Goal: Task Accomplishment & Management: Complete application form

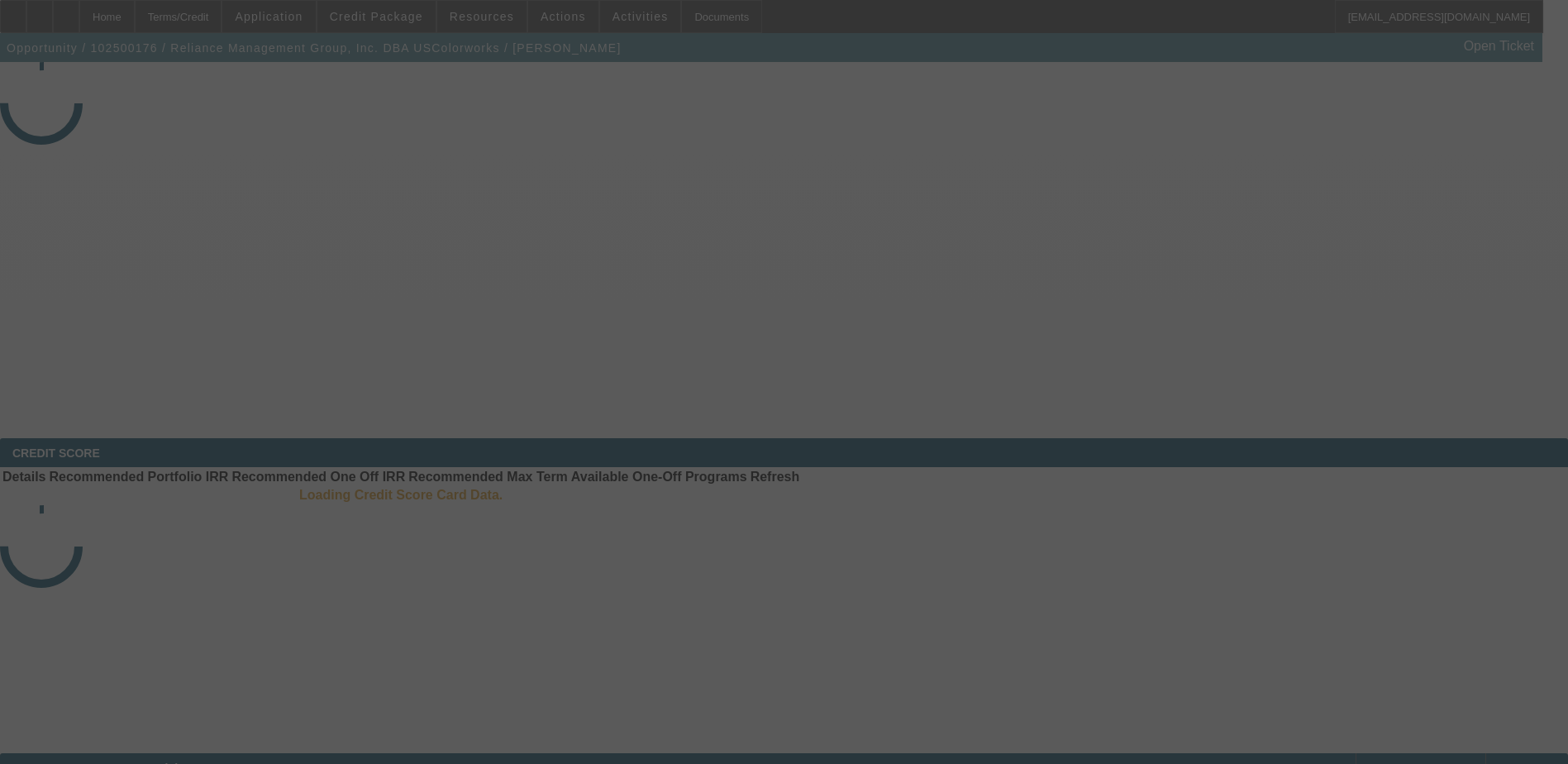
select select "3"
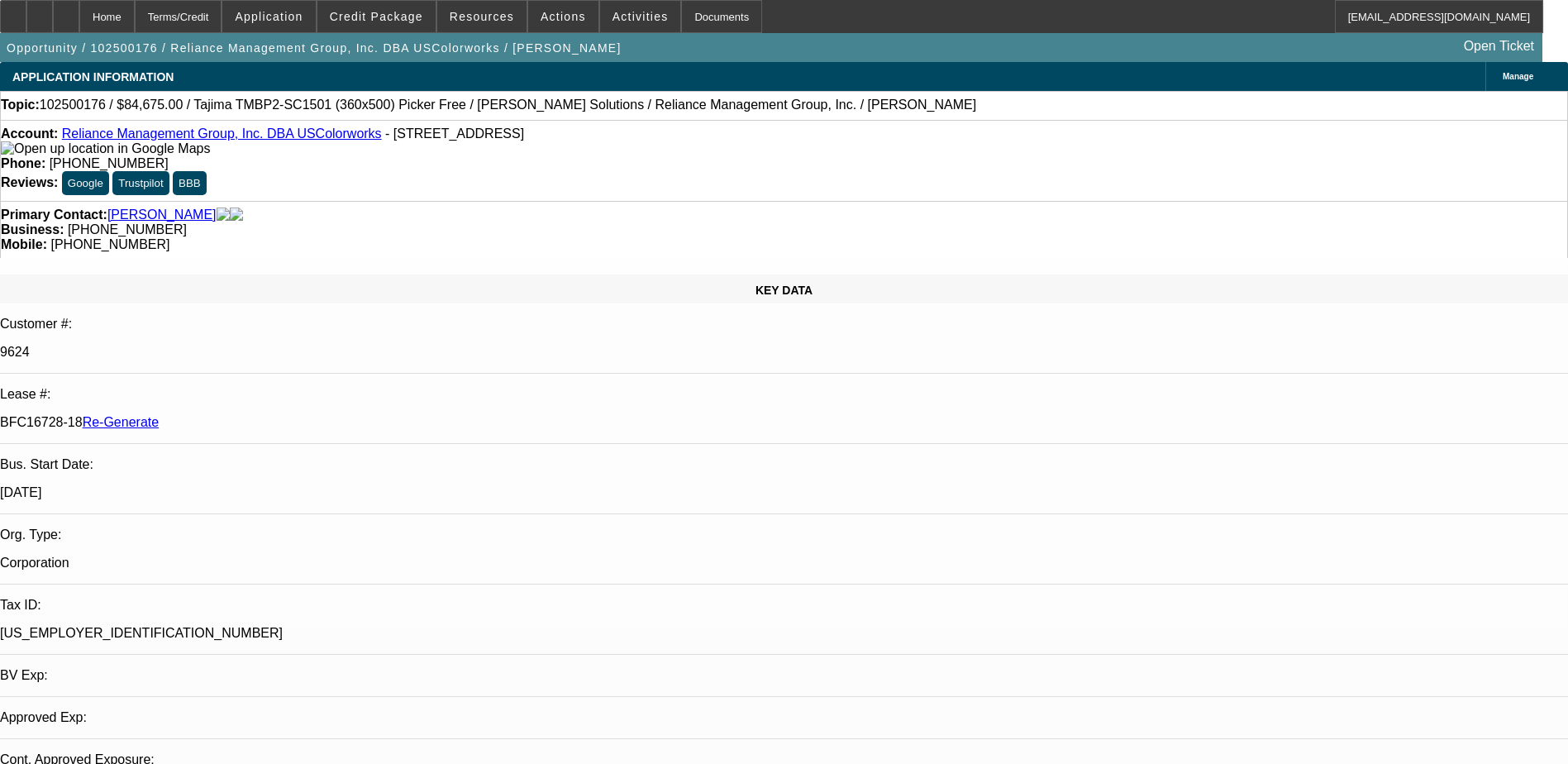
select select "0"
select select "2"
select select "0"
select select "1"
select select "2"
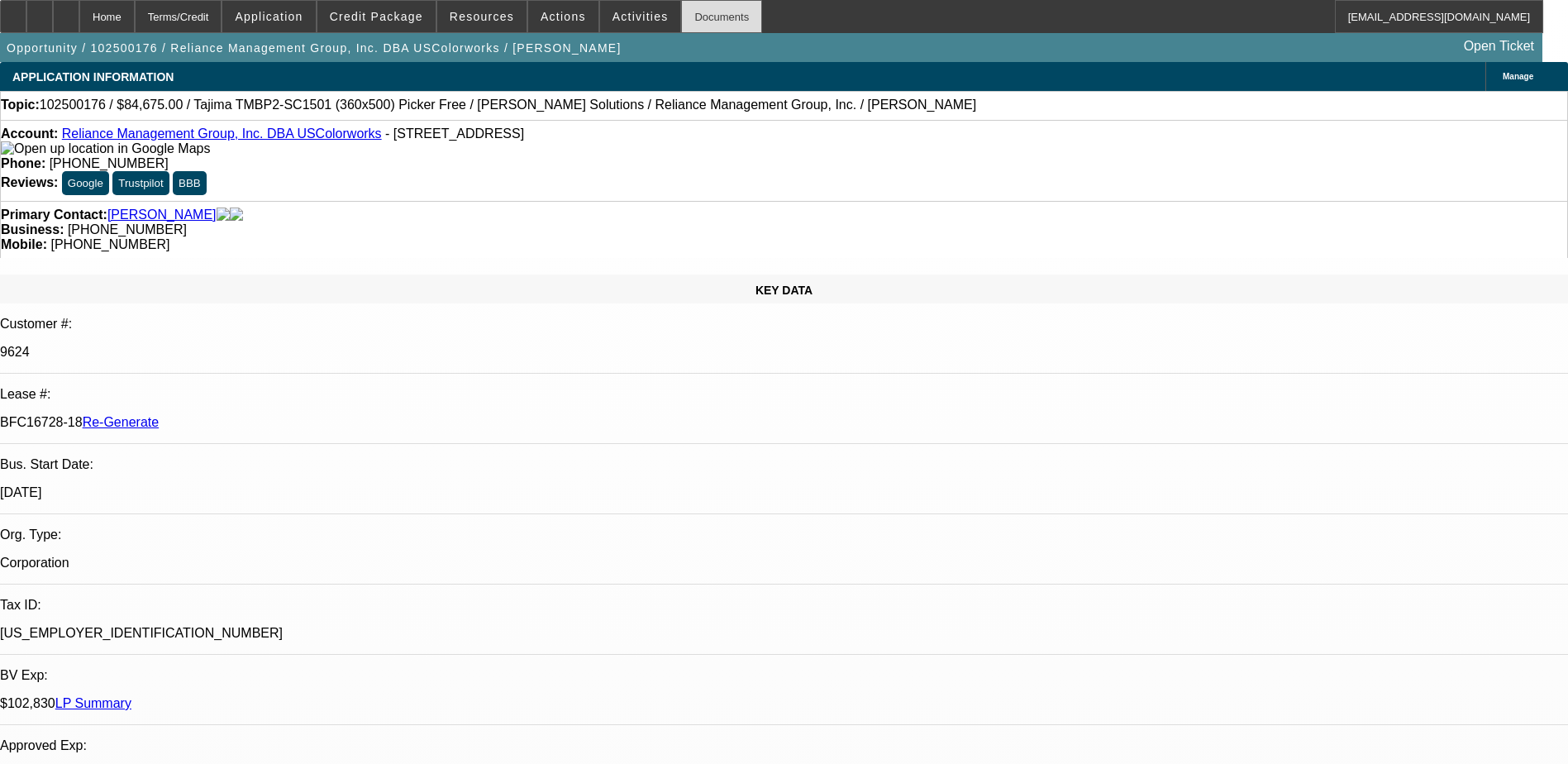
select select "6"
click at [699, 12] on div "Documents" at bounding box center [722, 16] width 81 height 33
click at [612, 16] on span "Activities" at bounding box center [640, 17] width 56 height 13
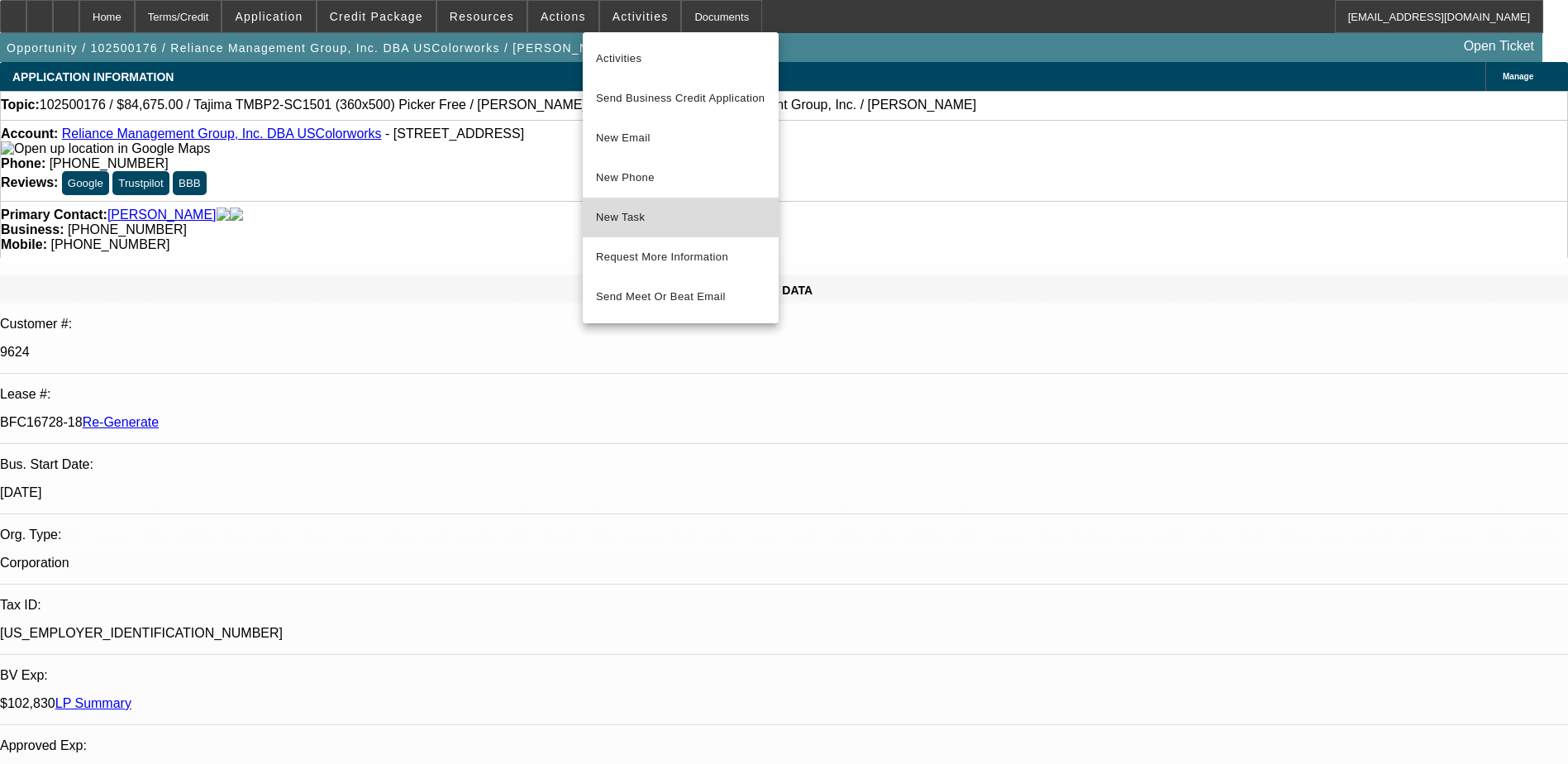
click at [637, 207] on span "New Task" at bounding box center [680, 217] width 170 height 20
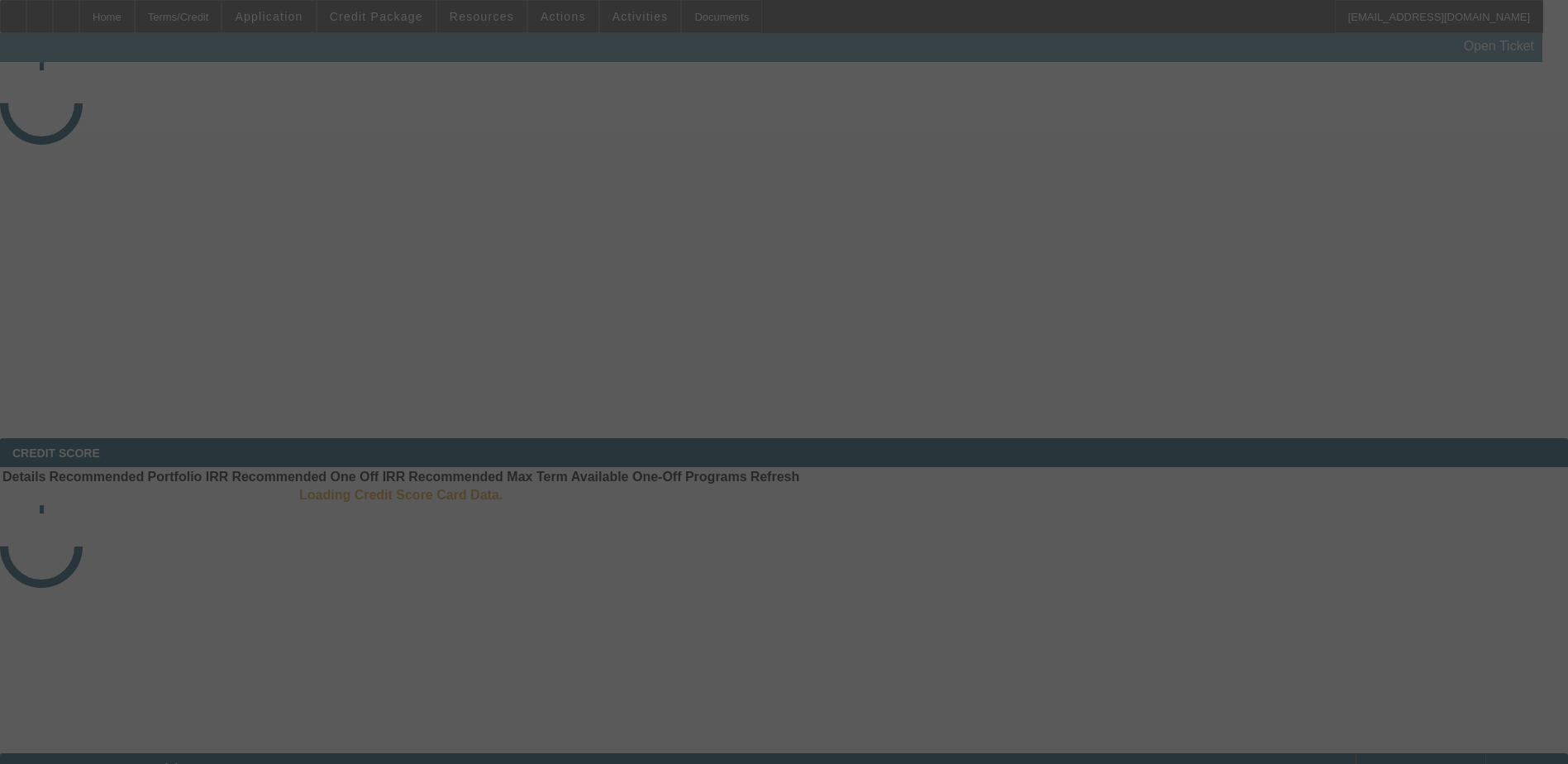
select select "3"
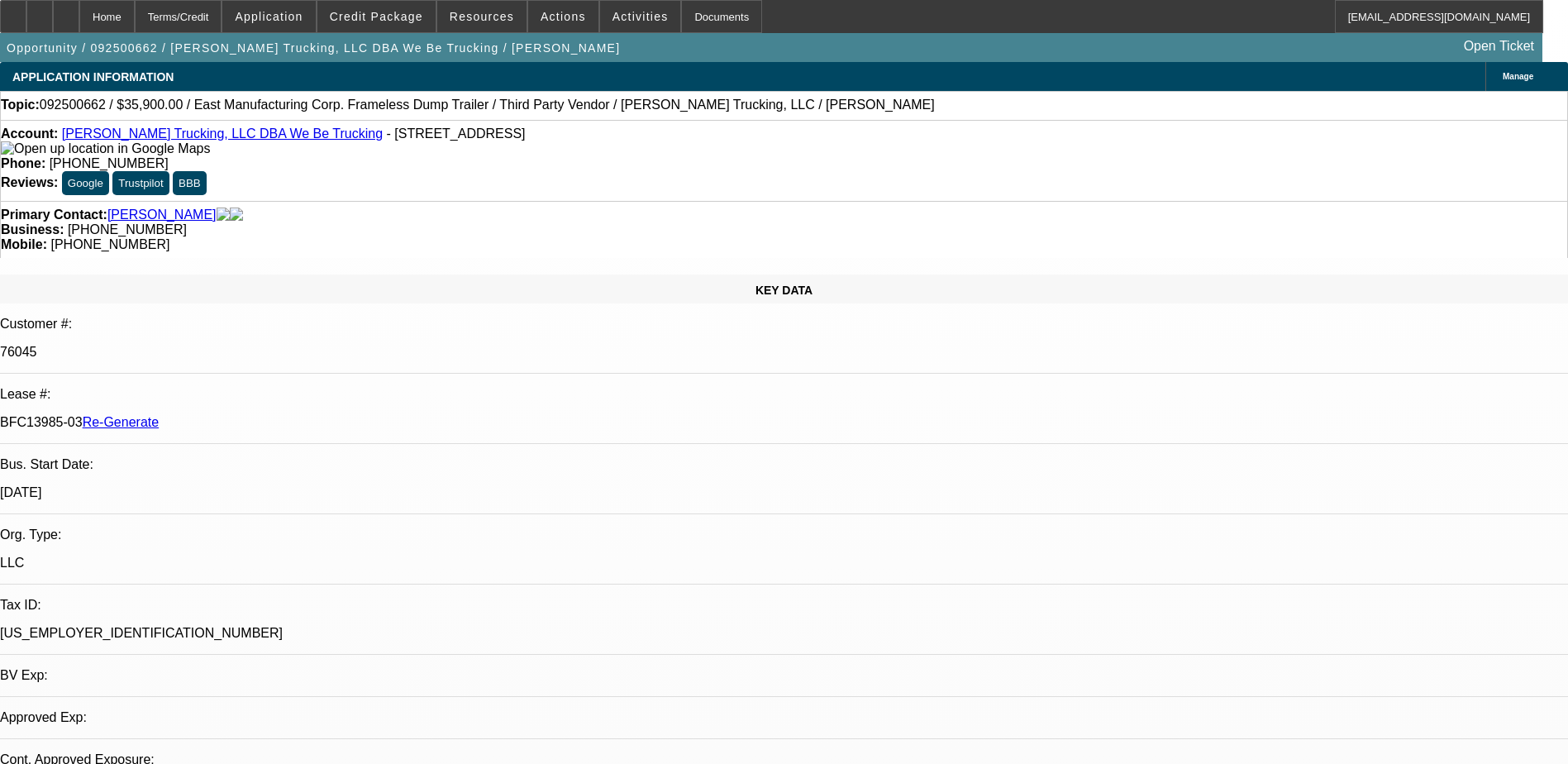
select select "0"
select select "6"
click at [681, 18] on div "Documents" at bounding box center [722, 16] width 81 height 33
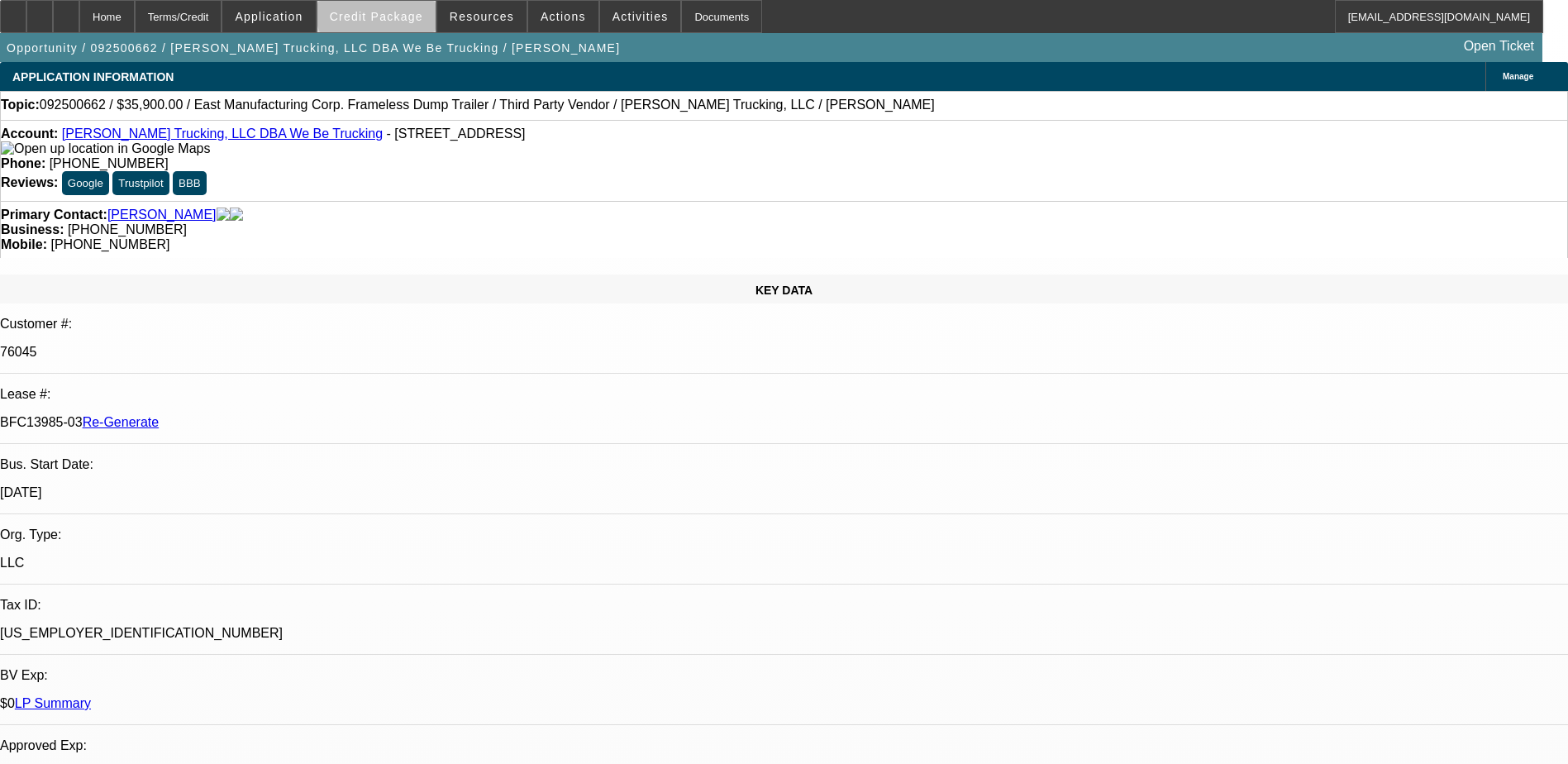
click at [404, 10] on span "Credit Package" at bounding box center [377, 17] width 94 height 13
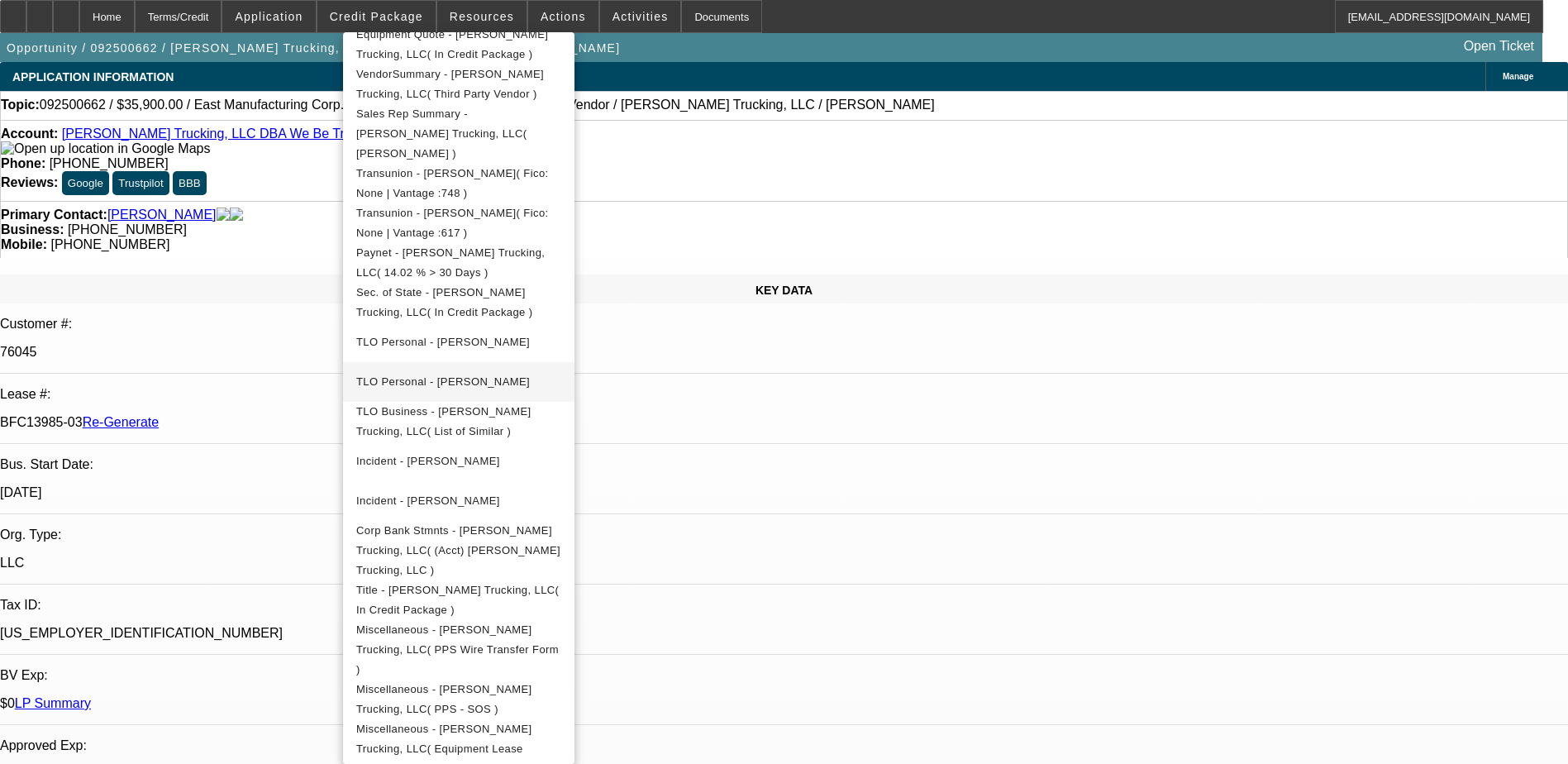
scroll to position [496, 0]
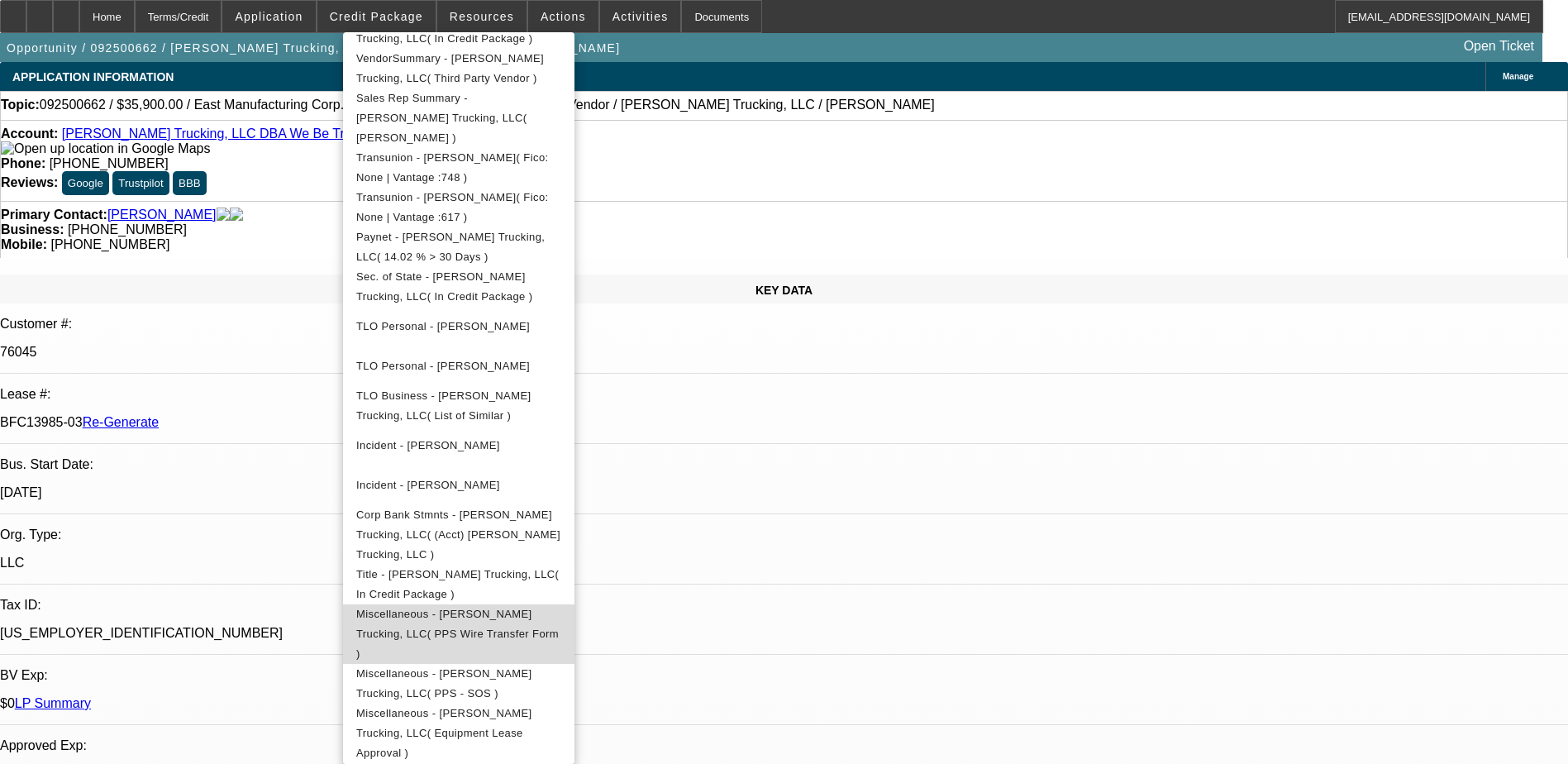
click at [542, 607] on span "Miscellaneous - Roger T. Wiebe Trucking, LLC( PPS Wire Transfer Form )" at bounding box center [457, 634] width 202 height 52
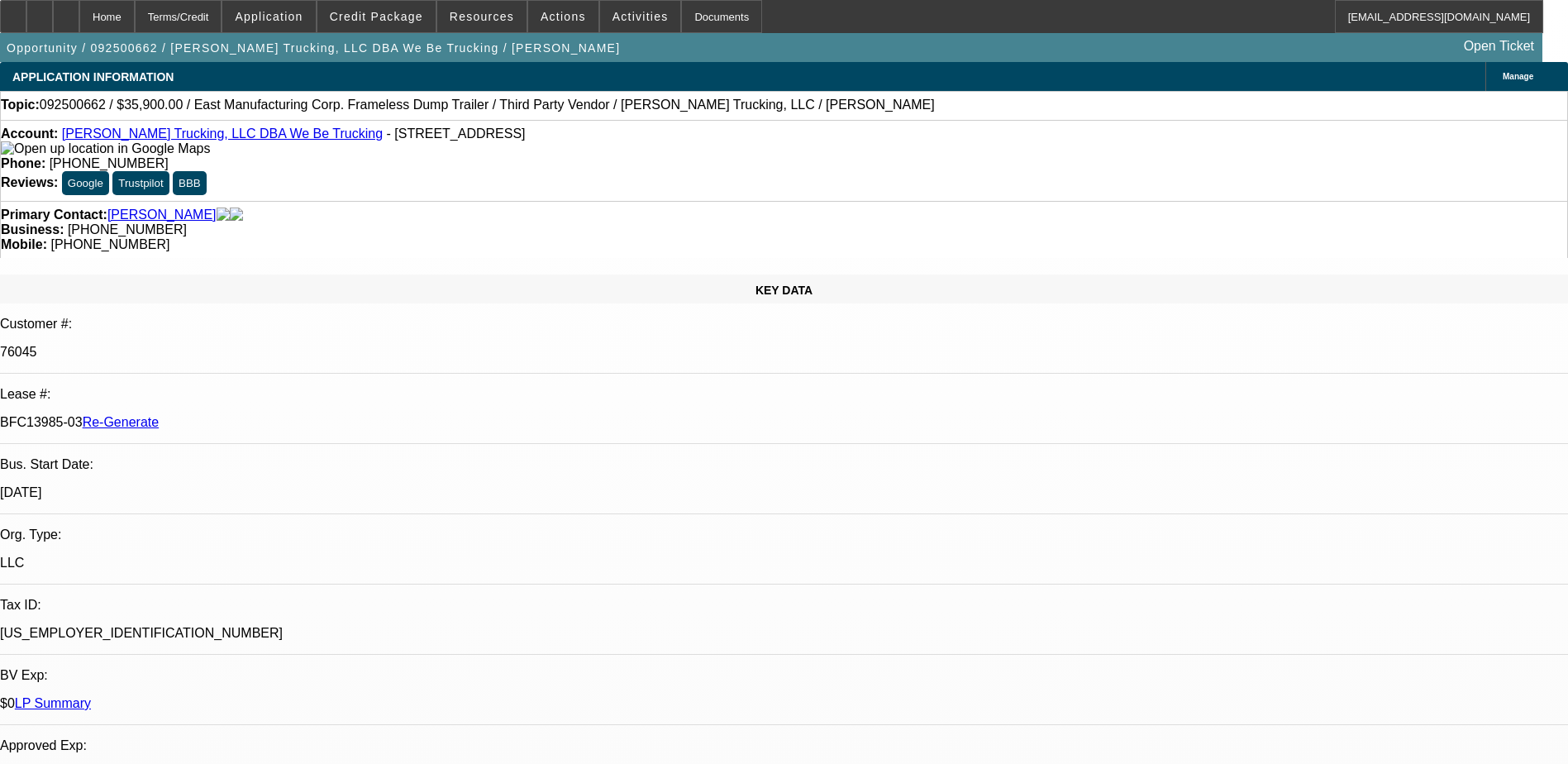
click at [208, 345] on p "76045" at bounding box center [784, 352] width 1568 height 15
copy p "76045"
drag, startPoint x: 197, startPoint y: 295, endPoint x: 261, endPoint y: 297, distance: 64.0
click at [261, 415] on p "BFC13985-03 Re-Generate" at bounding box center [784, 423] width 1568 height 15
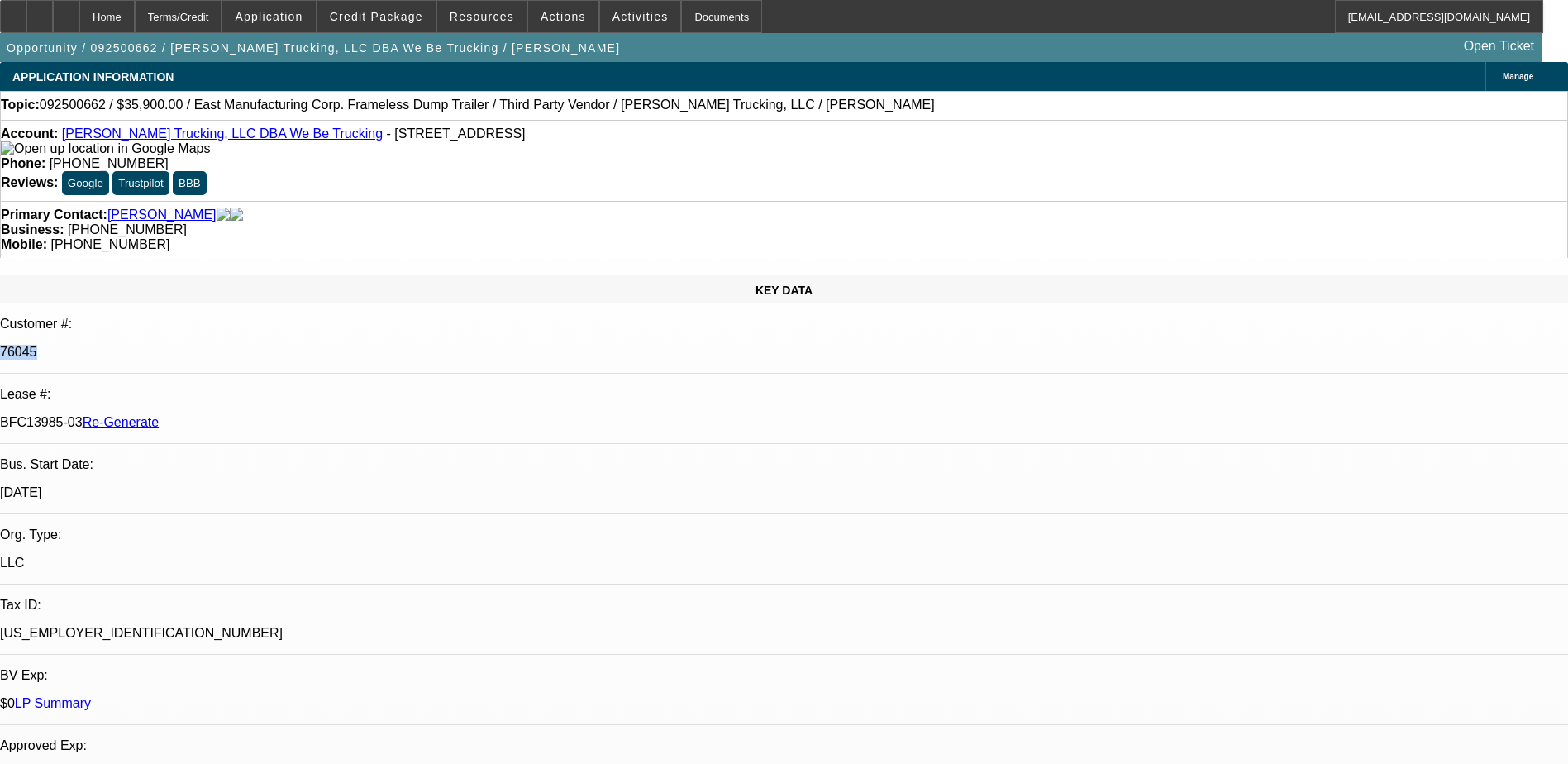
copy p "BFC13985-03"
click at [688, 12] on div "Documents" at bounding box center [722, 16] width 81 height 33
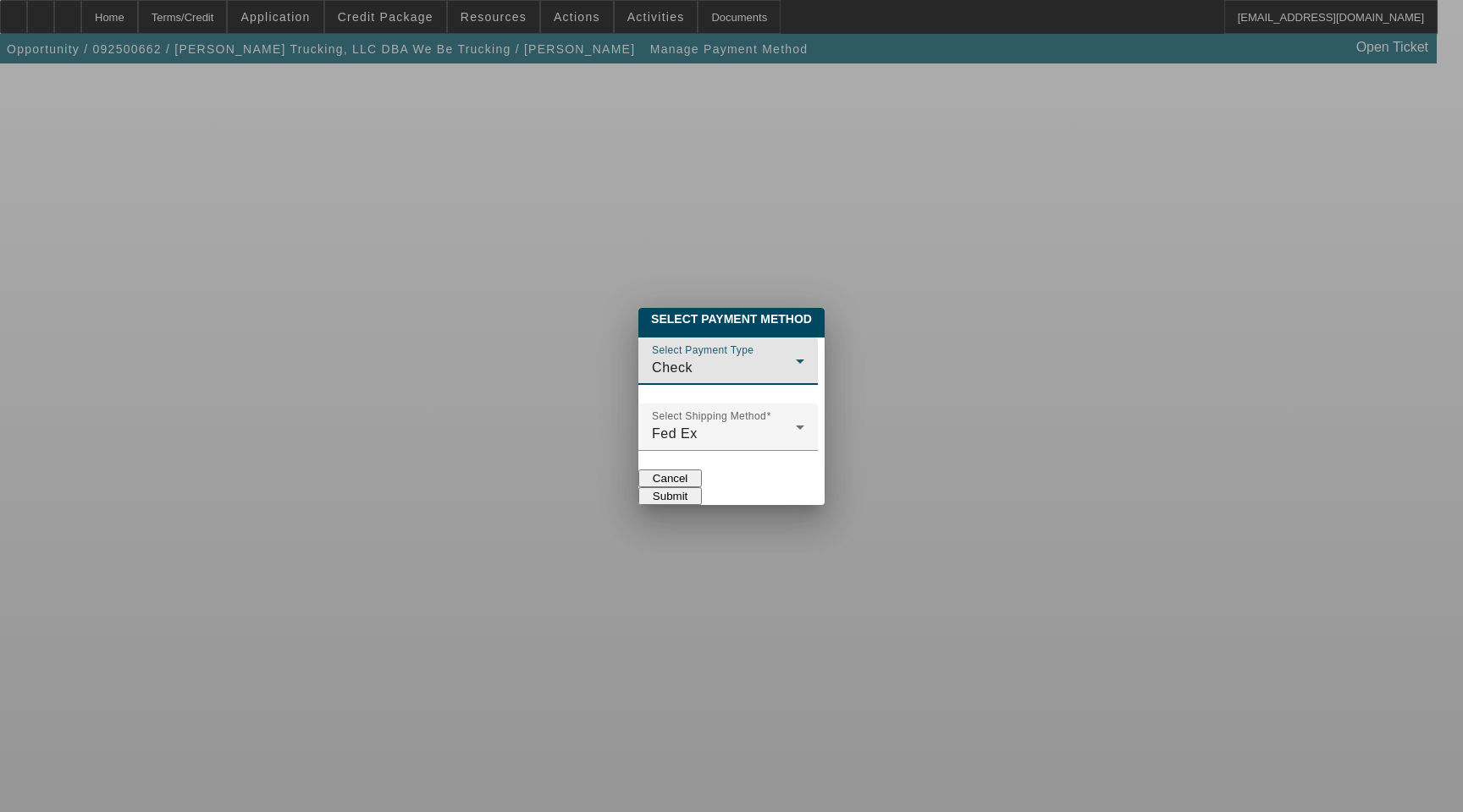
click at [686, 358] on div "Check" at bounding box center [724, 368] width 144 height 20
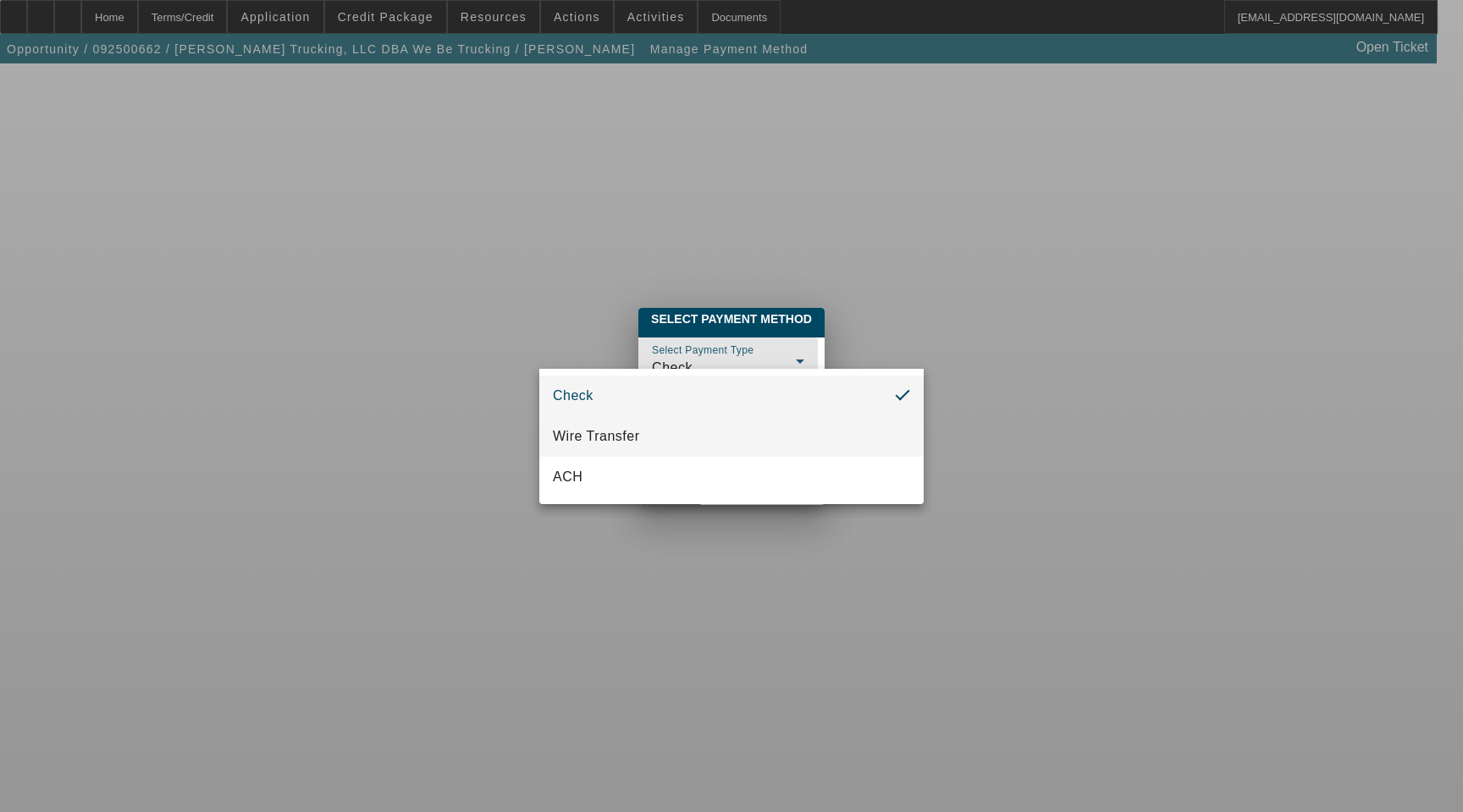
click at [657, 429] on mat-option "Wire Transfer" at bounding box center [732, 437] width 384 height 40
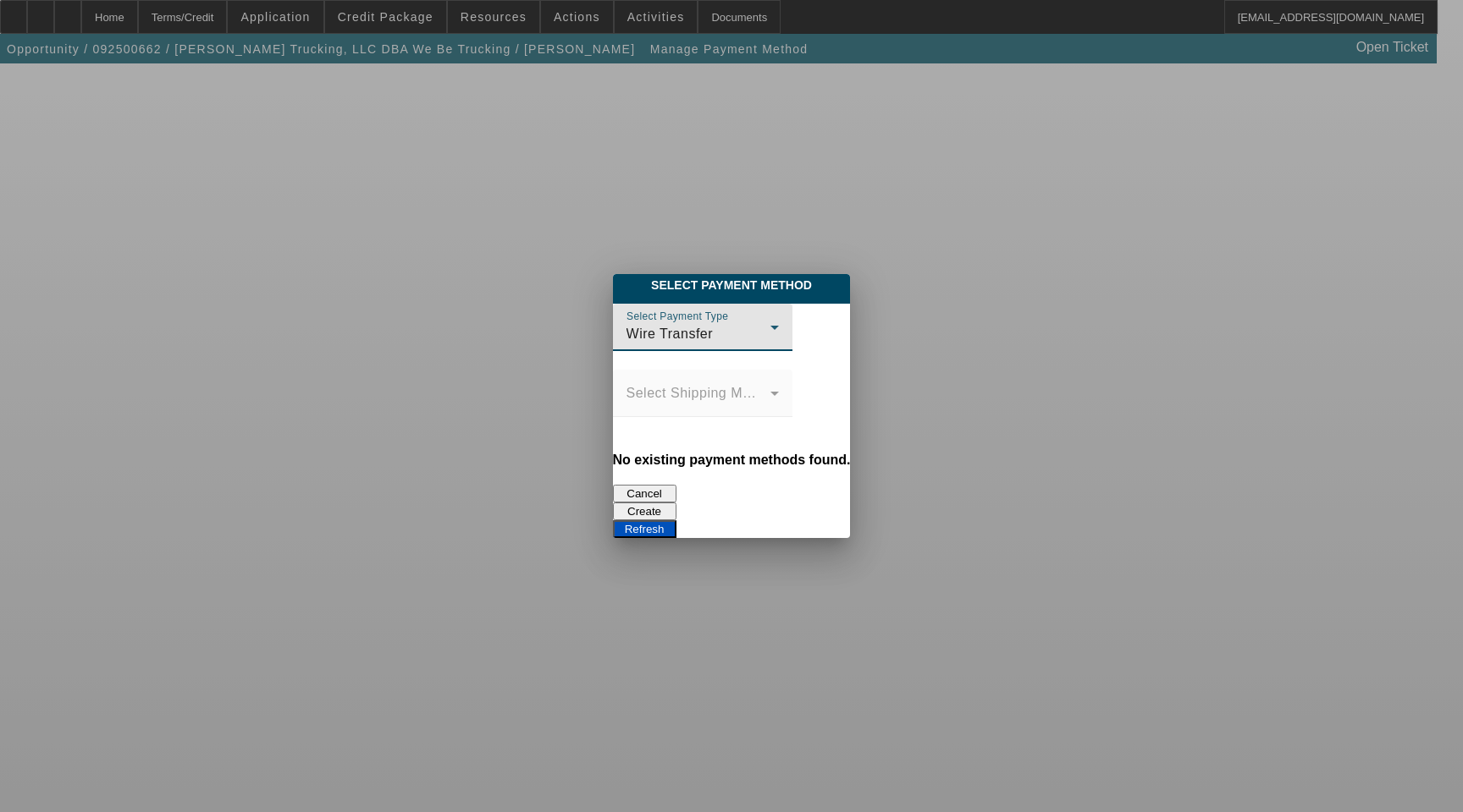
click at [676, 503] on button "Create" at bounding box center [644, 512] width 63 height 18
click at [676, 520] on button "Refresh" at bounding box center [644, 529] width 63 height 18
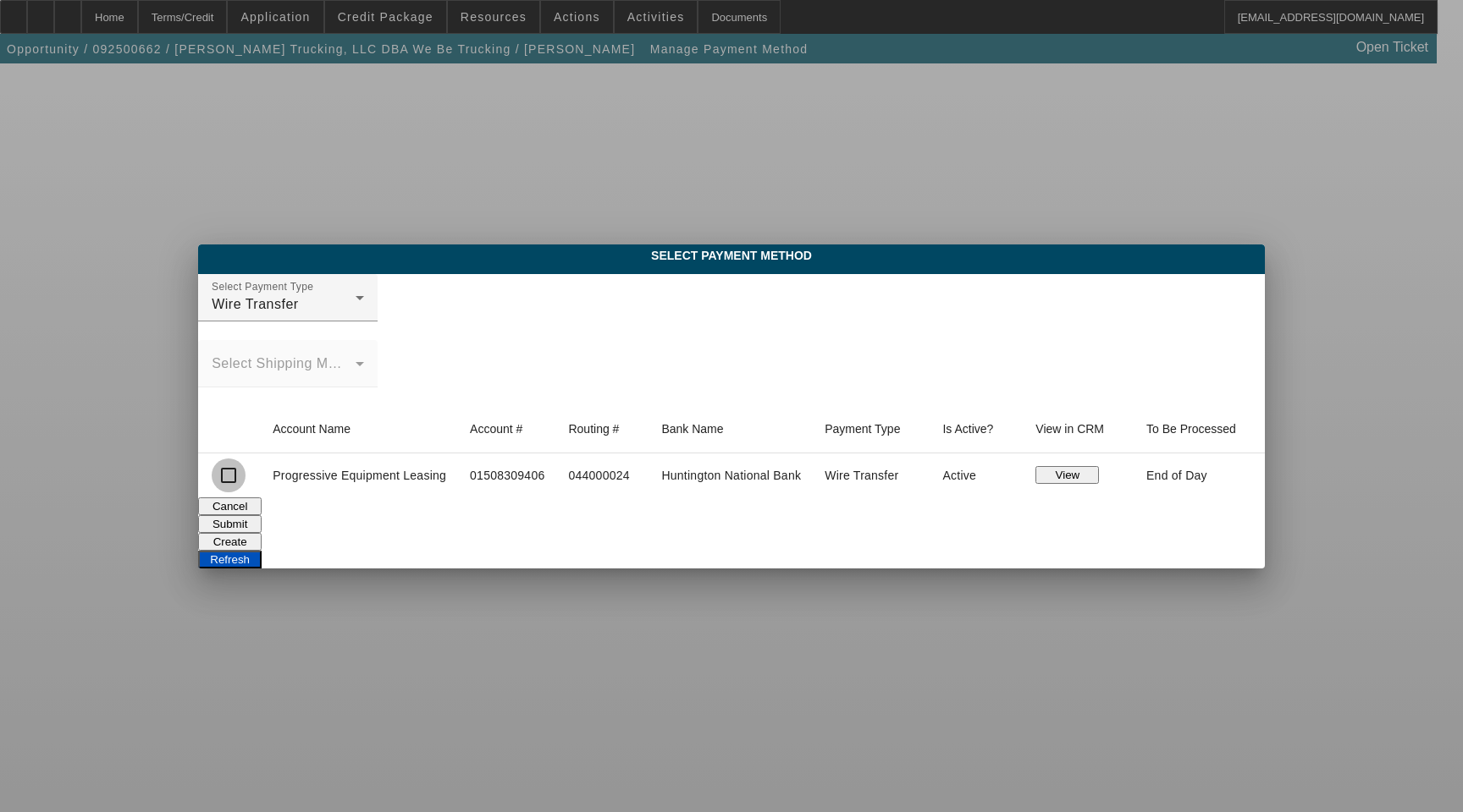
click at [242, 476] on input "checkbox" at bounding box center [228, 475] width 34 height 34
checkbox input "true"
click at [261, 518] on button "Submit" at bounding box center [229, 524] width 63 height 18
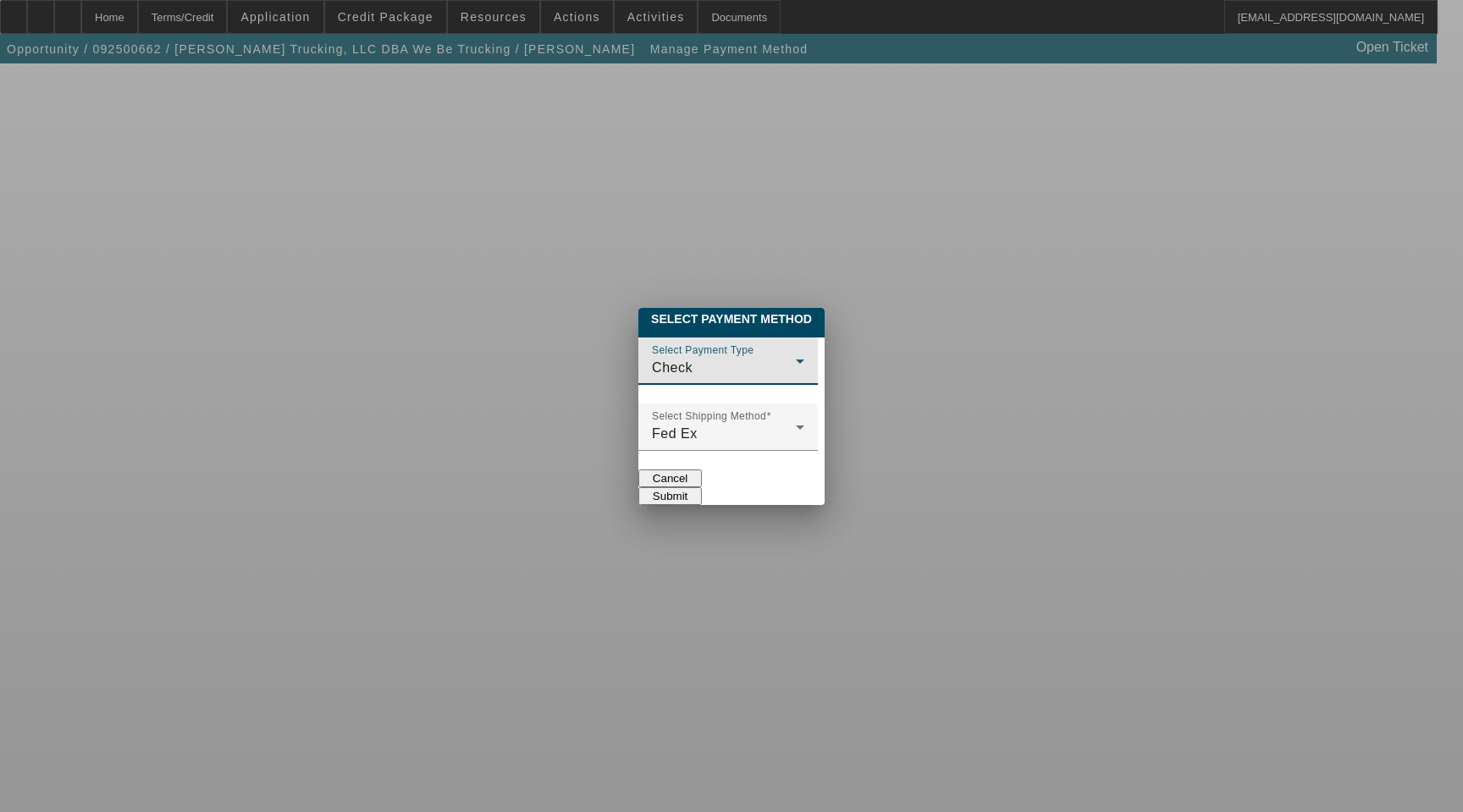
click at [680, 358] on div "Check" at bounding box center [724, 368] width 144 height 20
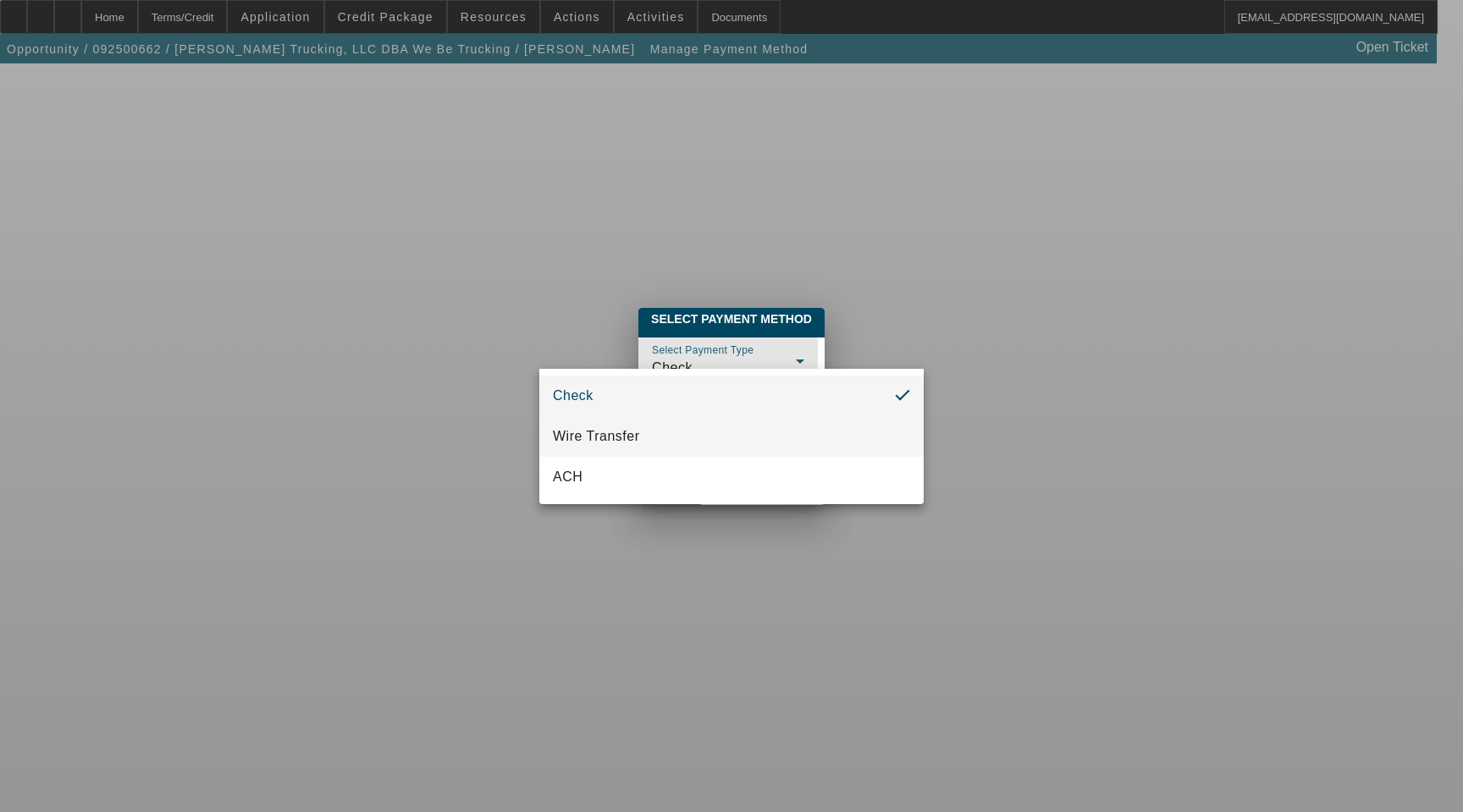
click at [652, 427] on mat-option "Wire Transfer" at bounding box center [732, 437] width 384 height 40
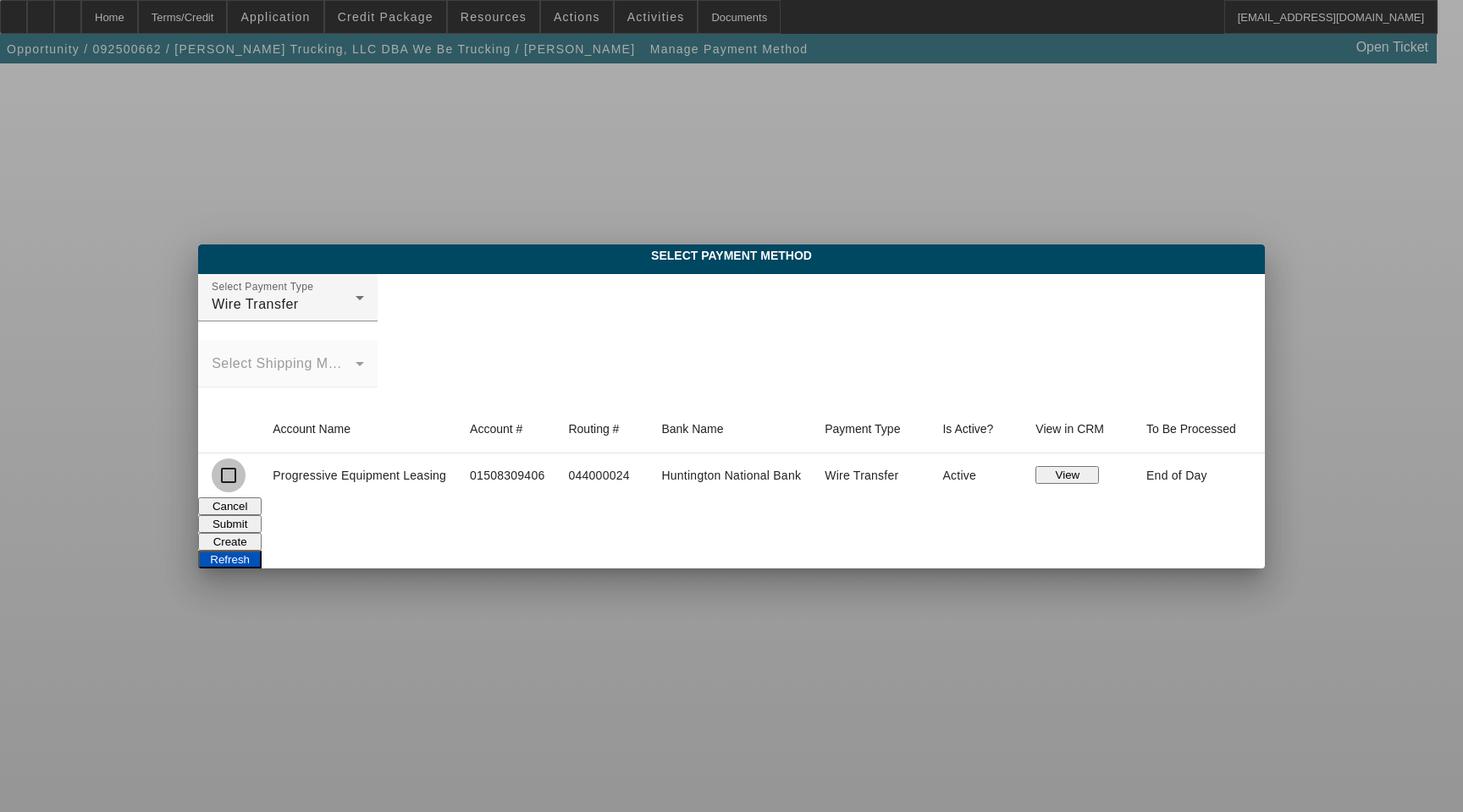
click at [225, 476] on input "checkbox" at bounding box center [228, 475] width 34 height 34
checkbox input "true"
click at [261, 519] on button "Submit" at bounding box center [229, 524] width 63 height 18
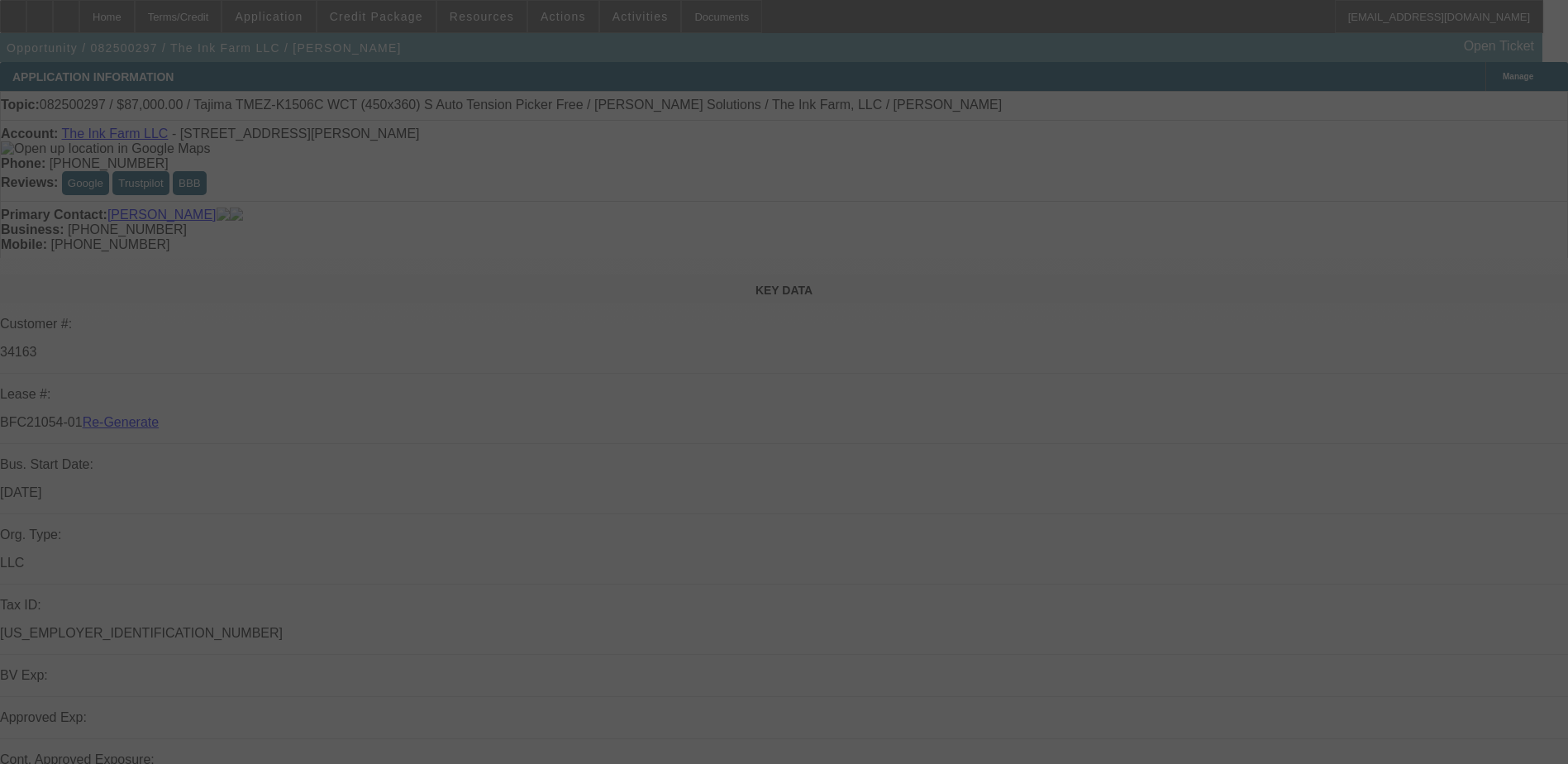
select select "3"
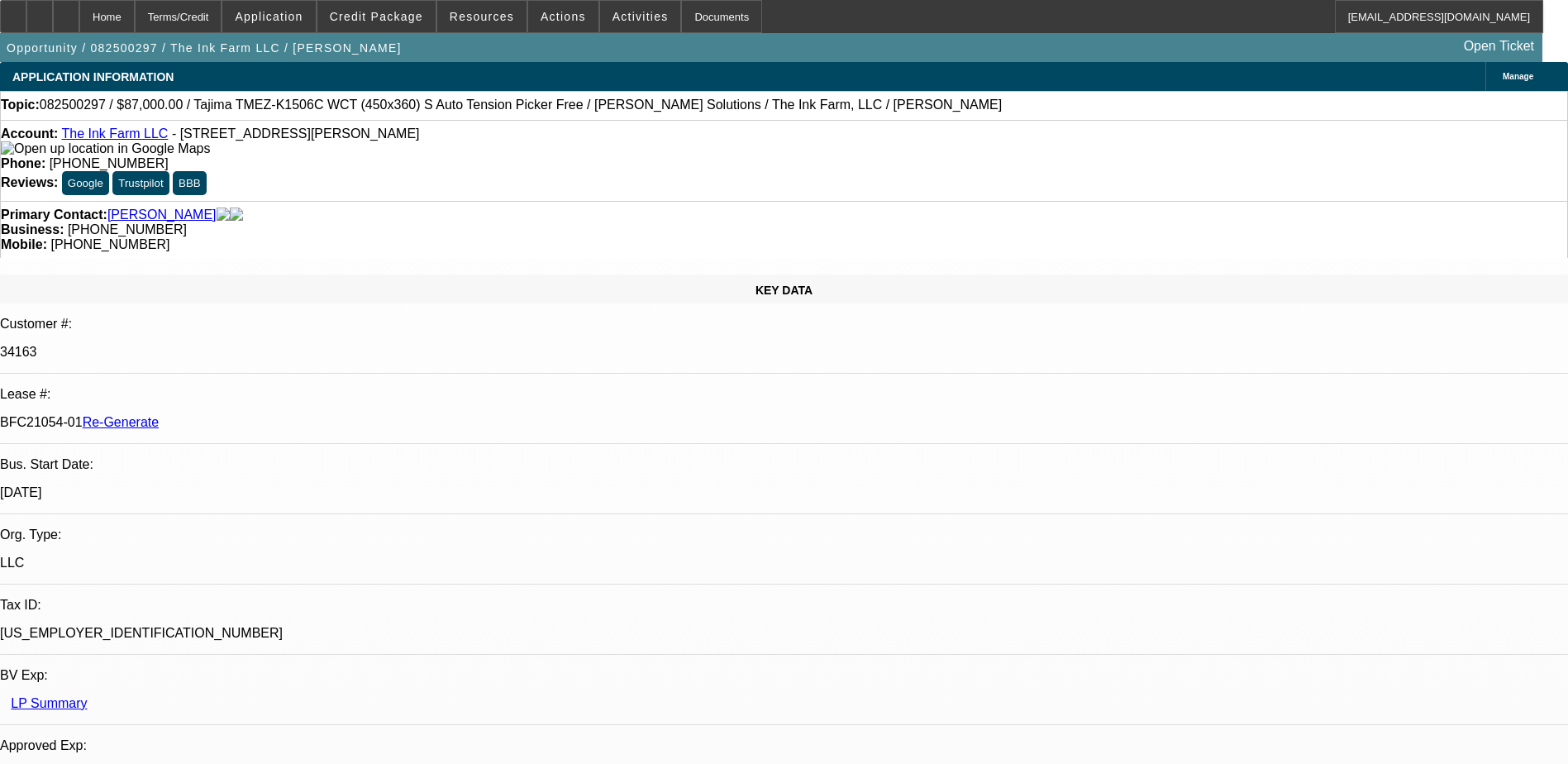
select select "0"
select select "2"
select select "0.1"
select select "4"
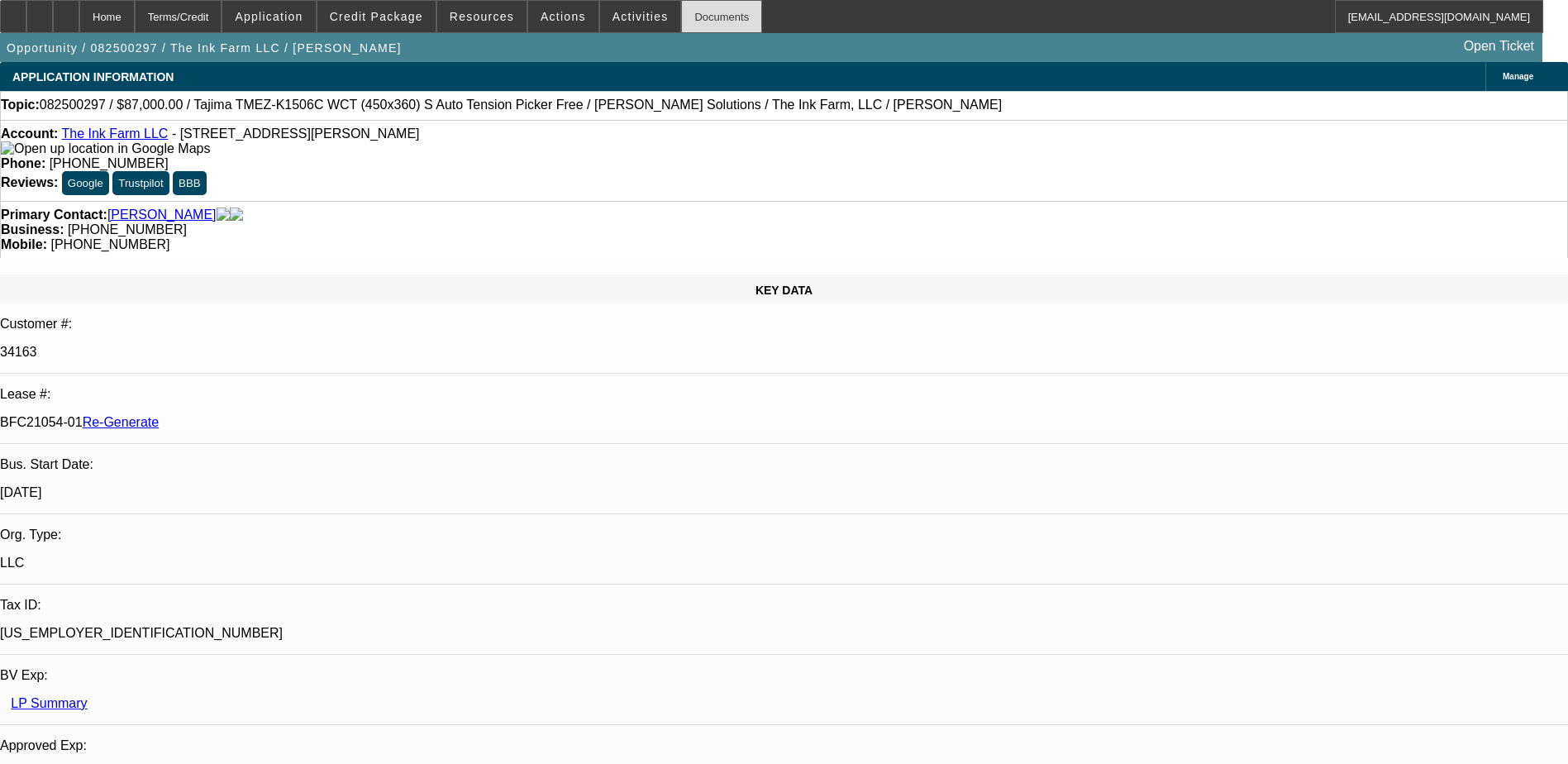
click at [690, 16] on div "Documents" at bounding box center [722, 16] width 81 height 33
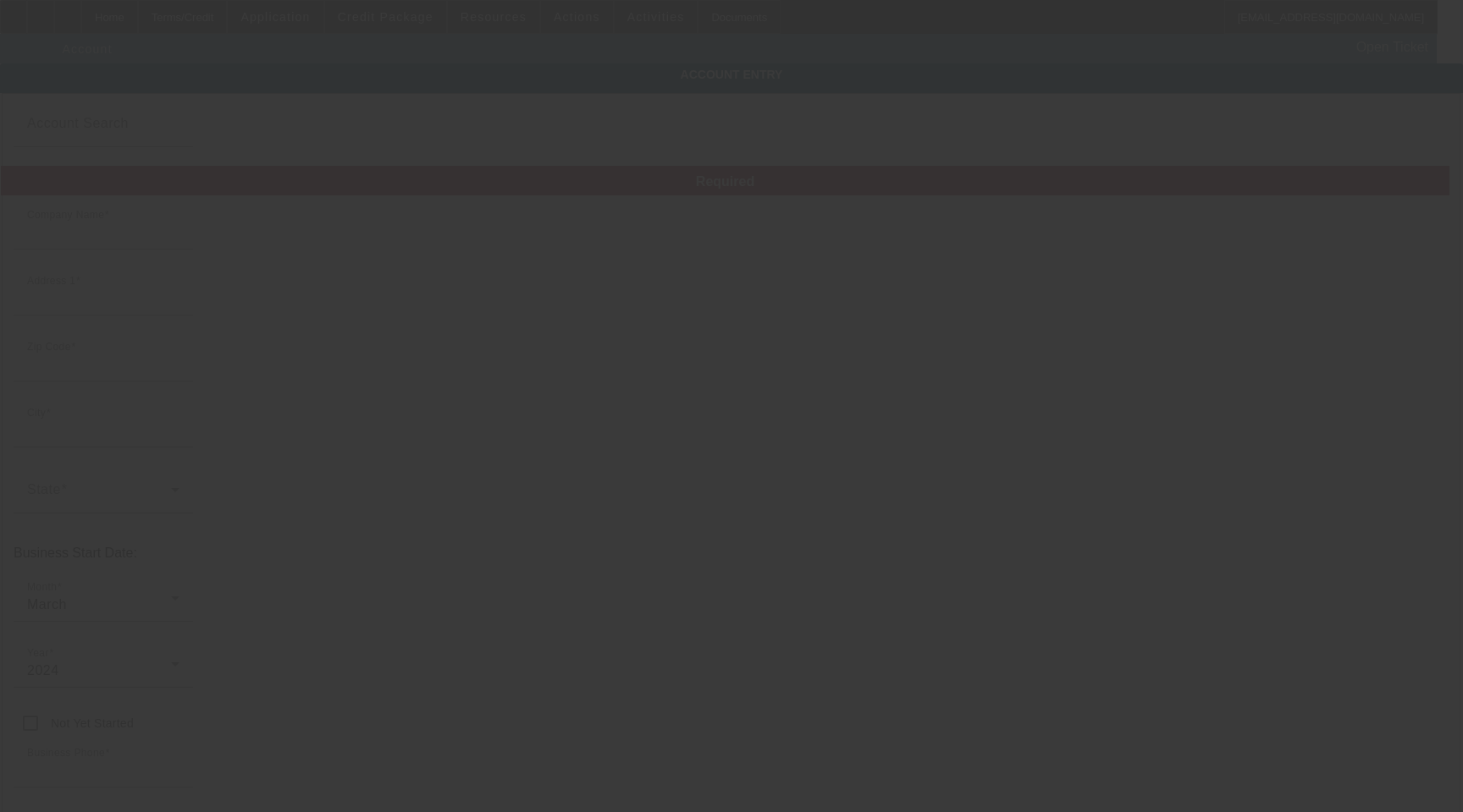
type input "The Ink Farm LLC"
type input "[STREET_ADDRESS][PERSON_NAME]"
type input "43230"
type input "Columbus"
type input "[PHONE_NUMBER]"
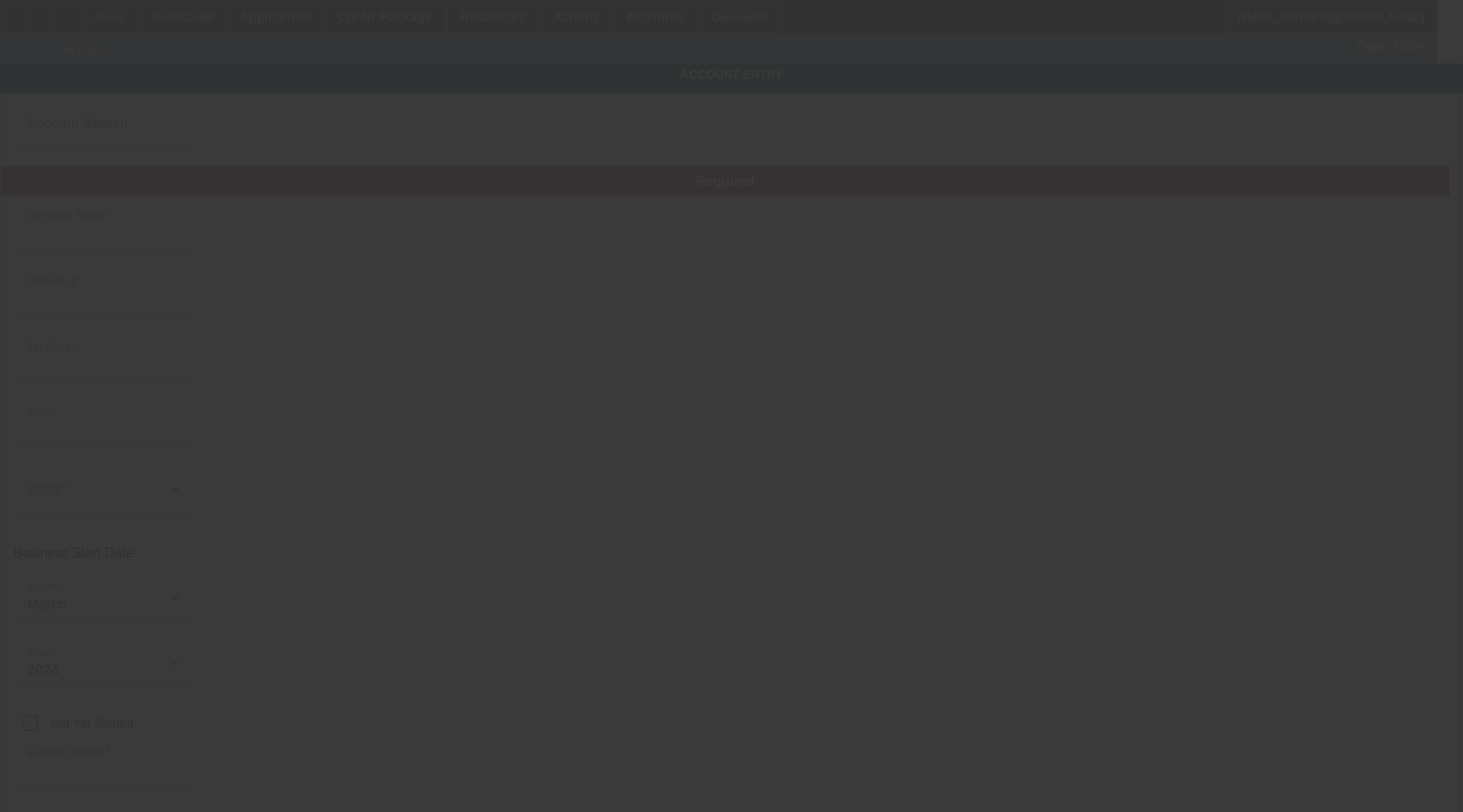
type input "Ste D"
type input "[PERSON_NAME][EMAIL_ADDRESS][DOMAIN_NAME]"
type input "Franklin"
type input "[US_EMPLOYER_IDENTIFICATION_NUMBER]"
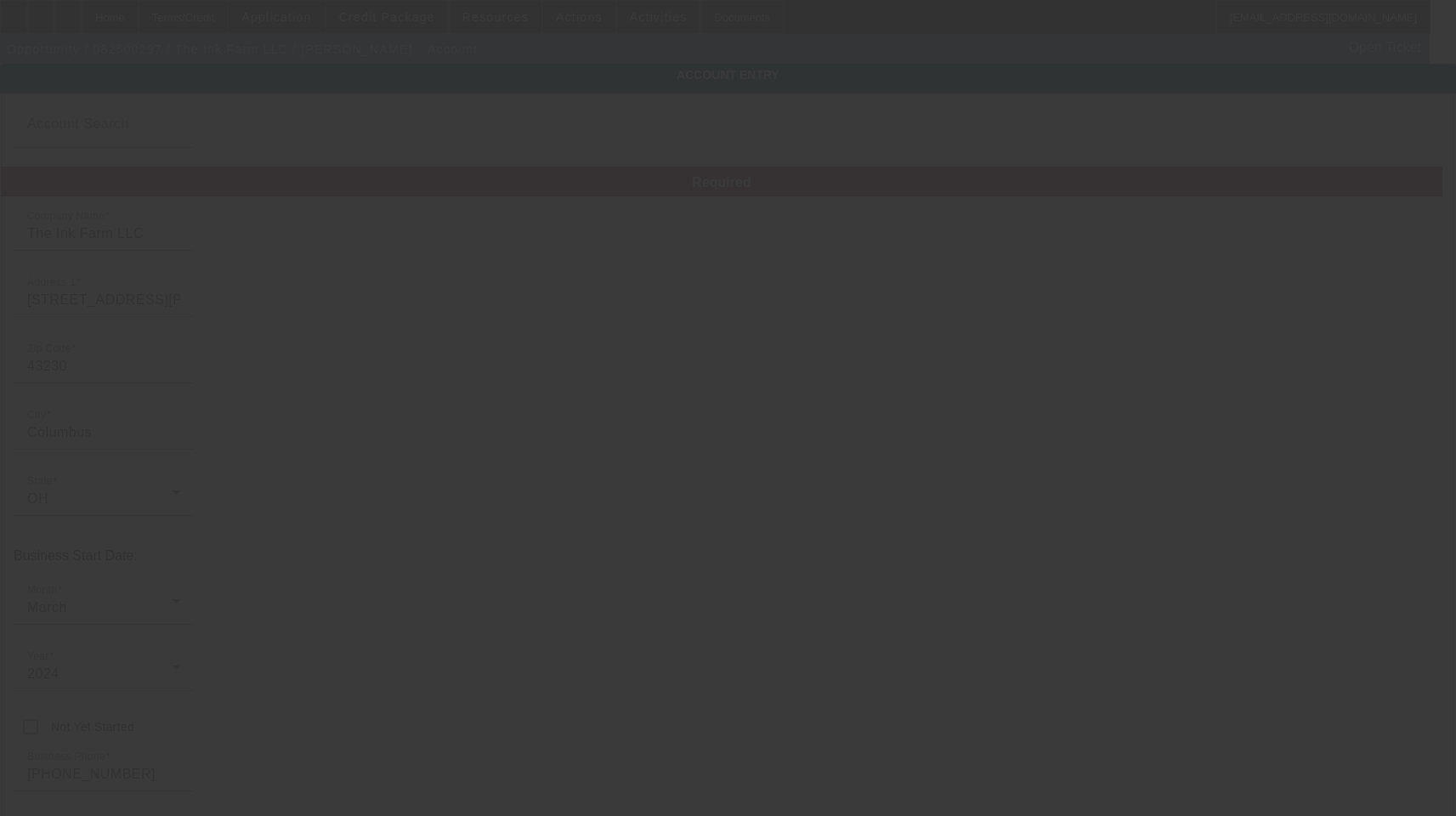
type input "[DATE]"
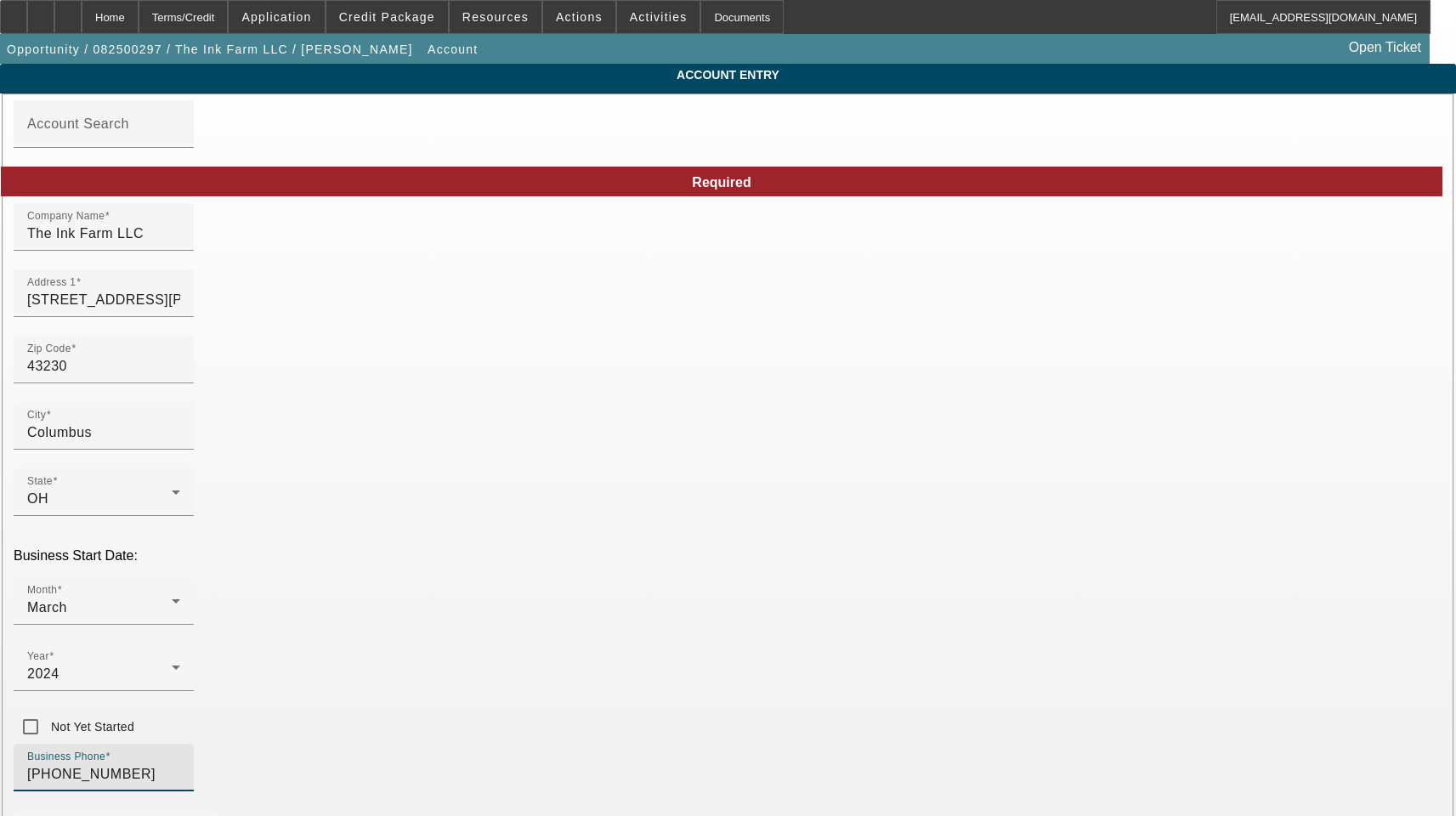
drag, startPoint x: 377, startPoint y: 598, endPoint x: 126, endPoint y: 596, distance: 251.0
paste input "501-6040"
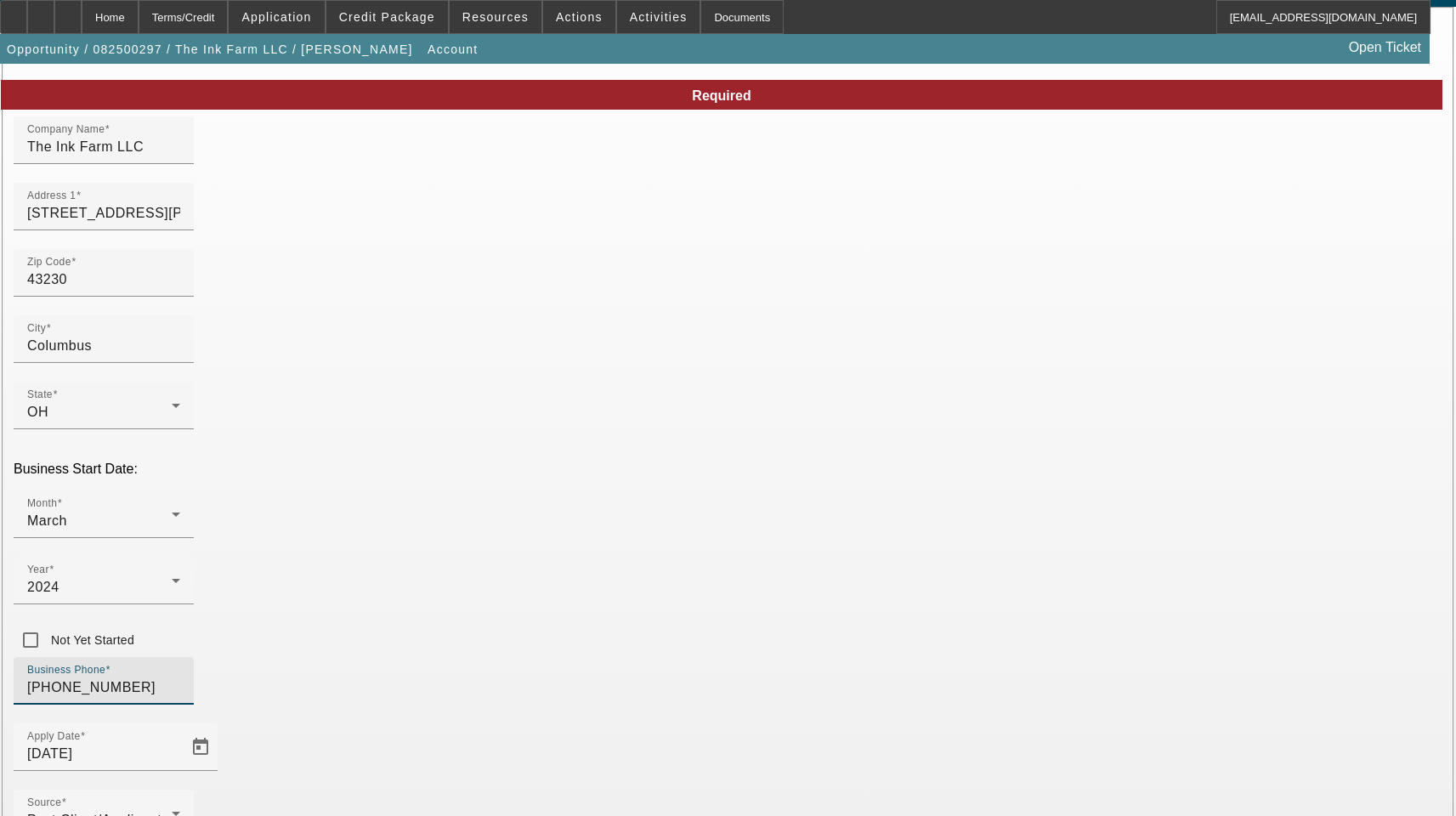
scroll to position [186, 0]
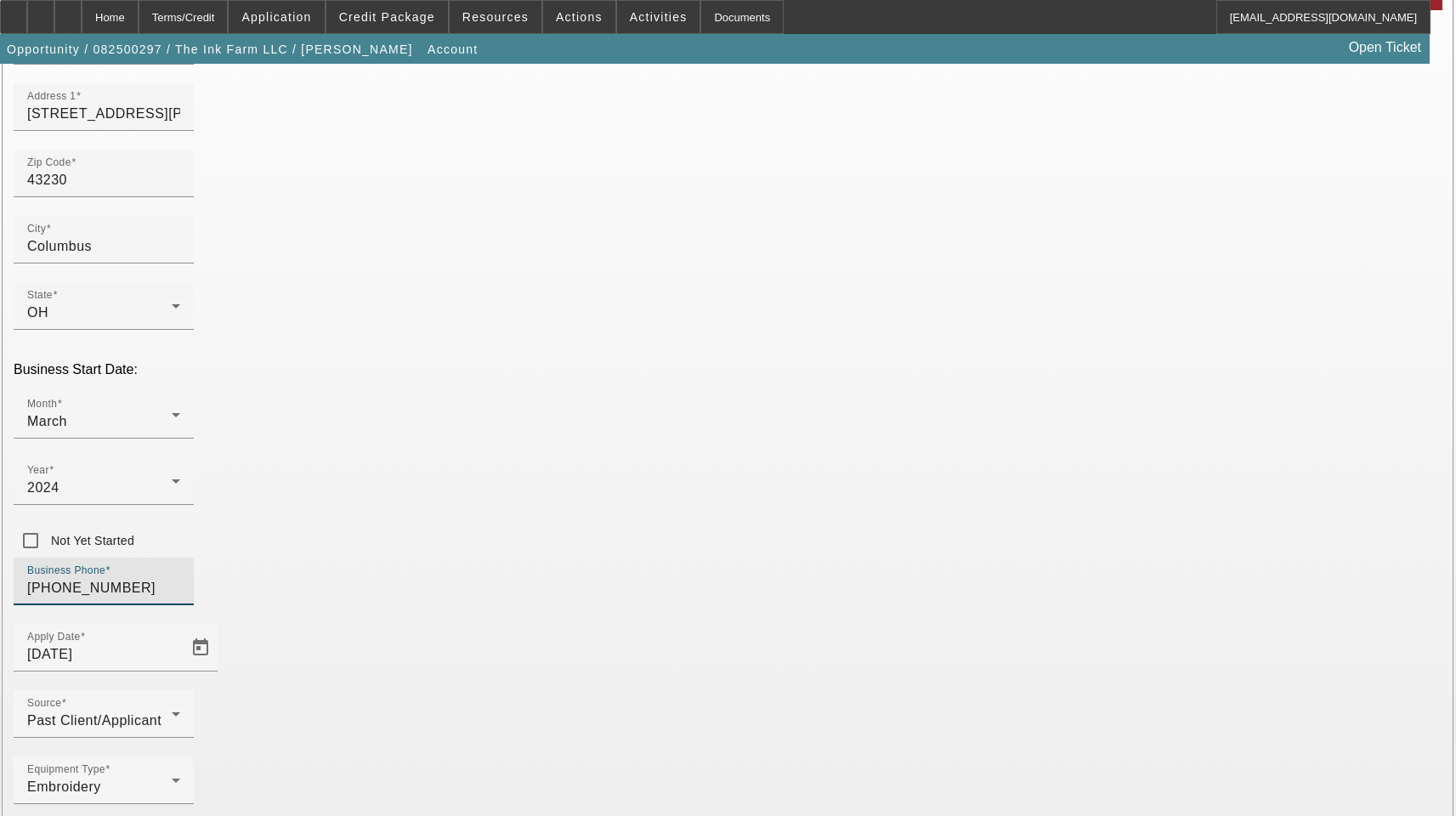
type input "[PHONE_NUMBER]"
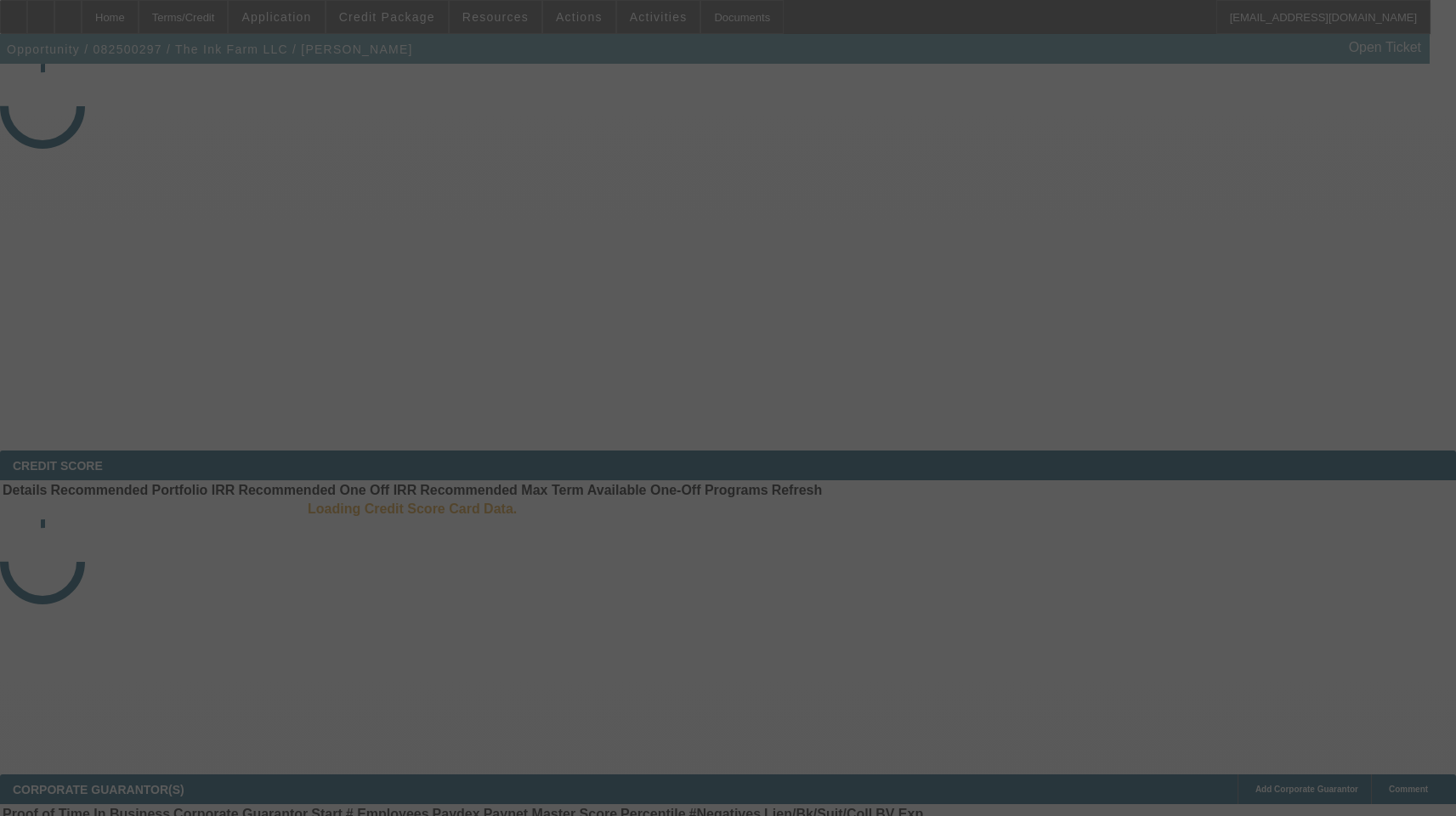
select select "3"
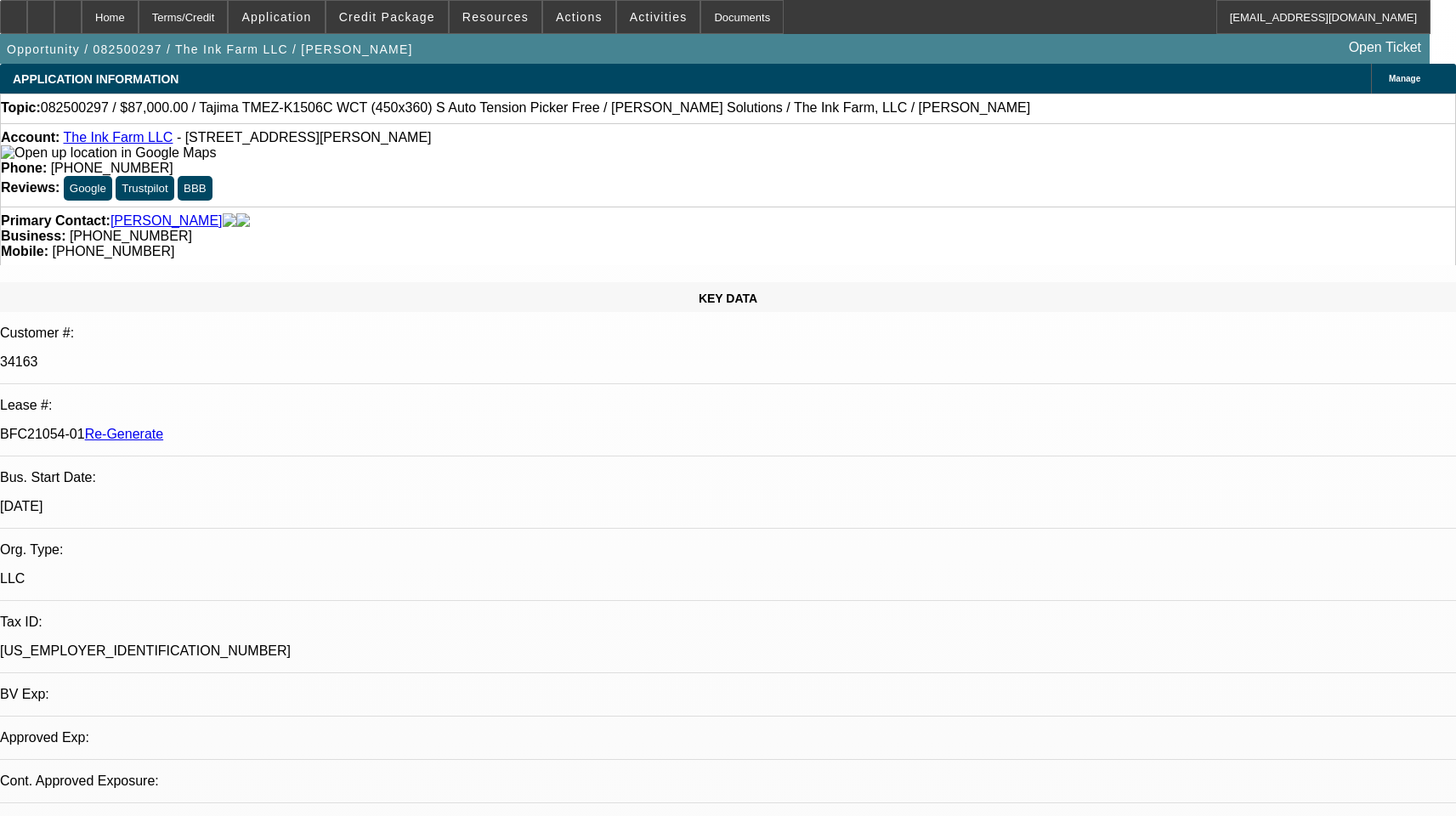
select select "0"
select select "2"
select select "0.1"
select select "1"
select select "2"
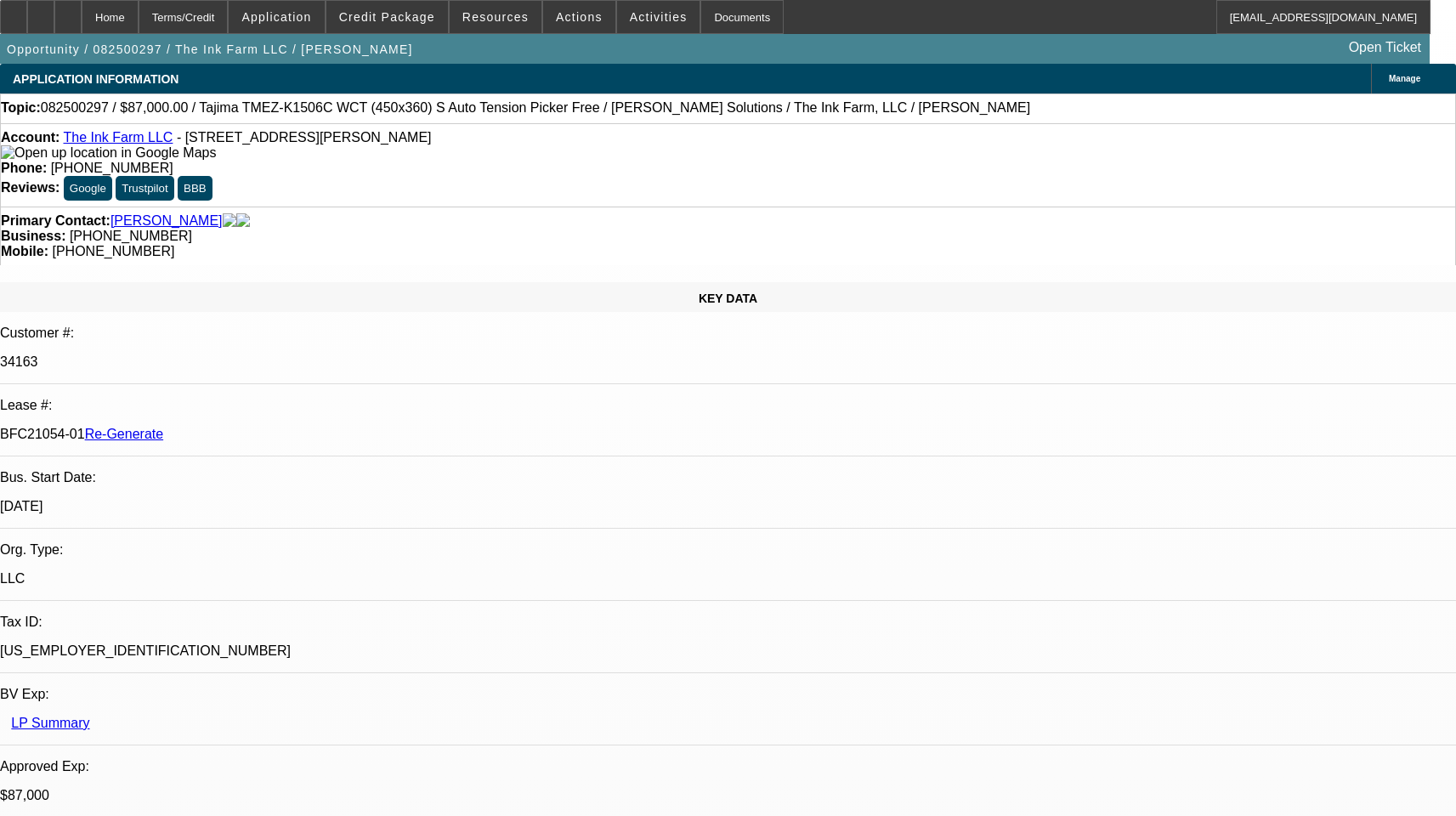
select select "4"
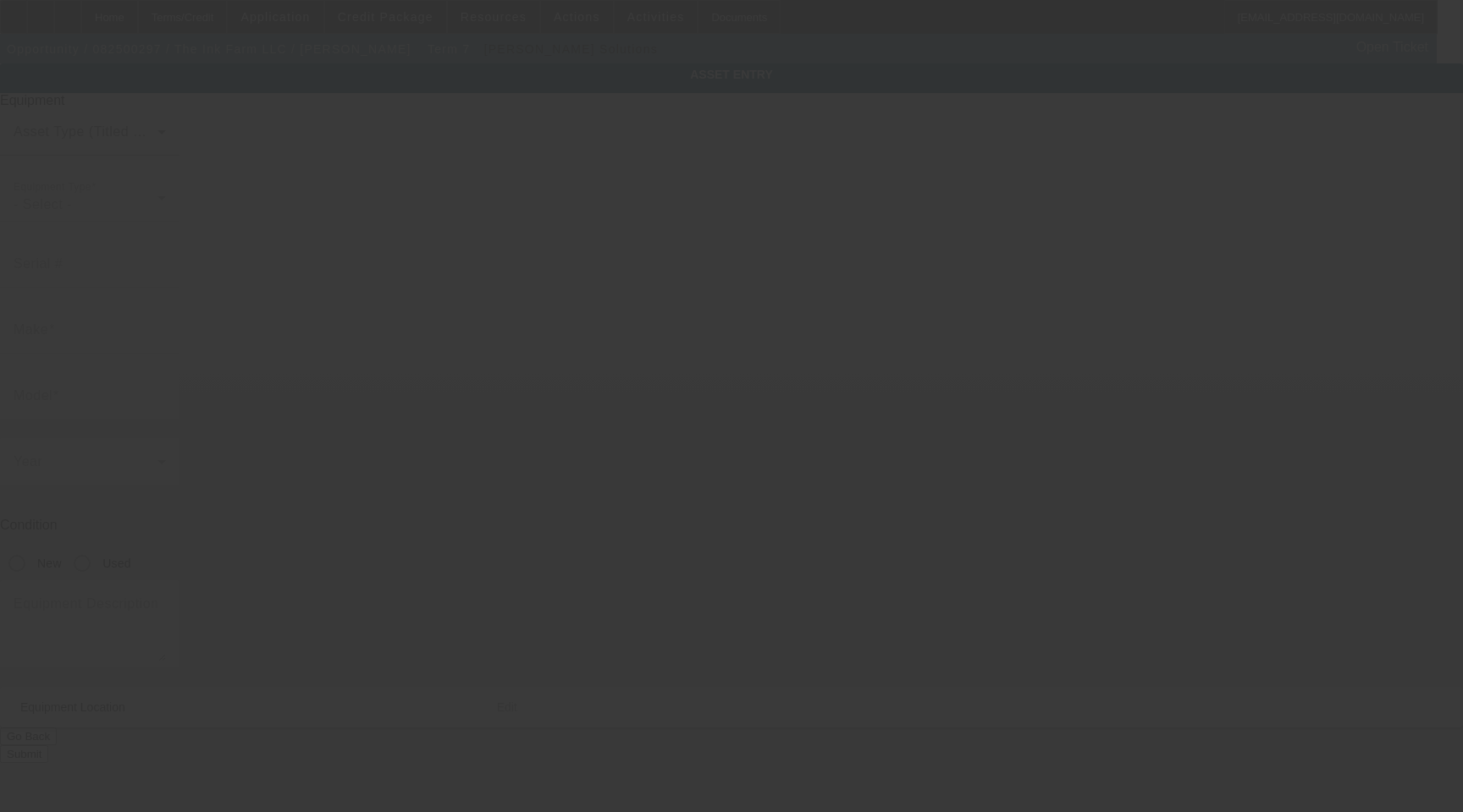
type input "Tajima"
type input "TMEZ-K1506C WCT (450x360) S Auto Tension Picker Free"
radio input "true"
type textarea "15 Needle 6 Head Embroidery Machine with Cap Driver with Support Shaft, (1) Hoo…"
type input "[STREET_ADDRESS][PERSON_NAME]"
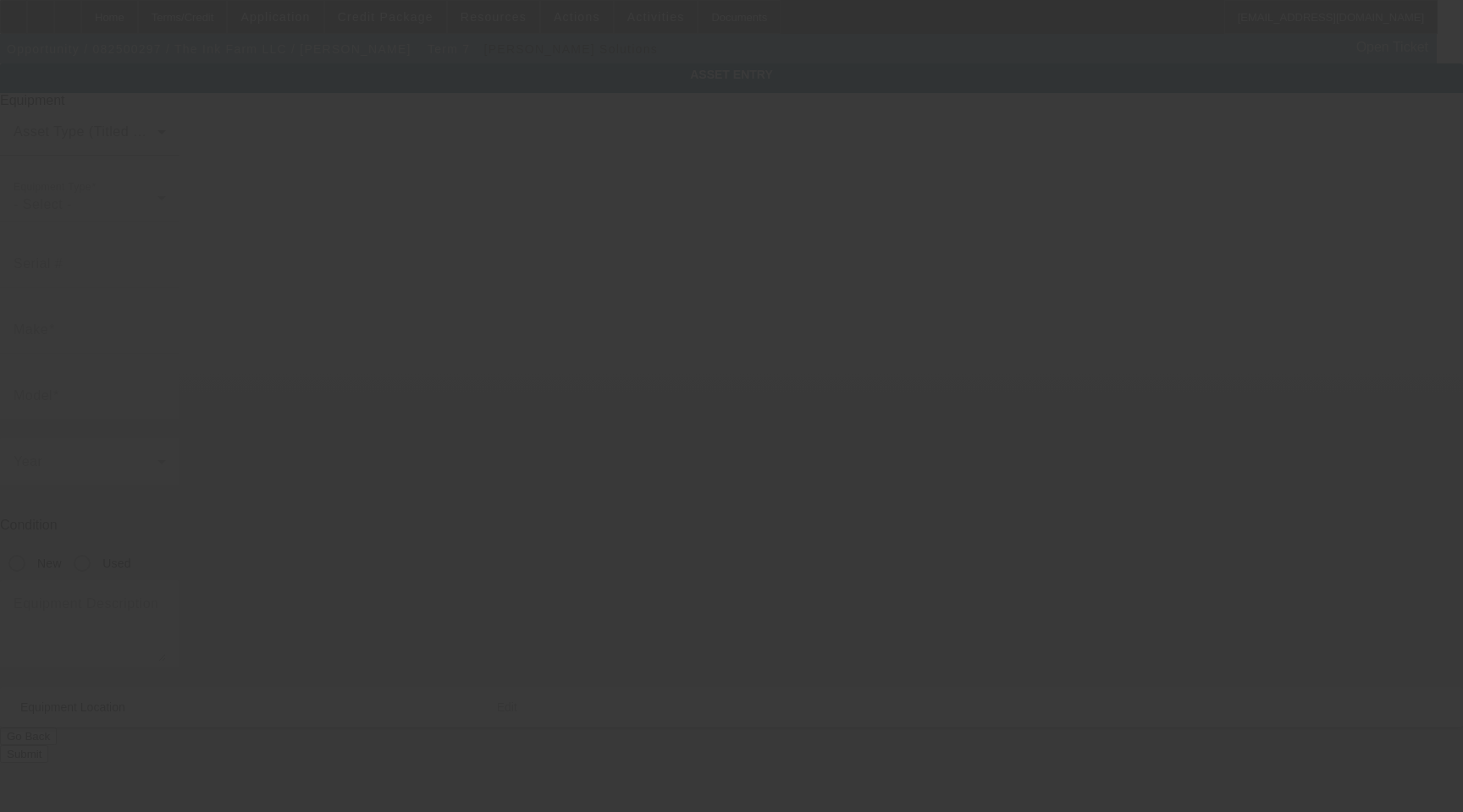
type input "Ste D"
type input "Columbus"
type input "43230"
type input "Franklin"
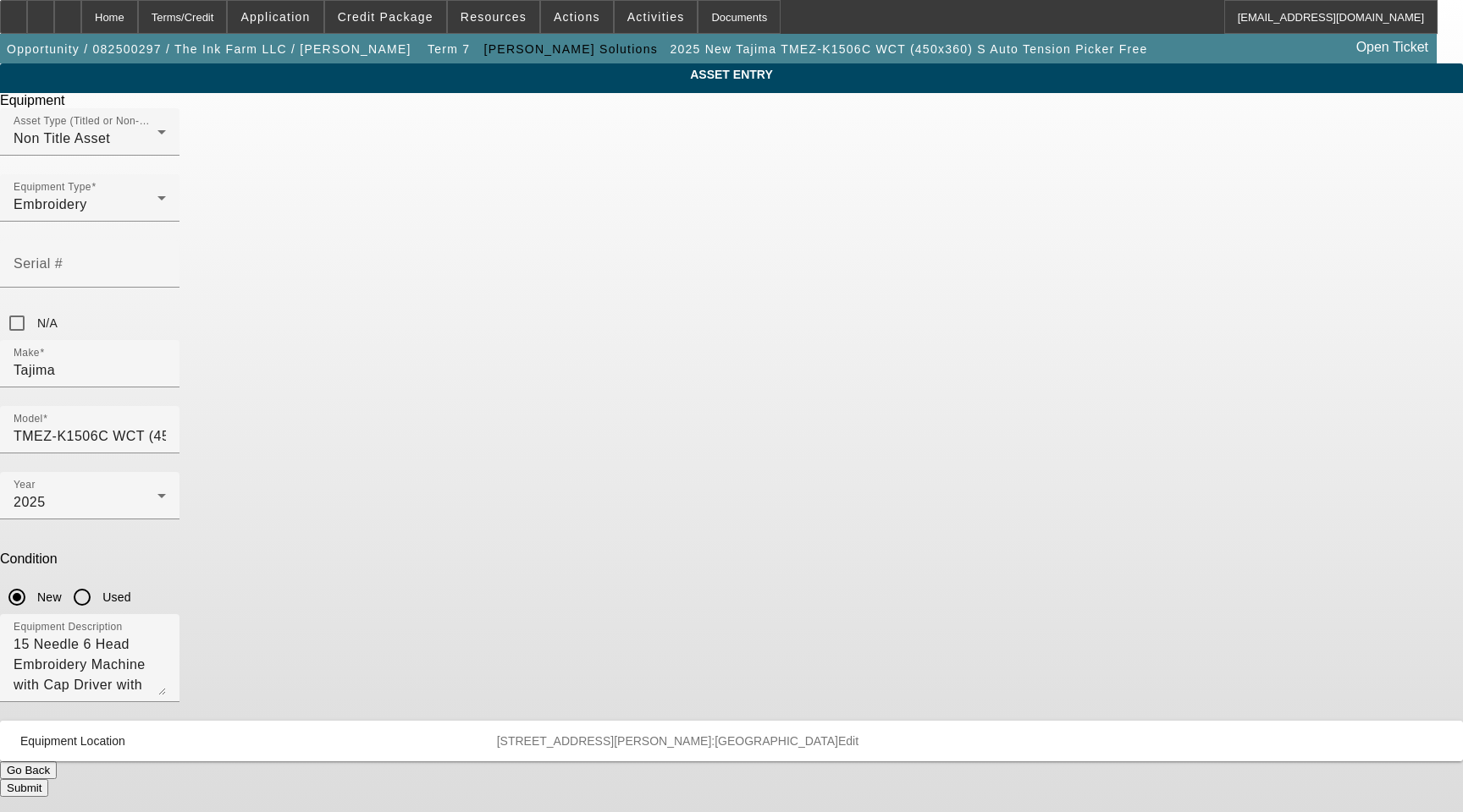
click at [858, 734] on span "Edit" at bounding box center [848, 741] width 20 height 13
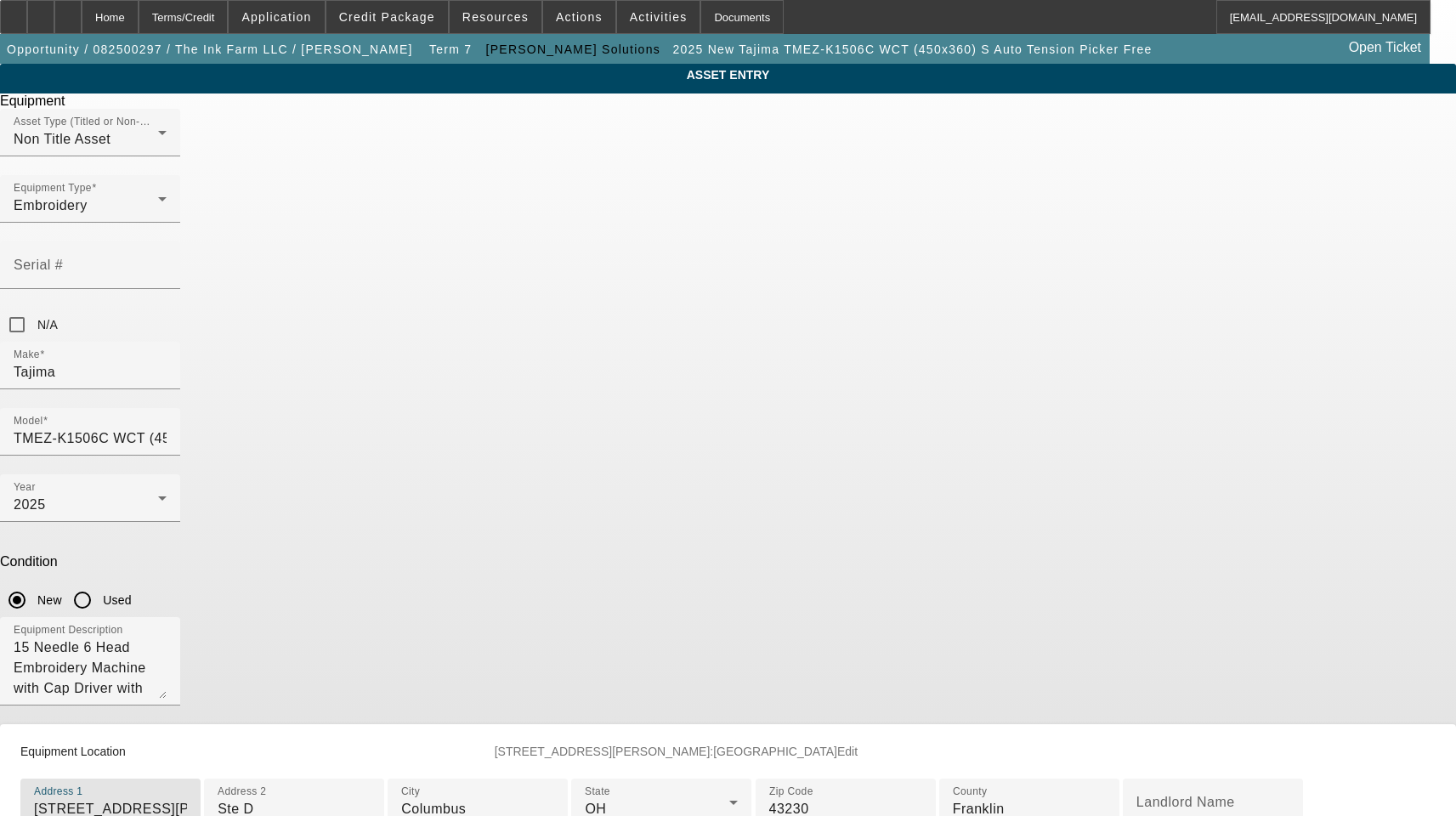
click at [187, 800] on input "[STREET_ADDRESS][PERSON_NAME]" at bounding box center [110, 809] width 153 height 20
click at [187, 800] on input "1000 Morrison Road" at bounding box center [110, 809] width 153 height 20
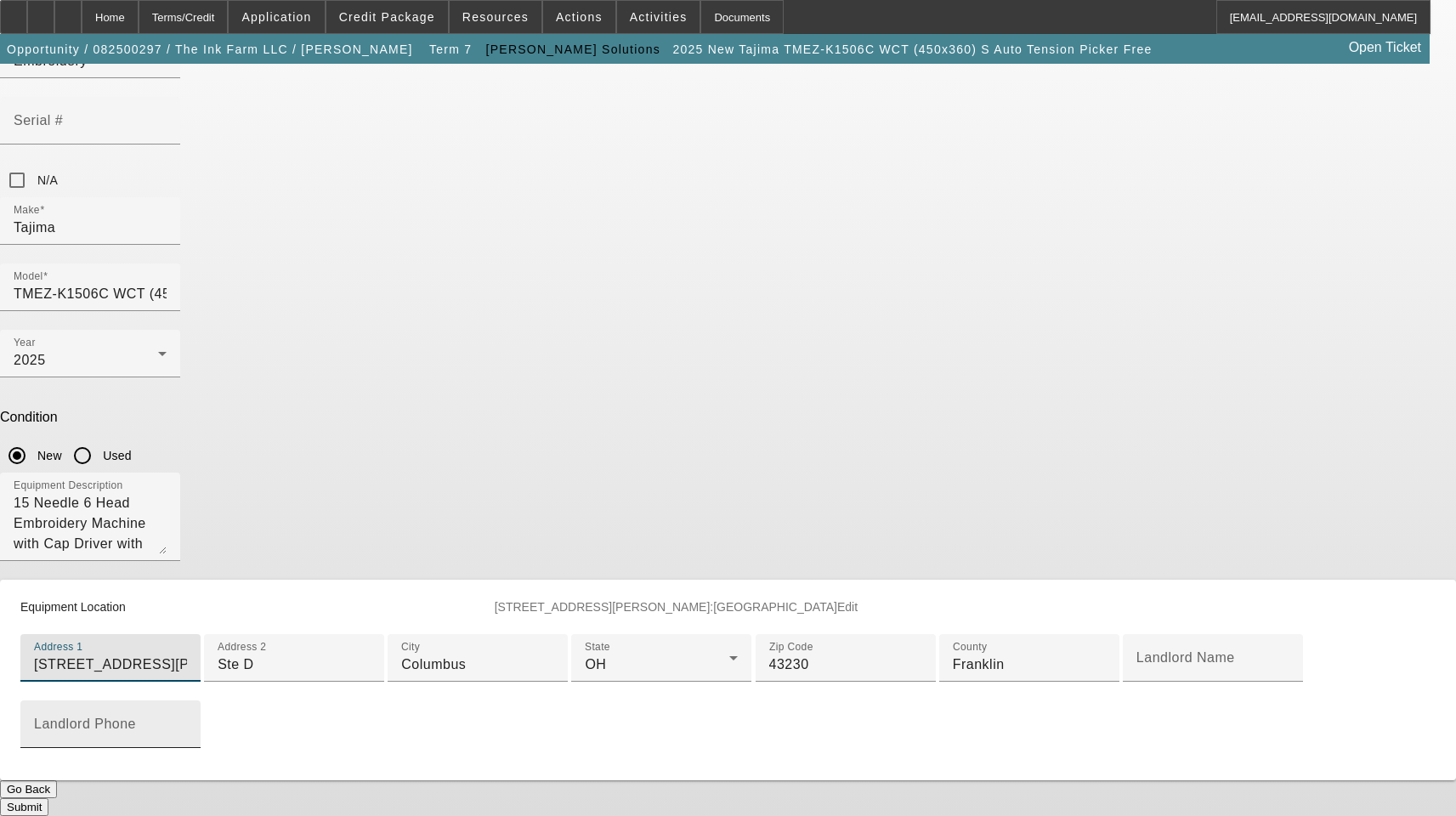
scroll to position [409, 0]
type input "1000 Morrison Rd"
click at [48, 799] on button "Submit" at bounding box center [24, 807] width 48 height 18
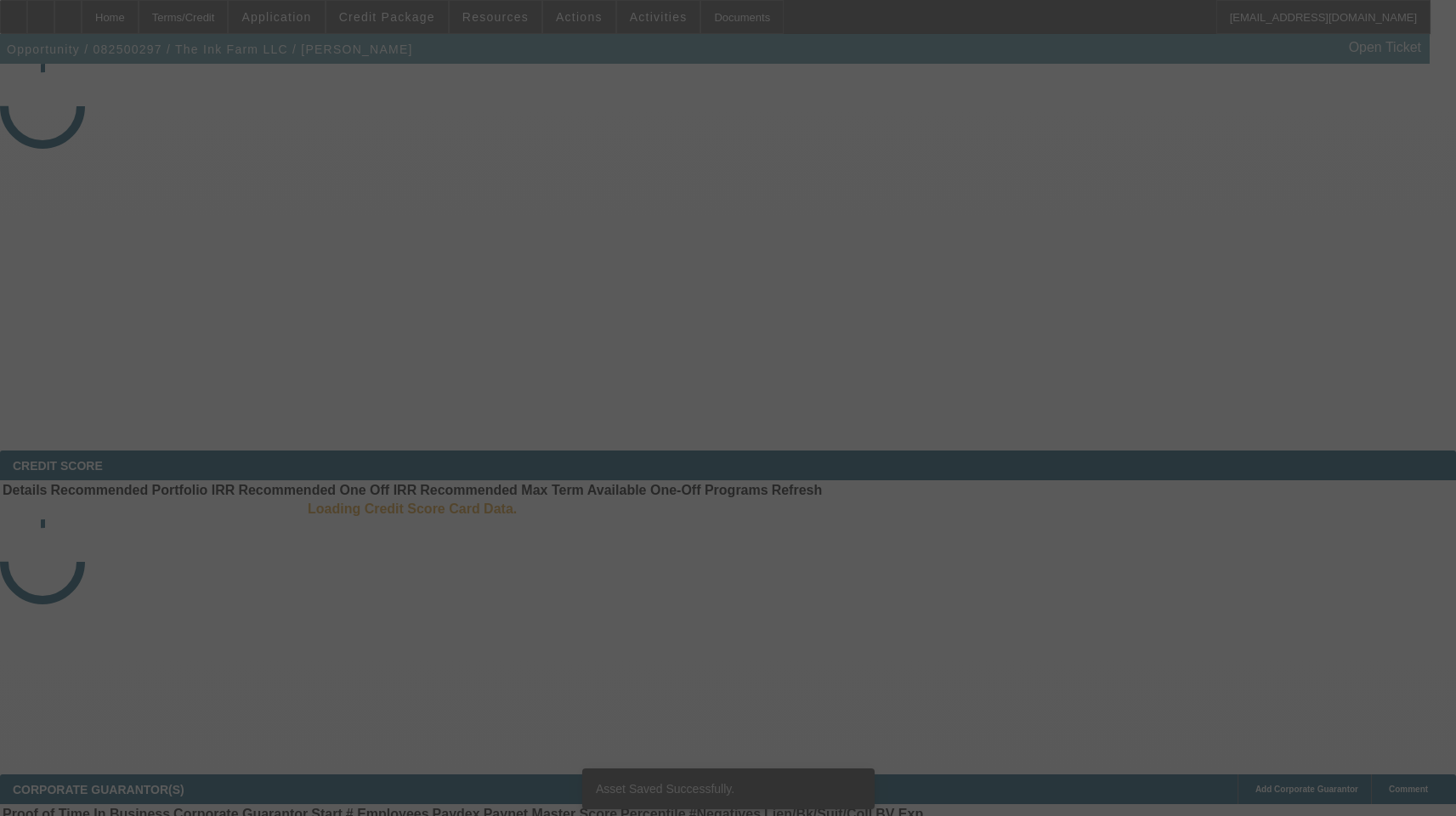
select select "3"
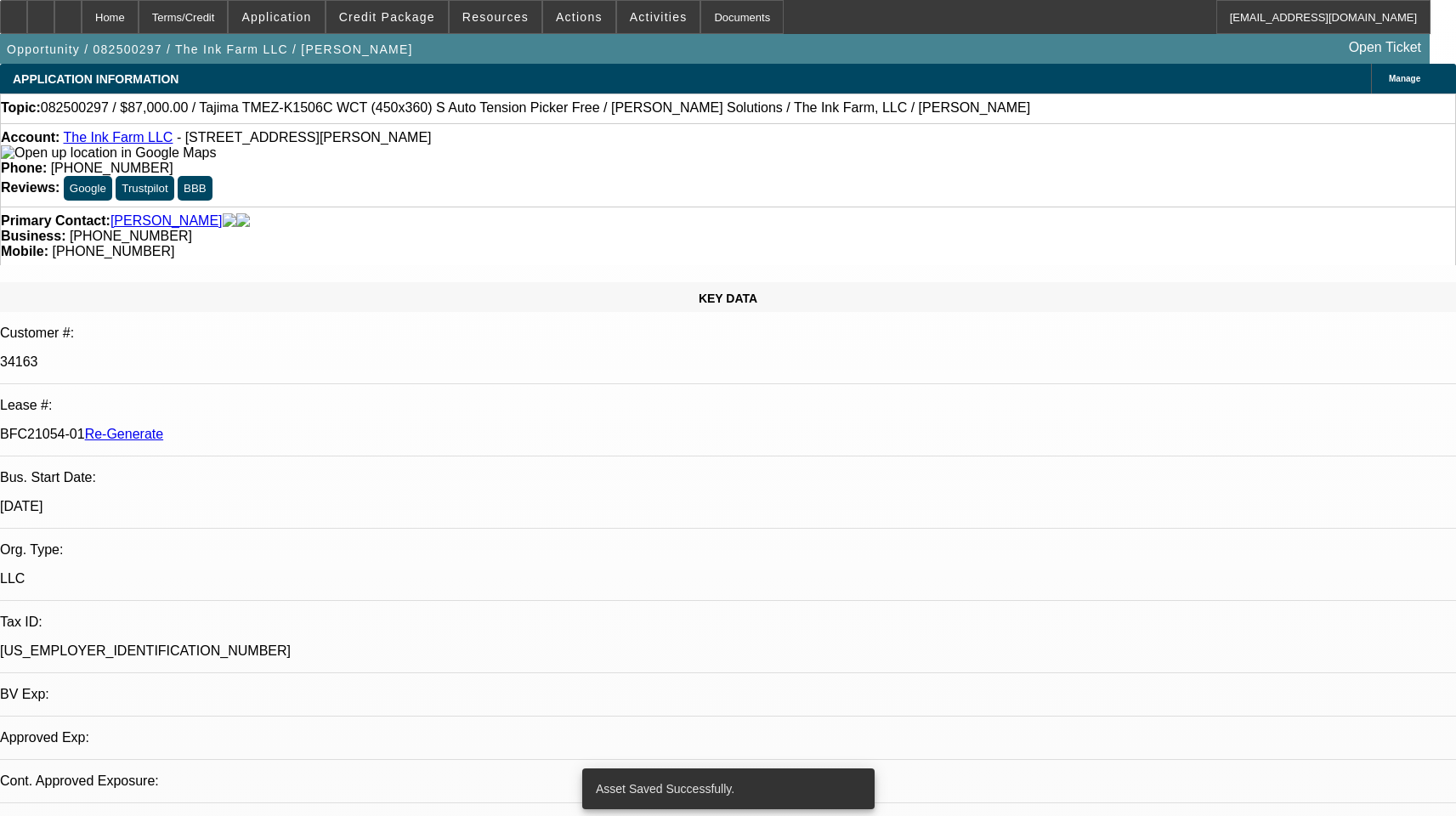
select select "0"
select select "2"
select select "0.1"
select select "1"
select select "2"
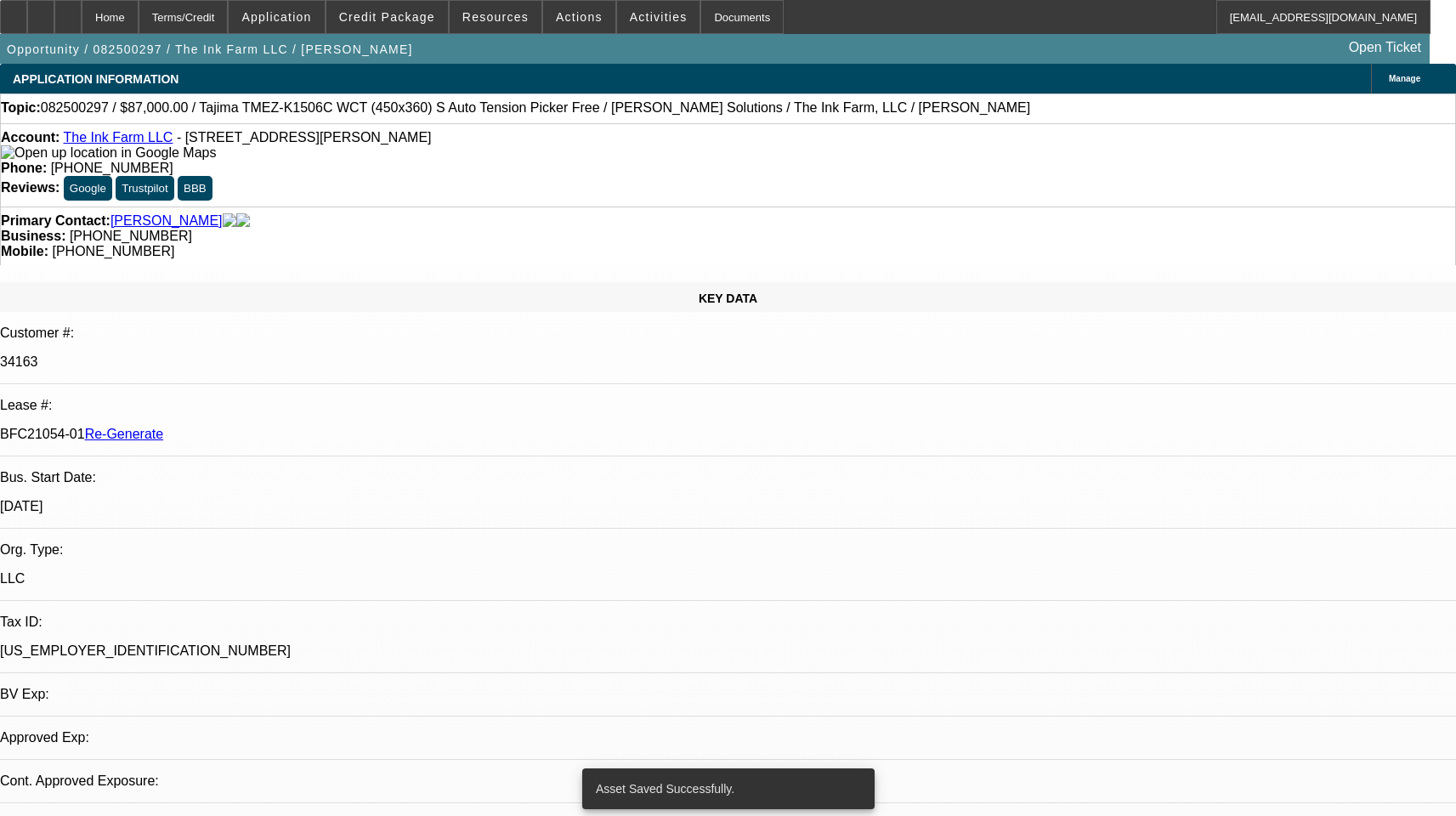
select select "4"
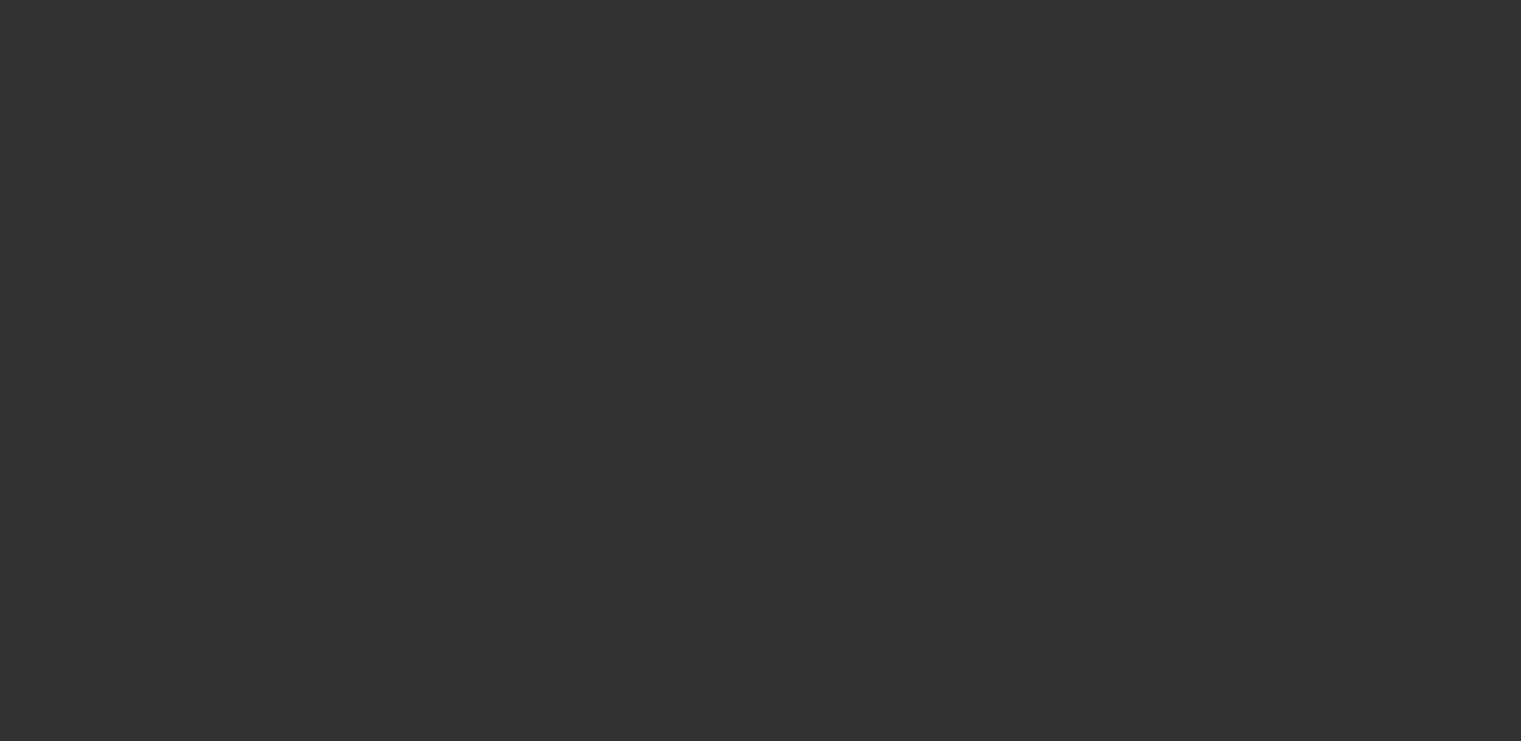
select select "4"
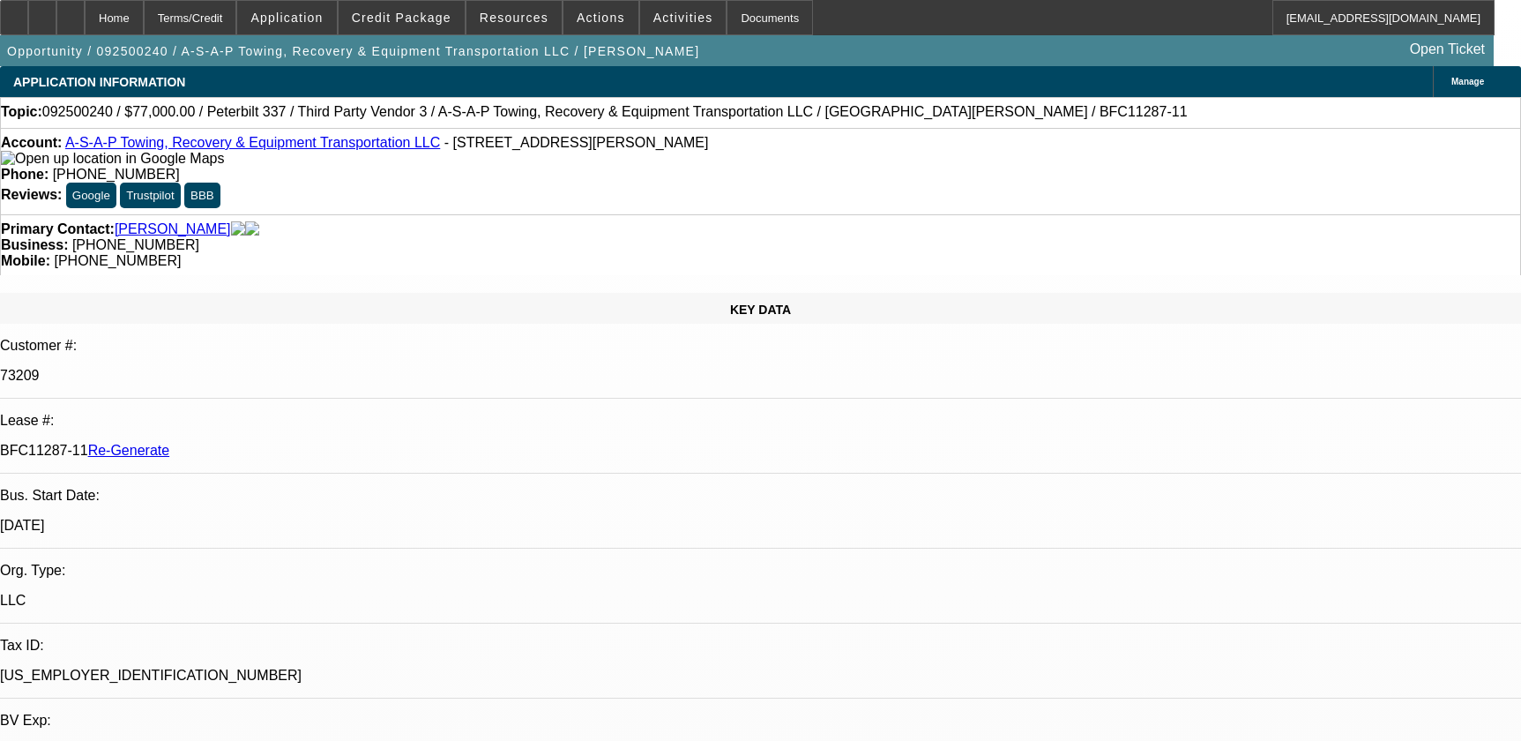
select select "0"
select select "3"
select select "0"
select select "6"
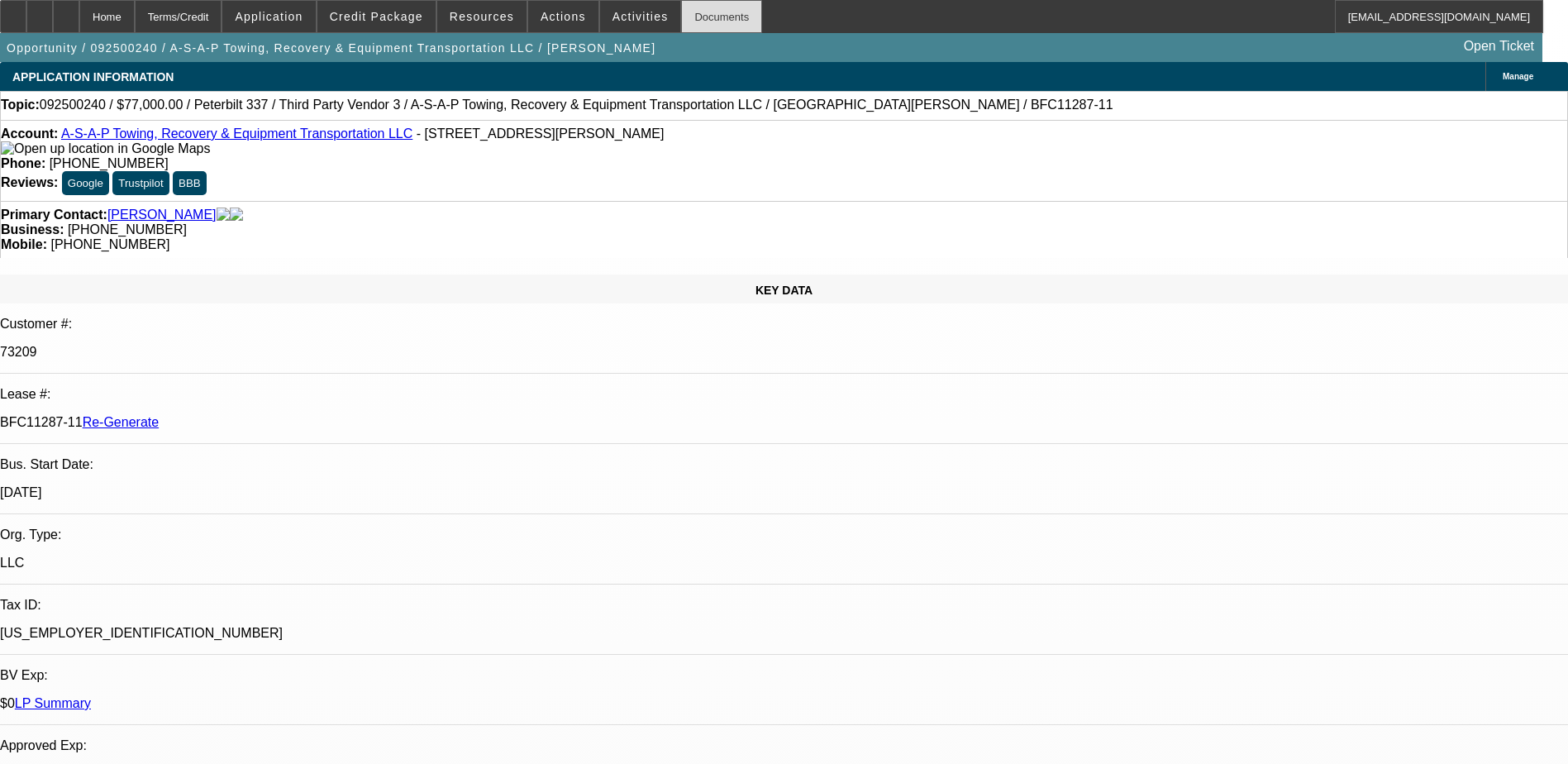
click at [694, 13] on div "Documents" at bounding box center [722, 16] width 81 height 33
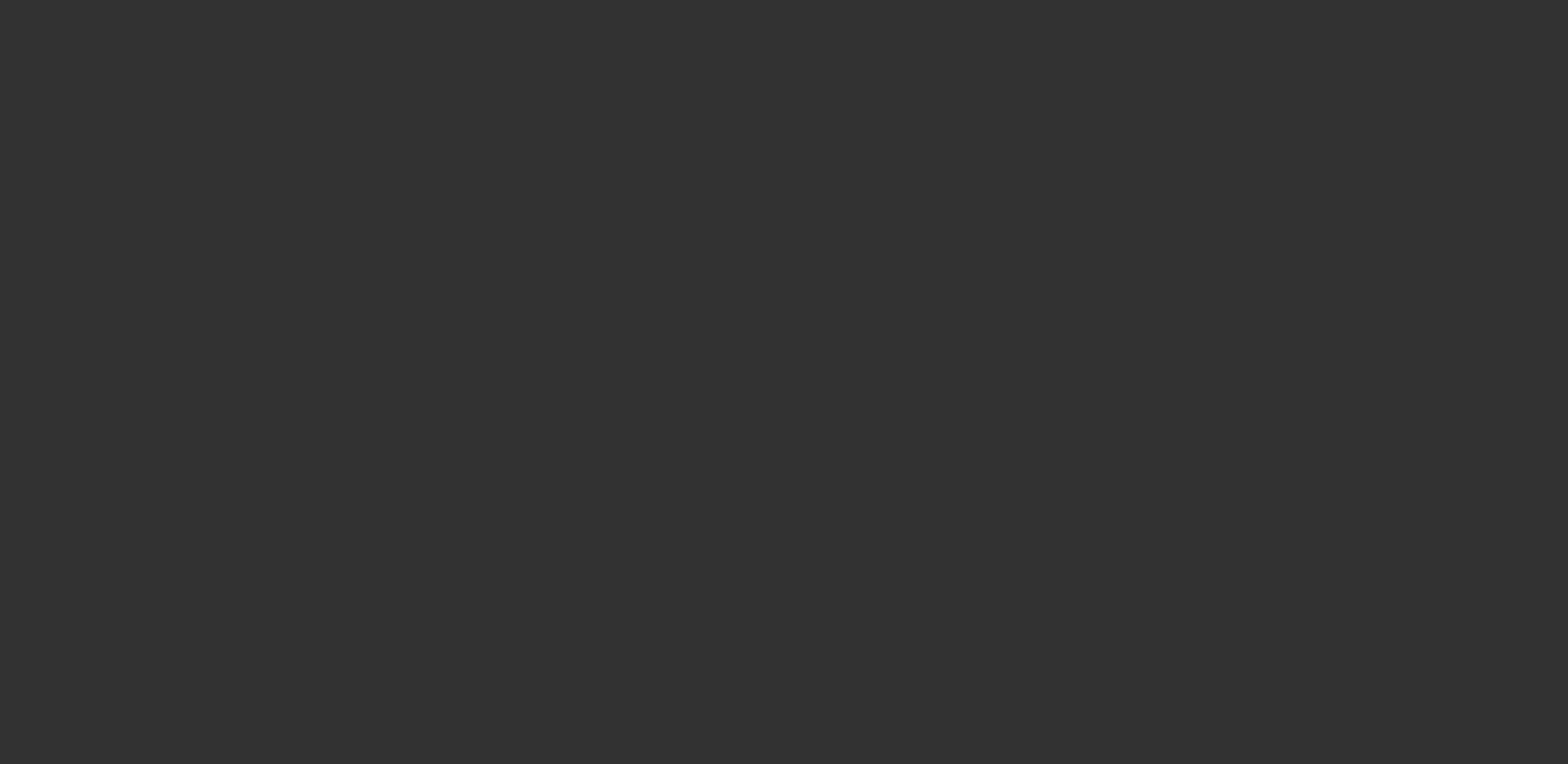
select select "3"
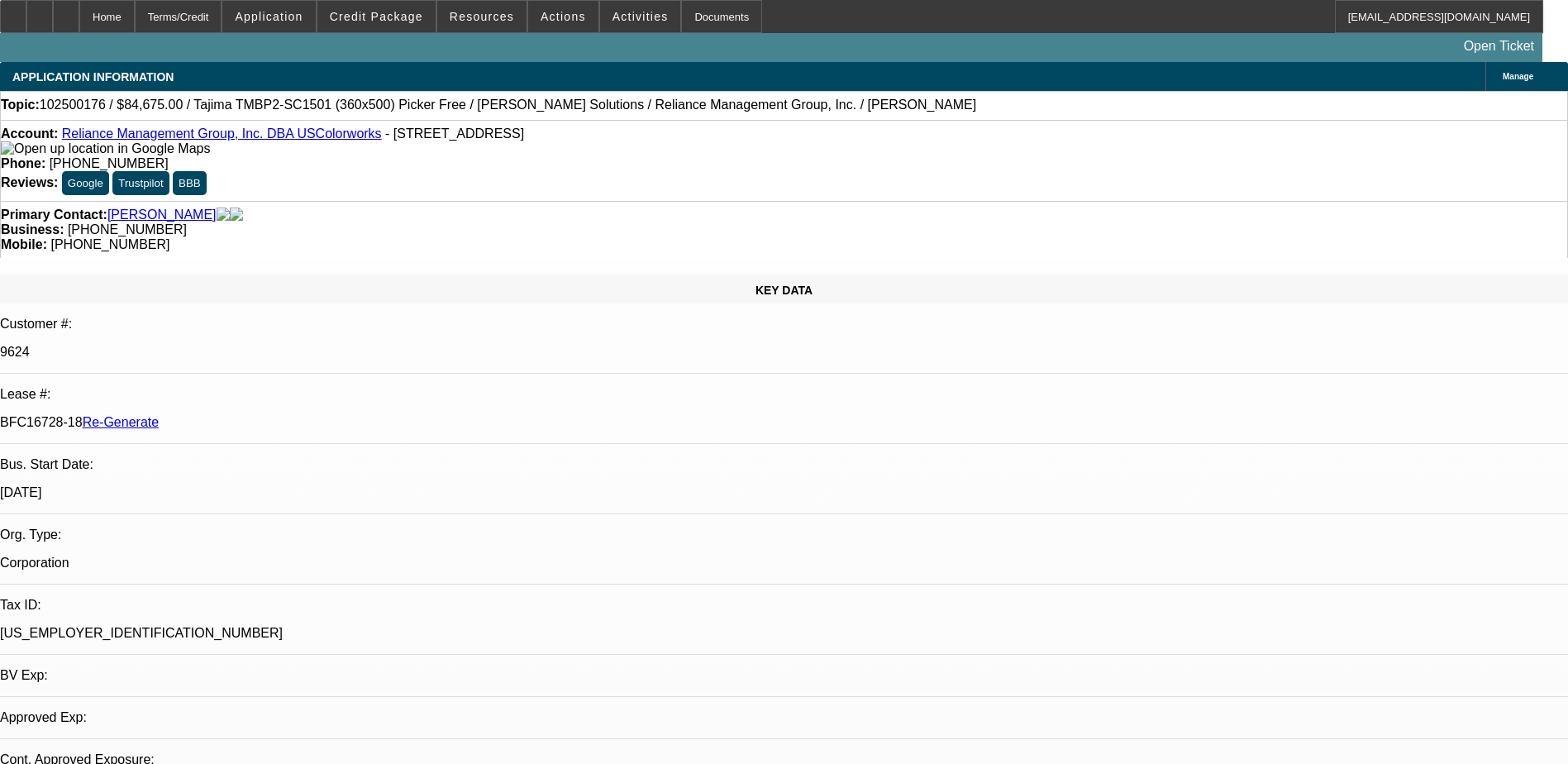
select select "0"
select select "2"
select select "0"
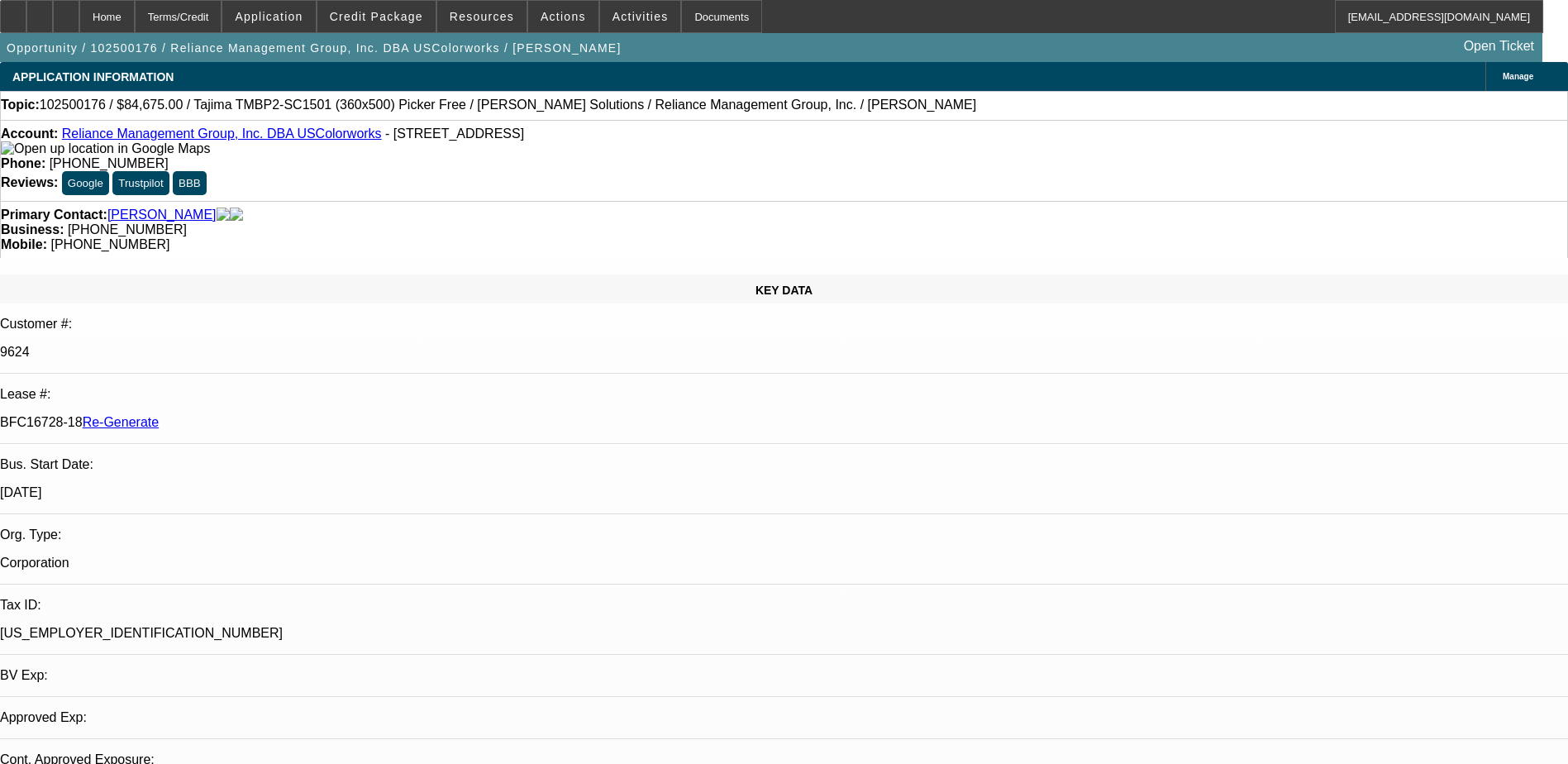
select select "1"
select select "2"
select select "6"
click at [701, 21] on div "Documents" at bounding box center [722, 16] width 81 height 33
click at [706, 20] on div "Documents" at bounding box center [722, 16] width 81 height 33
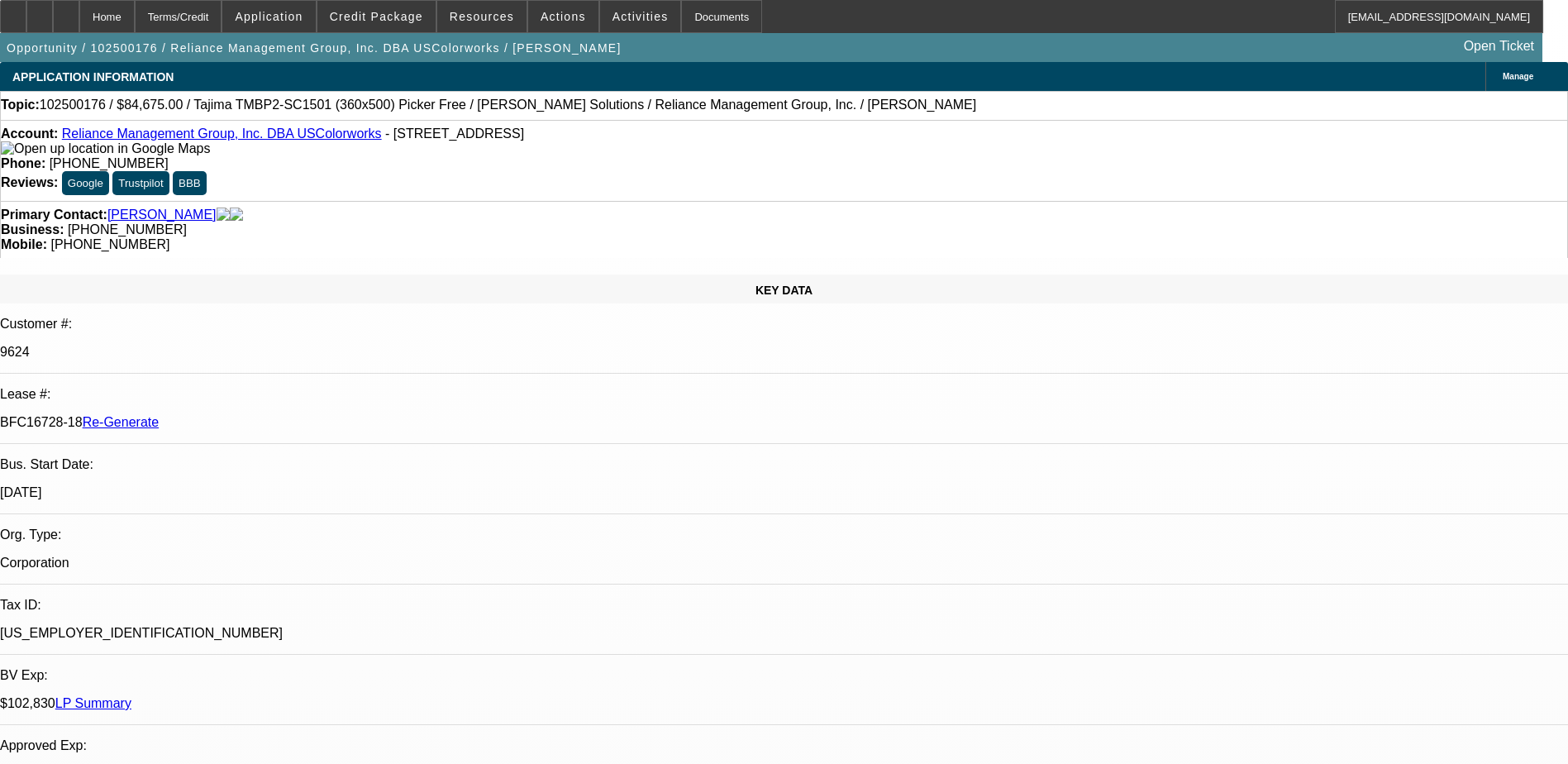
click at [816, 172] on div "Reviews: Google Trustpilot BBB" at bounding box center [784, 184] width 1566 height 24
click at [190, 345] on div "9624" at bounding box center [784, 352] width 1568 height 15
click at [206, 345] on p "9624" at bounding box center [784, 352] width 1568 height 15
copy p "9624"
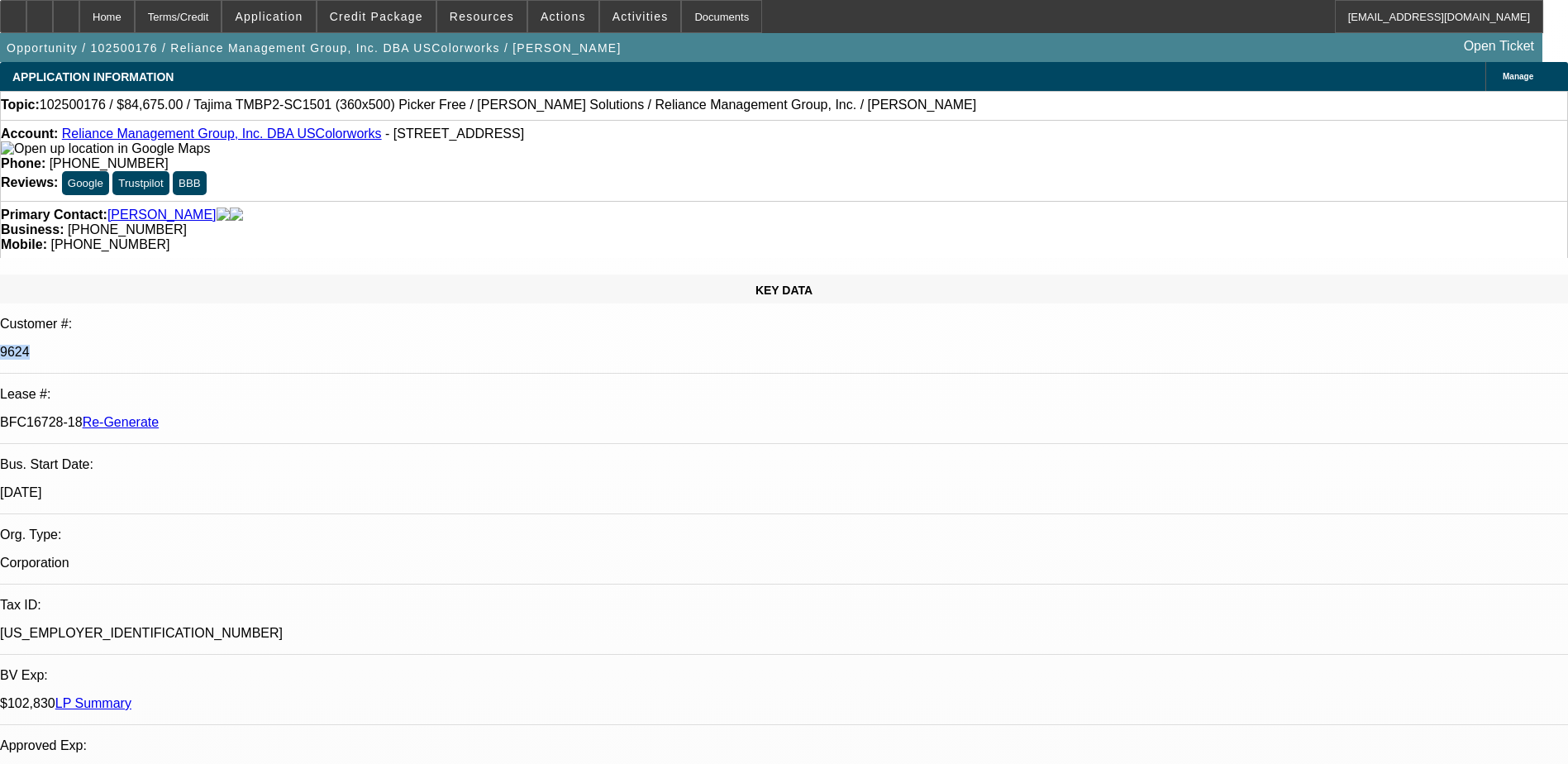
drag, startPoint x: 198, startPoint y: 294, endPoint x: 262, endPoint y: 297, distance: 64.1
click at [262, 415] on p "BFC16728-18 Re-Generate" at bounding box center [784, 423] width 1568 height 15
copy p "BFC16728-18"
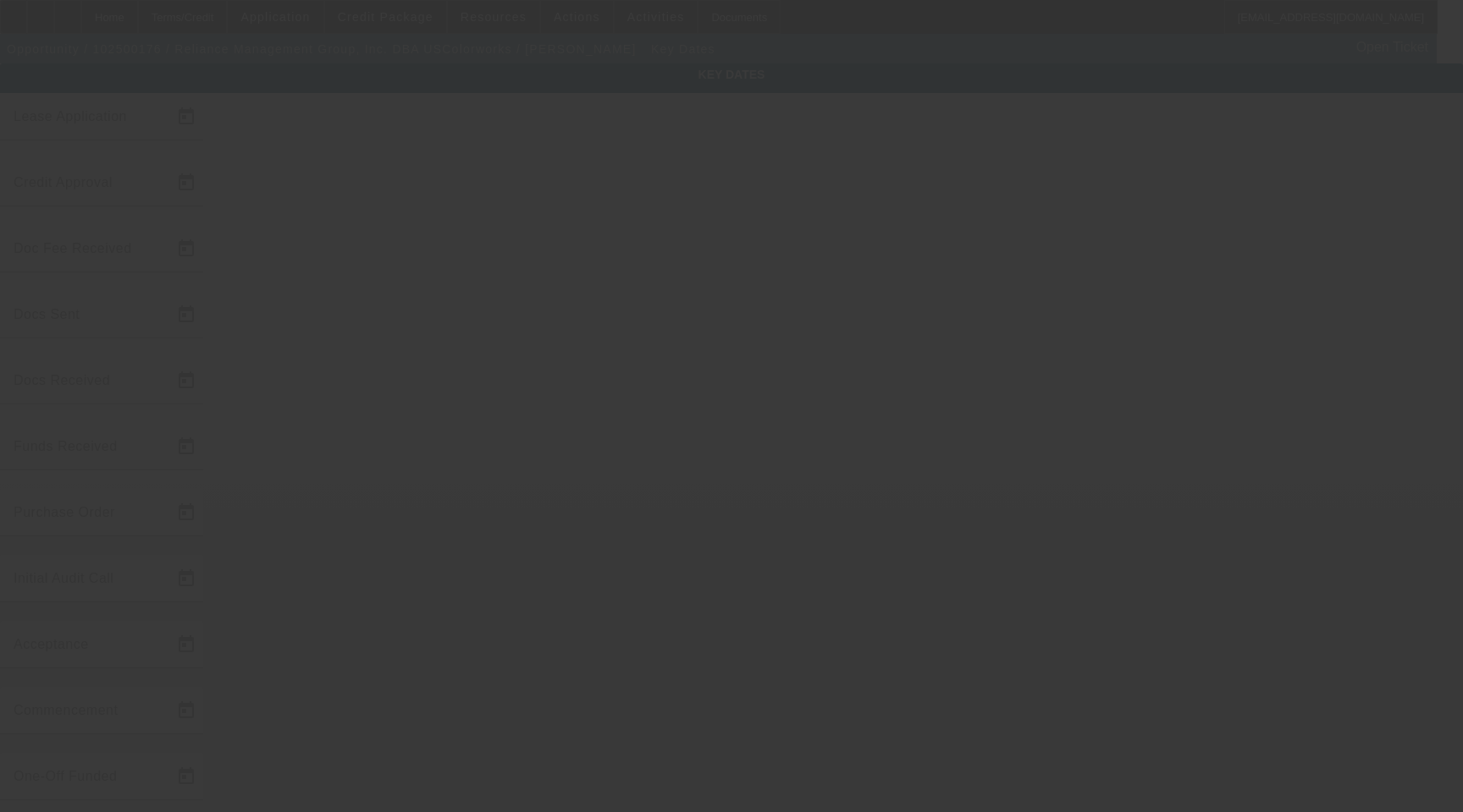
type input "10/7/2025"
type input "10/8/2025"
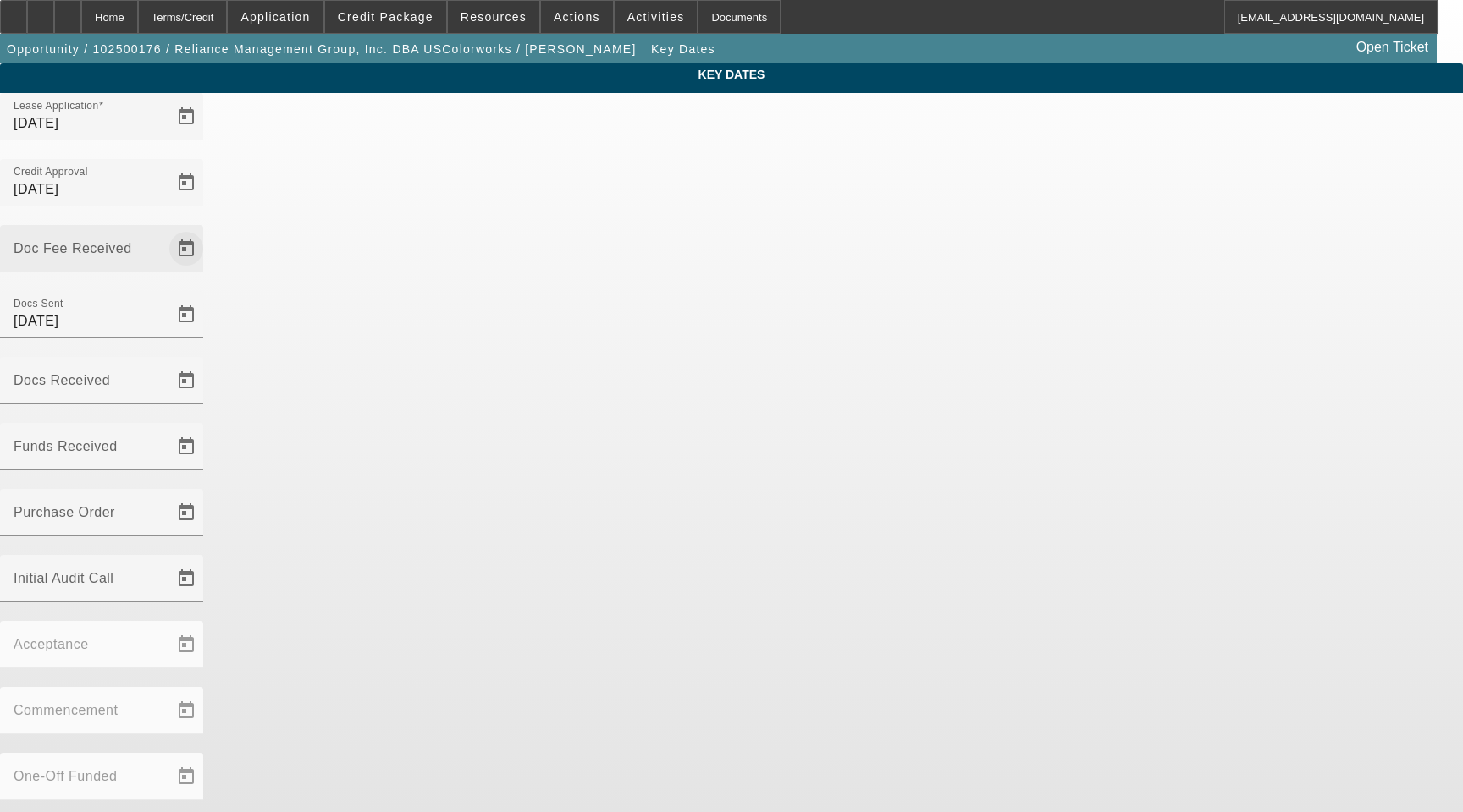
click at [206, 228] on span "Open calendar" at bounding box center [186, 249] width 40 height 40
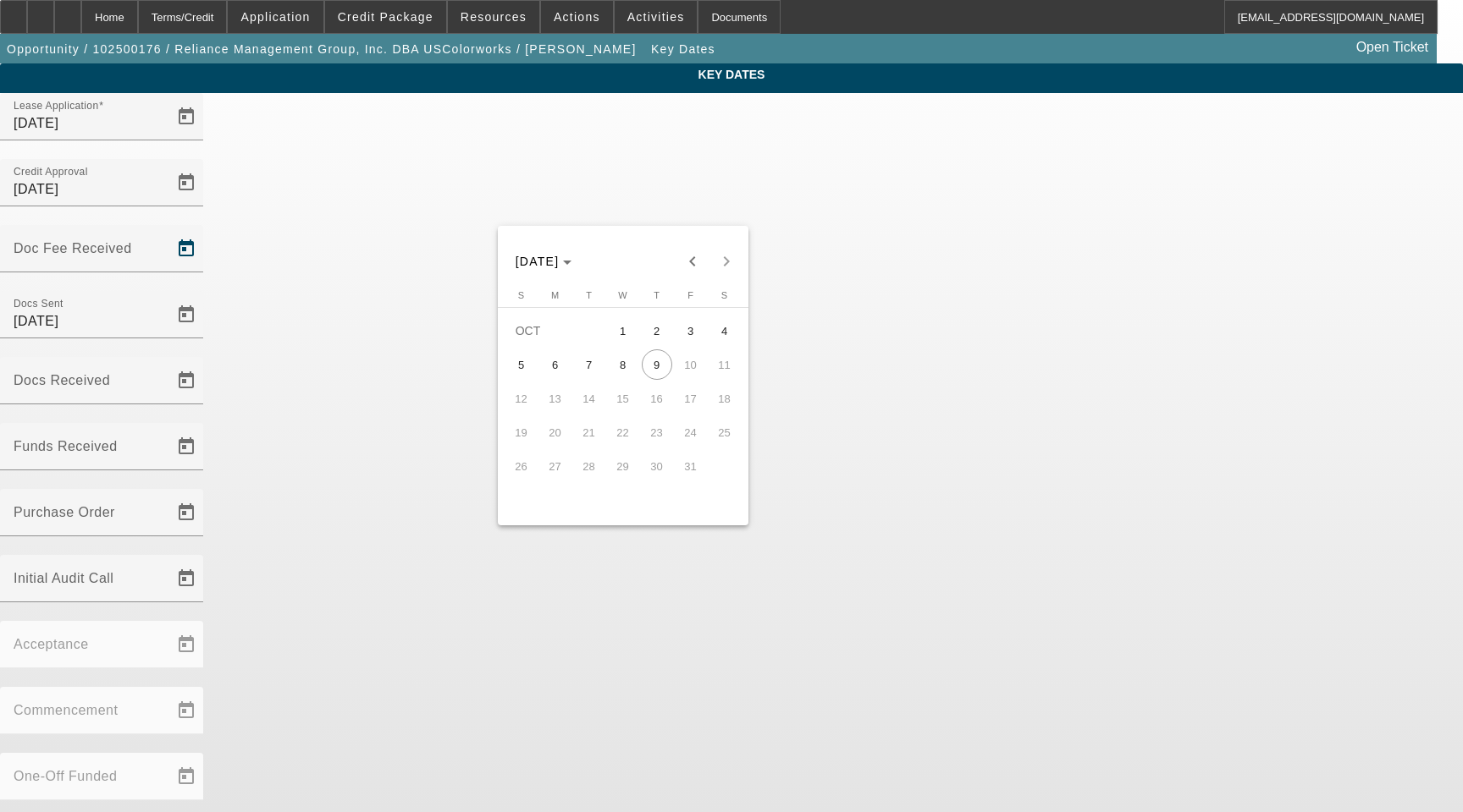
click at [624, 368] on span "8" at bounding box center [623, 365] width 31 height 31
type input "10/8/2025"
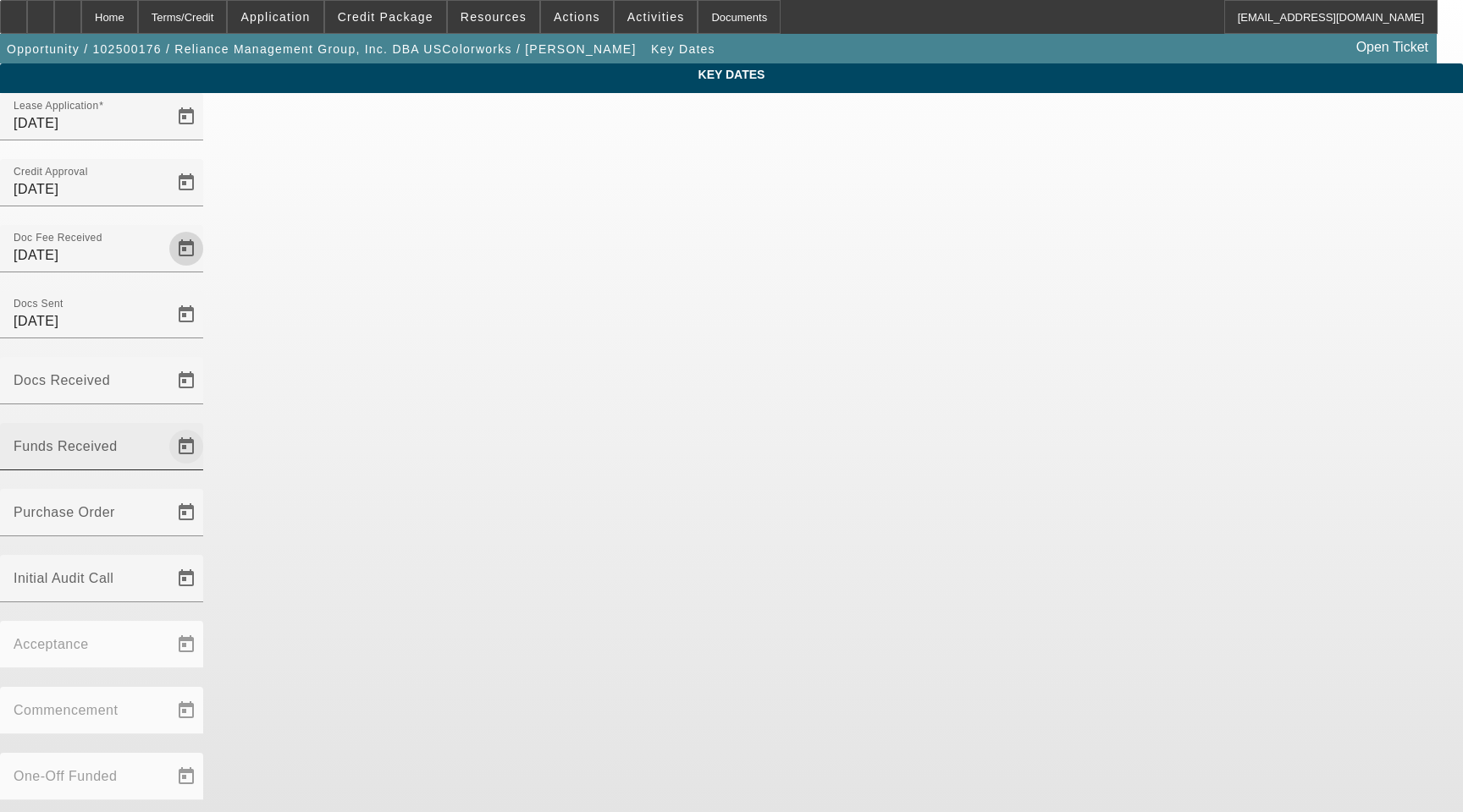
click at [206, 426] on span "Open calendar" at bounding box center [186, 446] width 40 height 40
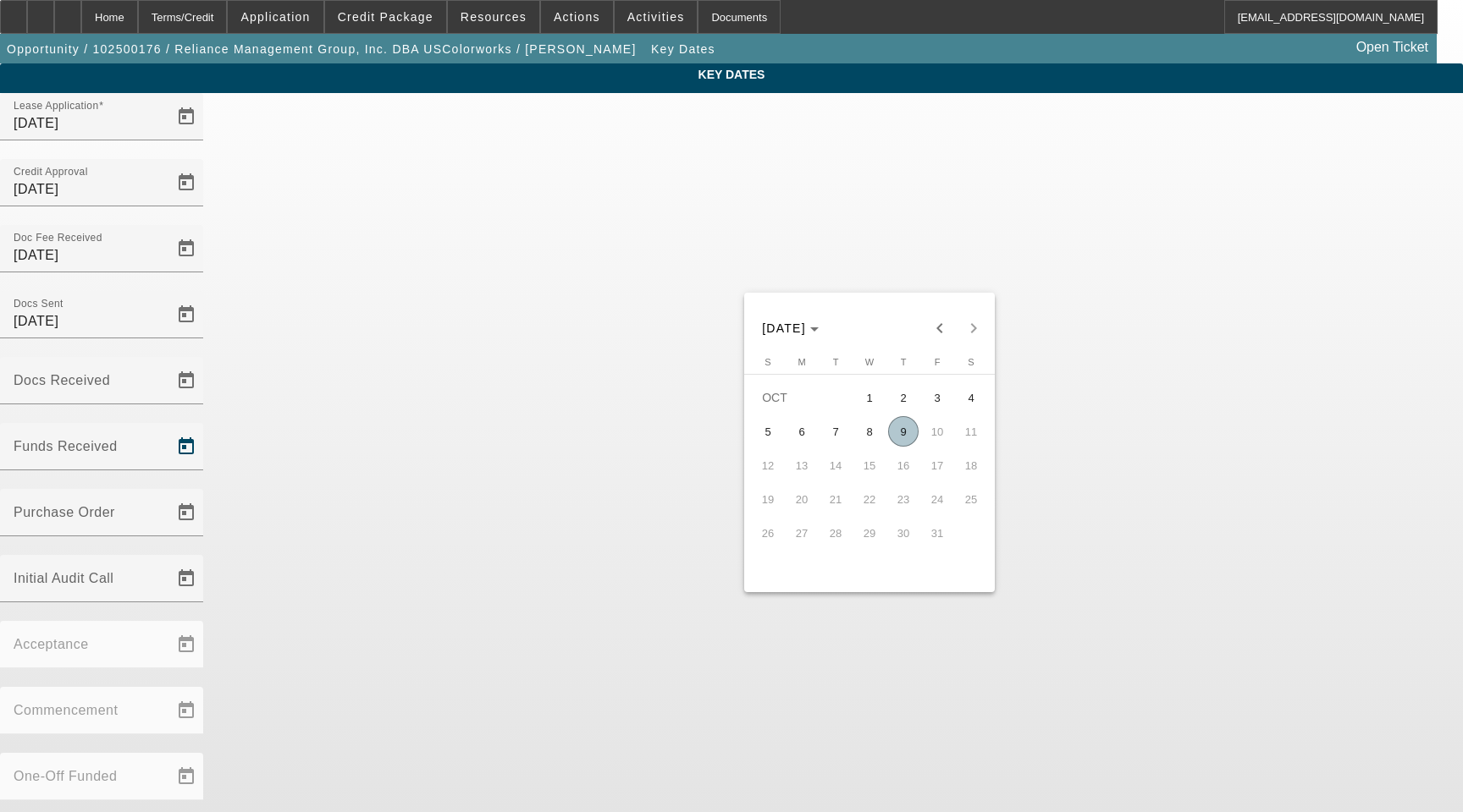
click at [903, 436] on span "9" at bounding box center [903, 432] width 31 height 31
type input "10/9/2025"
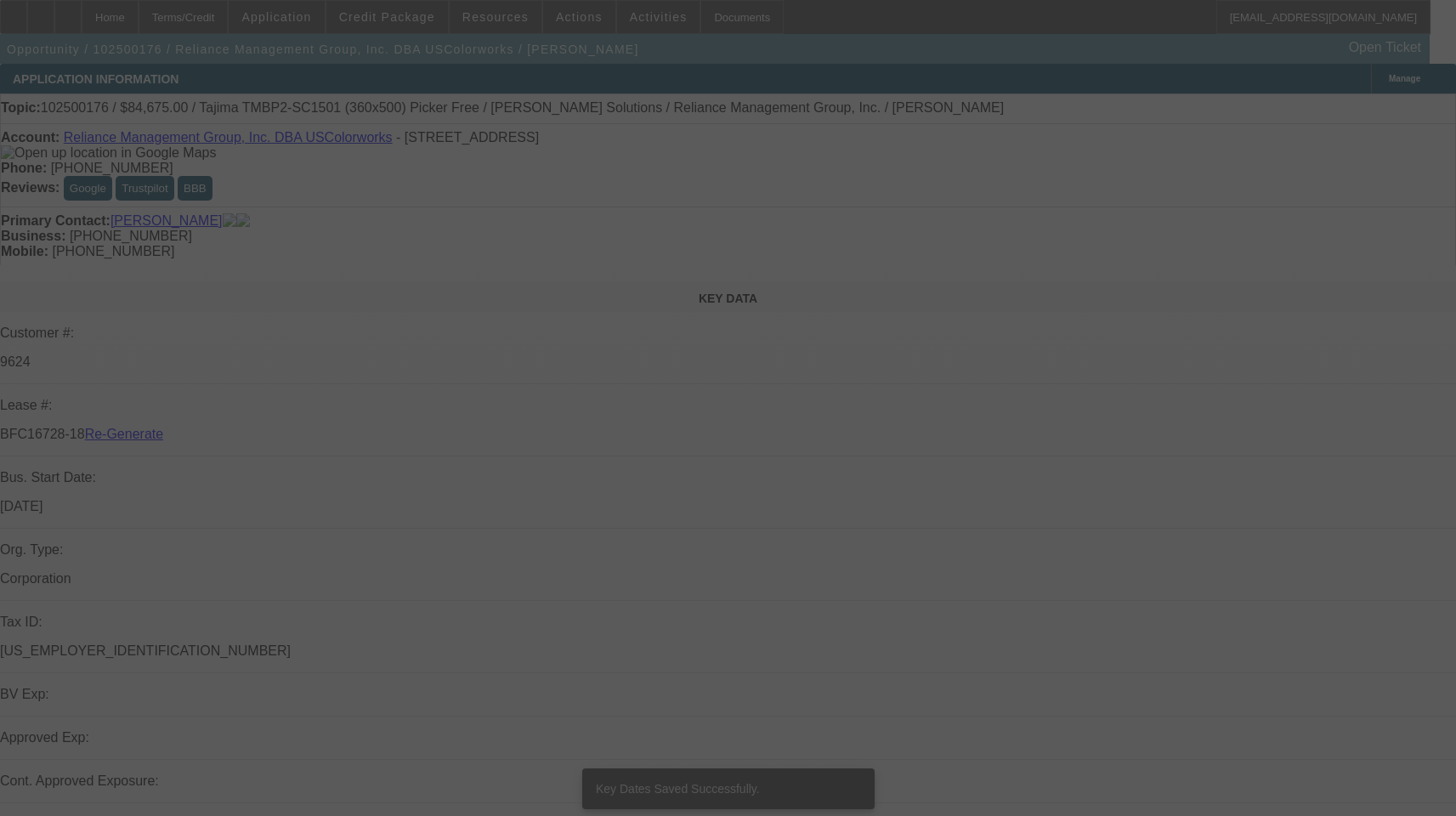
select select "3"
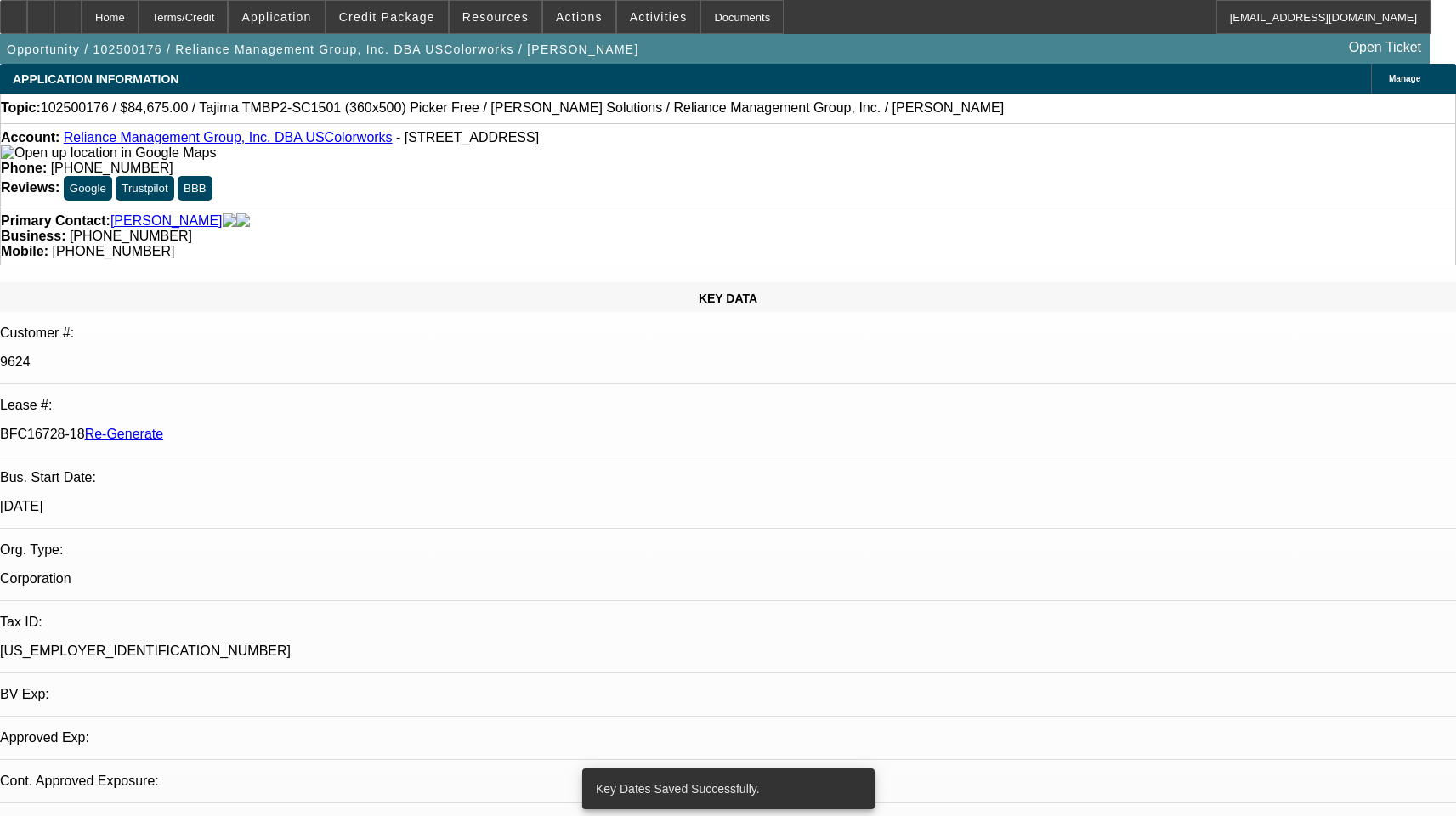
select select "0"
select select "2"
select select "0"
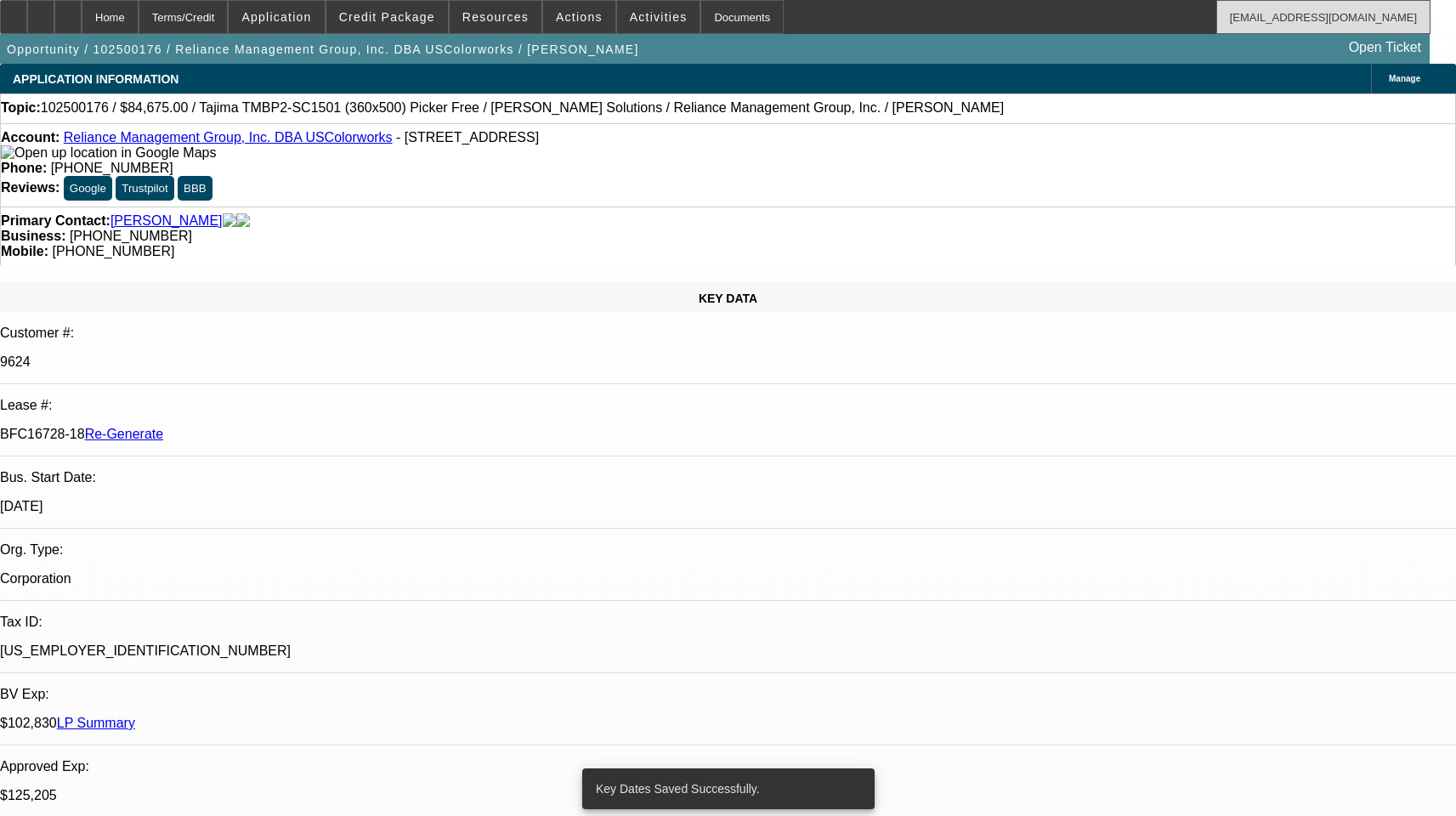
select select "1"
select select "2"
select select "6"
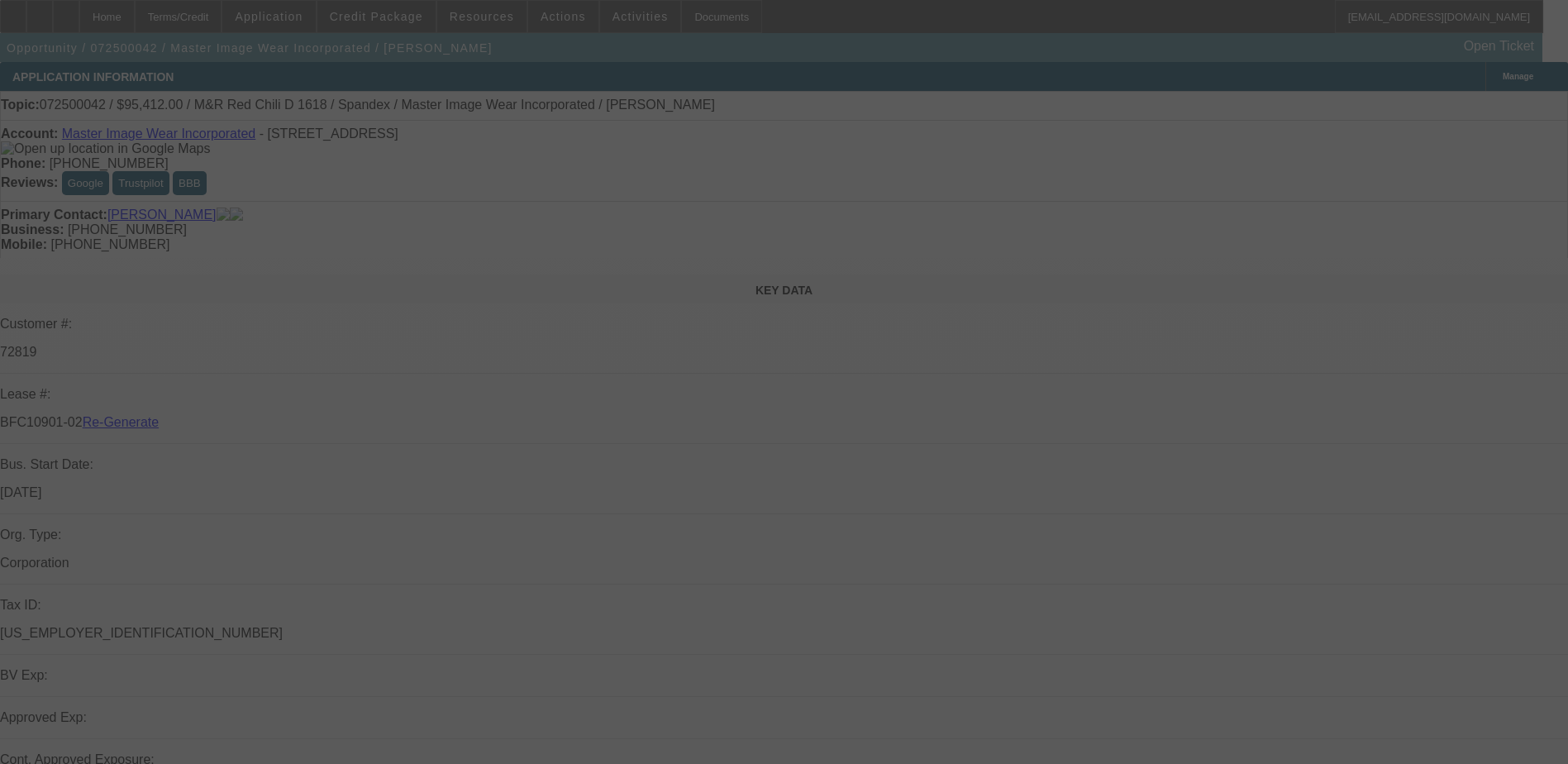
select select "3"
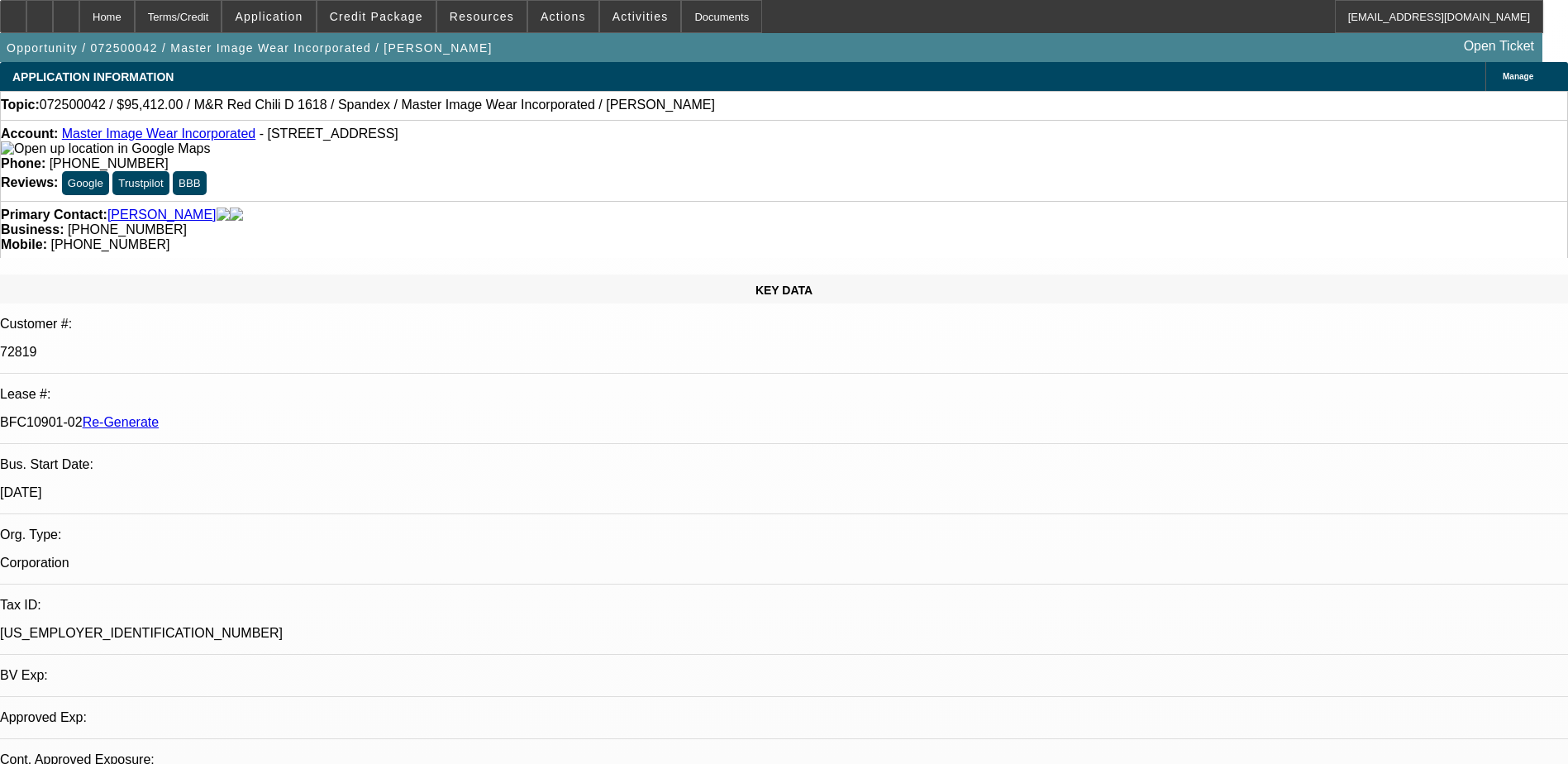
select select "0"
select select "0.1"
select select "1"
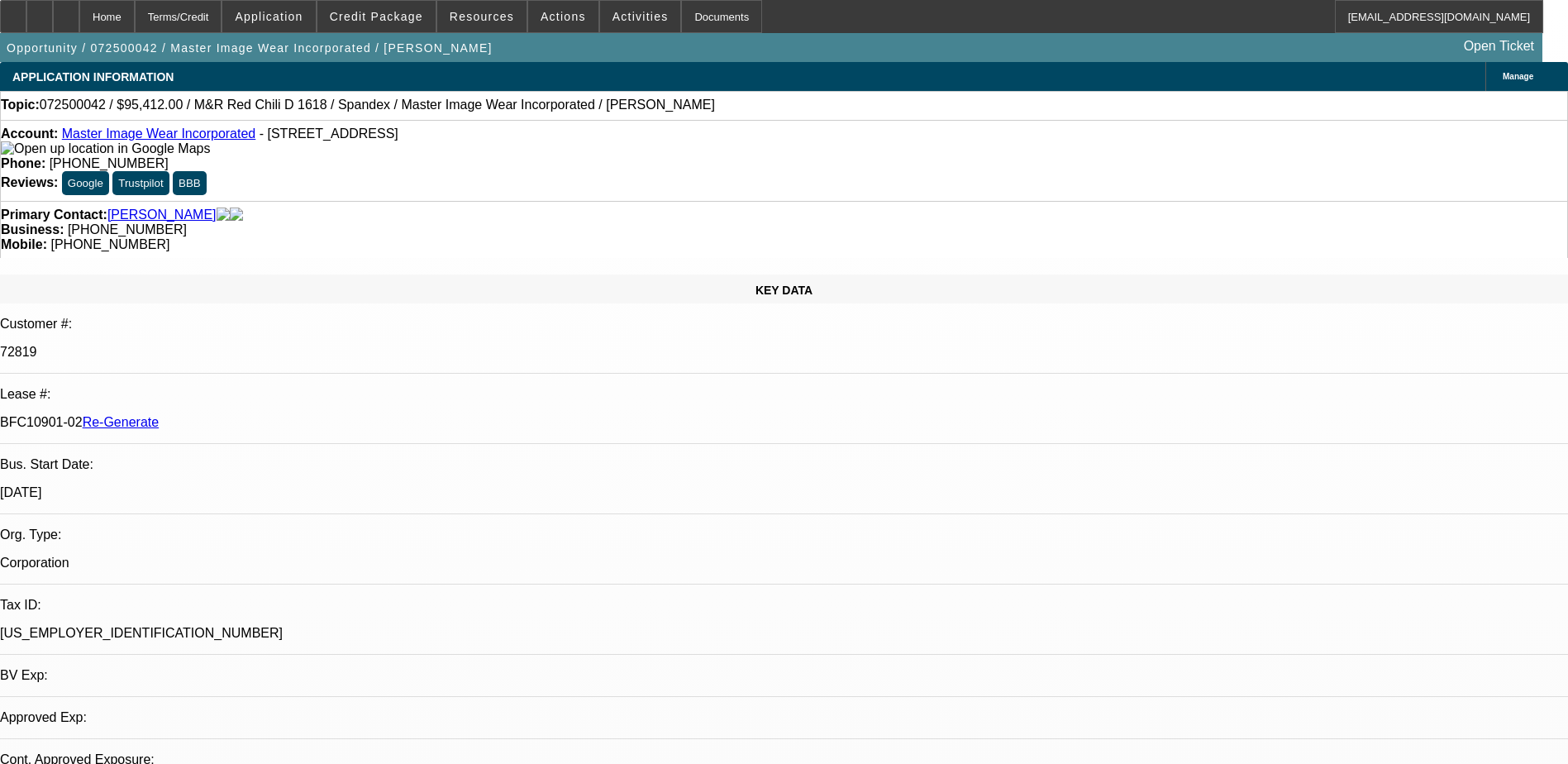
select select "4"
click at [694, 24] on div "Documents" at bounding box center [722, 16] width 81 height 33
click at [859, 21] on div "Home Terms/Credit Application Credit Package Resources Actions Activities Docum…" at bounding box center [771, 16] width 1543 height 33
click at [220, 12] on div "Terms/Credit" at bounding box center [178, 16] width 87 height 33
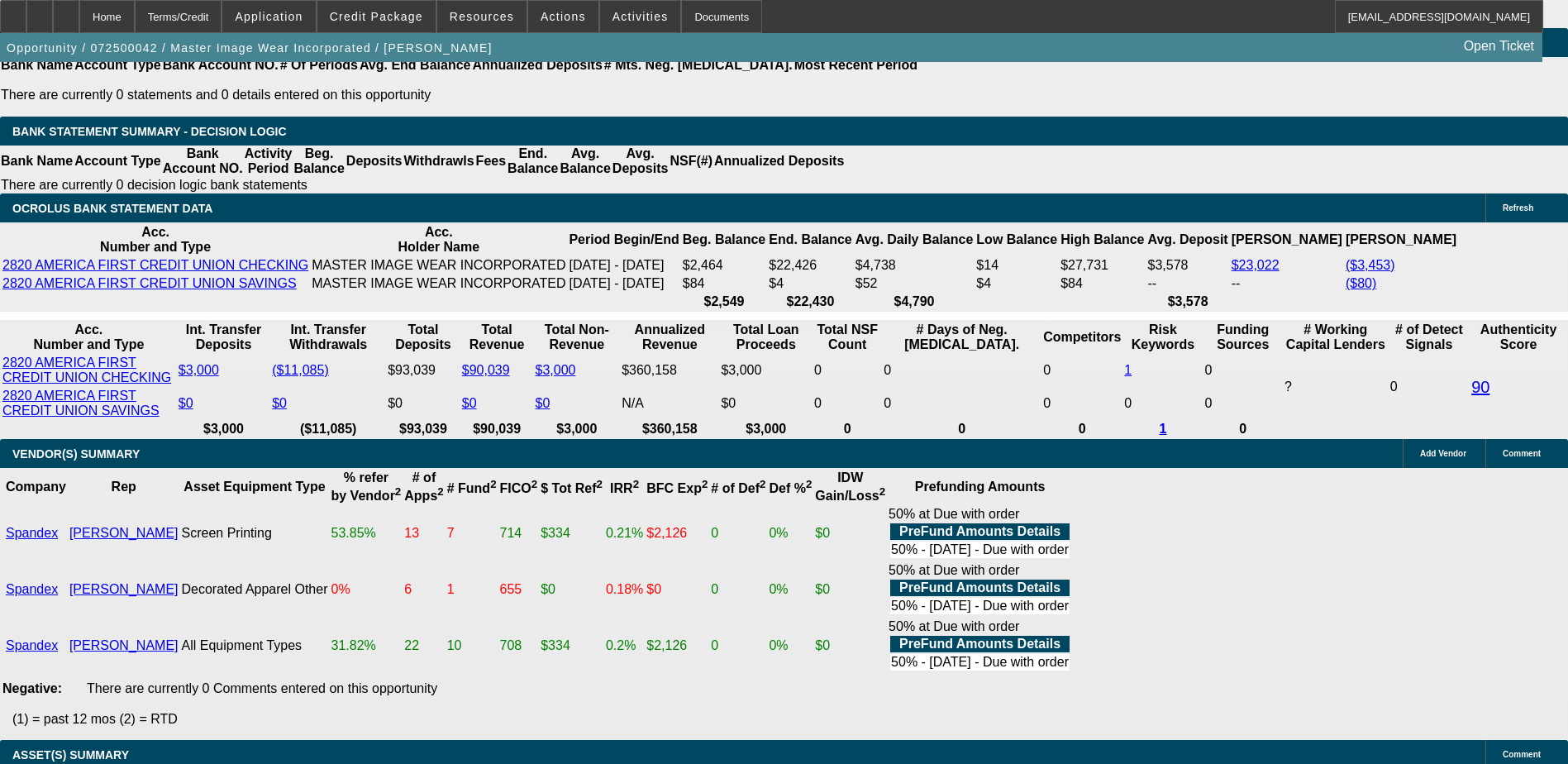
scroll to position [3059, 0]
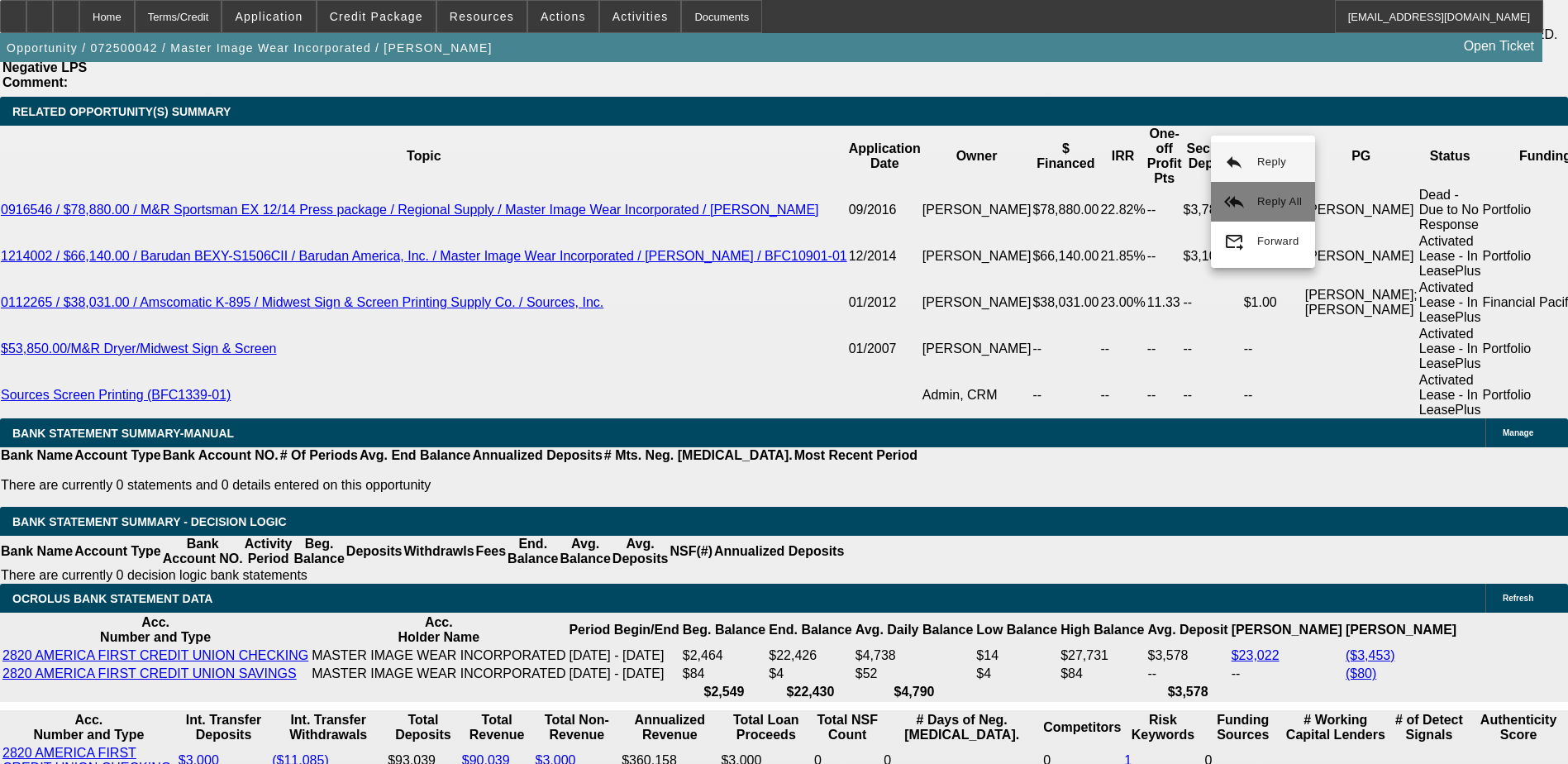
click at [1247, 193] on button "reply_all Reply All" at bounding box center [1262, 202] width 104 height 39
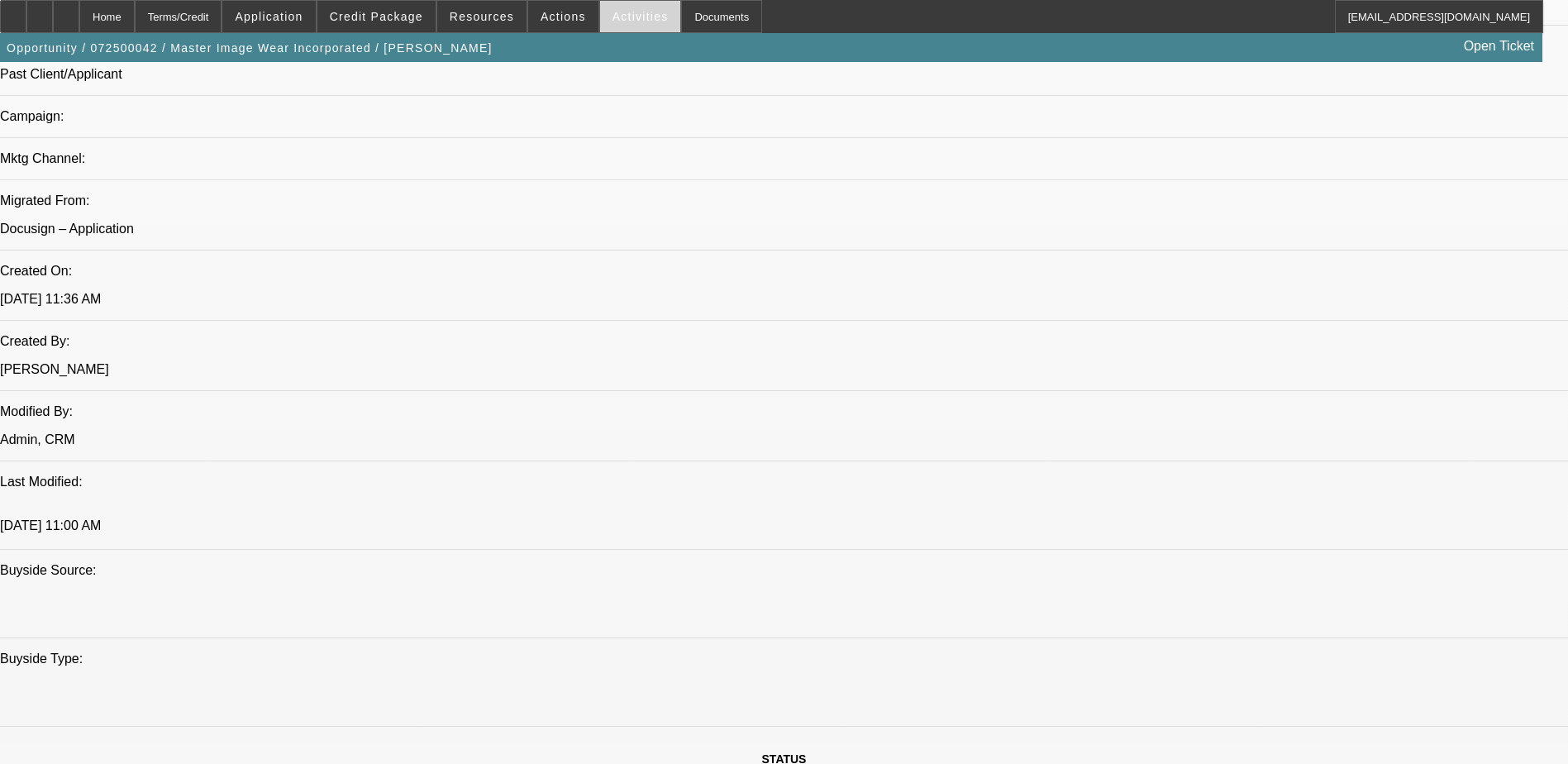
scroll to position [910, 0]
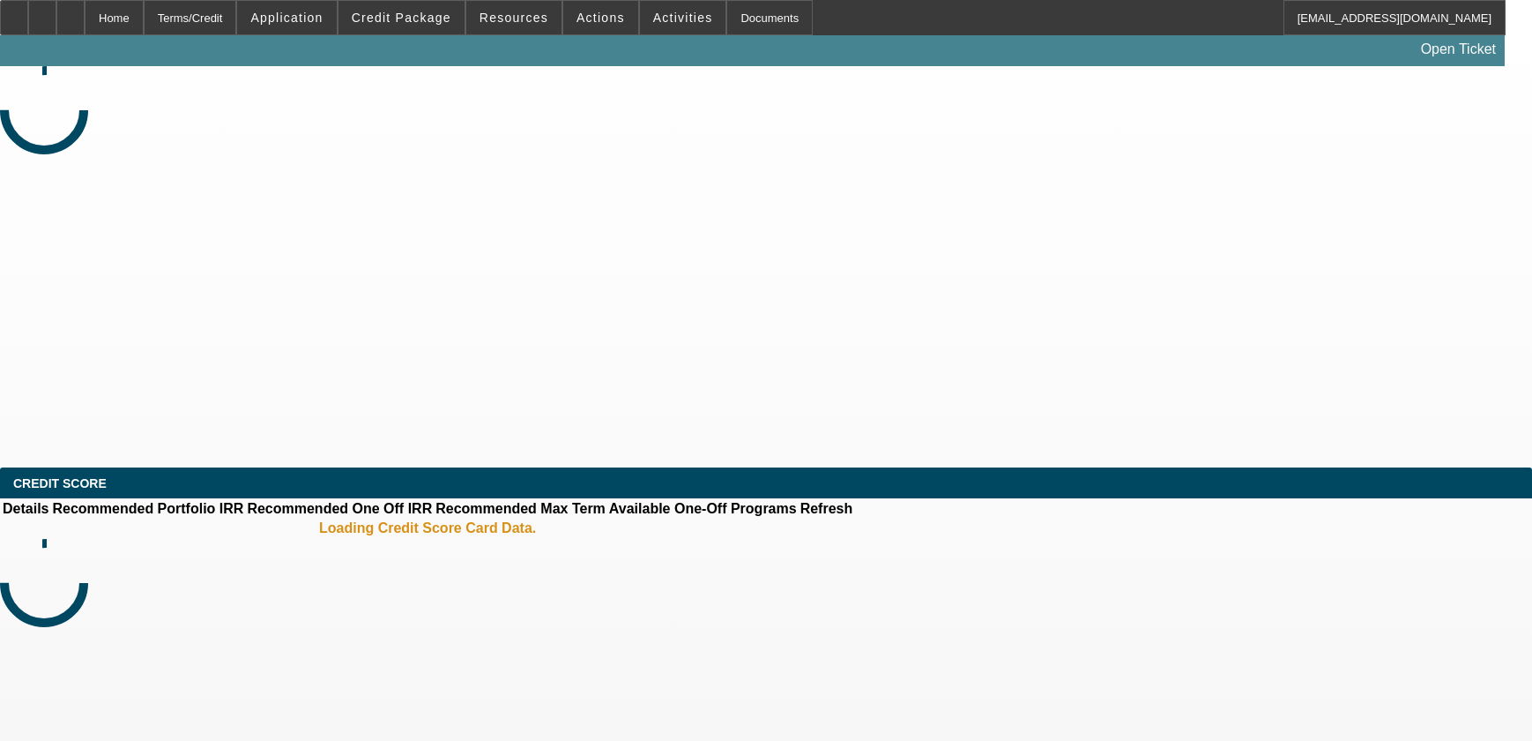
select select "3"
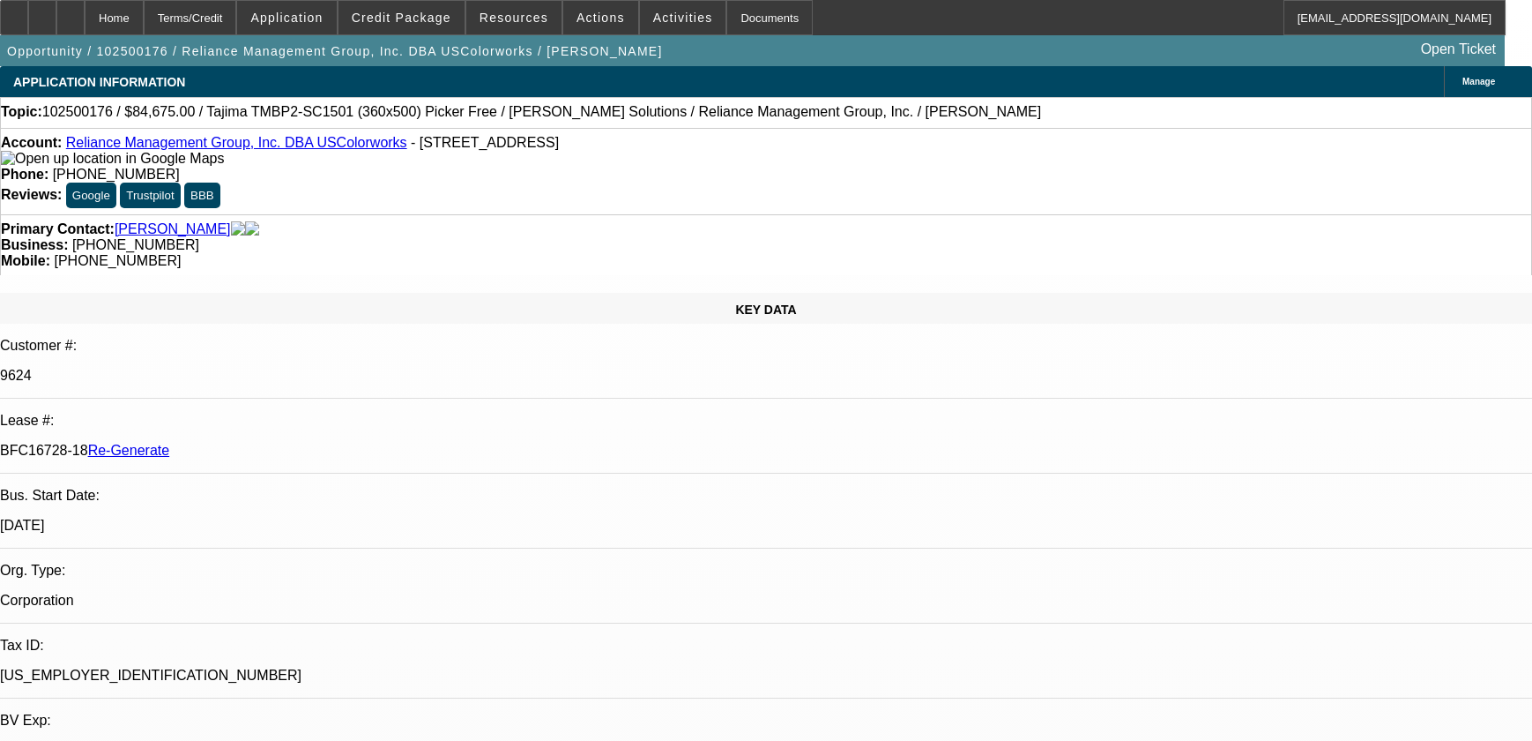
select select "0"
select select "2"
select select "0"
select select "6"
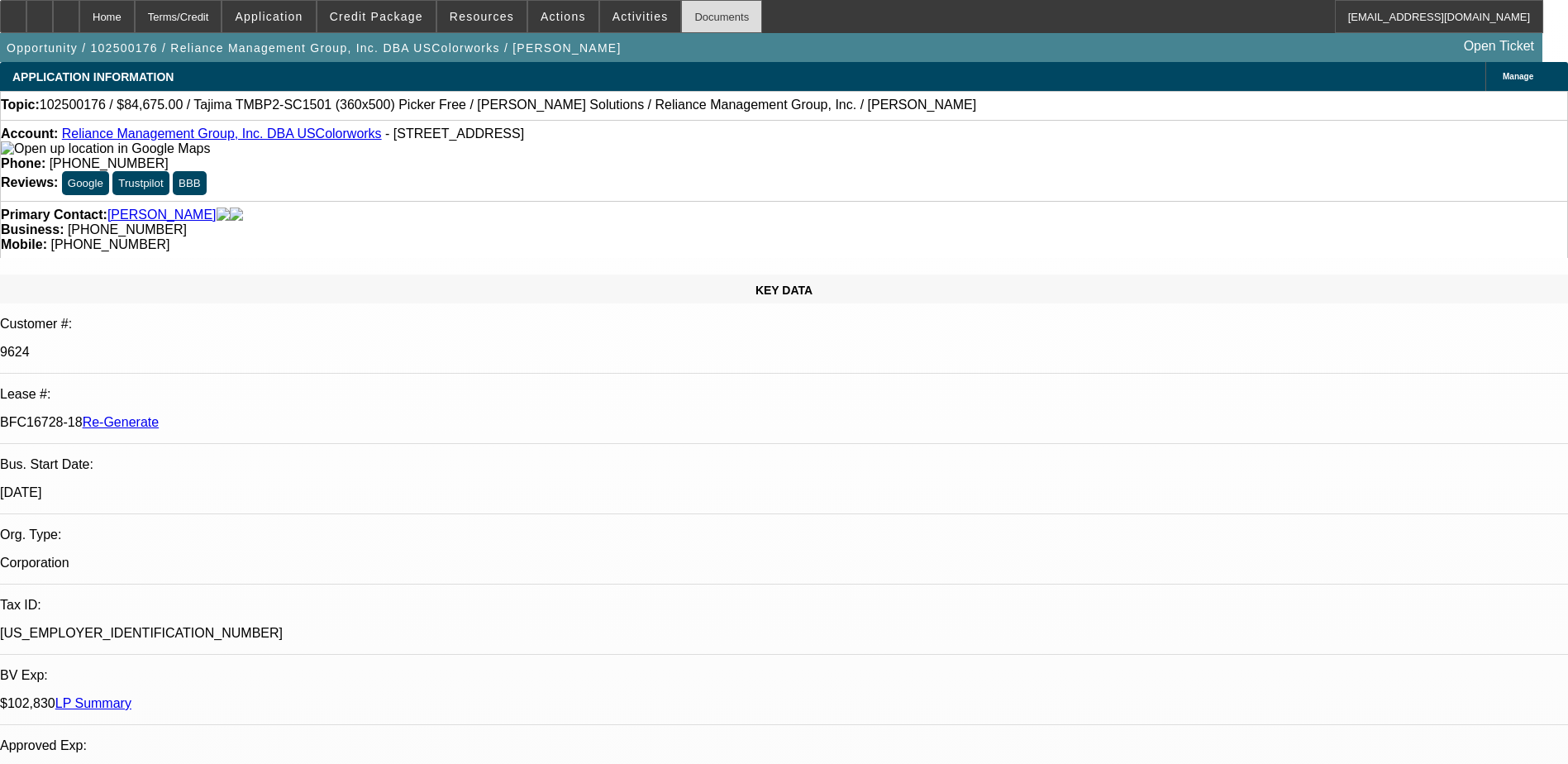
click at [681, 13] on div "Documents" at bounding box center [722, 16] width 81 height 33
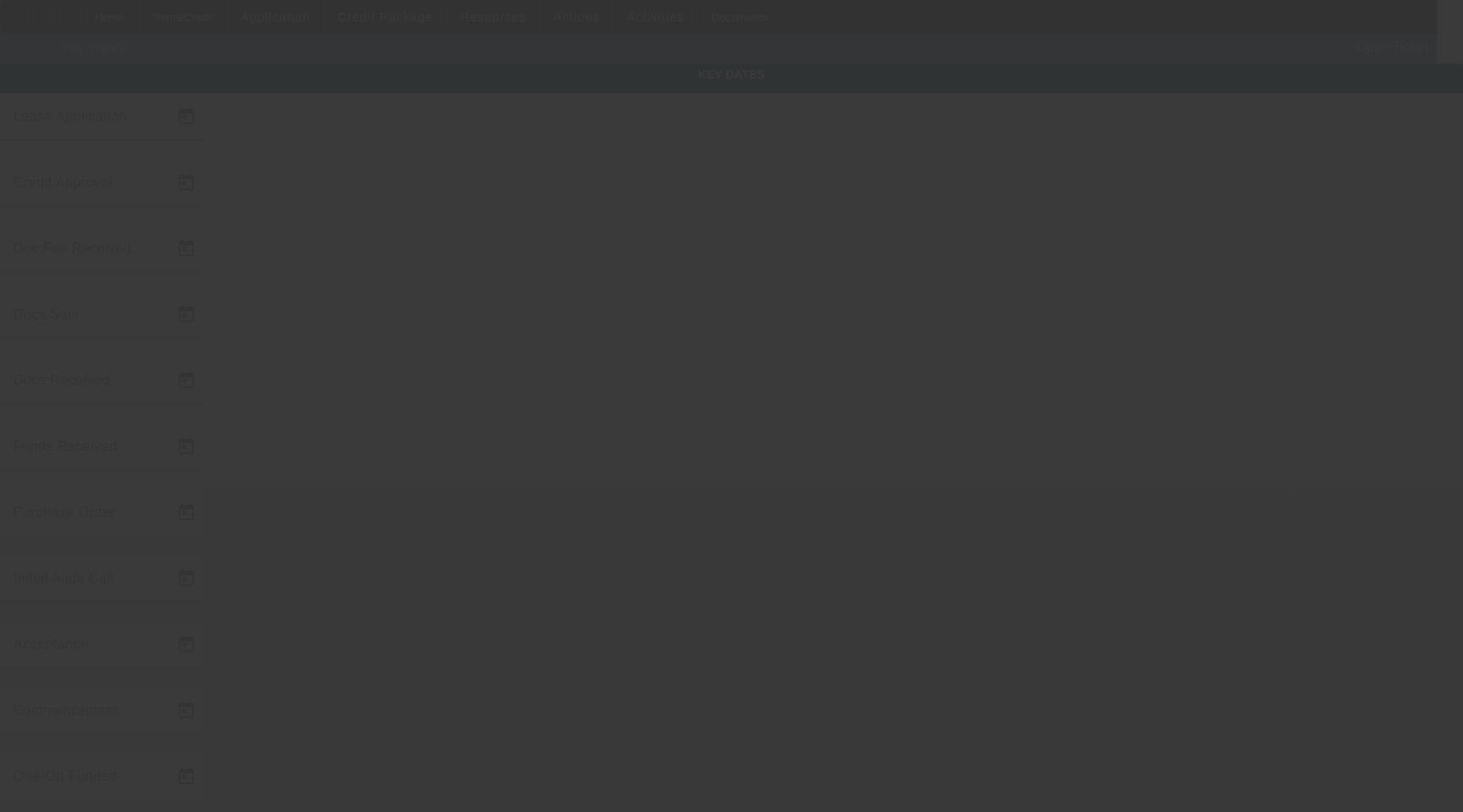
type input "[DATE]"
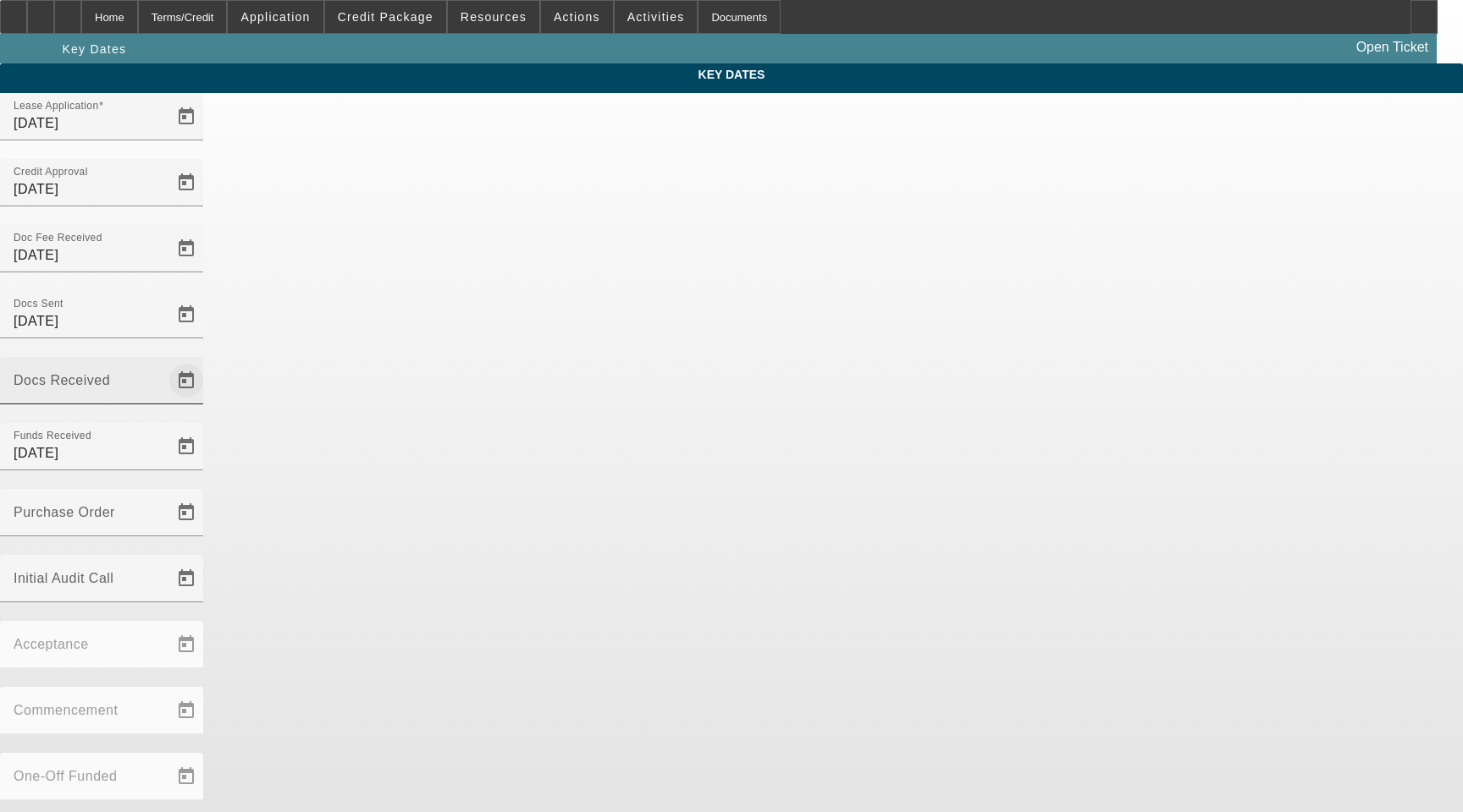
click at [206, 361] on span "Open calendar" at bounding box center [186, 381] width 40 height 40
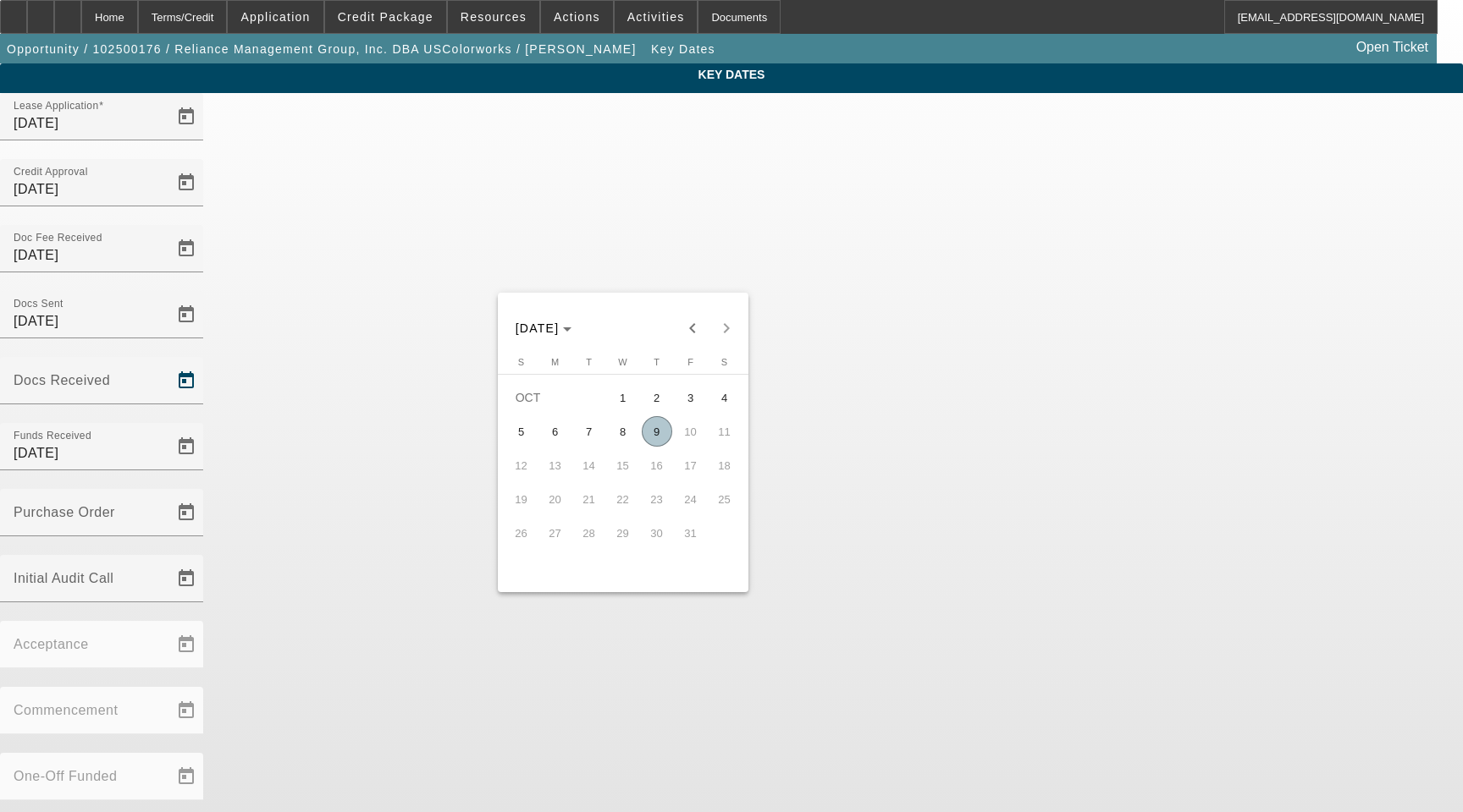
click at [660, 442] on span "9" at bounding box center [657, 432] width 31 height 31
type input "[DATE]"
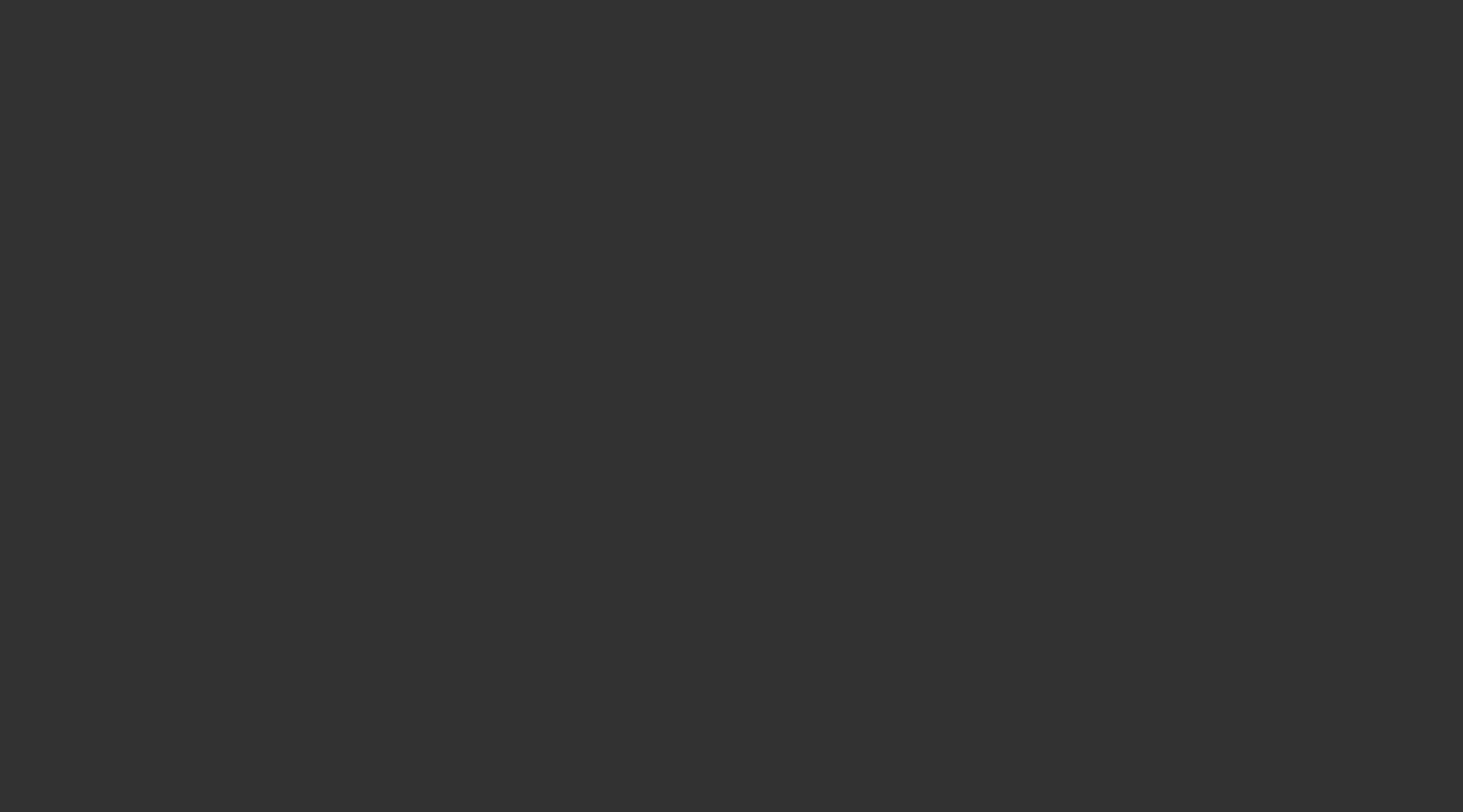
select select "3"
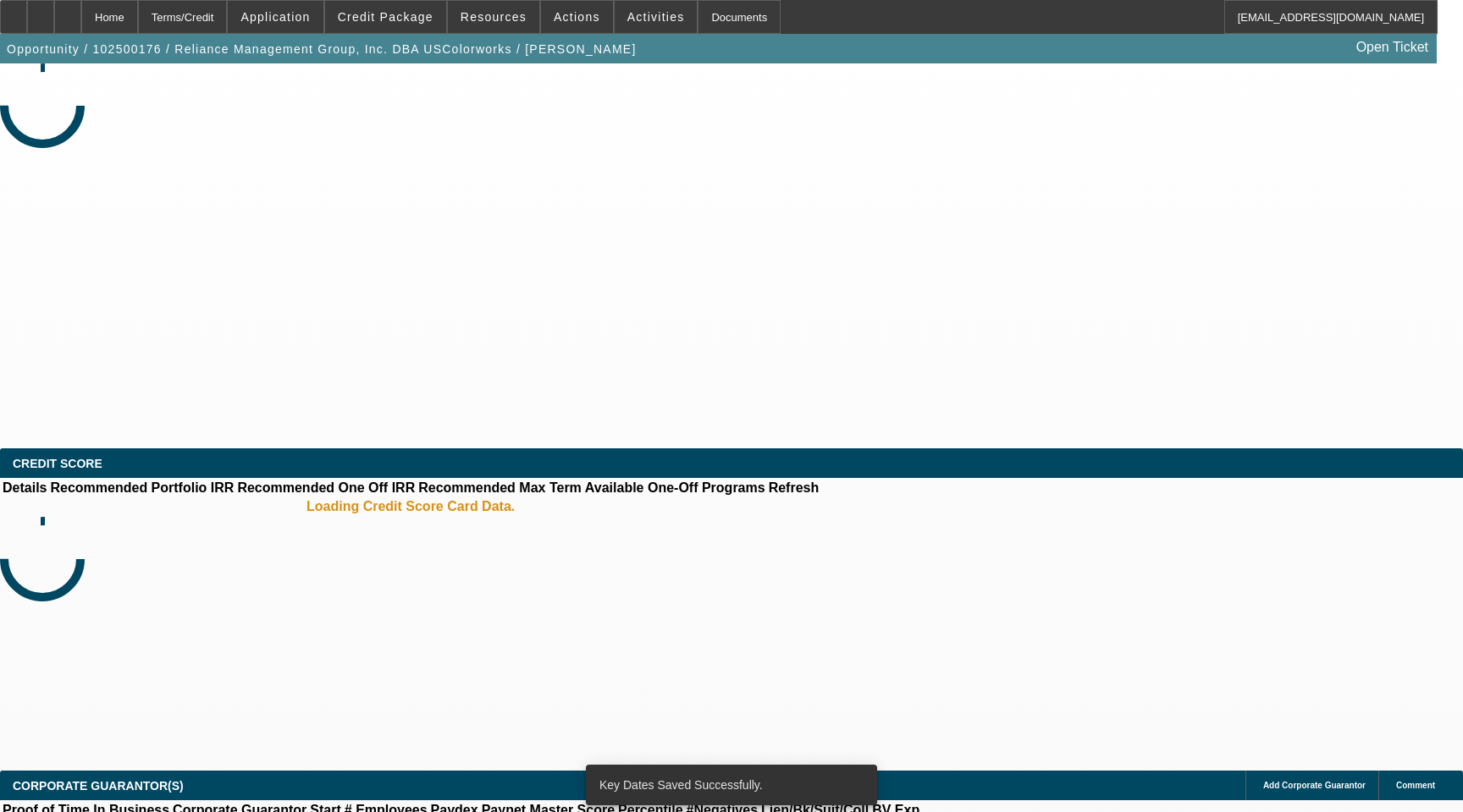
select select "0"
select select "2"
select select "0"
select select "6"
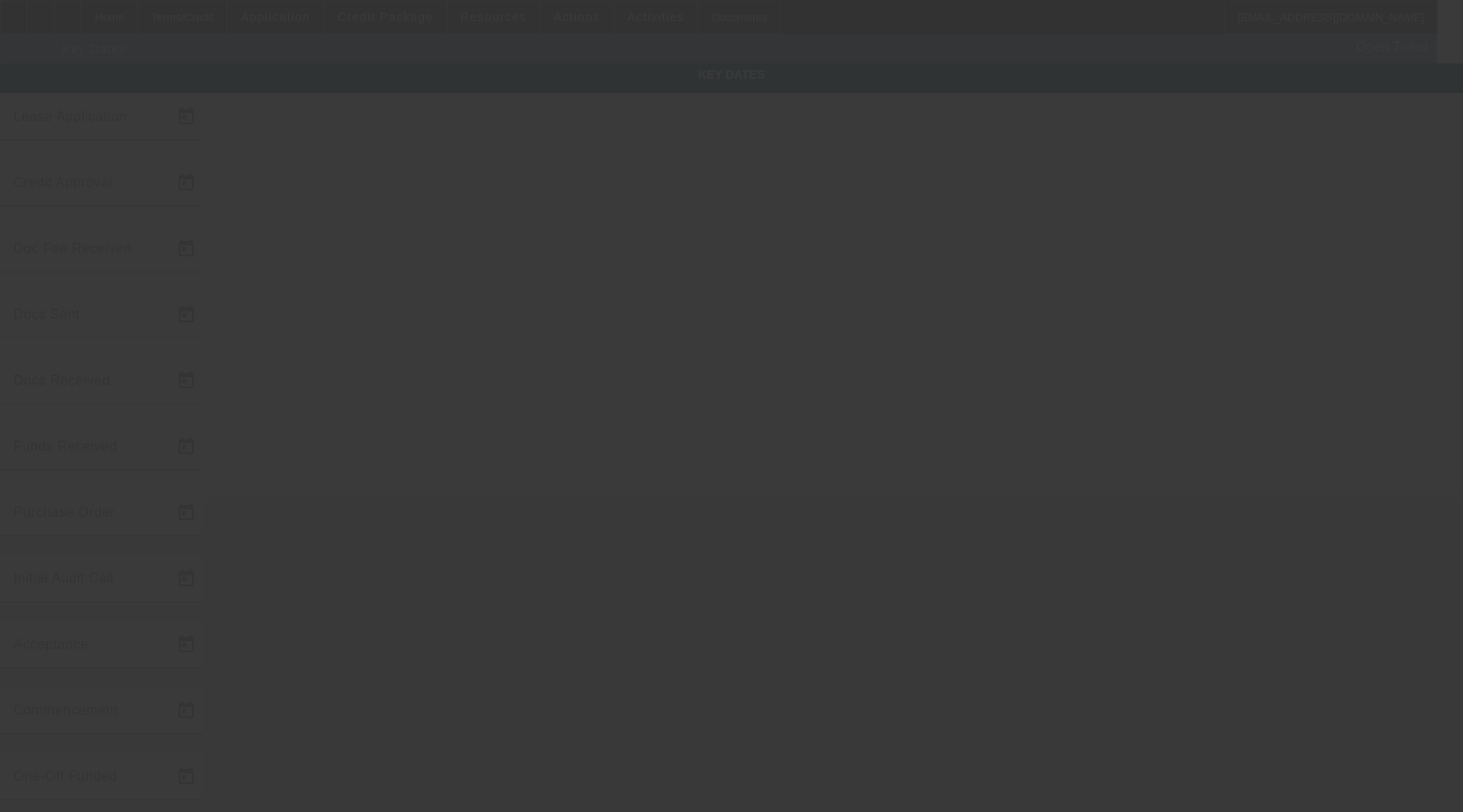
type input "10/7/2025"
type input "10/8/2025"
type input "10/9/2025"
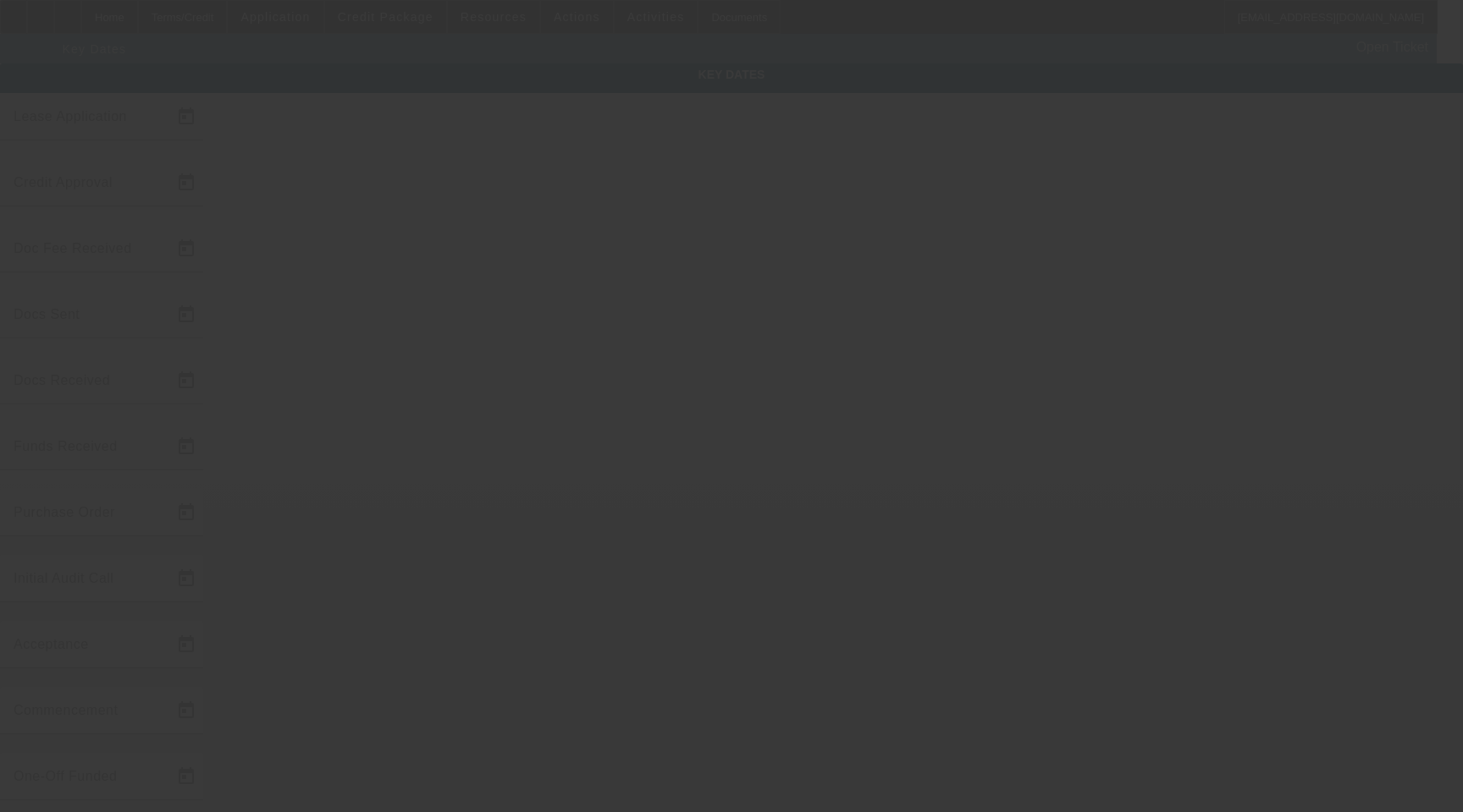
type input "10/9/2025"
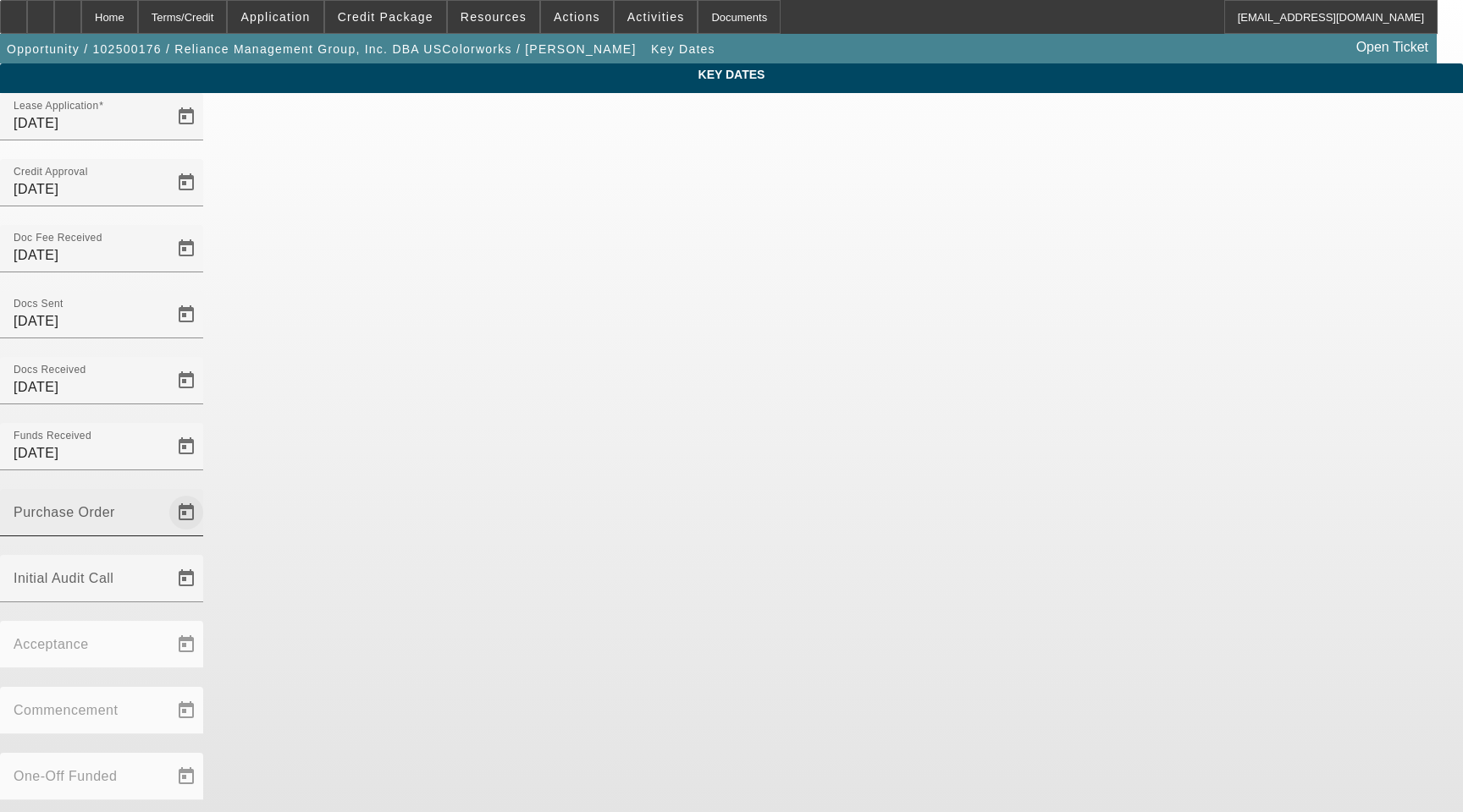
click at [206, 492] on span "Open calendar" at bounding box center [186, 513] width 40 height 40
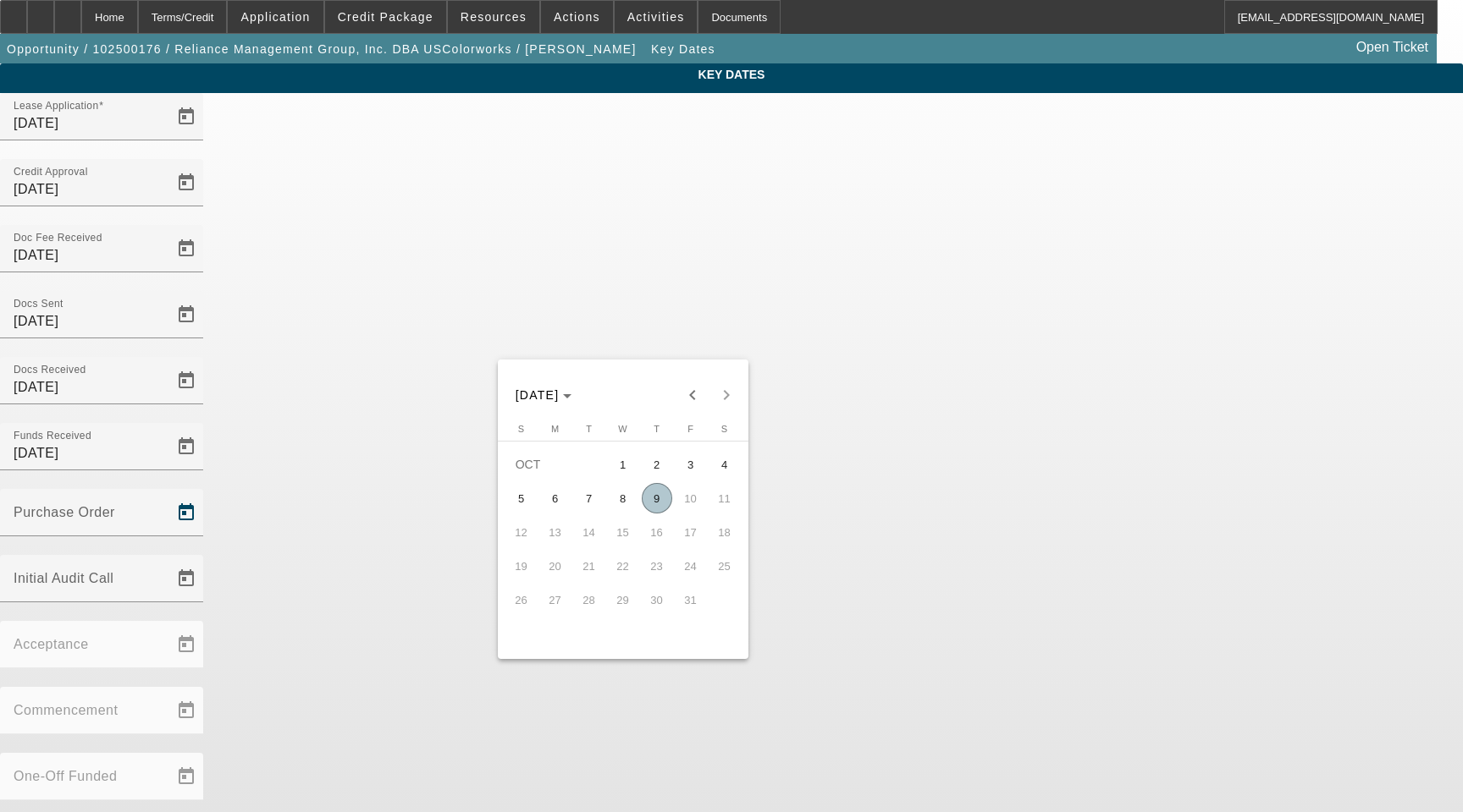
click at [658, 507] on span "9" at bounding box center [657, 498] width 31 height 31
type input "10/9/2025"
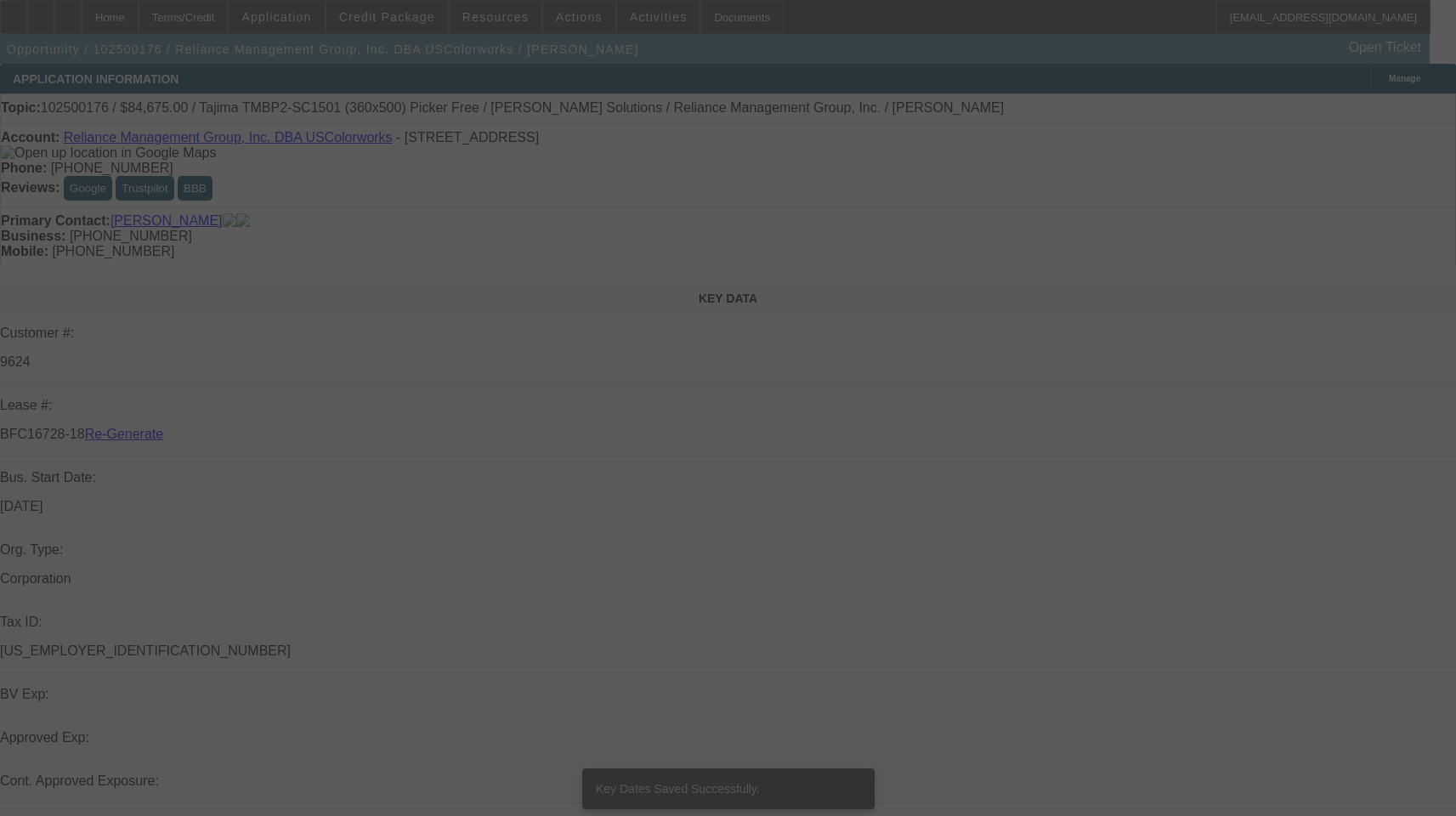
select select "3"
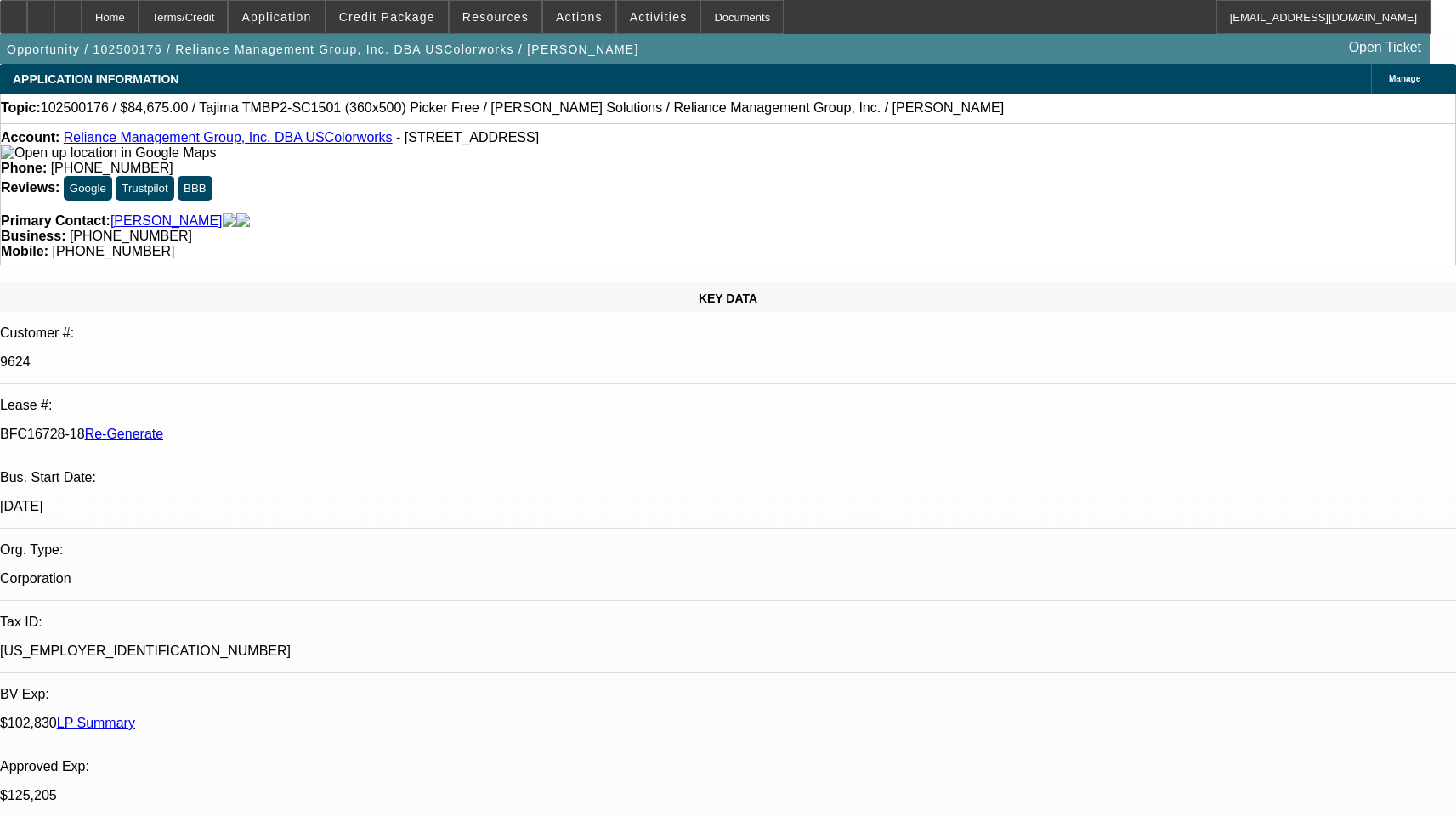
select select "0"
select select "2"
select select "0"
select select "1"
select select "2"
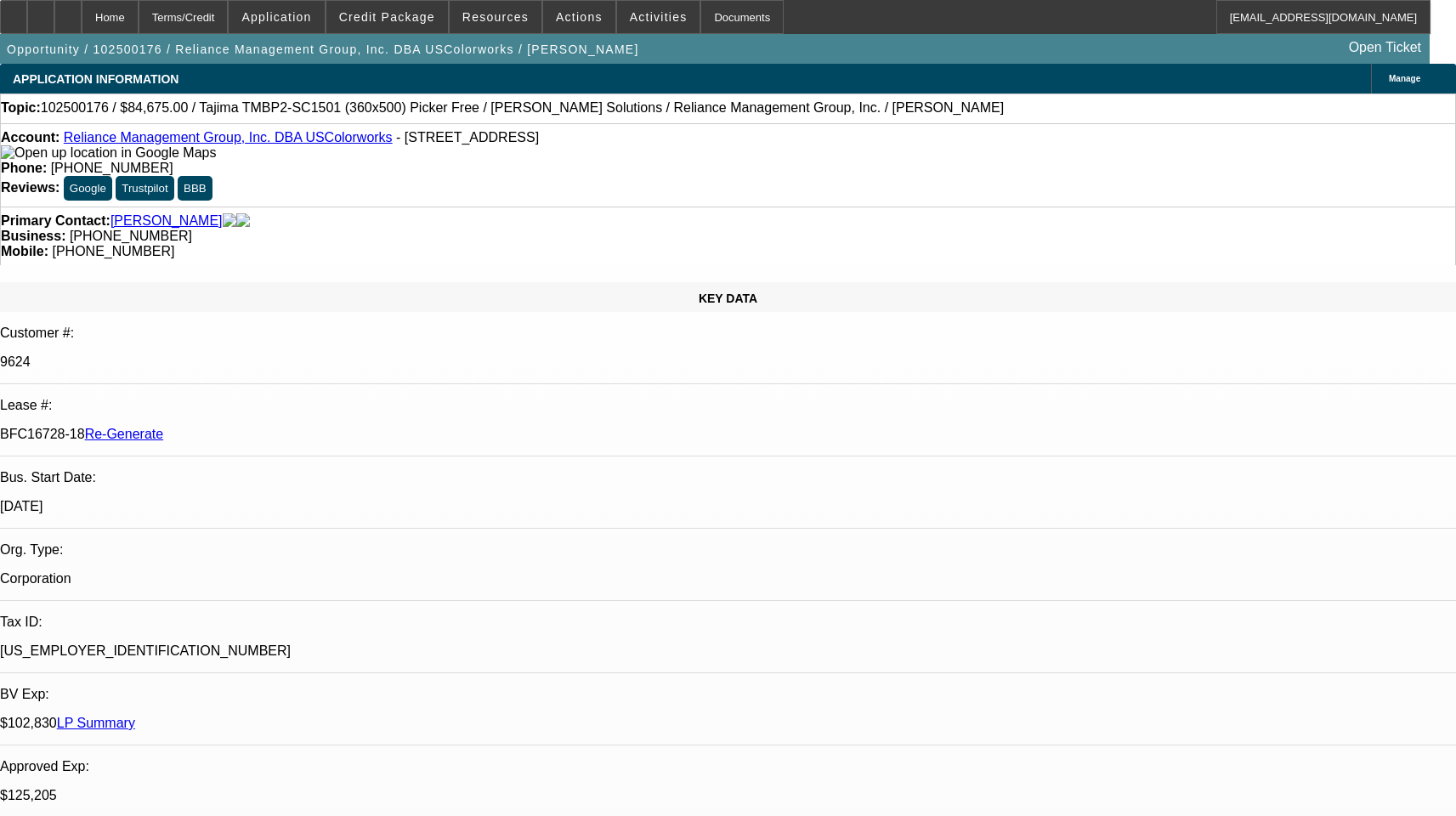
select select "6"
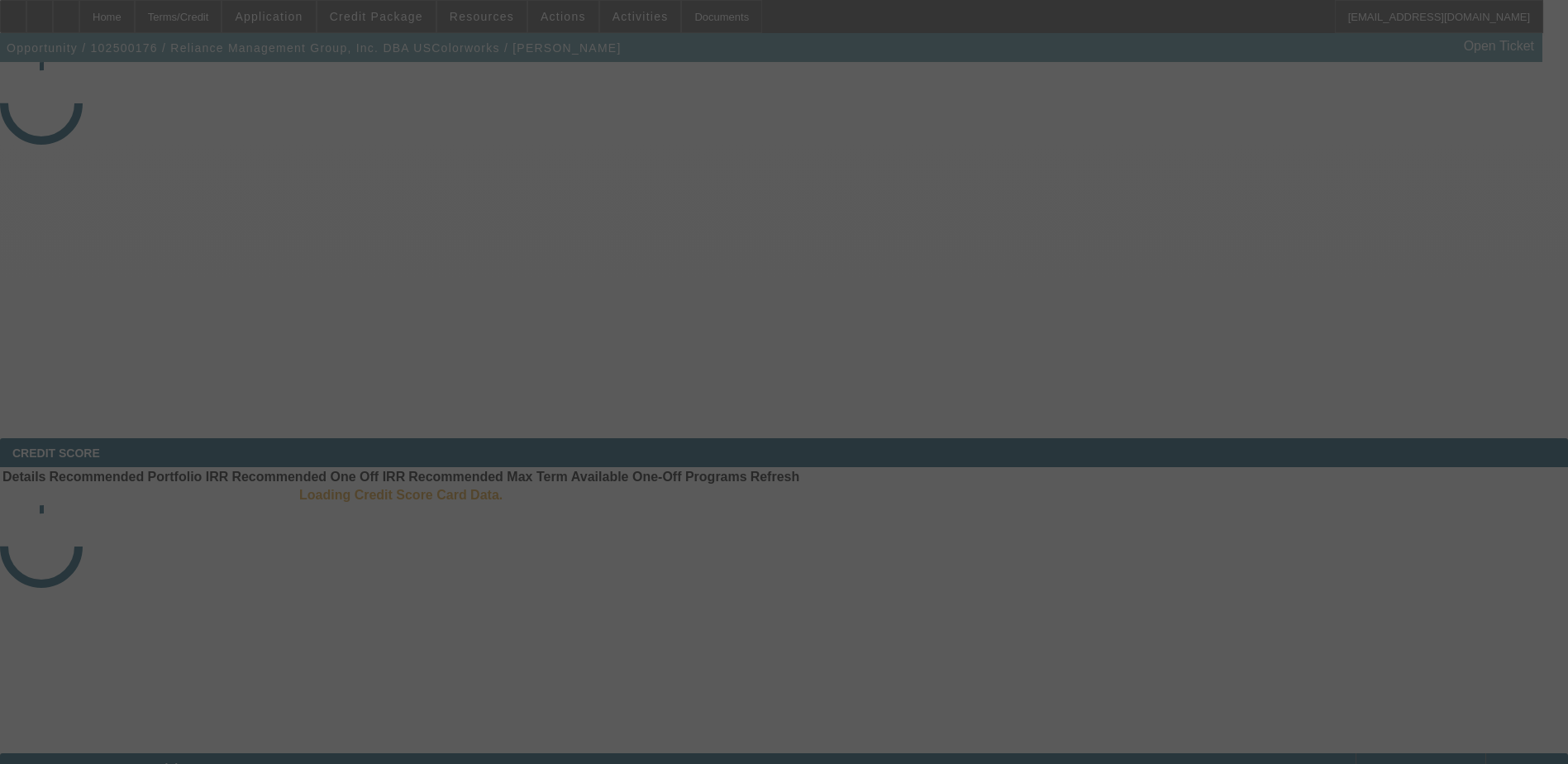
select select "3"
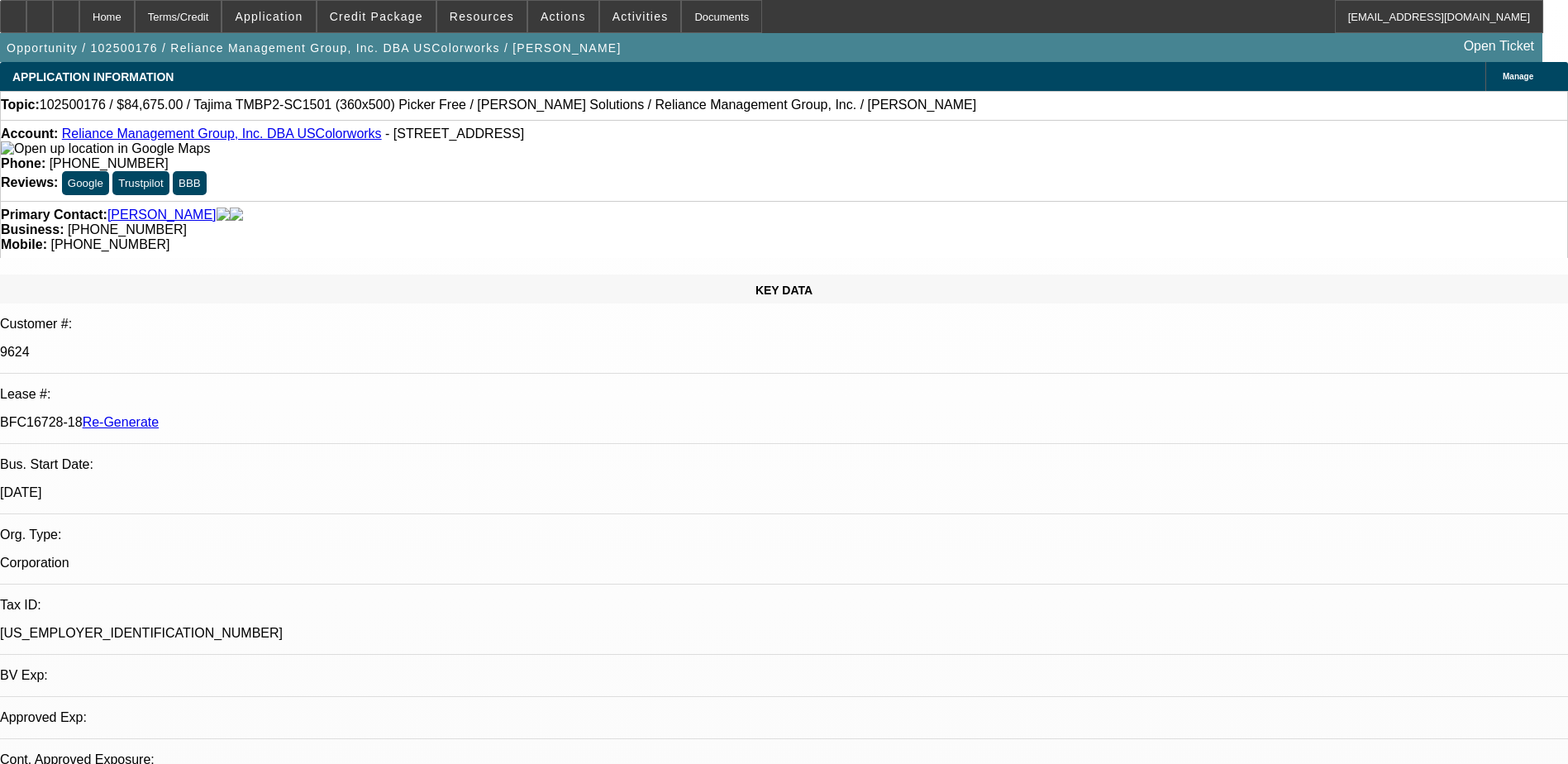
select select "0"
select select "2"
select select "0"
select select "1"
select select "2"
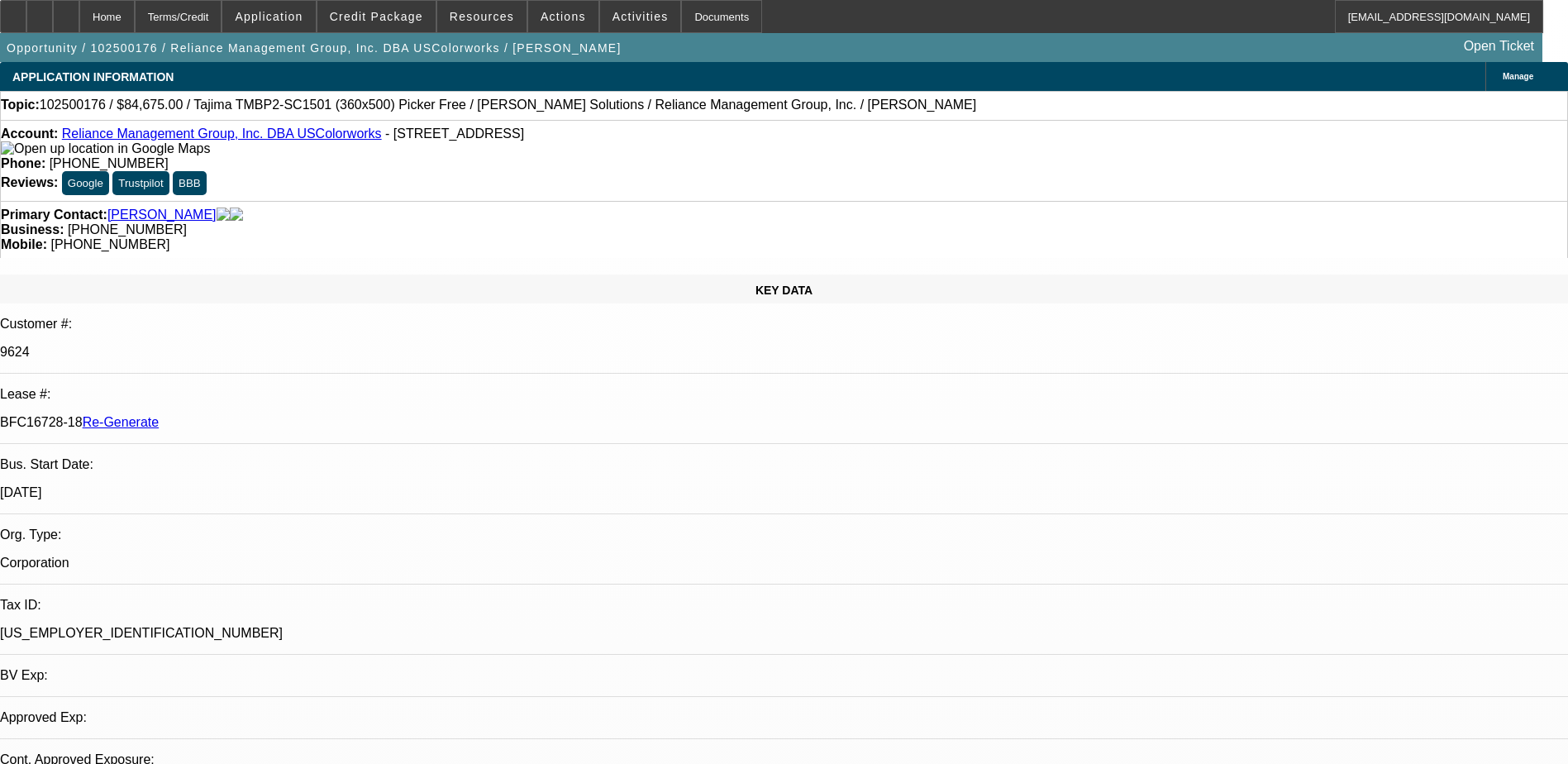
select select "6"
click at [351, 10] on span at bounding box center [377, 16] width 118 height 39
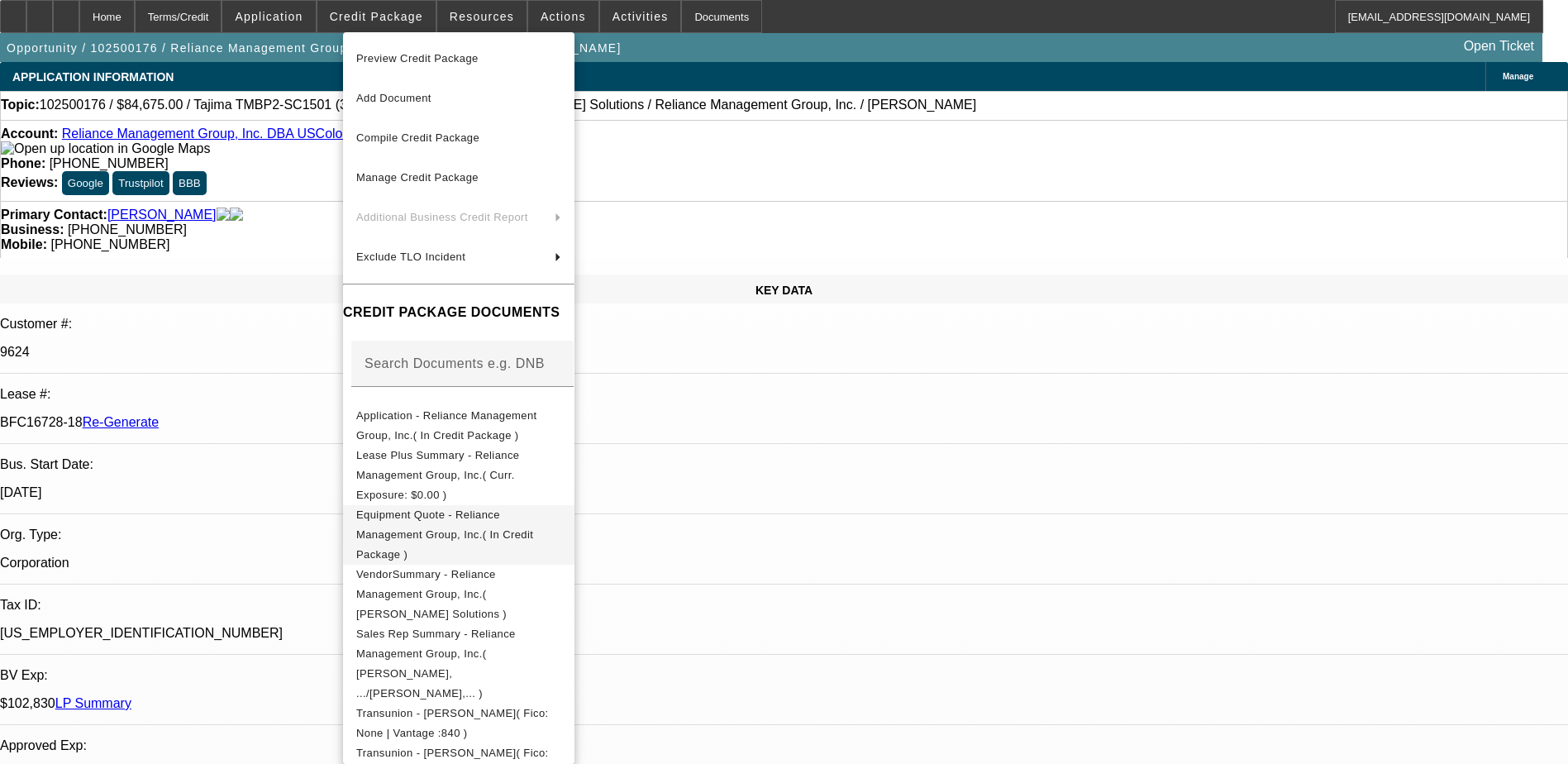
click at [492, 508] on span "Equipment Quote - Reliance Management Group, Inc.( In Credit Package )" at bounding box center [444, 534] width 177 height 52
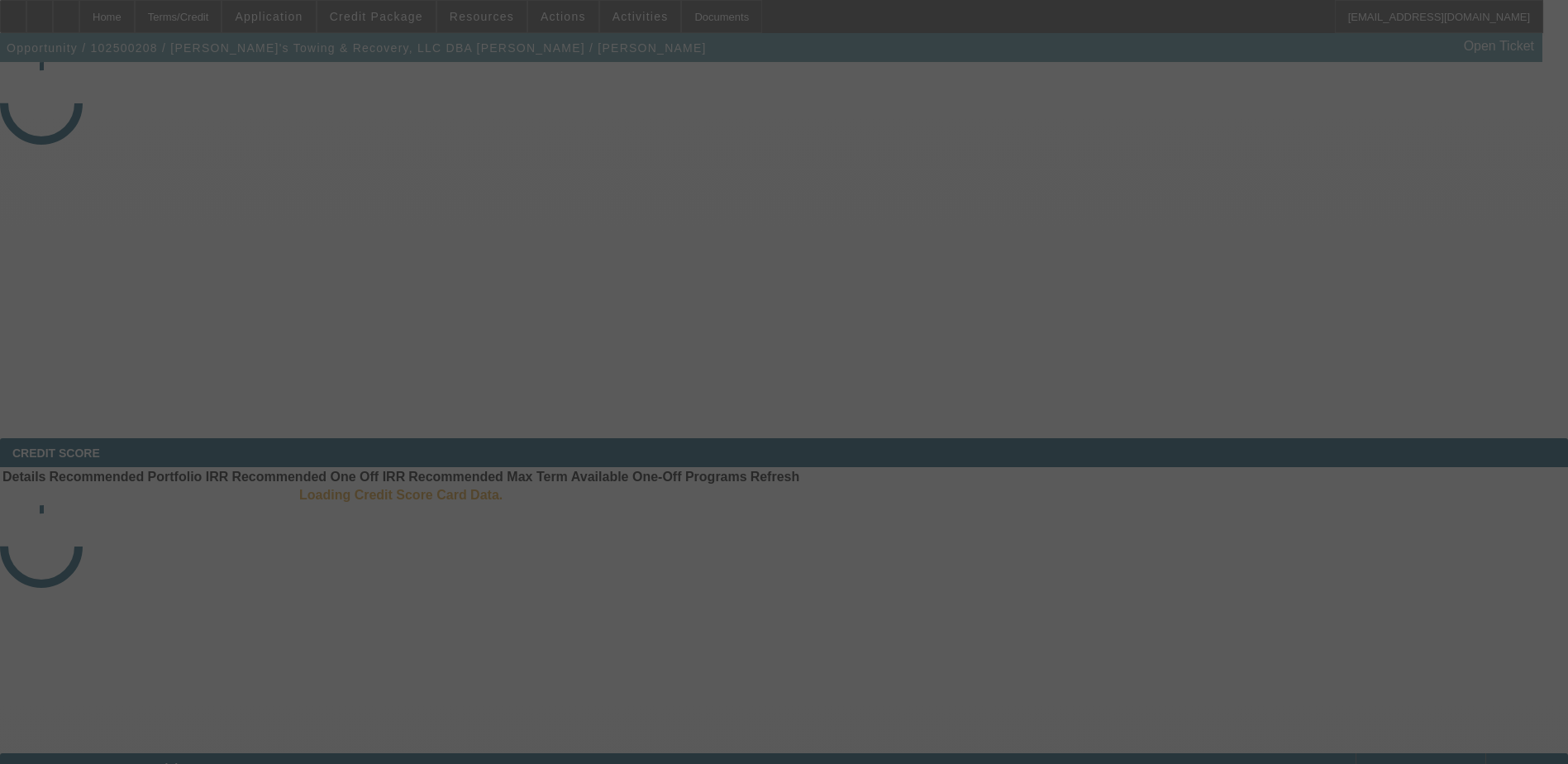
select select "3"
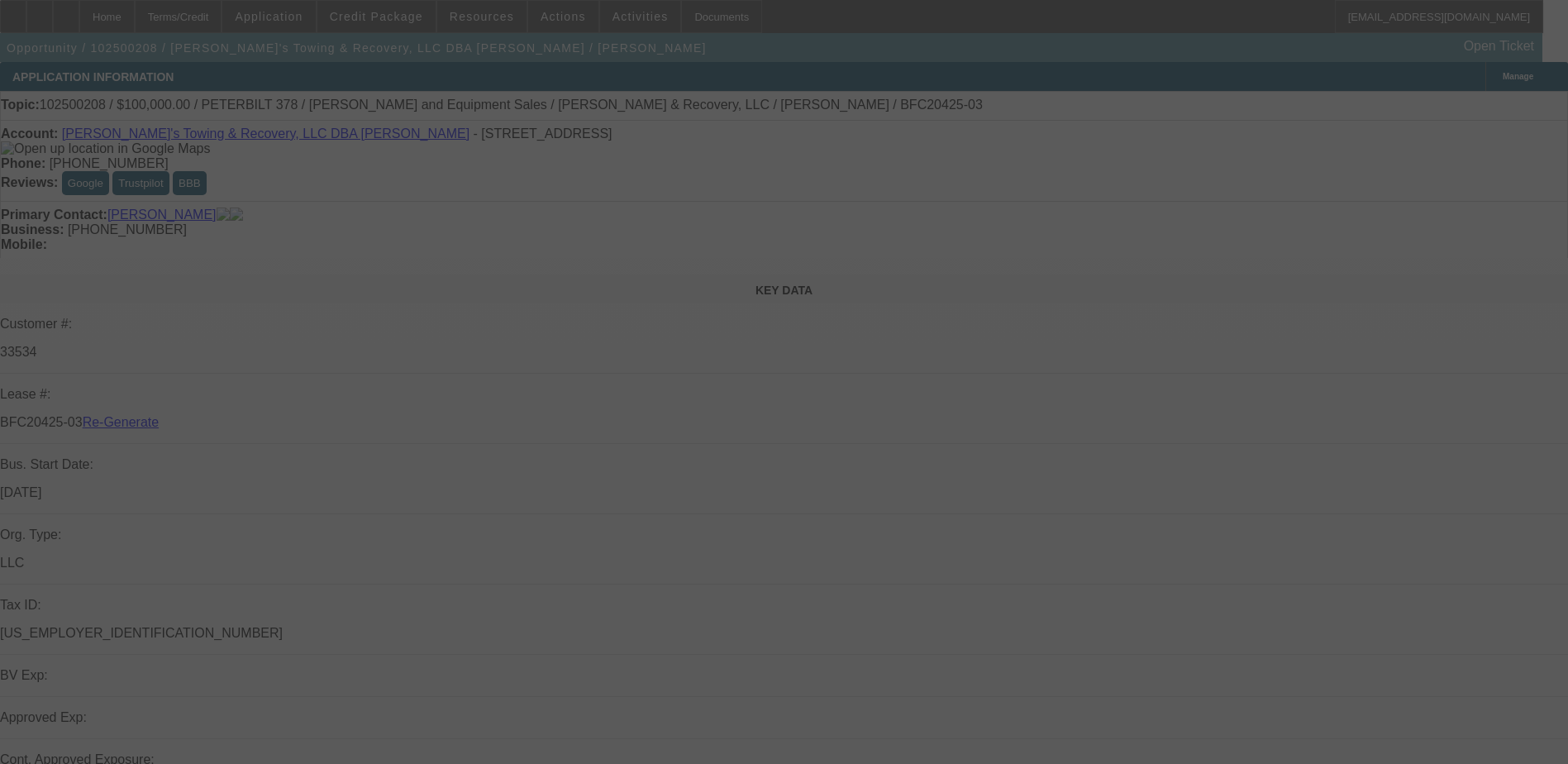
select select "0.2"
select select "2"
select select "0"
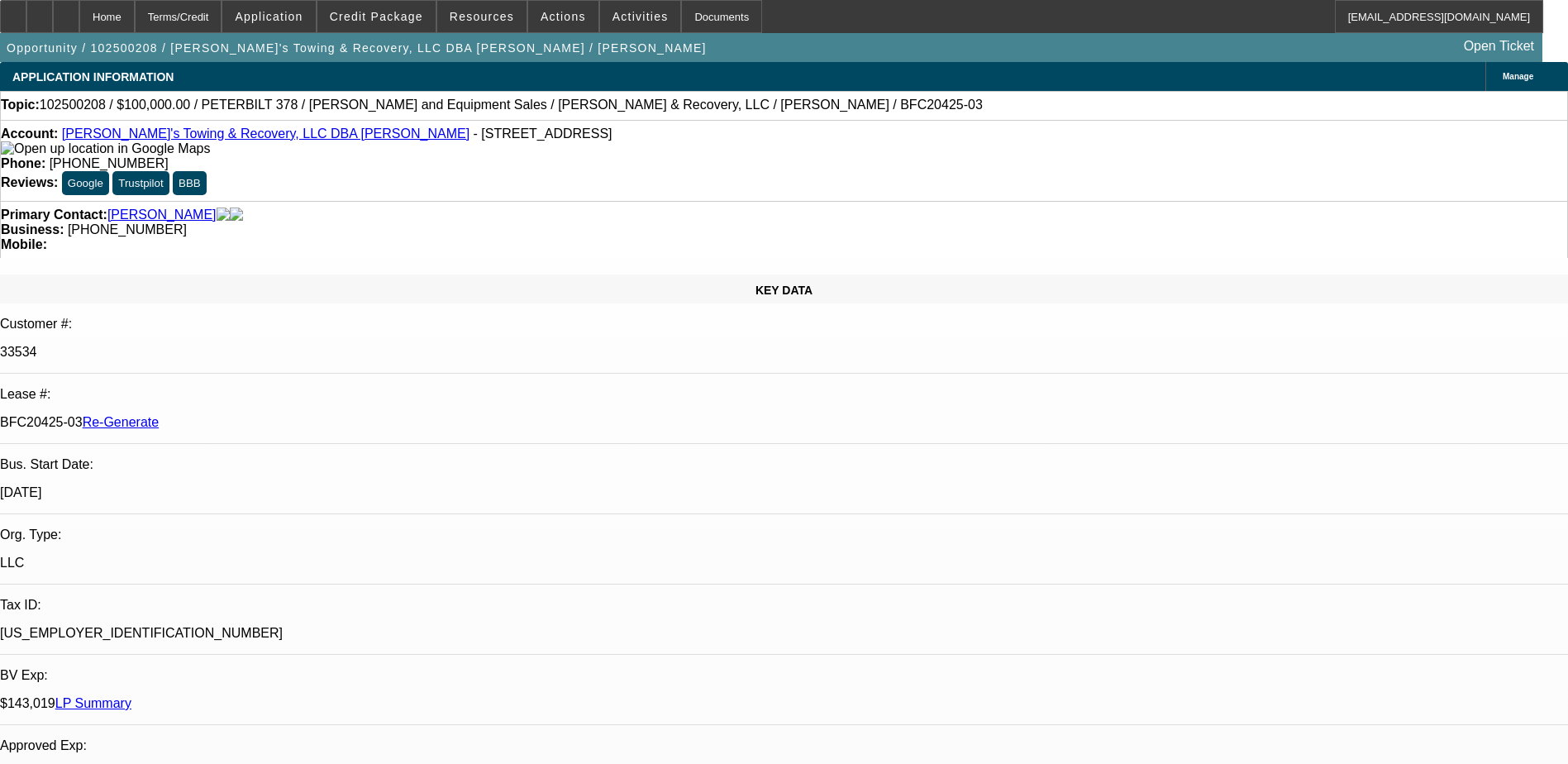
select select "1"
select select "2"
select select "6"
click at [692, 10] on div "Documents" at bounding box center [722, 16] width 81 height 33
click at [620, 18] on span "Activities" at bounding box center [640, 17] width 56 height 13
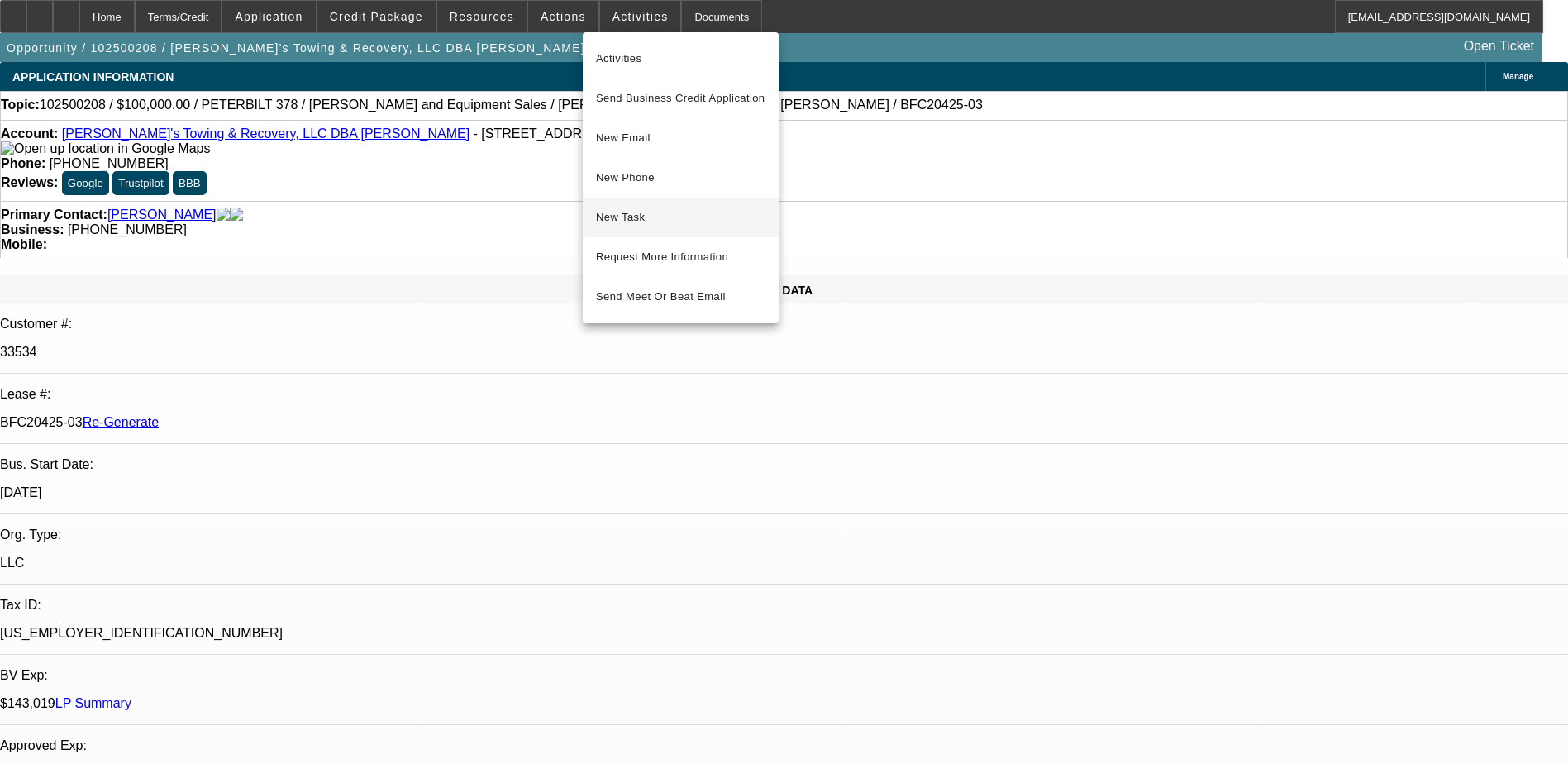
click at [631, 219] on span "New Task" at bounding box center [680, 217] width 170 height 20
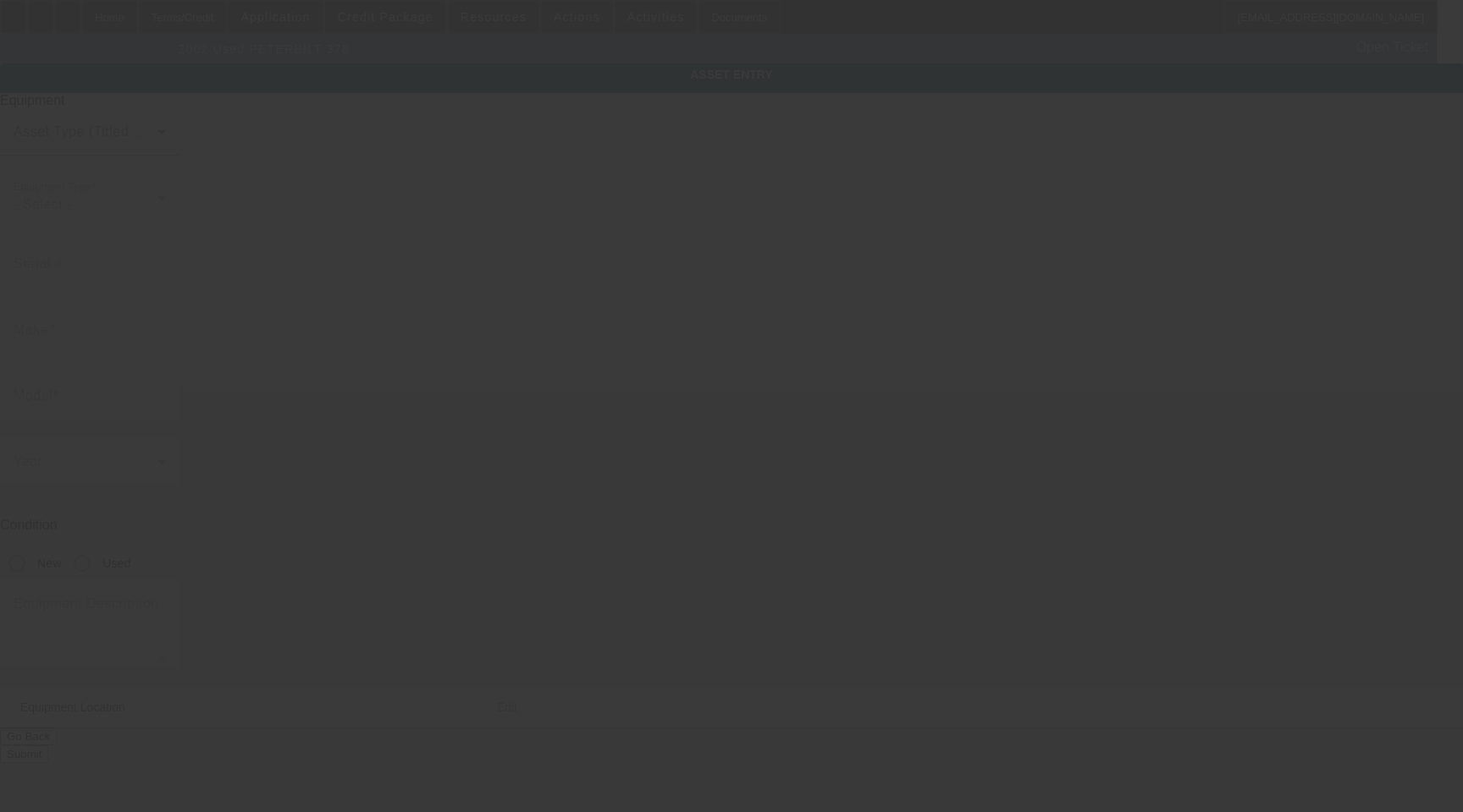
type input "[US_VEHICLE_IDENTIFICATION_NUMBER]"
type input "Peterbilt"
type input "378"
radio input "true"
type textarea "2002 Vulcan V50"
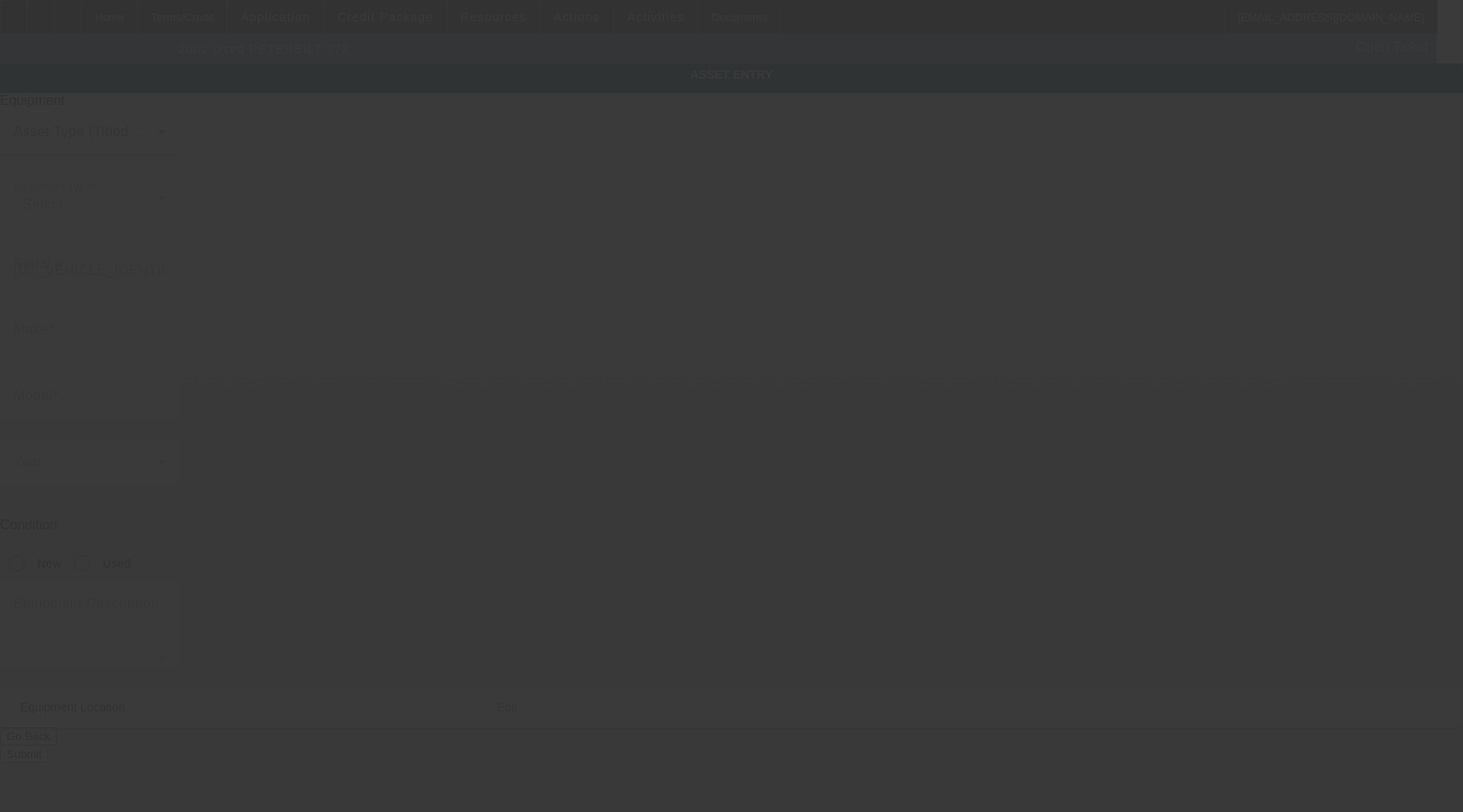
type input "1319 Franklin St"
type input "[GEOGRAPHIC_DATA]"
type input "37040"
type input "[PERSON_NAME]"
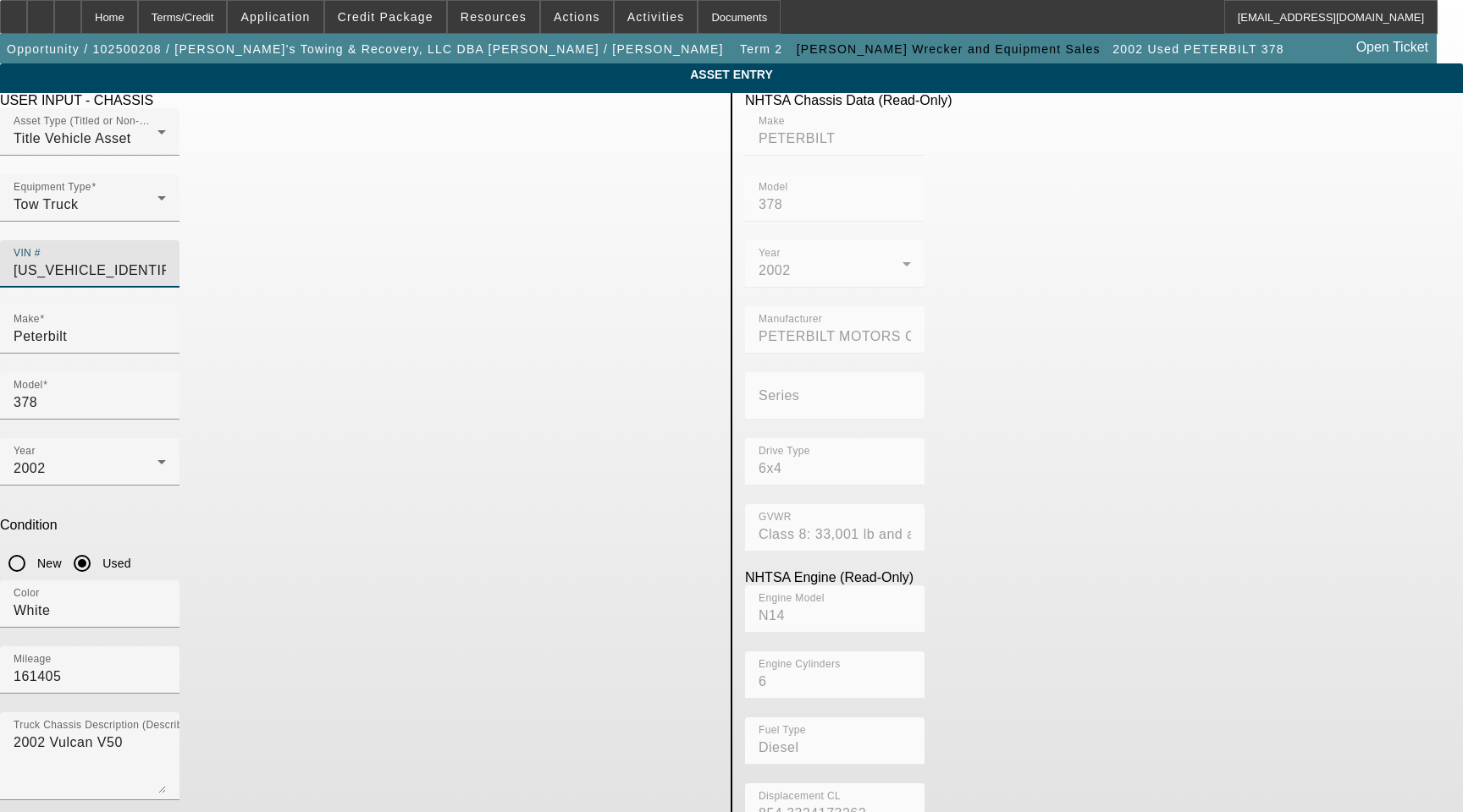
click at [166, 261] on input "[US_VEHICLE_IDENTIFICATION_NUMBER]" at bounding box center [89, 271] width 153 height 20
click at [166, 261] on input "1NPFL60X22N573403" at bounding box center [89, 271] width 153 height 20
type input "PETERBILT"
type input "378"
type input "PETERBILT MOTORS COMPANY"
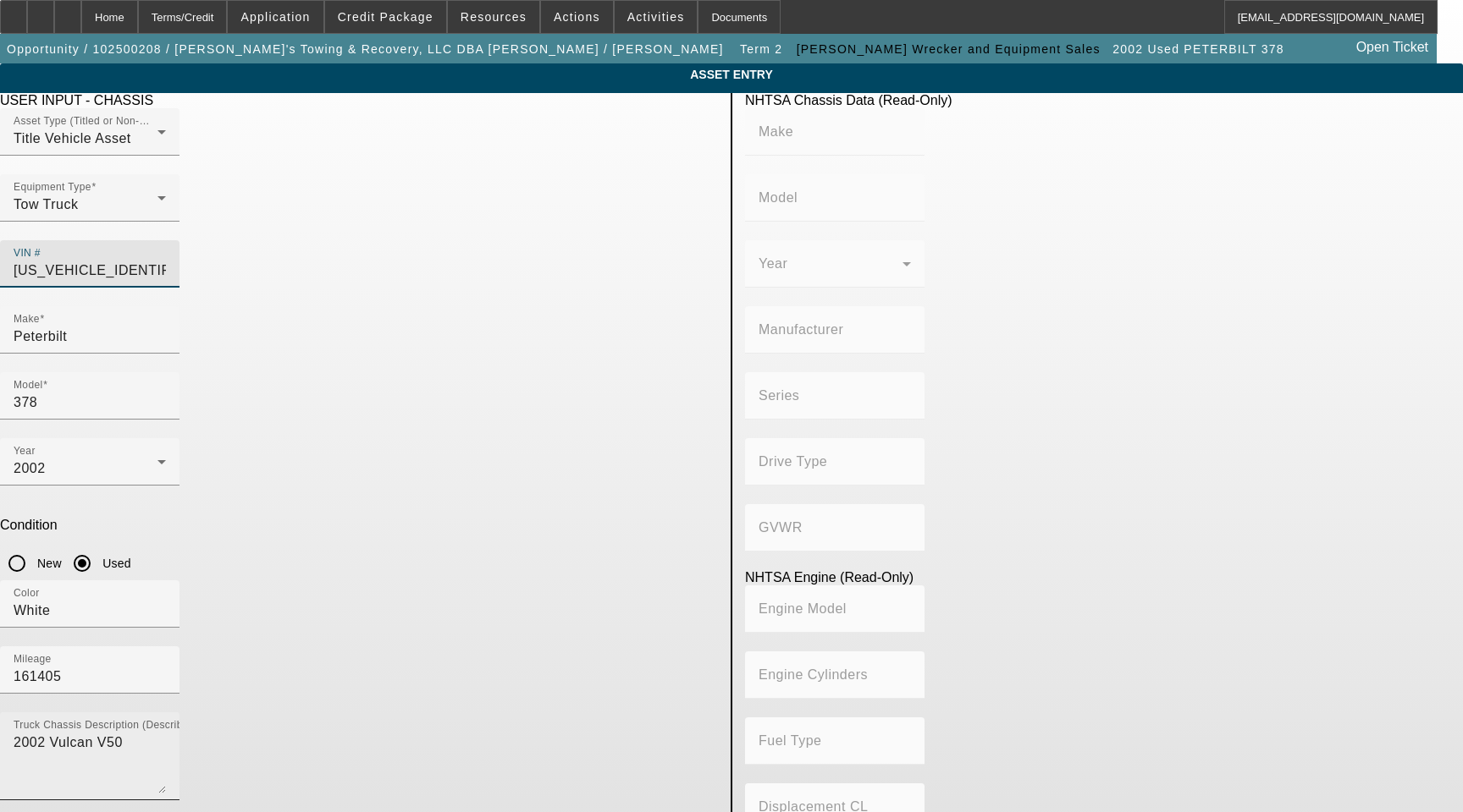
type input "6x4"
type input "Class 8: 33,001 lb and above (14,969 kg and above)"
type input "N14"
type input "6"
type input "Diesel"
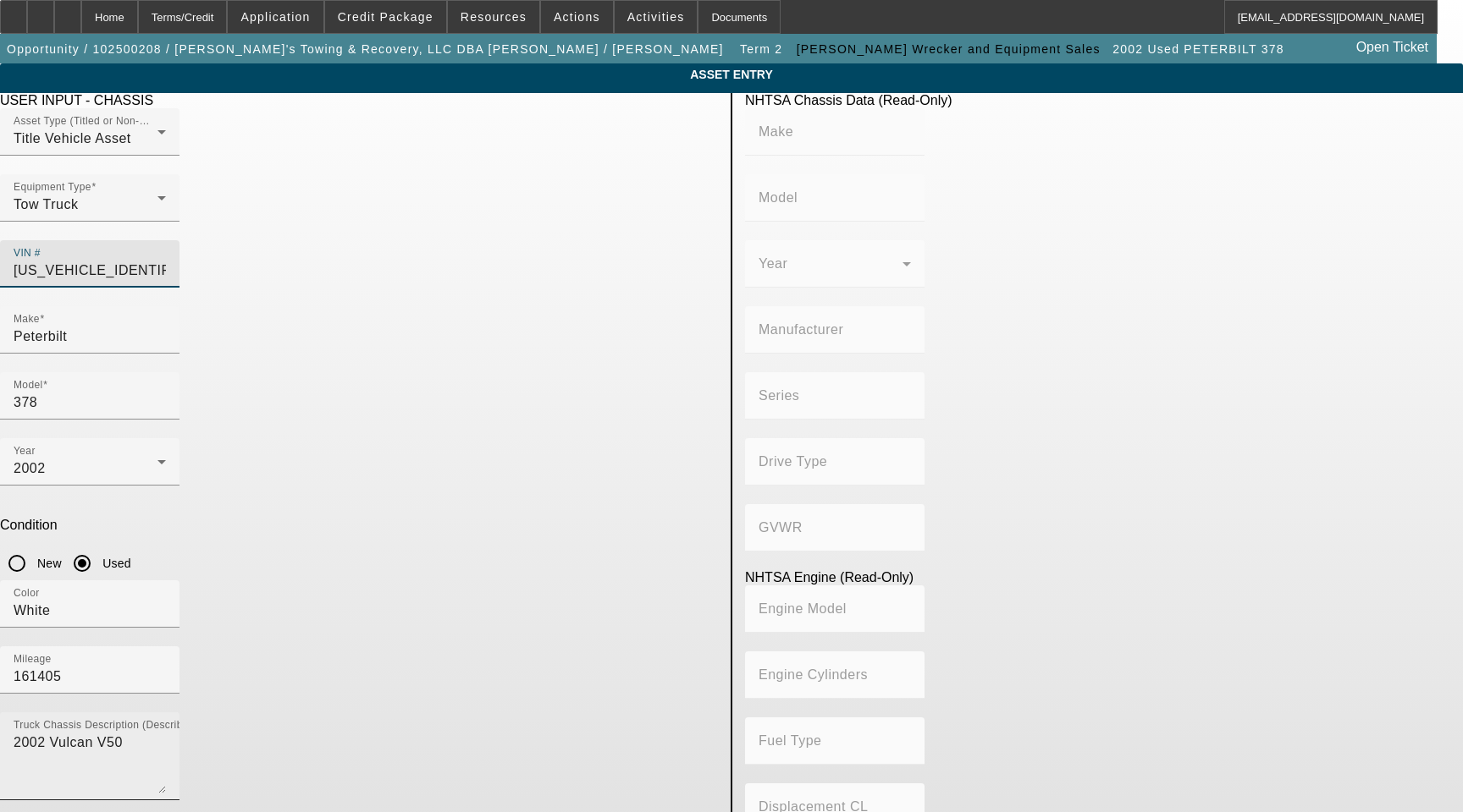
type input "854.3324173262"
type input "14"
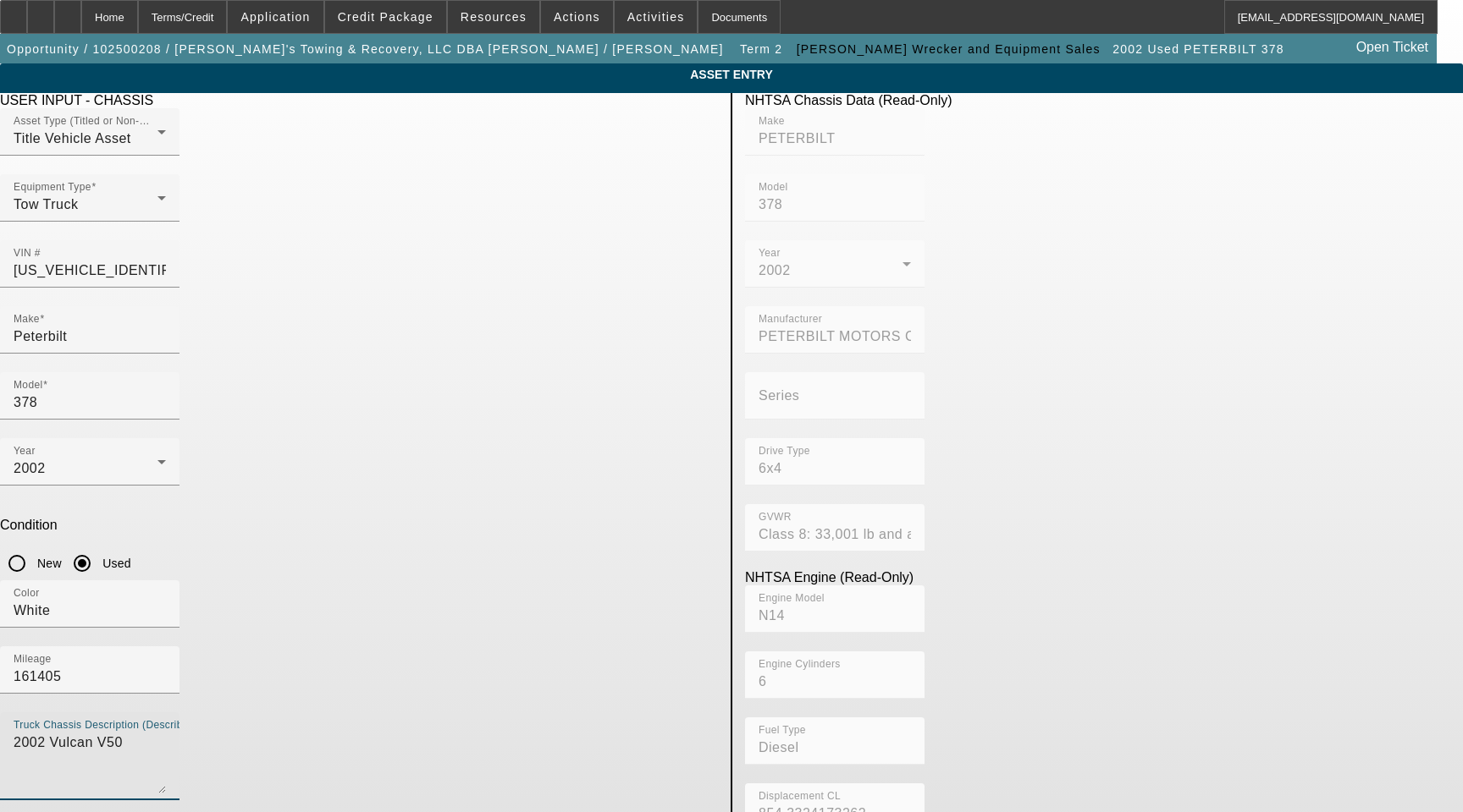
drag, startPoint x: 423, startPoint y: 509, endPoint x: 111, endPoint y: 482, distance: 313.2
click at [125, 483] on app-asset-collateral-manage "ASSET ENTRY Delete asset USER INPUT - CHASSIS Asset Type (Titled or Non-Titled)…" at bounding box center [732, 533] width 1463 height 939
type textarea "with"
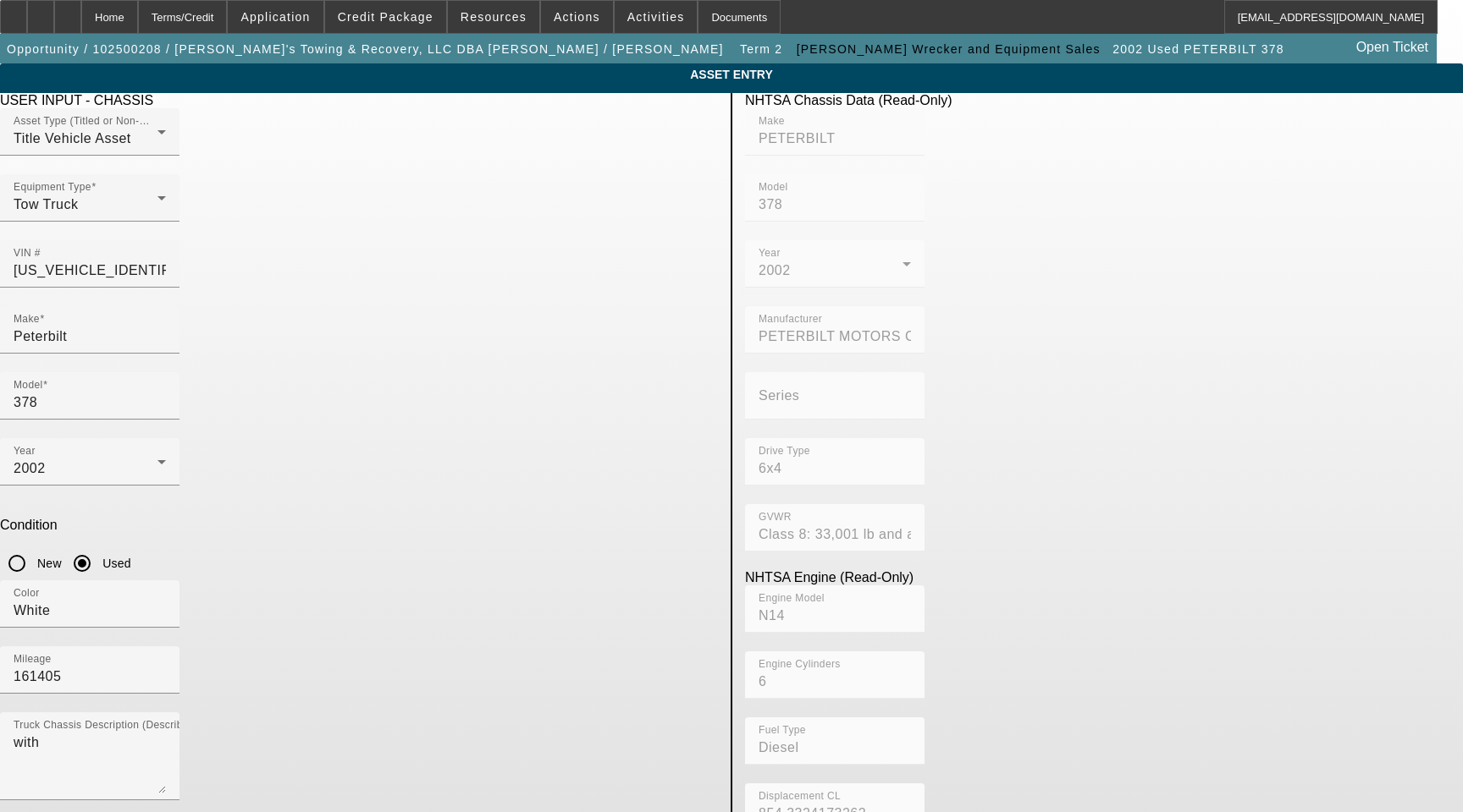
click at [228, 812] on label "Add Attached Equipment Details" at bounding box center [129, 827] width 197 height 15
click at [31, 812] on button "Add Attached Equipment Details" at bounding box center [15, 827] width 31 height 12
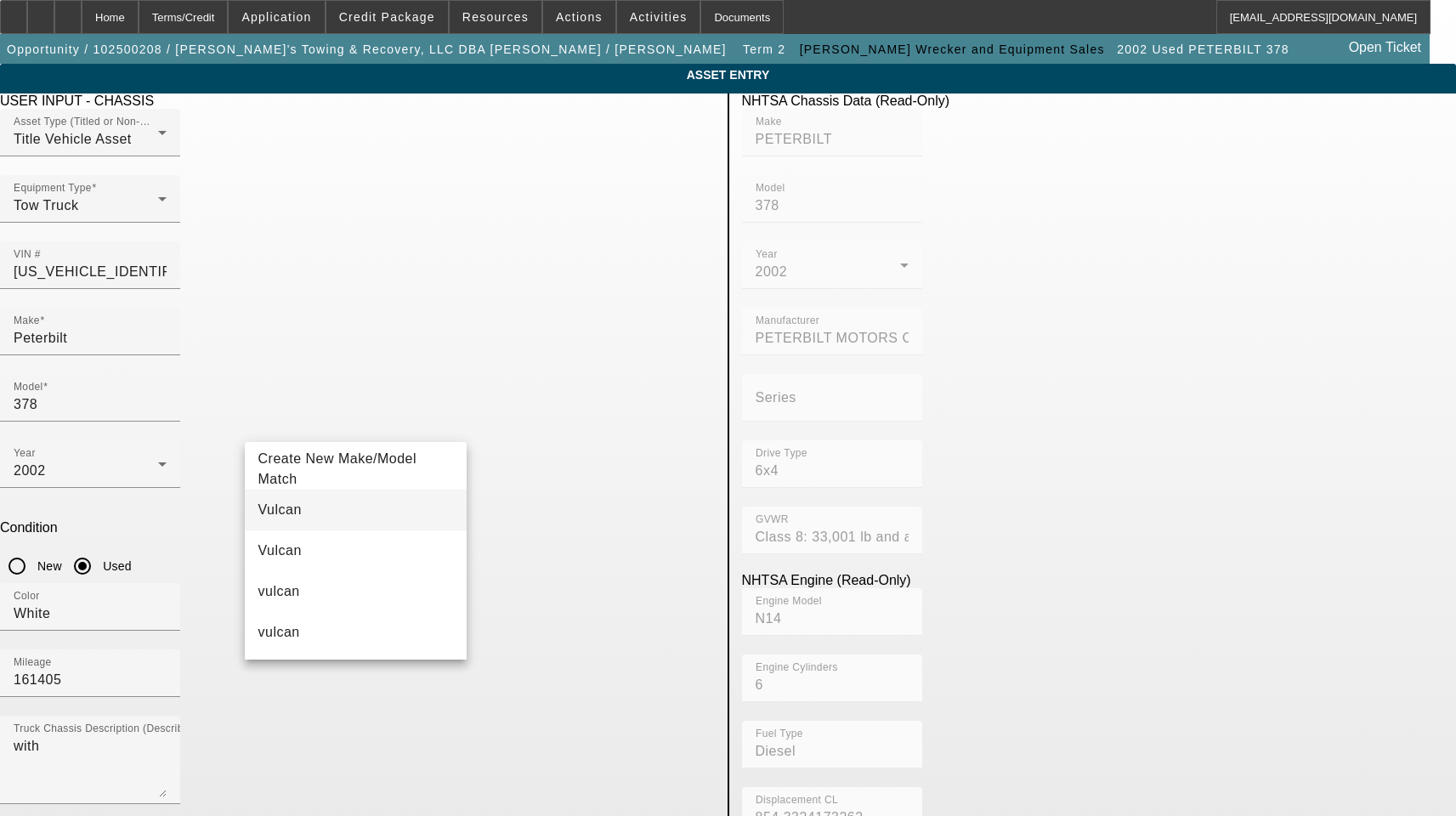
type input "Vulcan"
click at [311, 505] on mat-option "Vulcan" at bounding box center [356, 510] width 223 height 41
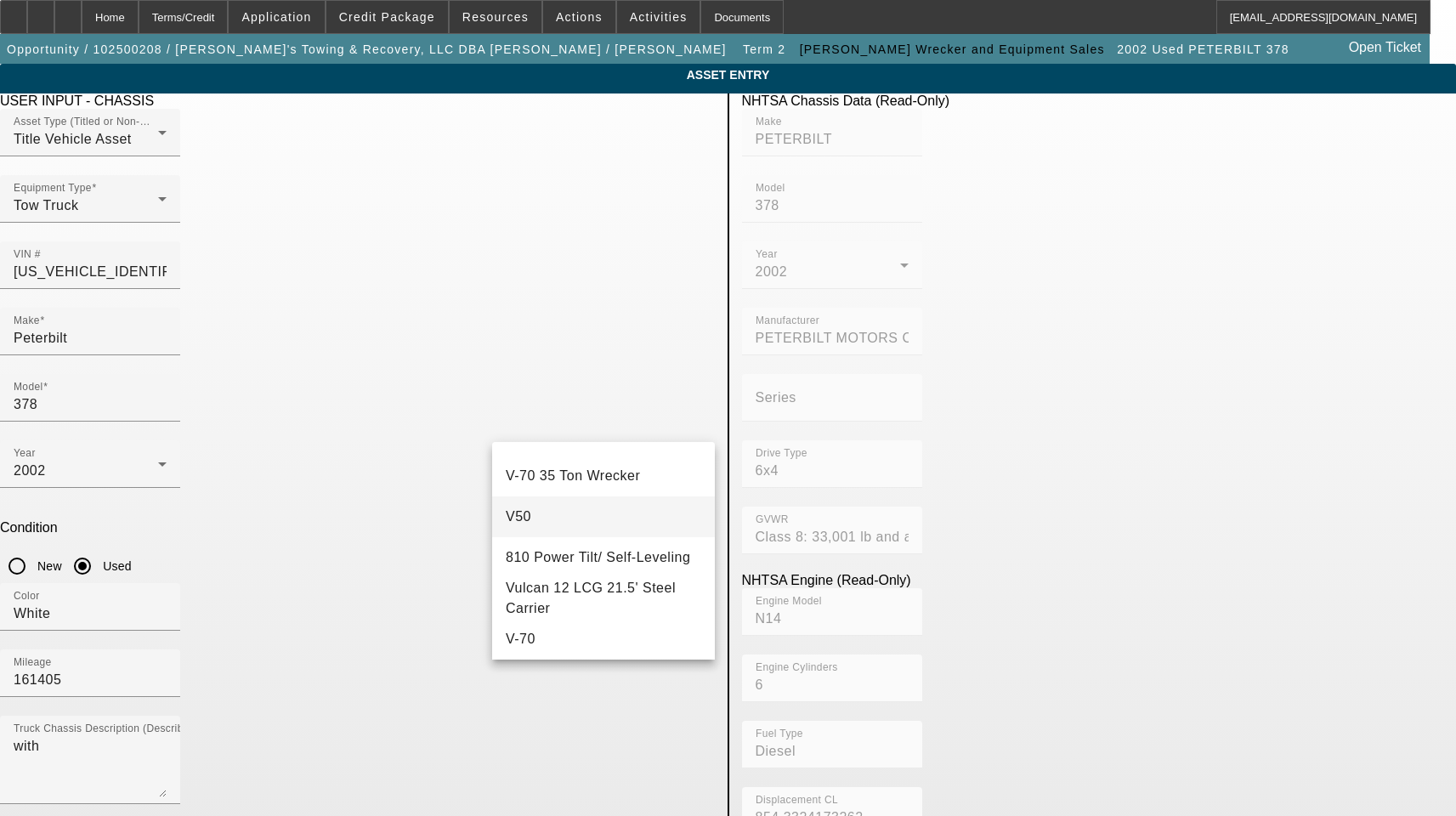
scroll to position [766, 0]
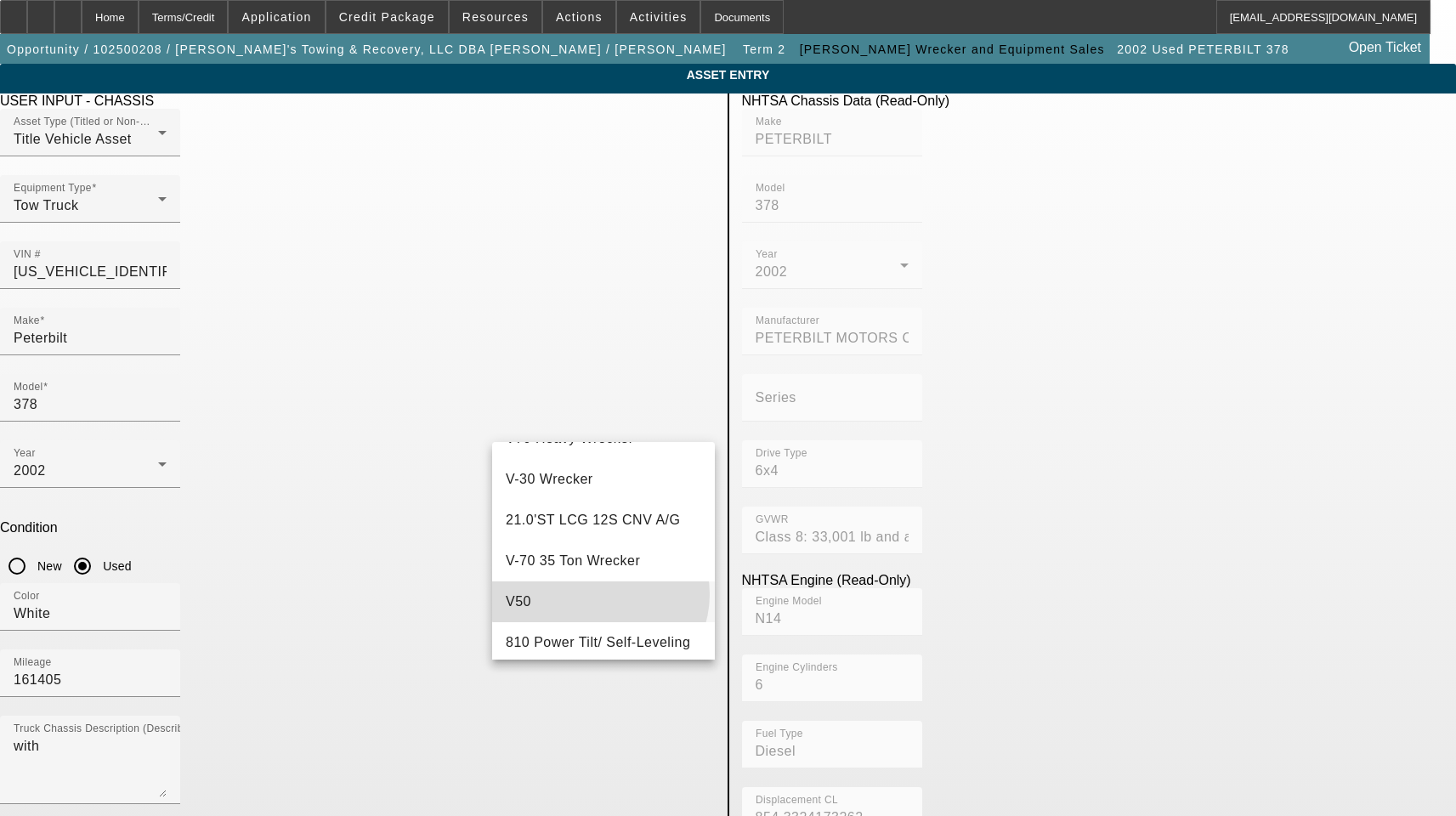
click at [598, 596] on mat-option "V50" at bounding box center [604, 602] width 223 height 41
type input "V50"
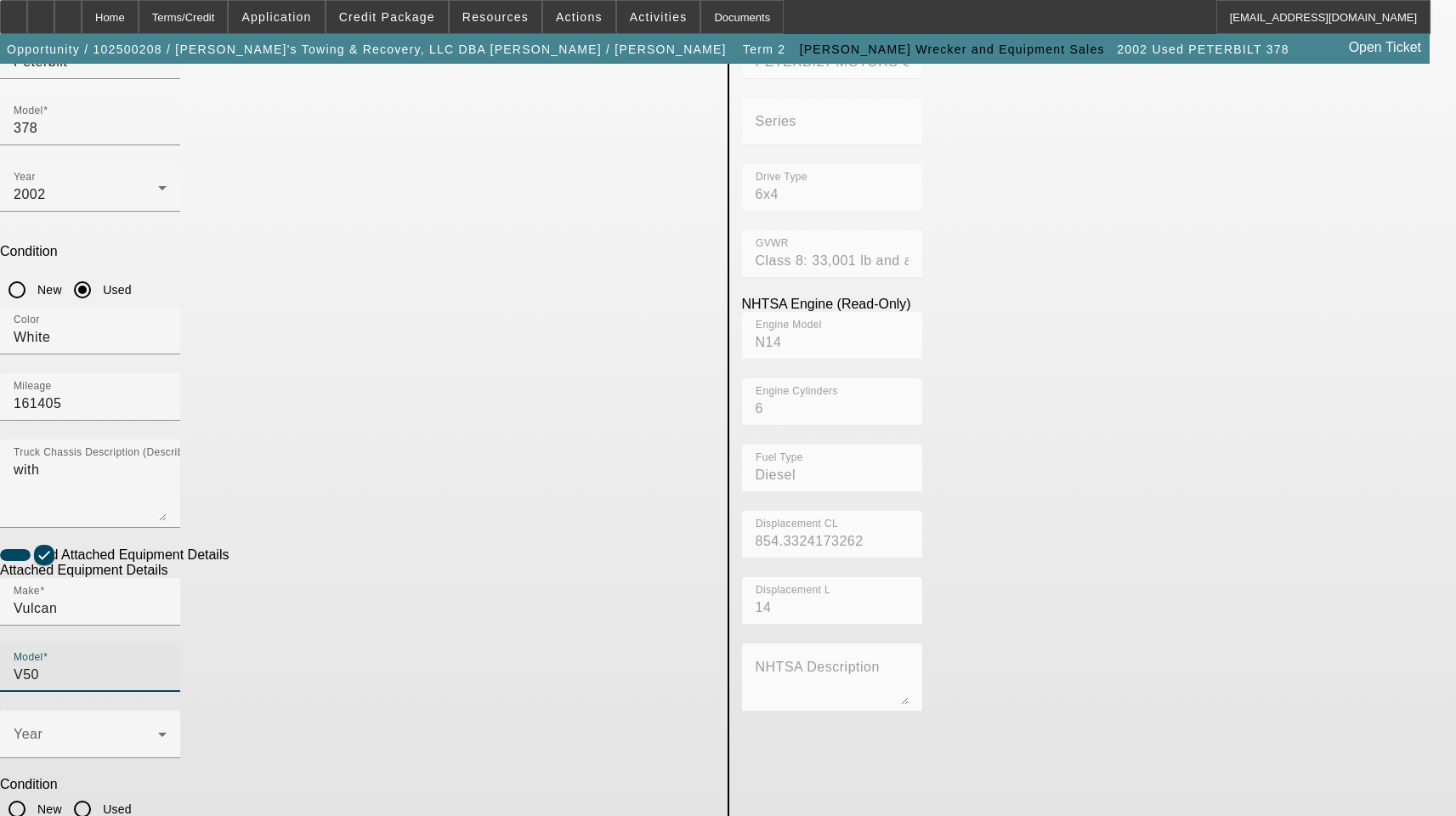
scroll to position [279, 0]
click at [99, 790] on input "Used" at bounding box center [82, 806] width 34 height 34
radio input "true"
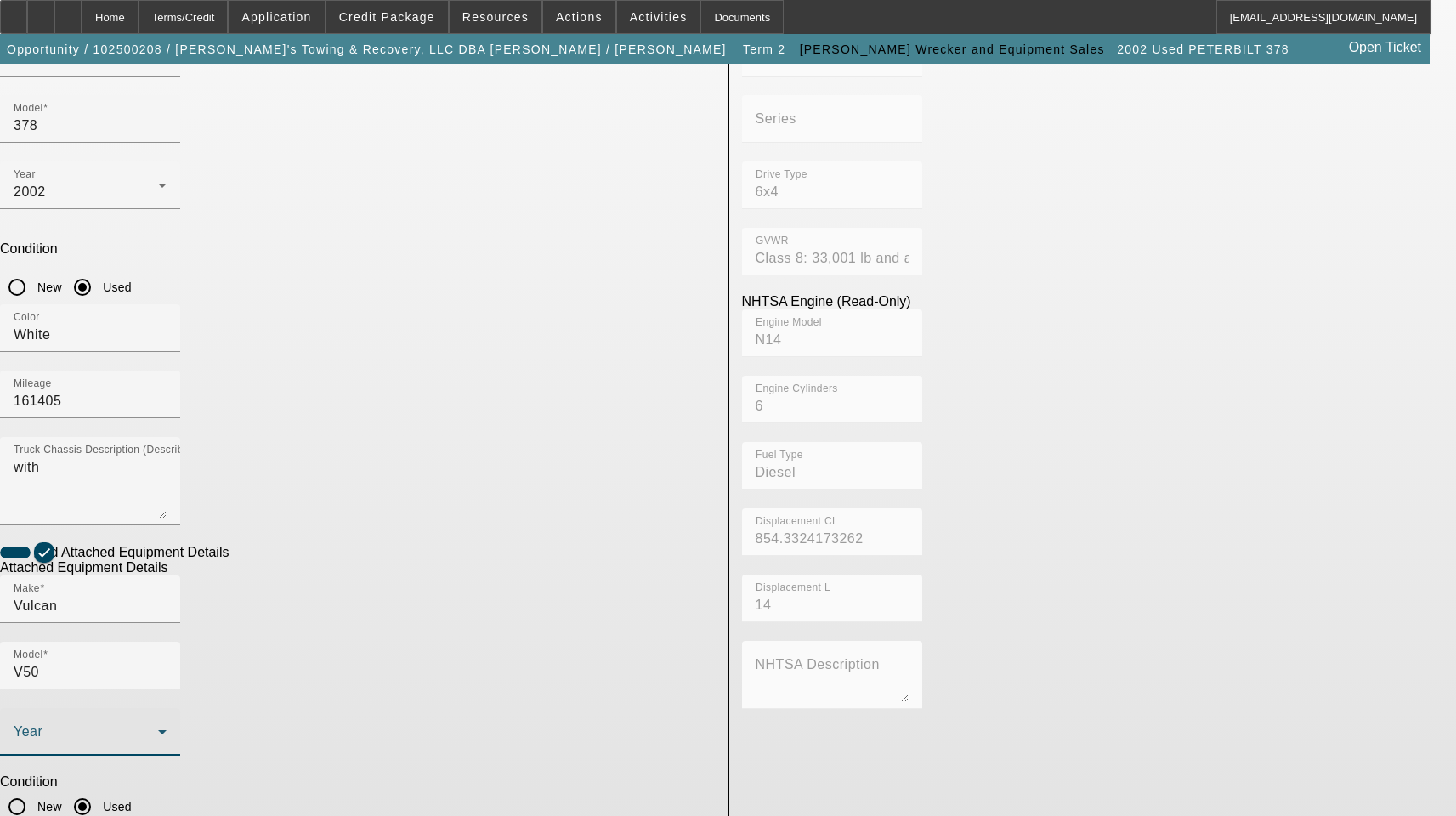
click at [158, 729] on span at bounding box center [86, 739] width 145 height 20
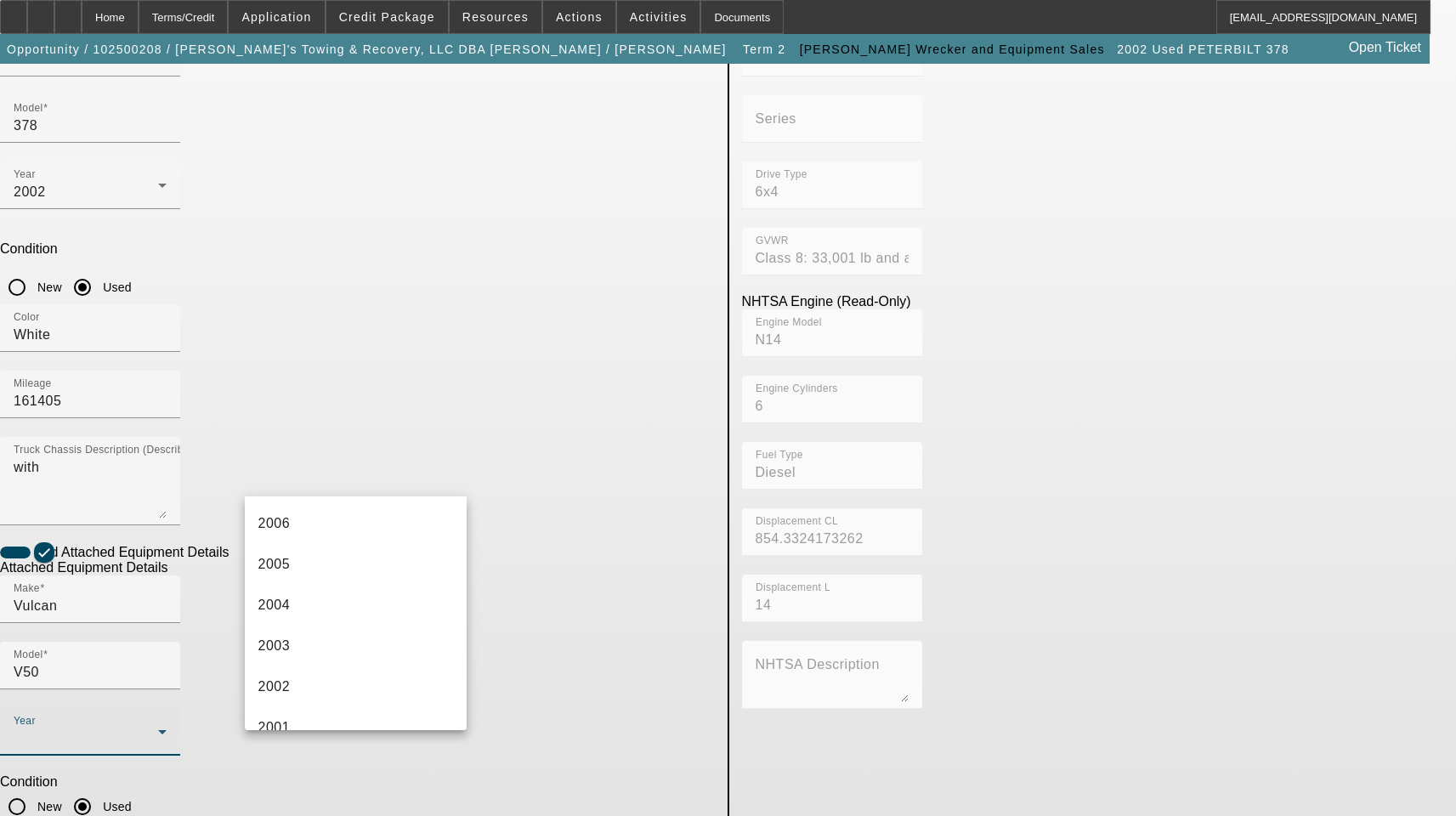
scroll to position [936, 0]
click at [327, 660] on mat-option "2002" at bounding box center [356, 649] width 223 height 41
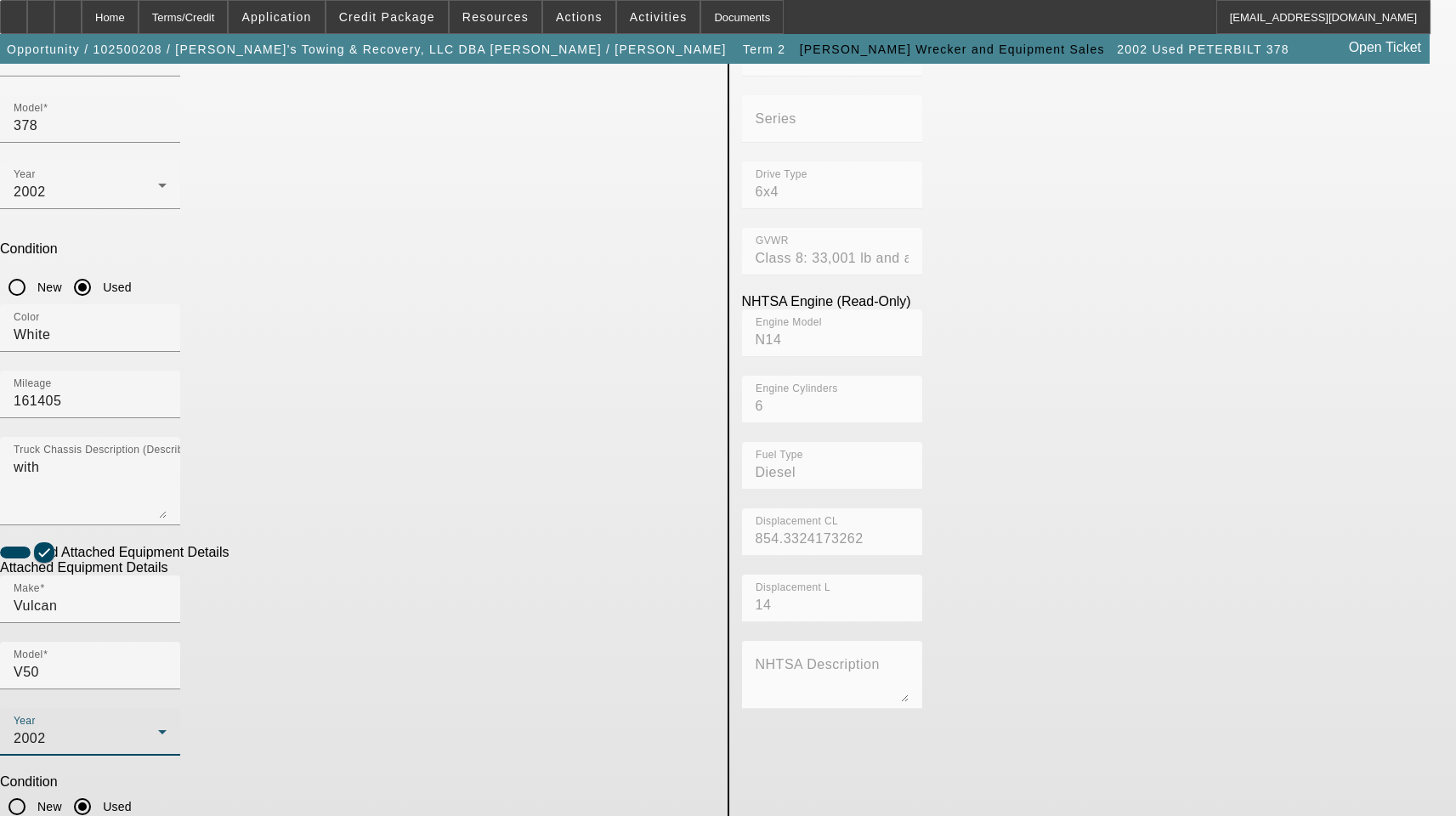
type textarea "Includes All Accessories, Attachments and Options"
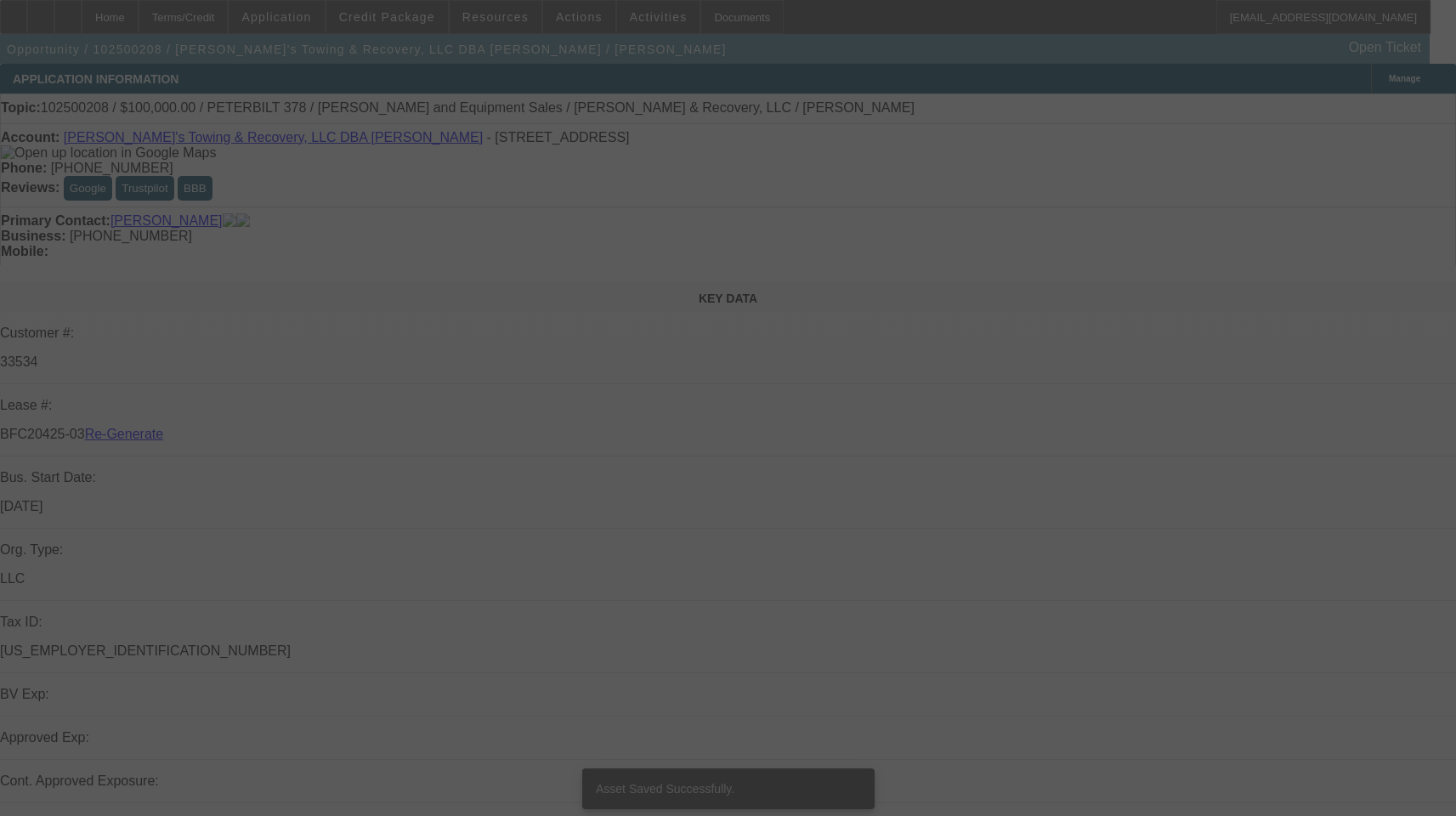
select select "3"
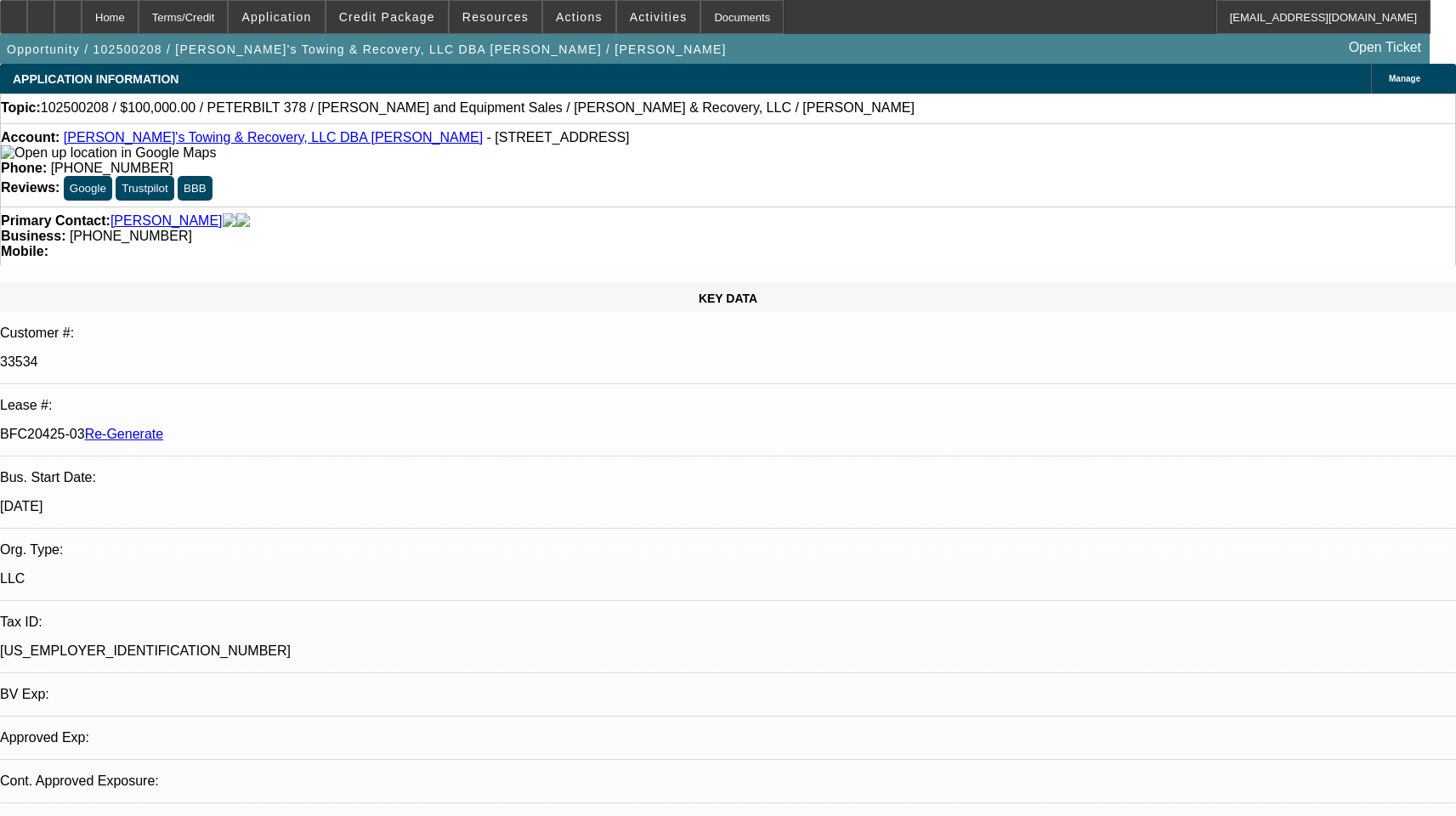
select select "0.2"
select select "2"
select select "0"
select select "1"
select select "2"
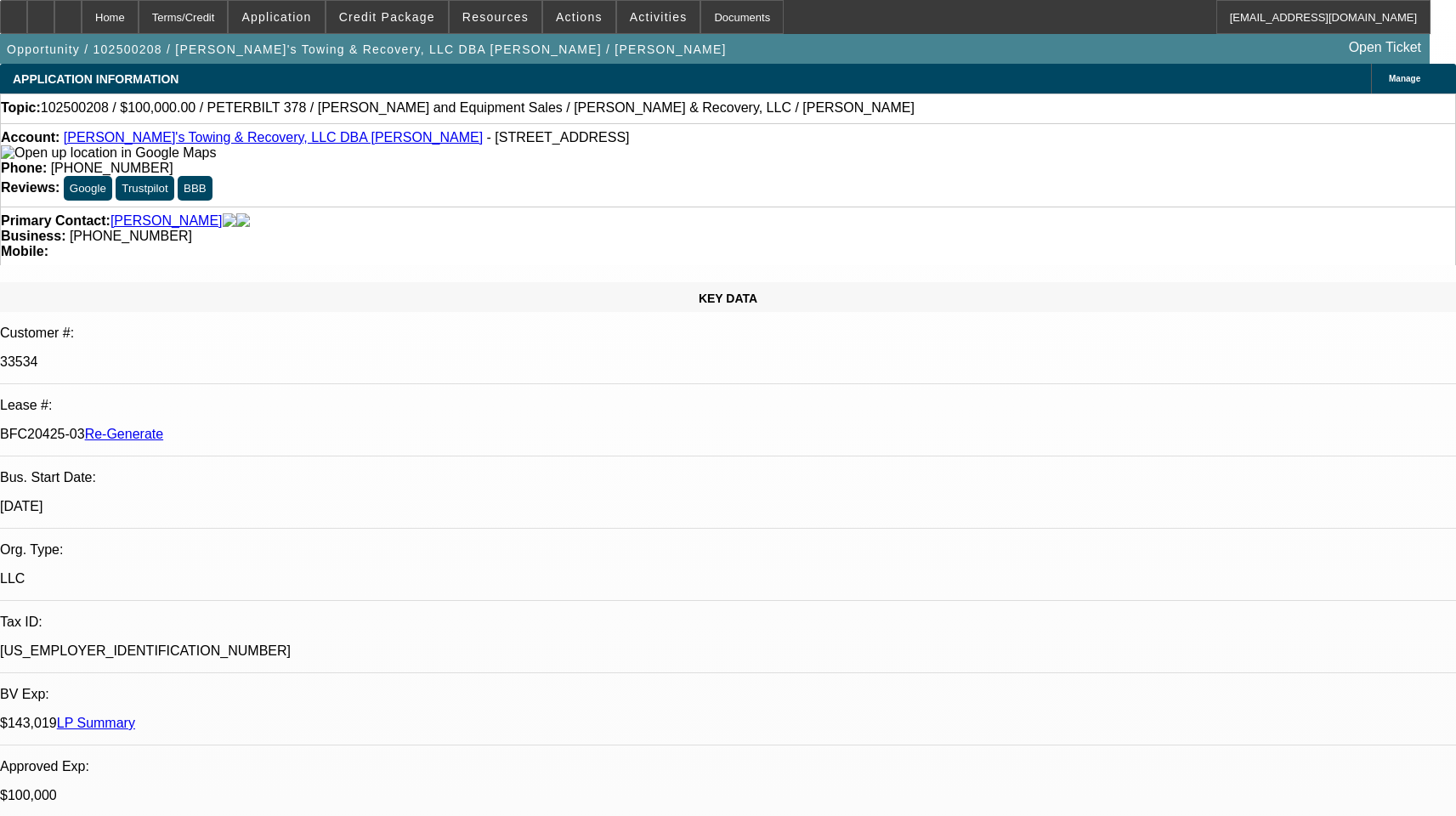
select select "6"
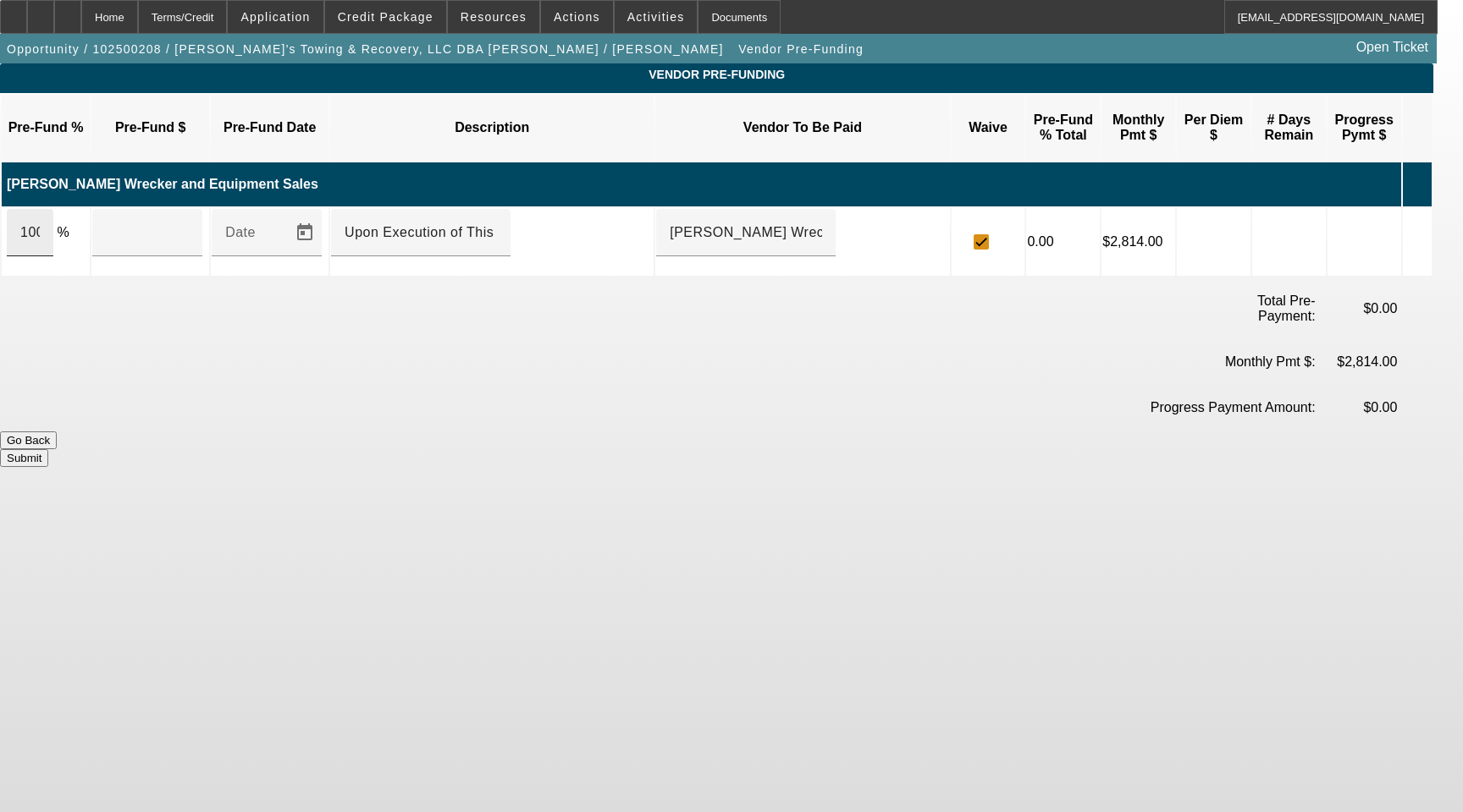
click at [39, 223] on input "100" at bounding box center [30, 232] width 19 height 20
type input "$125,000.00"
click at [48, 449] on button "Submit" at bounding box center [24, 458] width 48 height 18
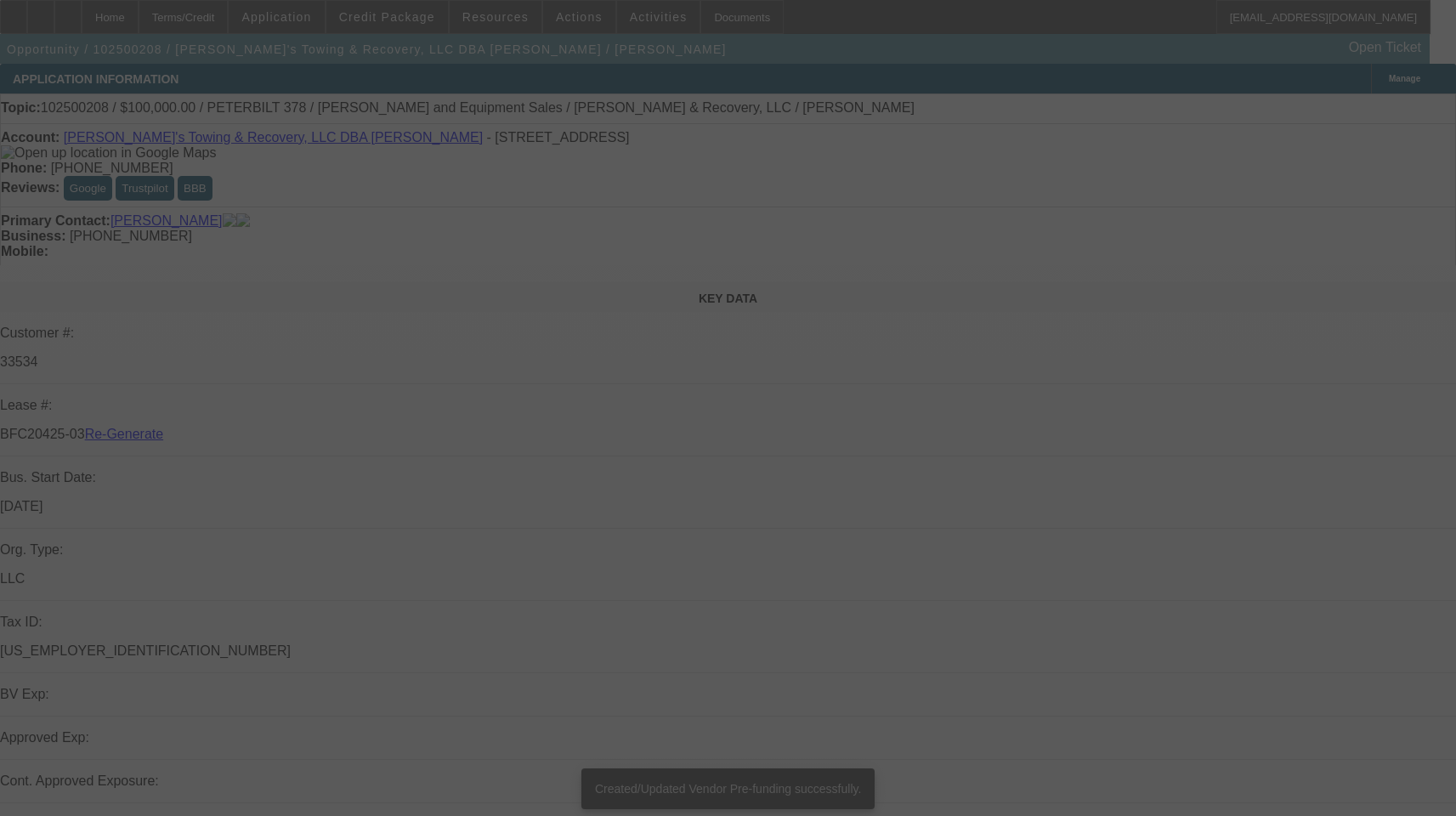
select select "3"
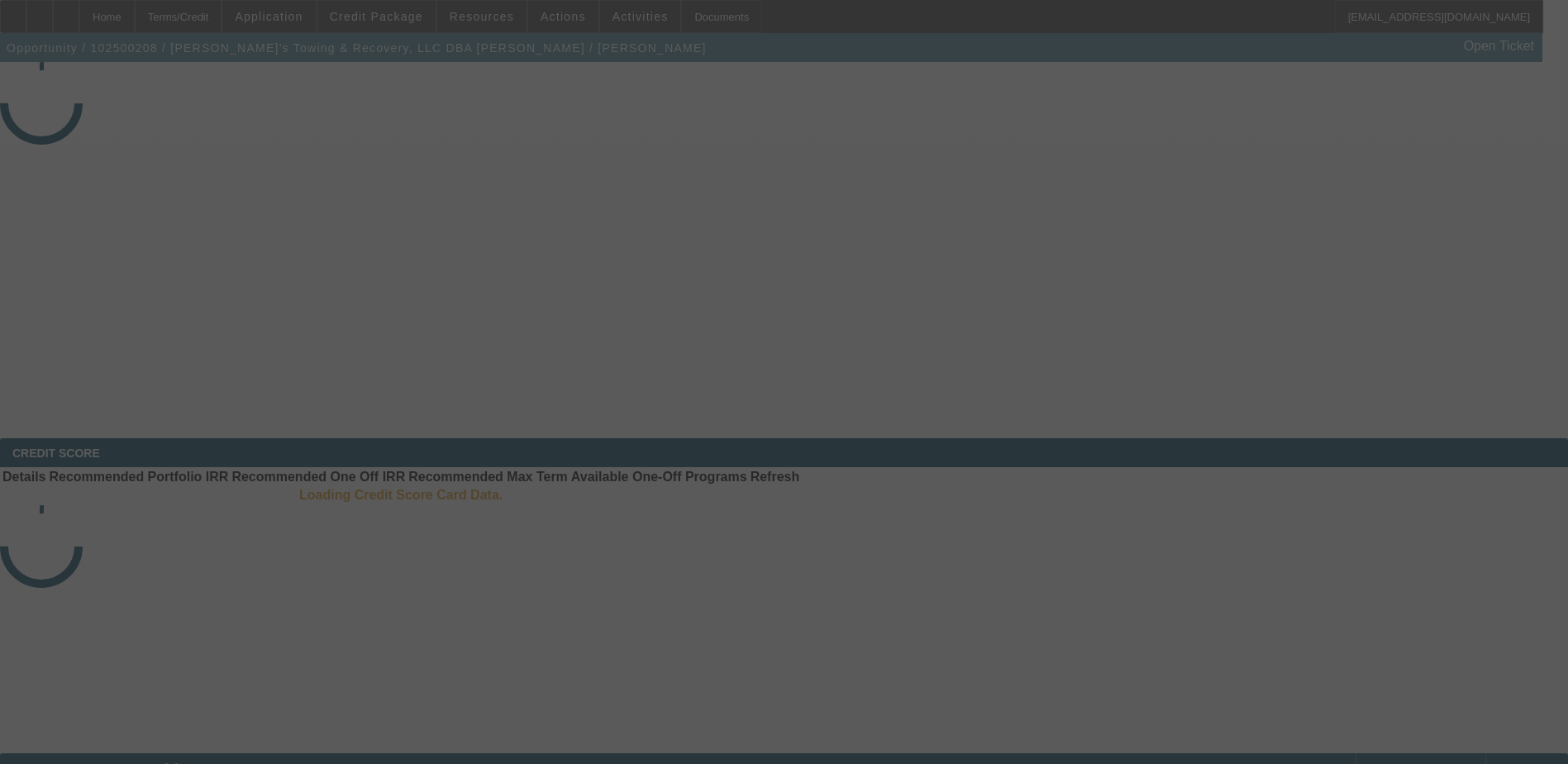
select select "3"
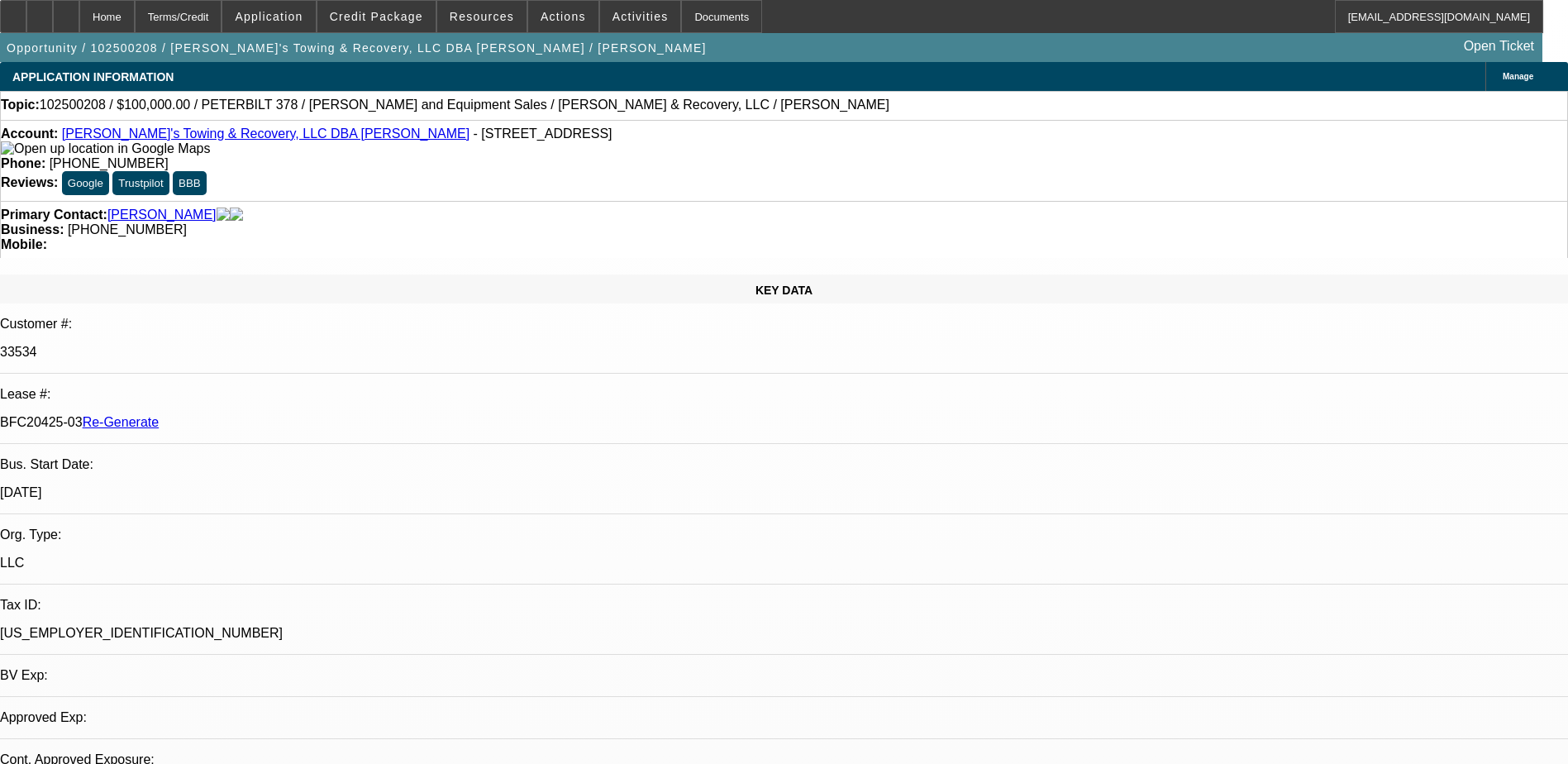
select select "0.2"
select select "2"
select select "0"
select select "6"
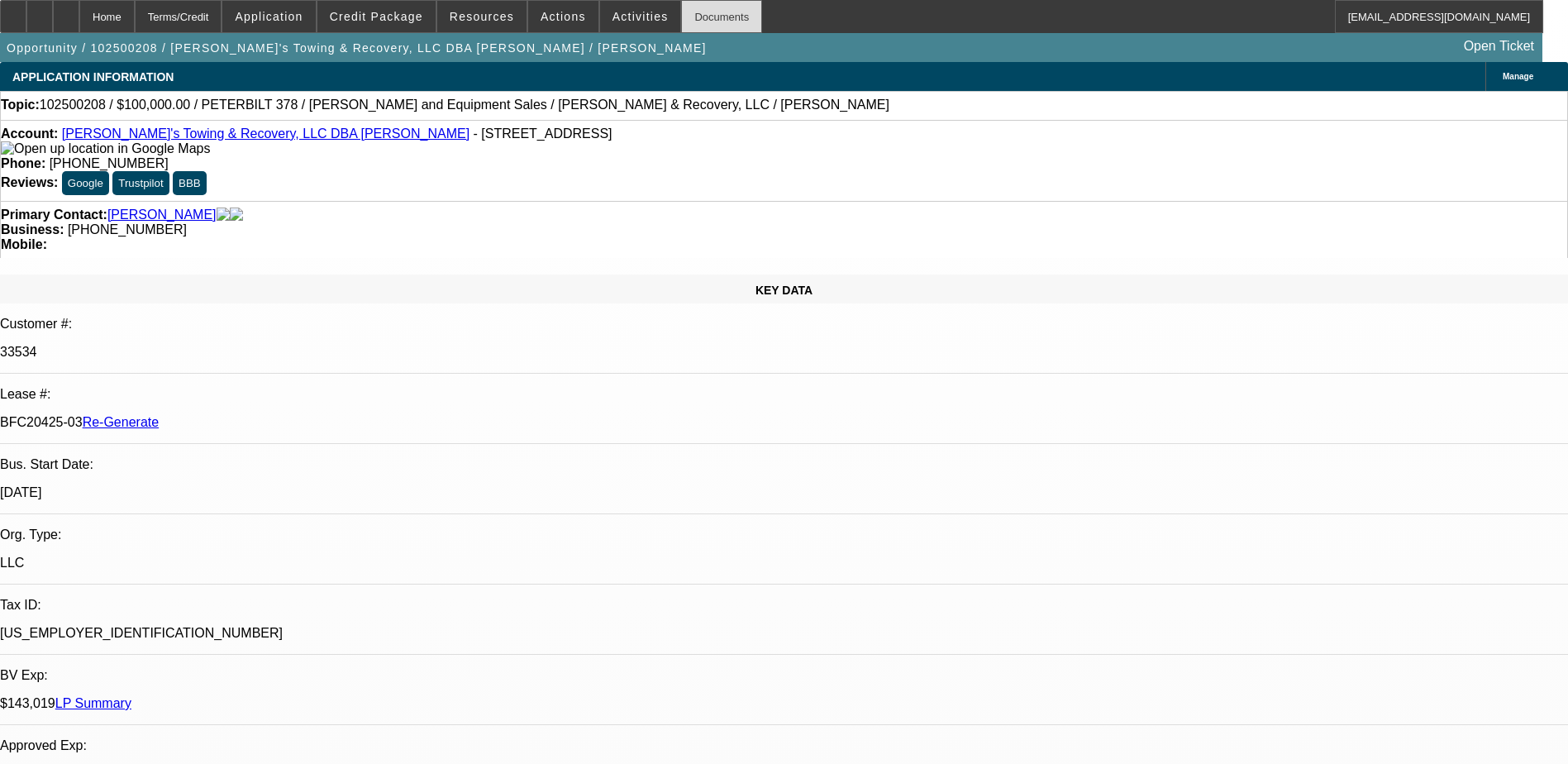
click at [688, 11] on div "Documents" at bounding box center [722, 16] width 81 height 33
click at [685, 16] on div "Documents" at bounding box center [722, 16] width 81 height 33
drag, startPoint x: 1456, startPoint y: 574, endPoint x: 1450, endPoint y: 562, distance: 13.4
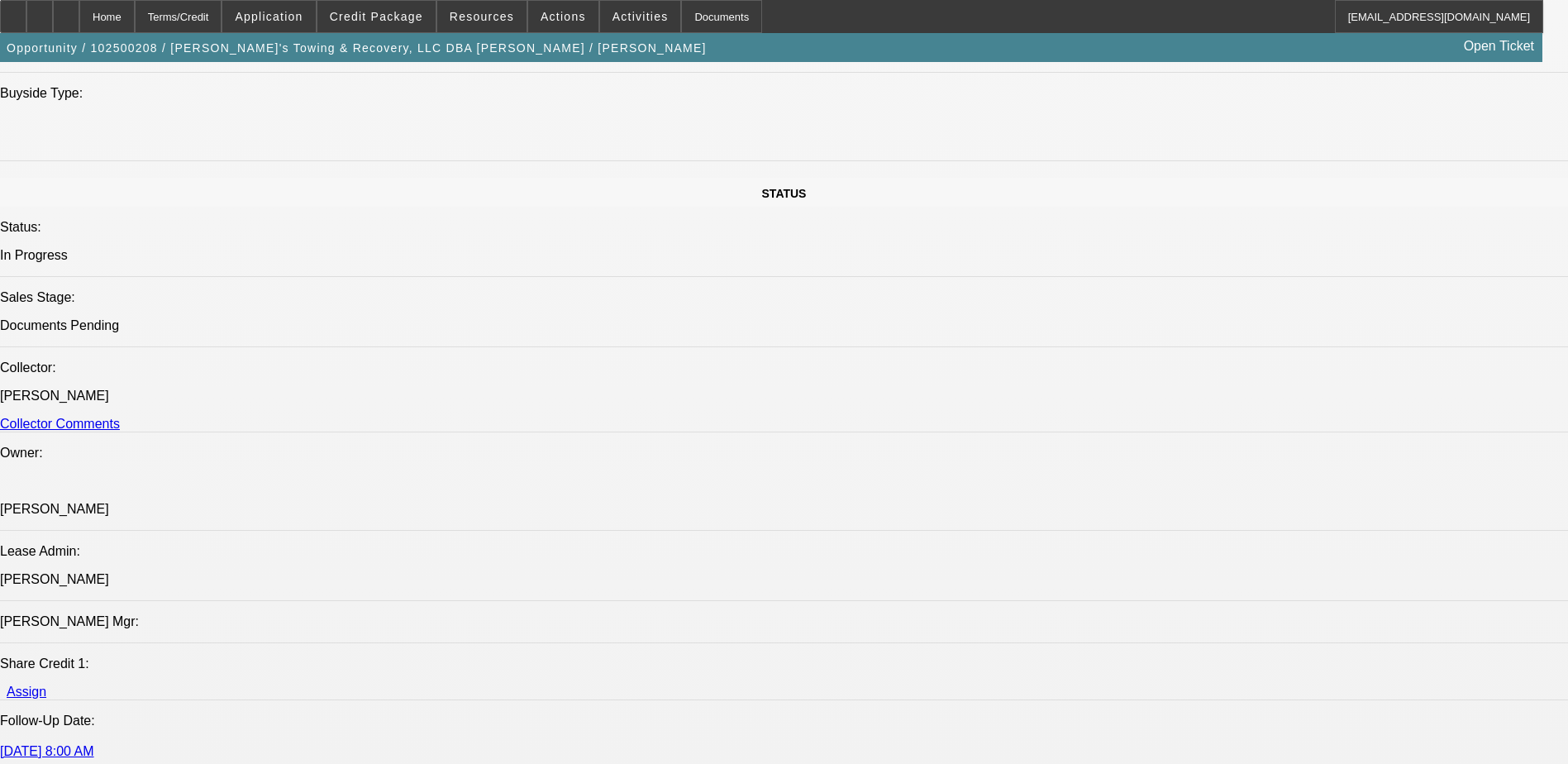
scroll to position [1736, 0]
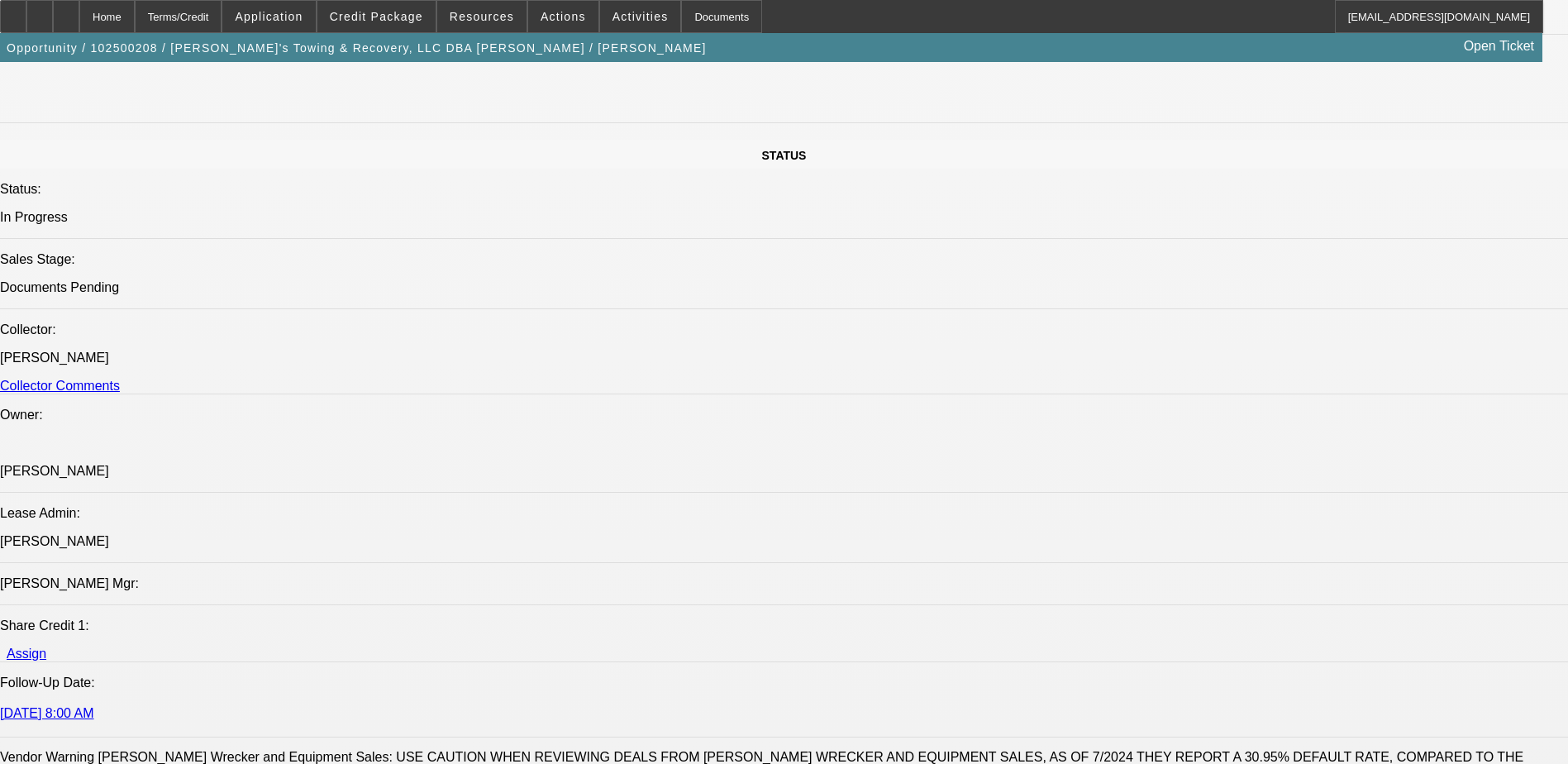
type input "terr"
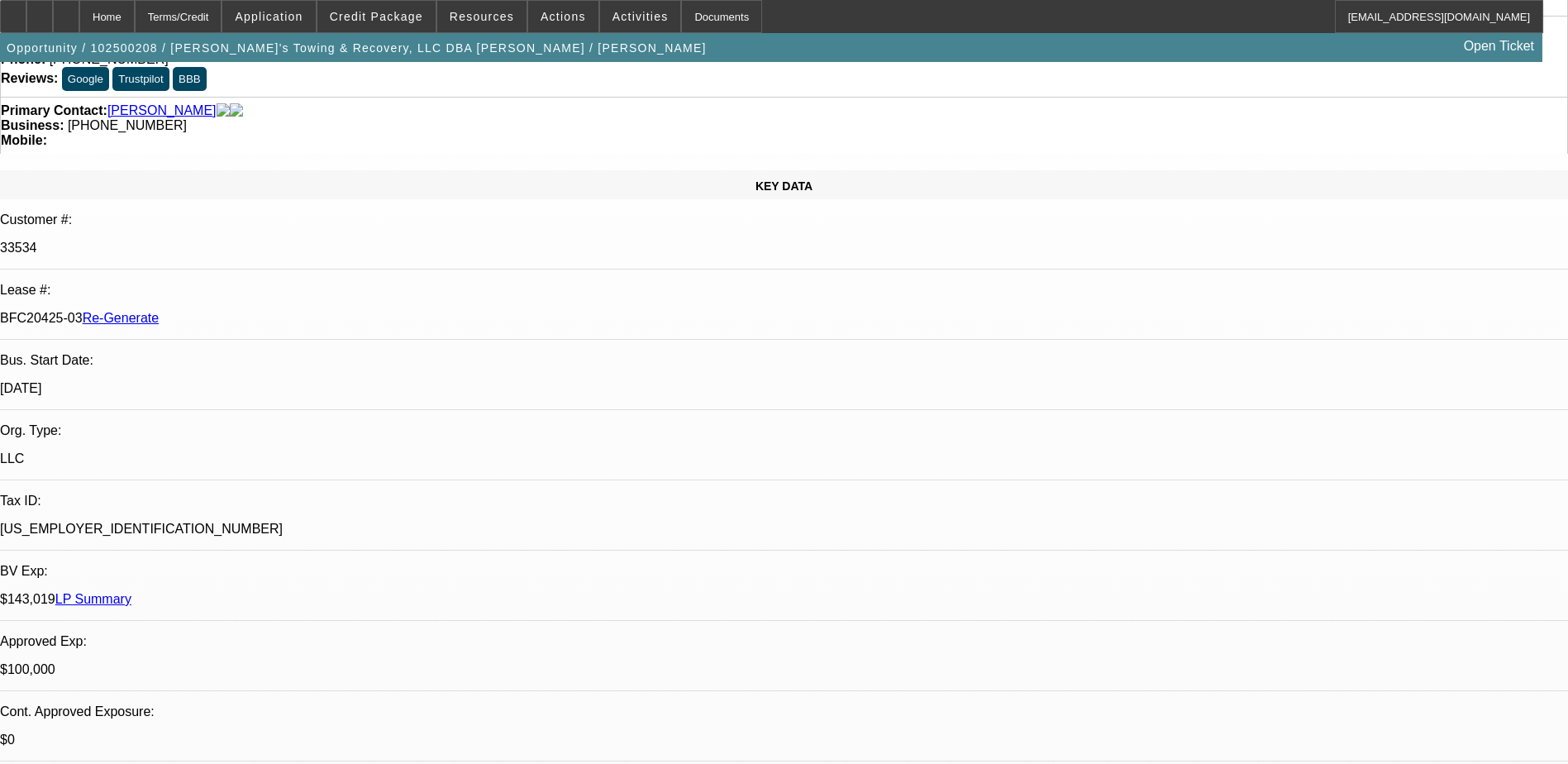
scroll to position [0, 0]
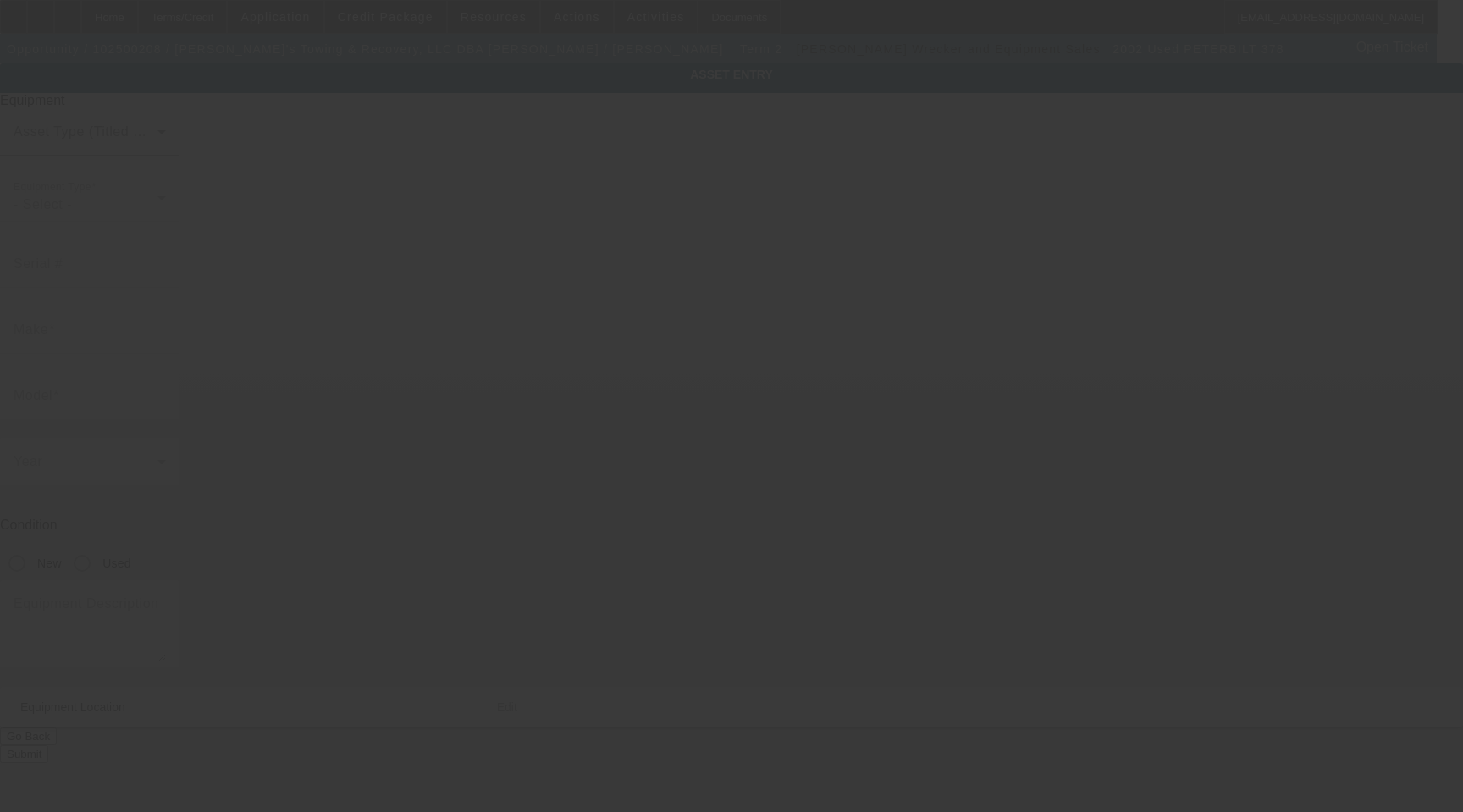
type input "[US_VEHICLE_IDENTIFICATION_NUMBER]"
type input "Peterbilt"
type input "378"
radio input "true"
type textarea "with"
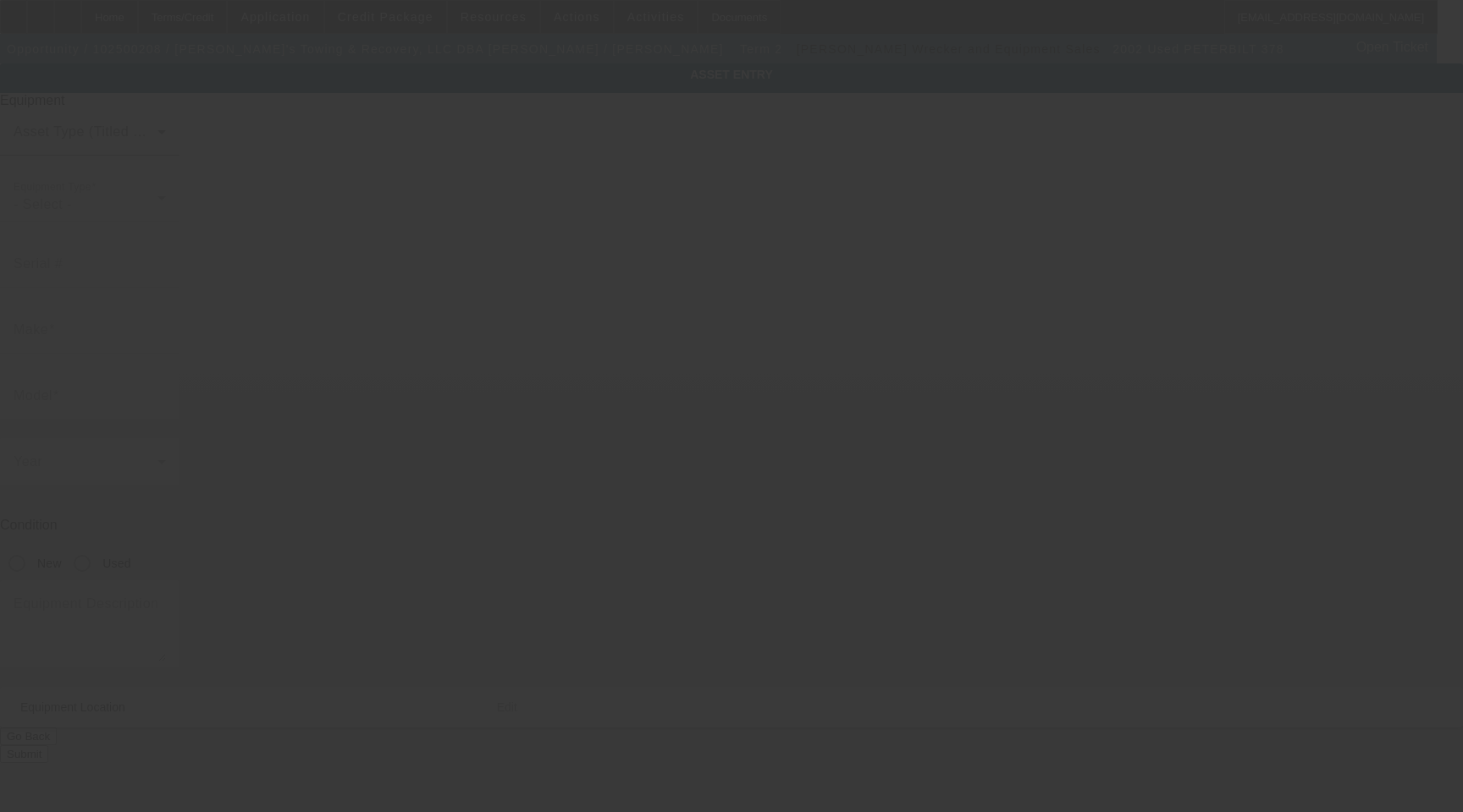
type input "1319 Franklin St"
type input "[GEOGRAPHIC_DATA]"
type input "37040"
type input "[PERSON_NAME]"
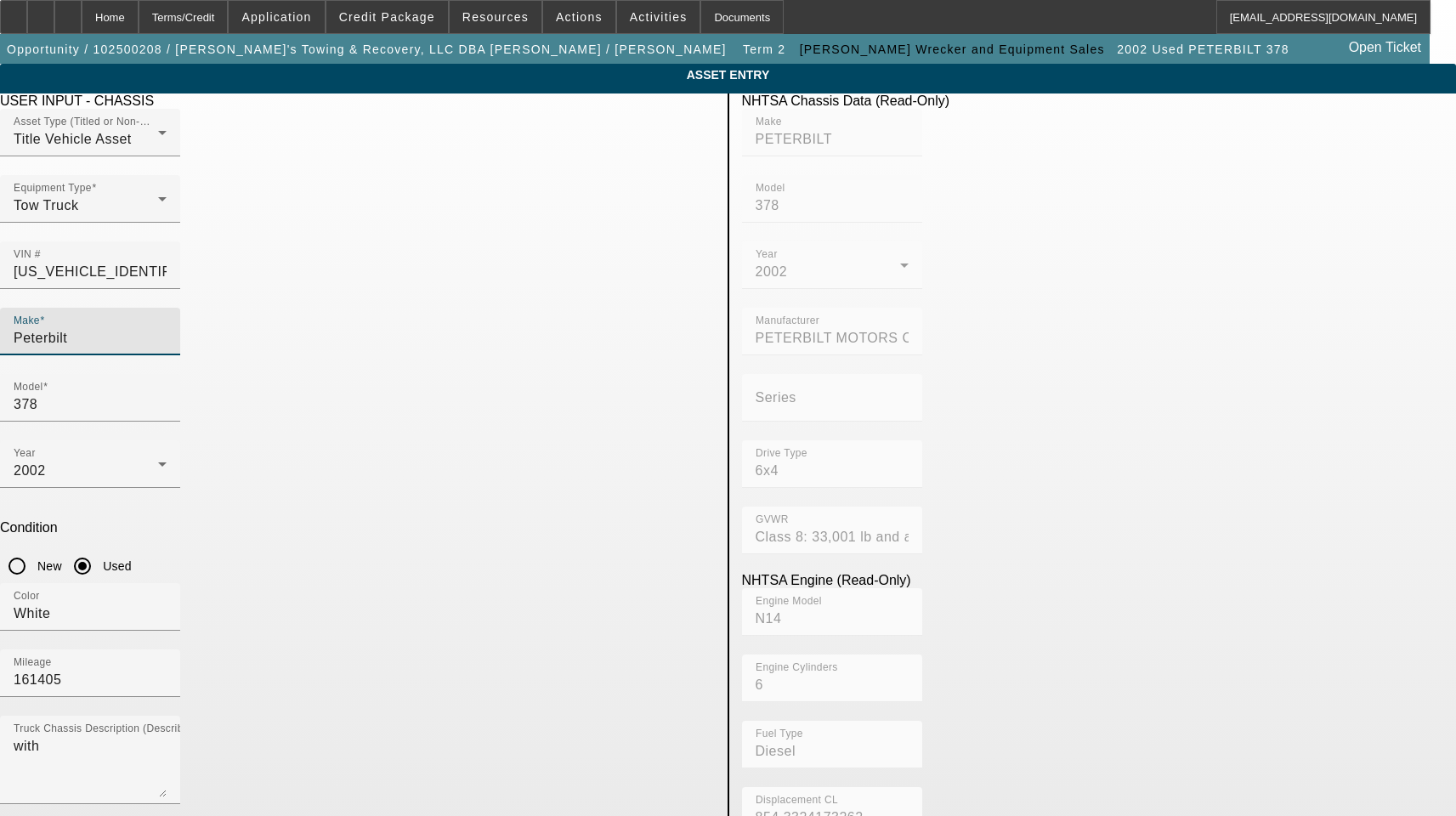
click at [167, 328] on input "Peterbilt" at bounding box center [90, 338] width 153 height 20
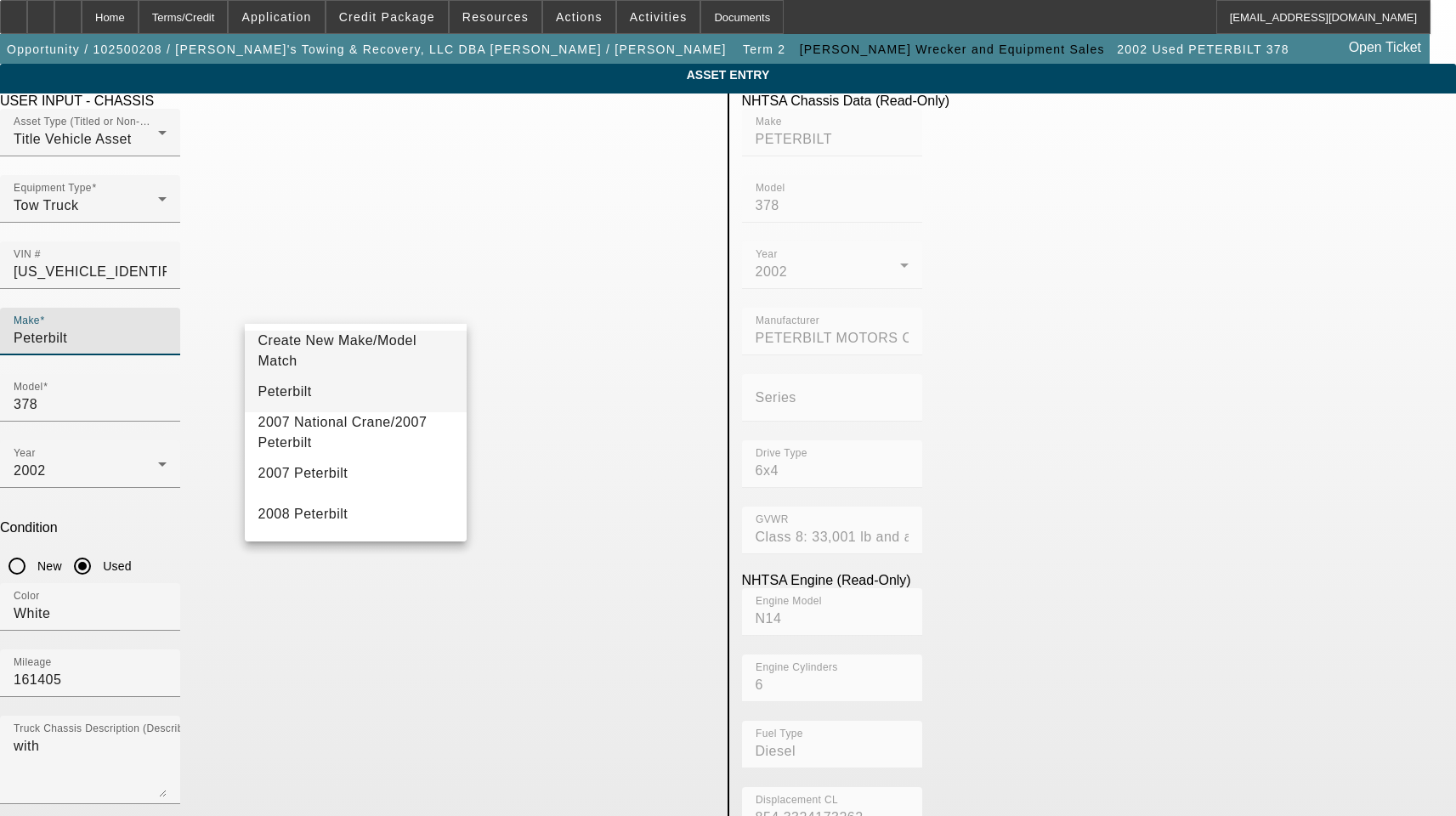
type input "Peterbilt"
click at [293, 388] on span "Peterbilt" at bounding box center [285, 392] width 54 height 14
type input "Peterbilt"
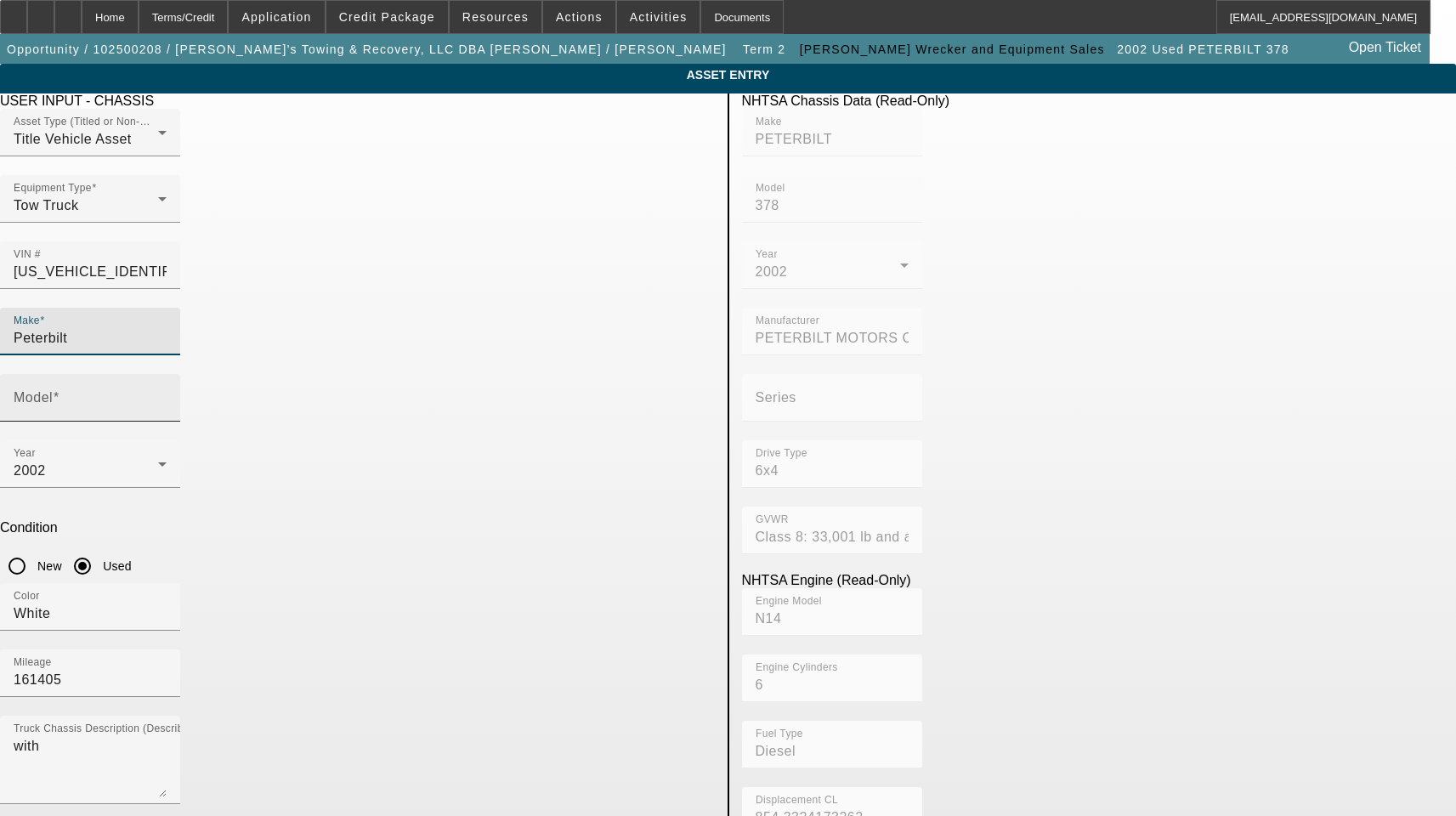
click at [167, 394] on input "Model" at bounding box center [90, 404] width 153 height 20
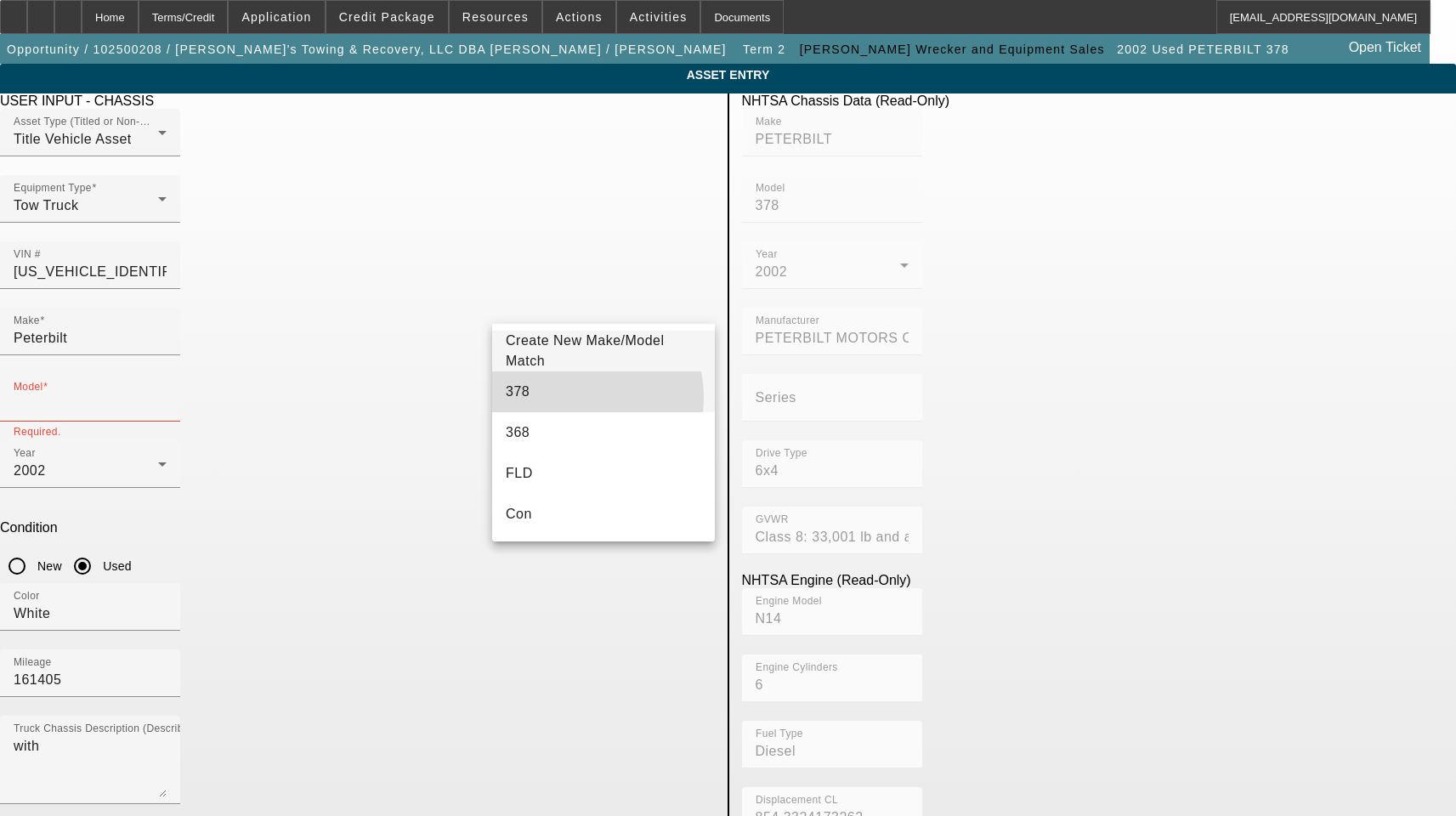
click at [553, 398] on mat-option "378" at bounding box center [604, 392] width 223 height 41
type input "378"
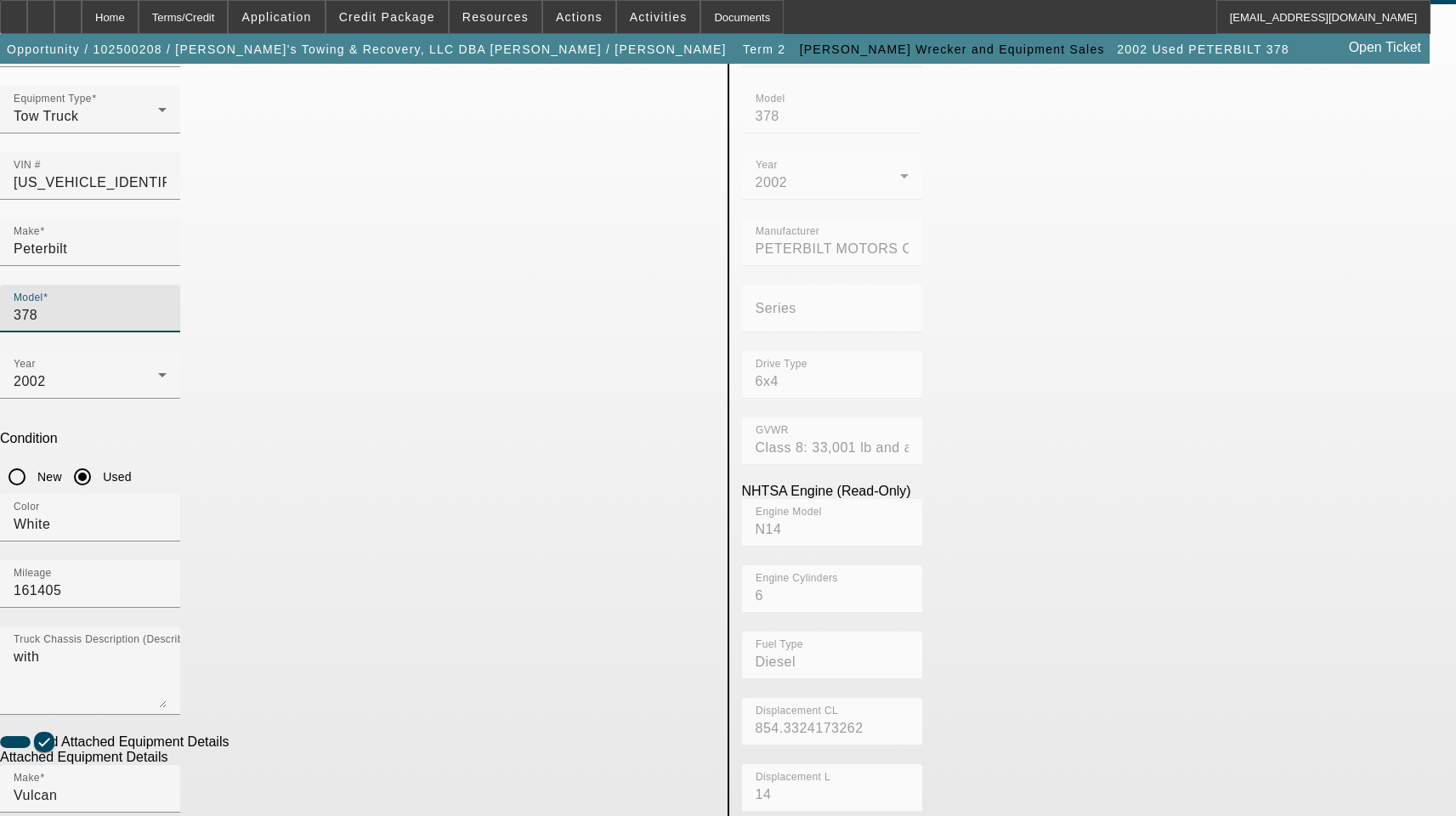
scroll to position [279, 0]
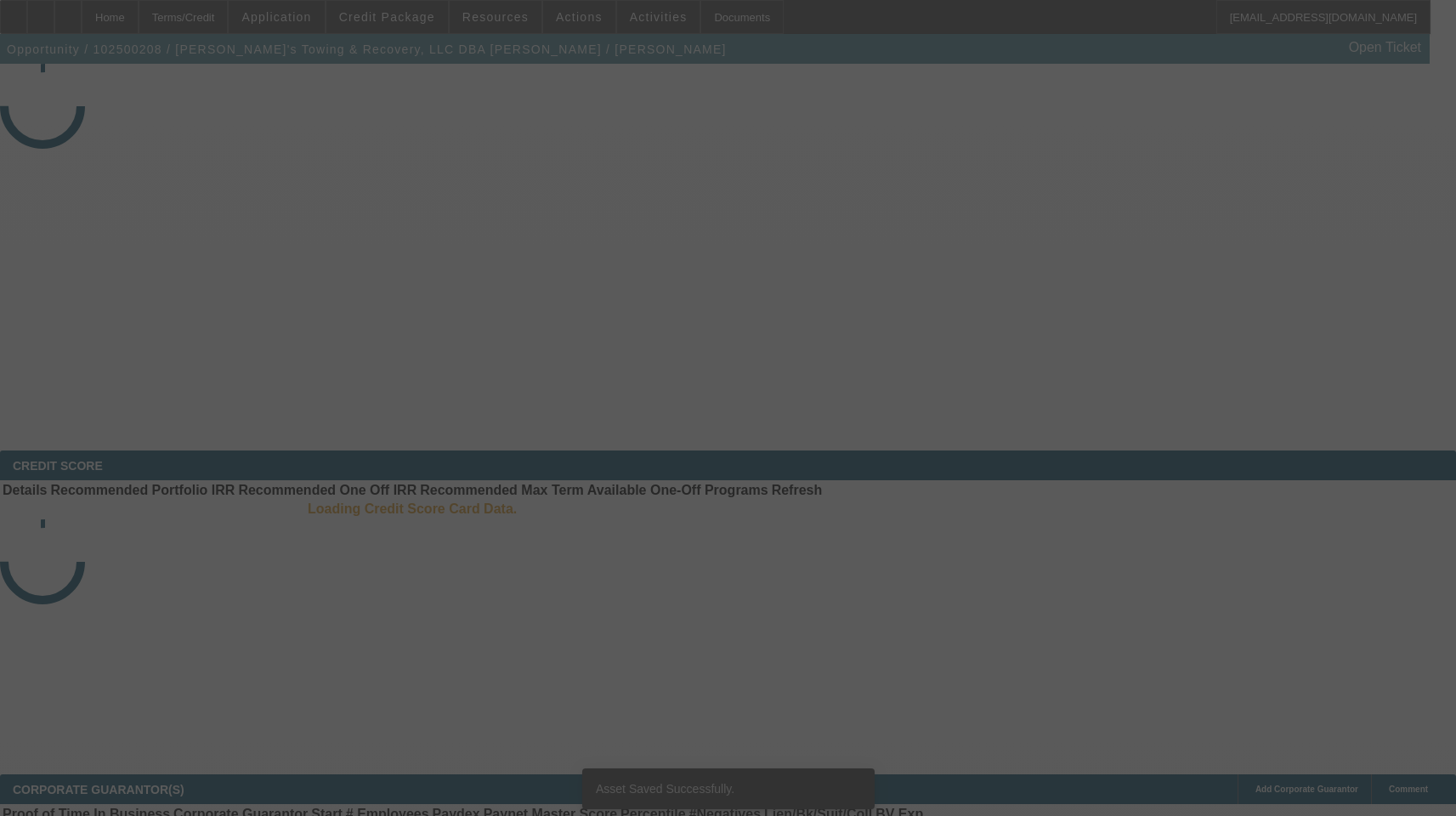
select select "3"
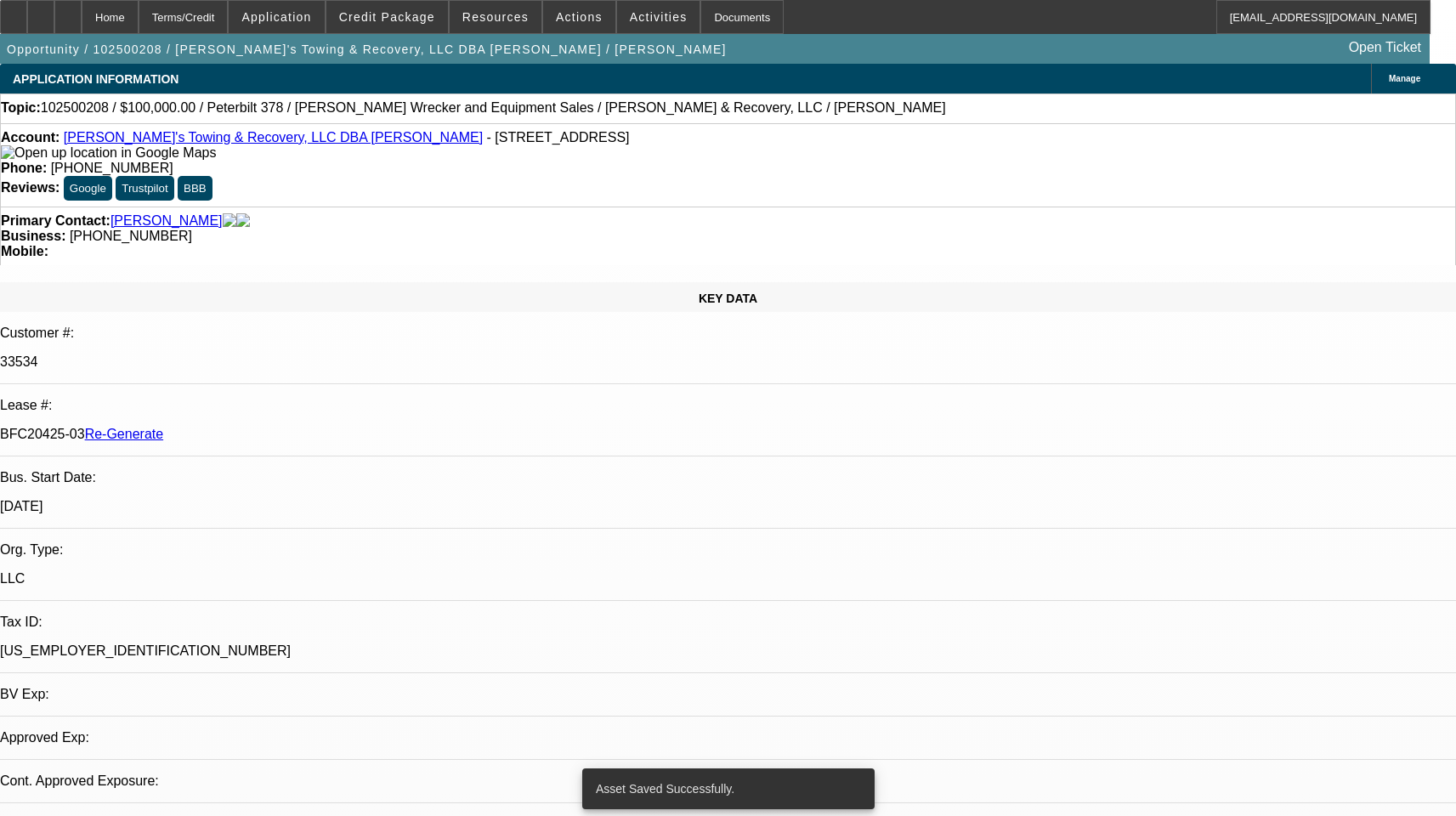
select select "0.2"
select select "2"
select select "0"
select select "6"
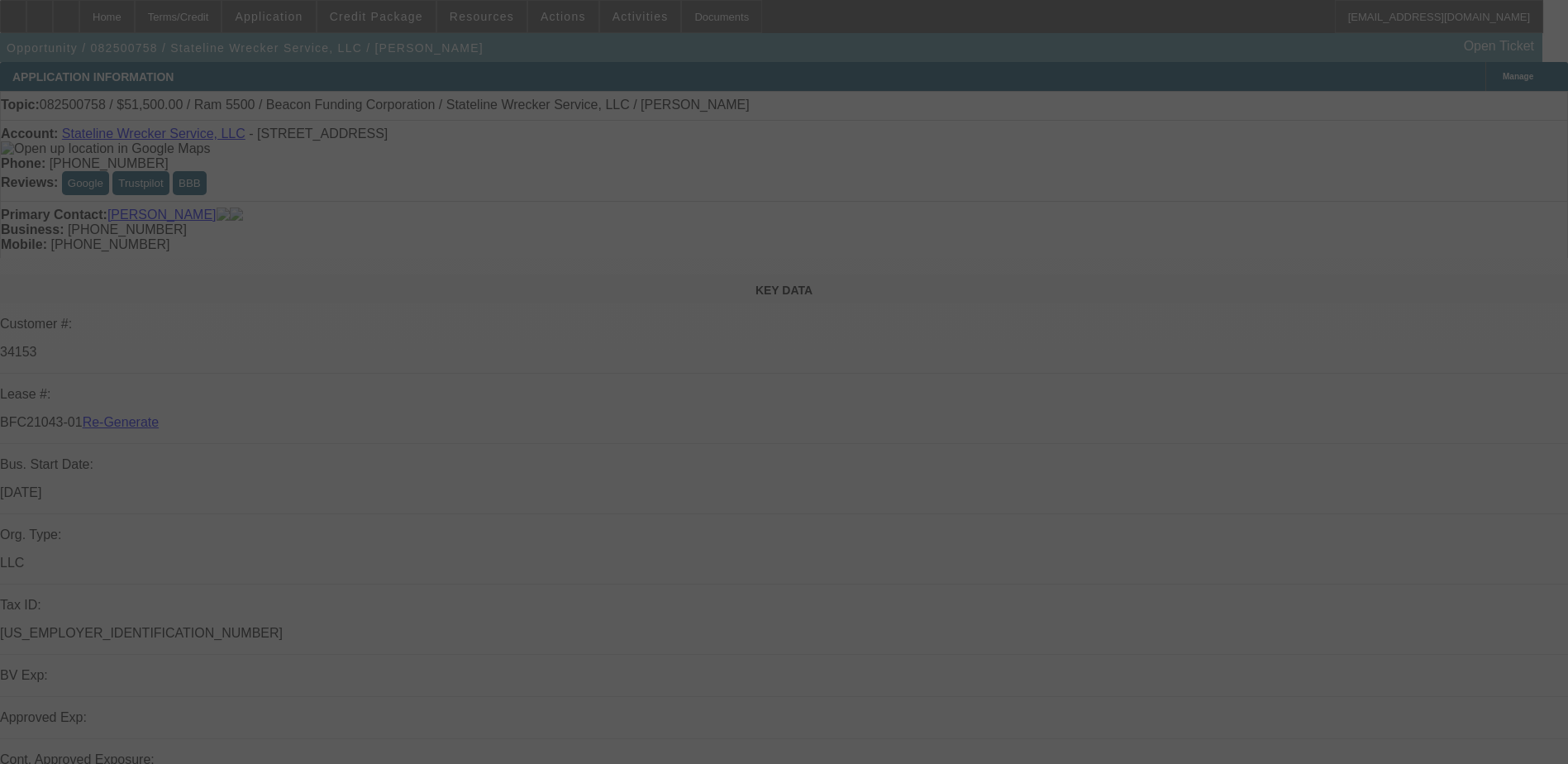
select select "3"
select select "0"
select select "2"
select select "0.1"
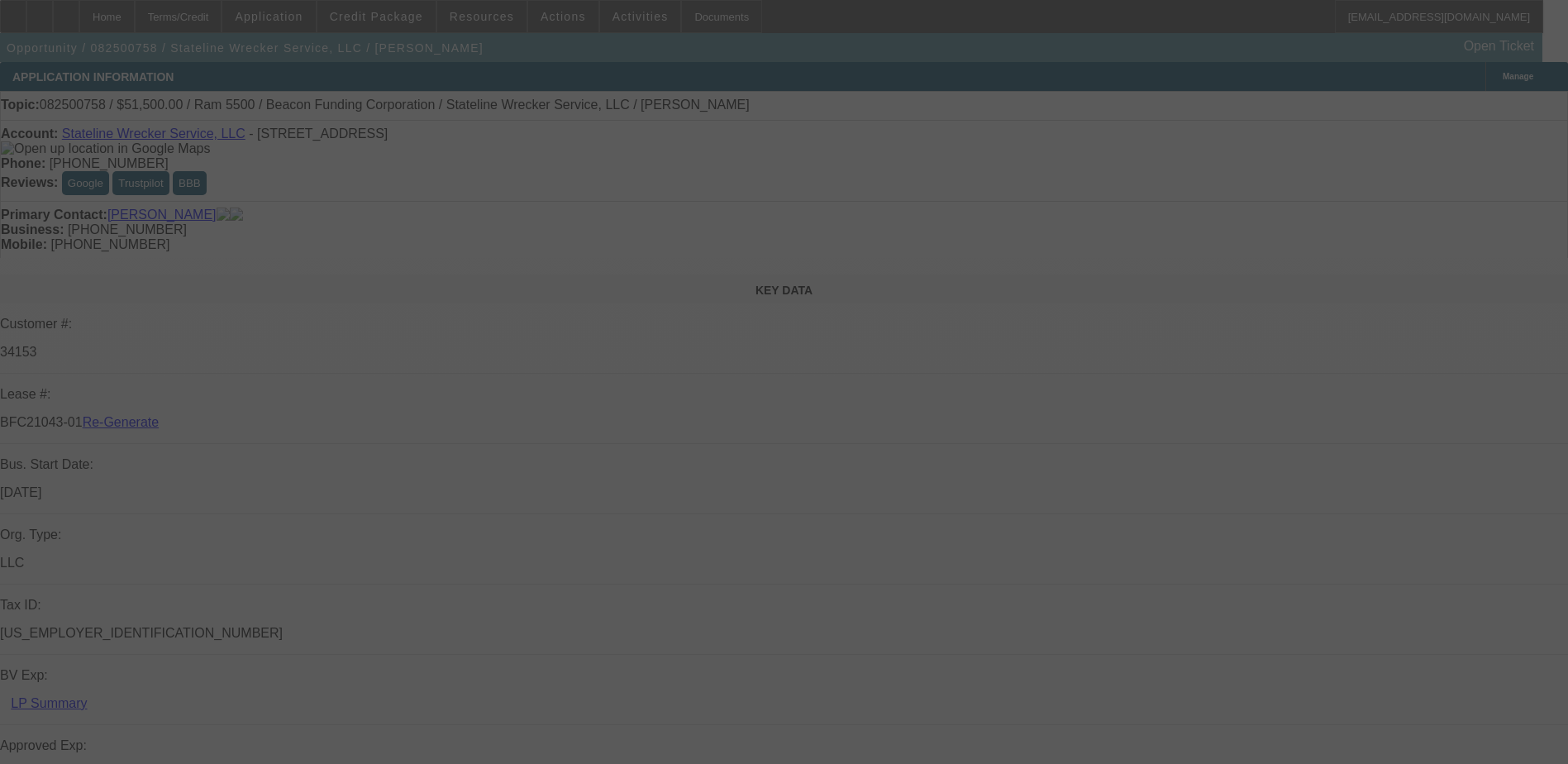
select select "4"
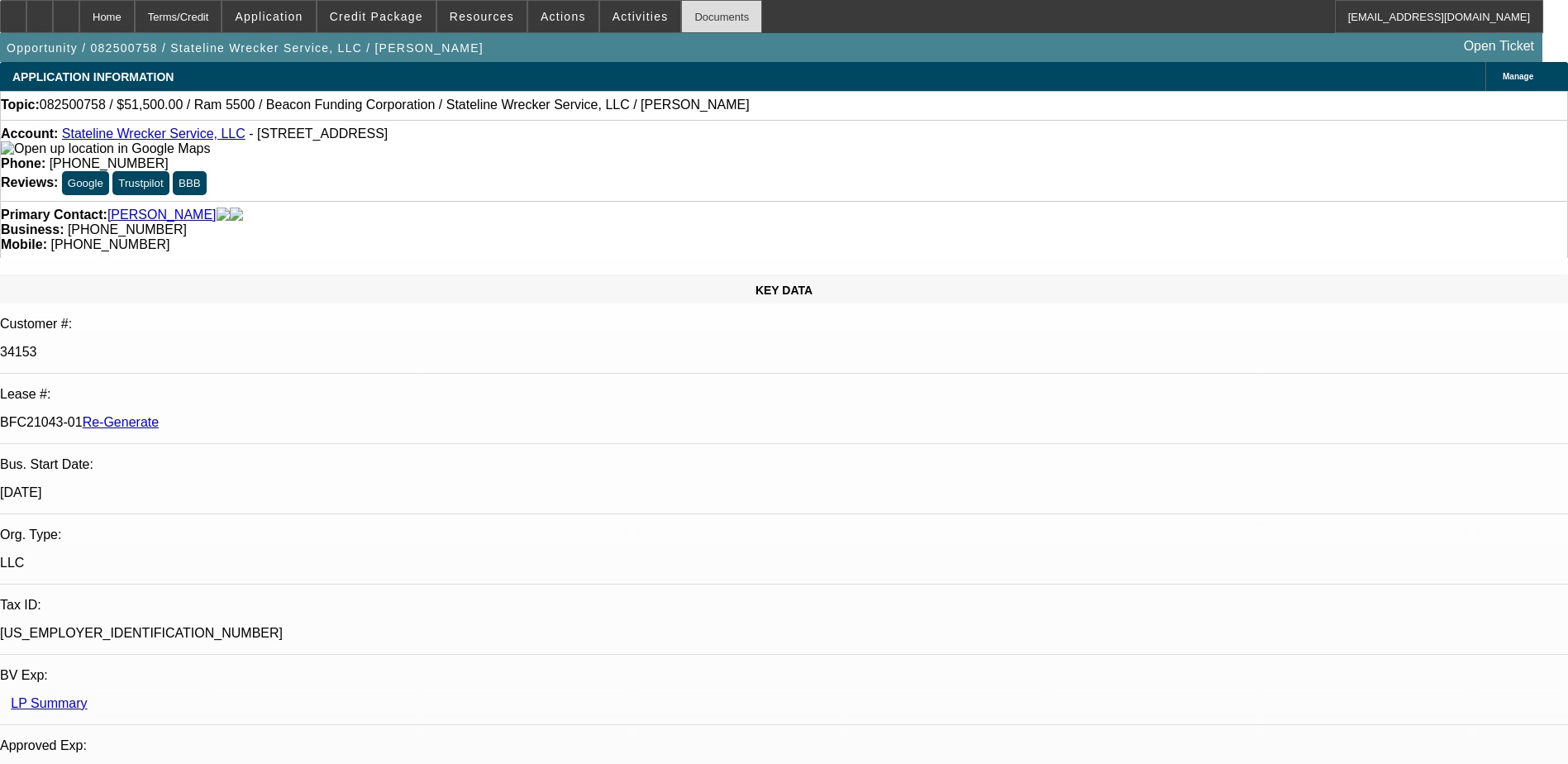
click at [681, 12] on div "Documents" at bounding box center [722, 16] width 81 height 33
click at [543, 10] on span "Actions" at bounding box center [563, 17] width 45 height 13
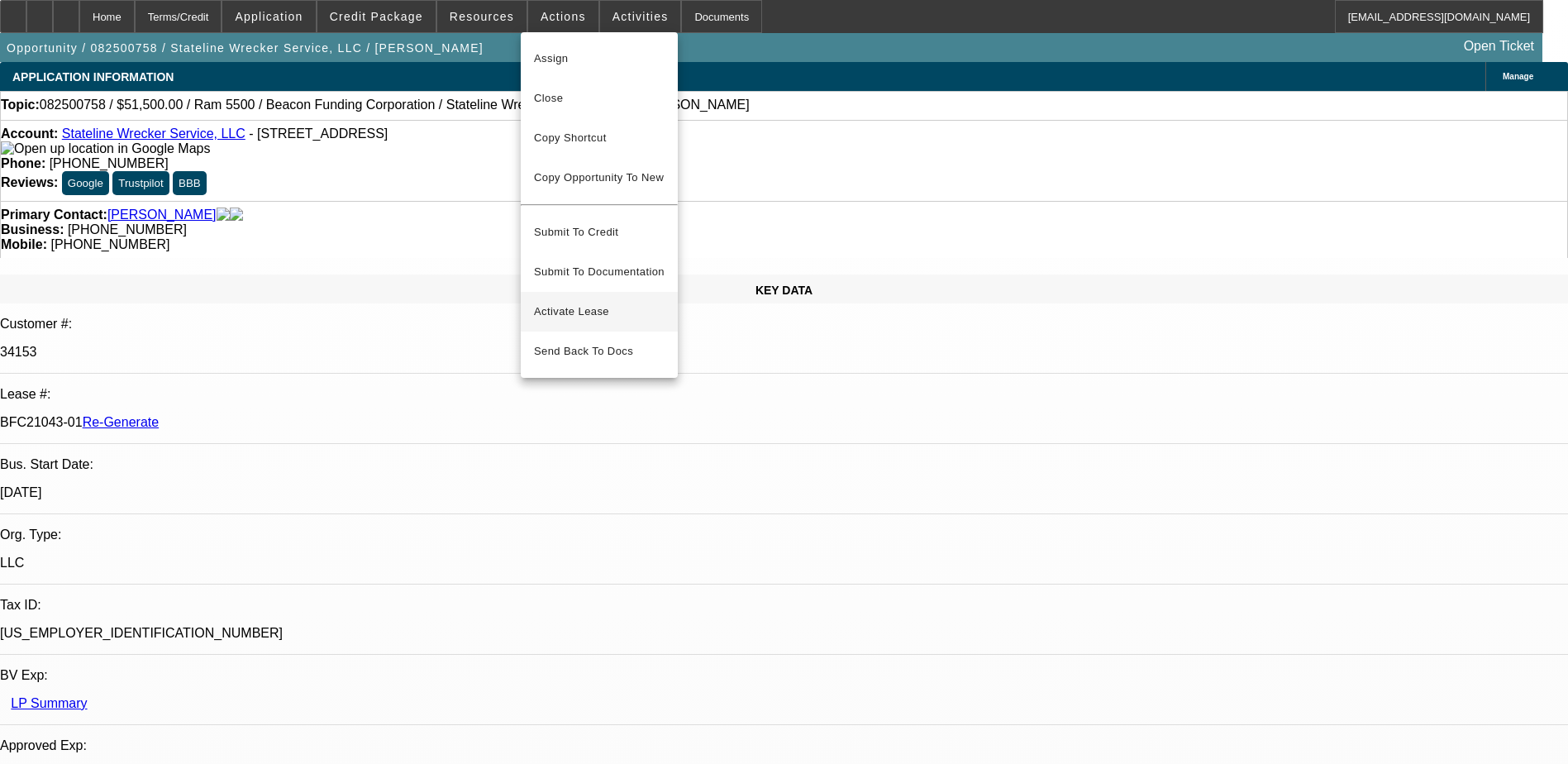
click at [561, 302] on span "Activate Lease" at bounding box center [599, 311] width 130 height 20
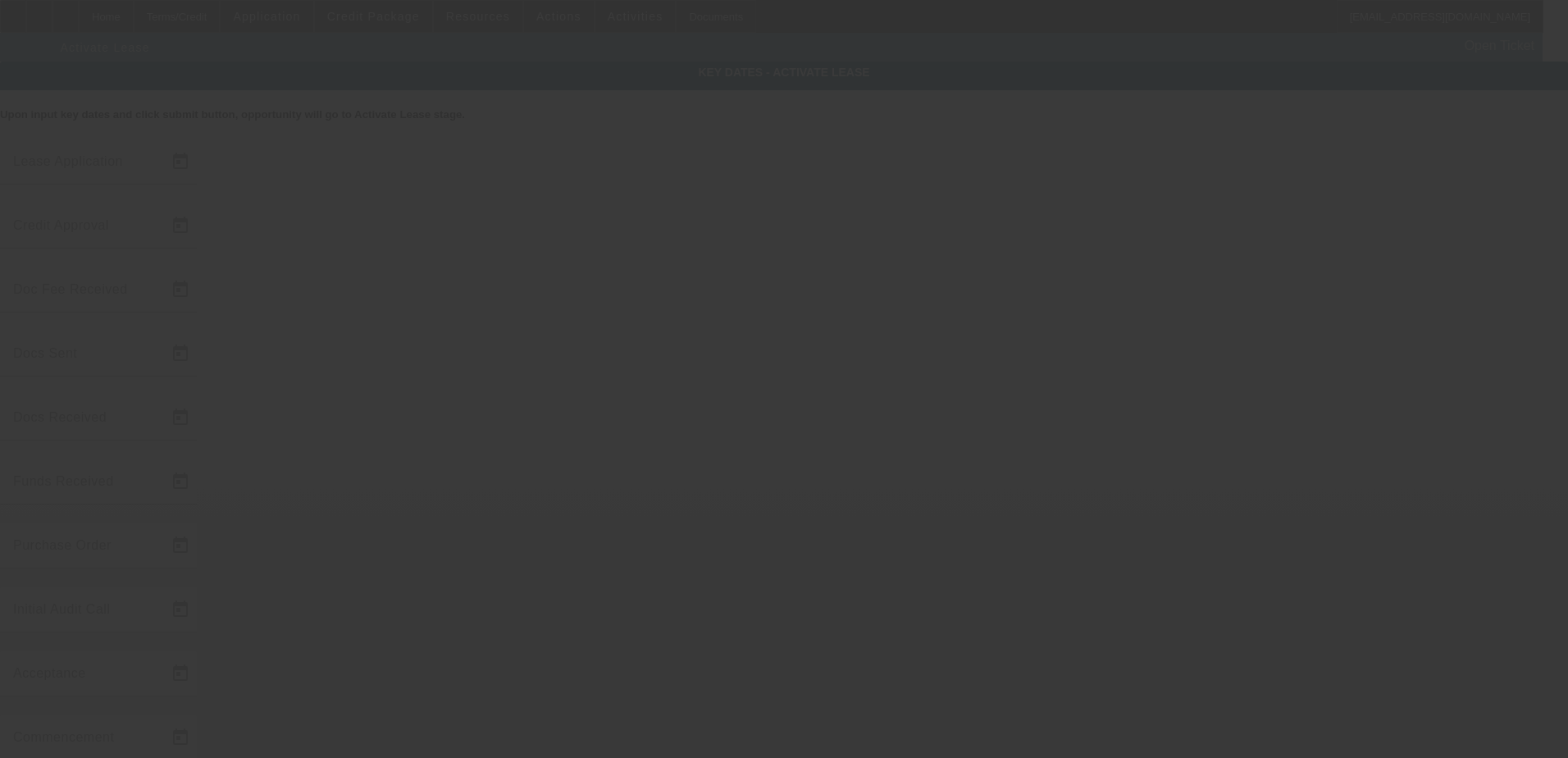
type input "[DATE]"
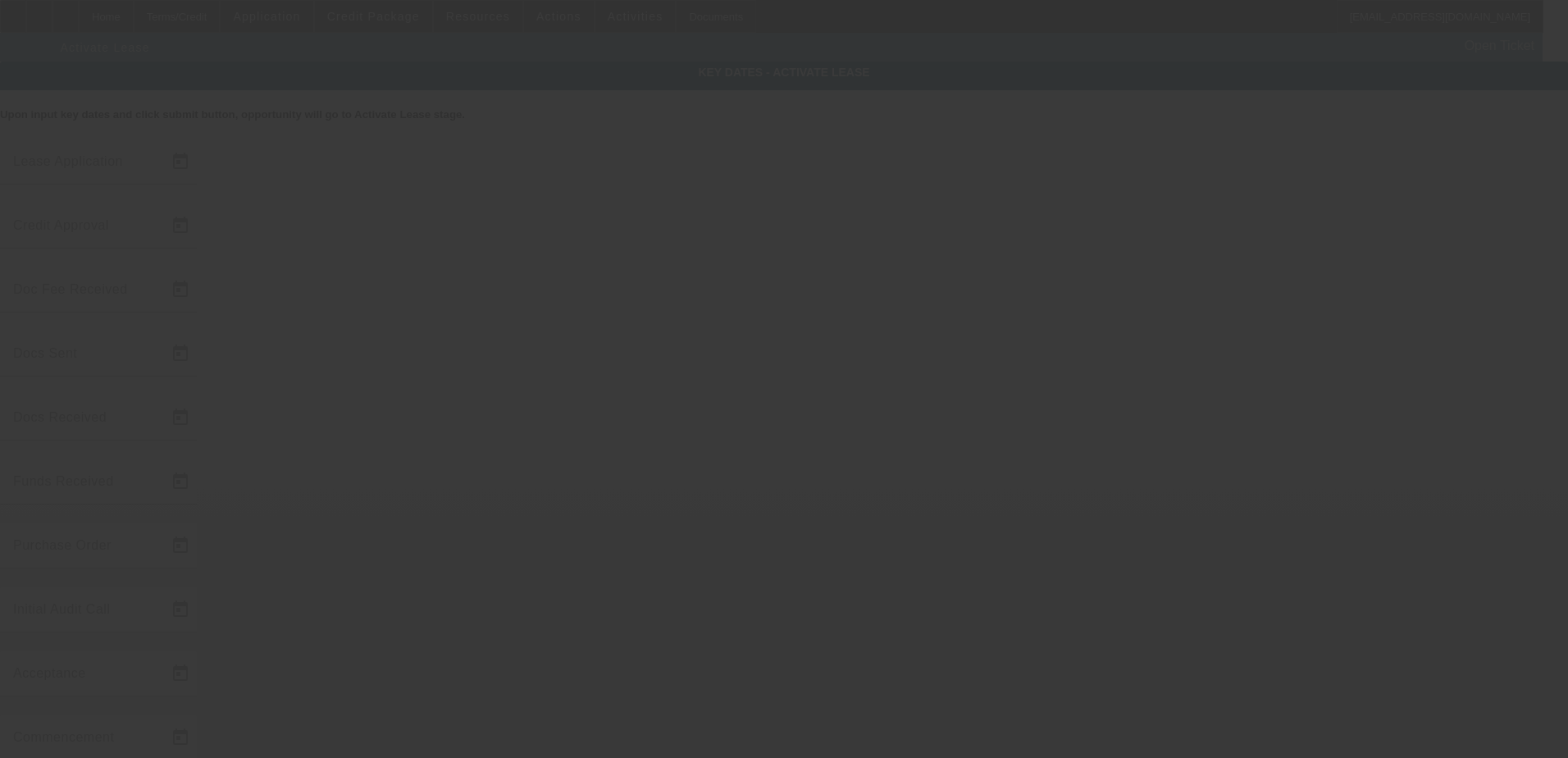
type input "[DATE]"
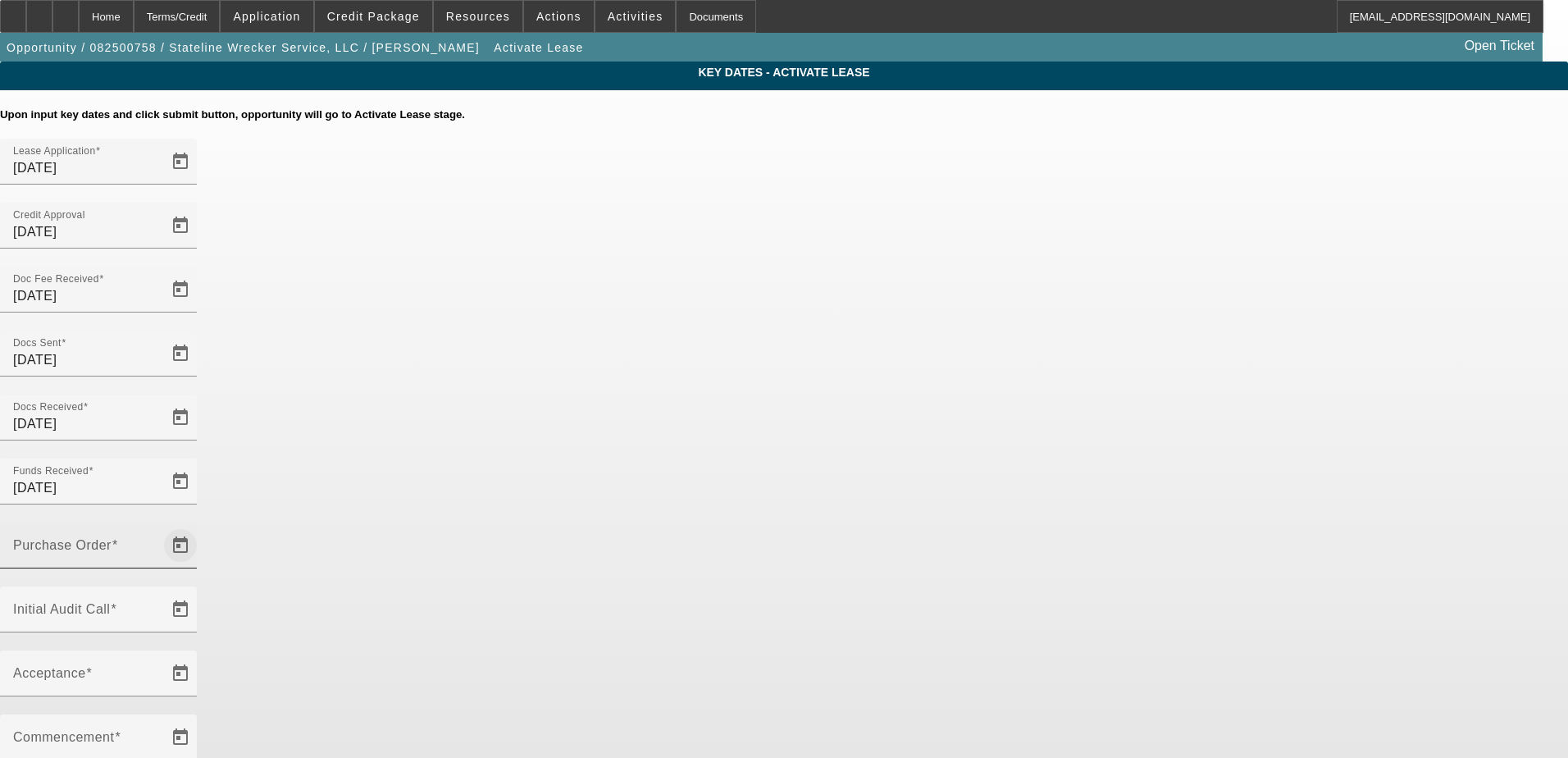
click at [200, 525] on span "Open calendar" at bounding box center [180, 545] width 39 height 39
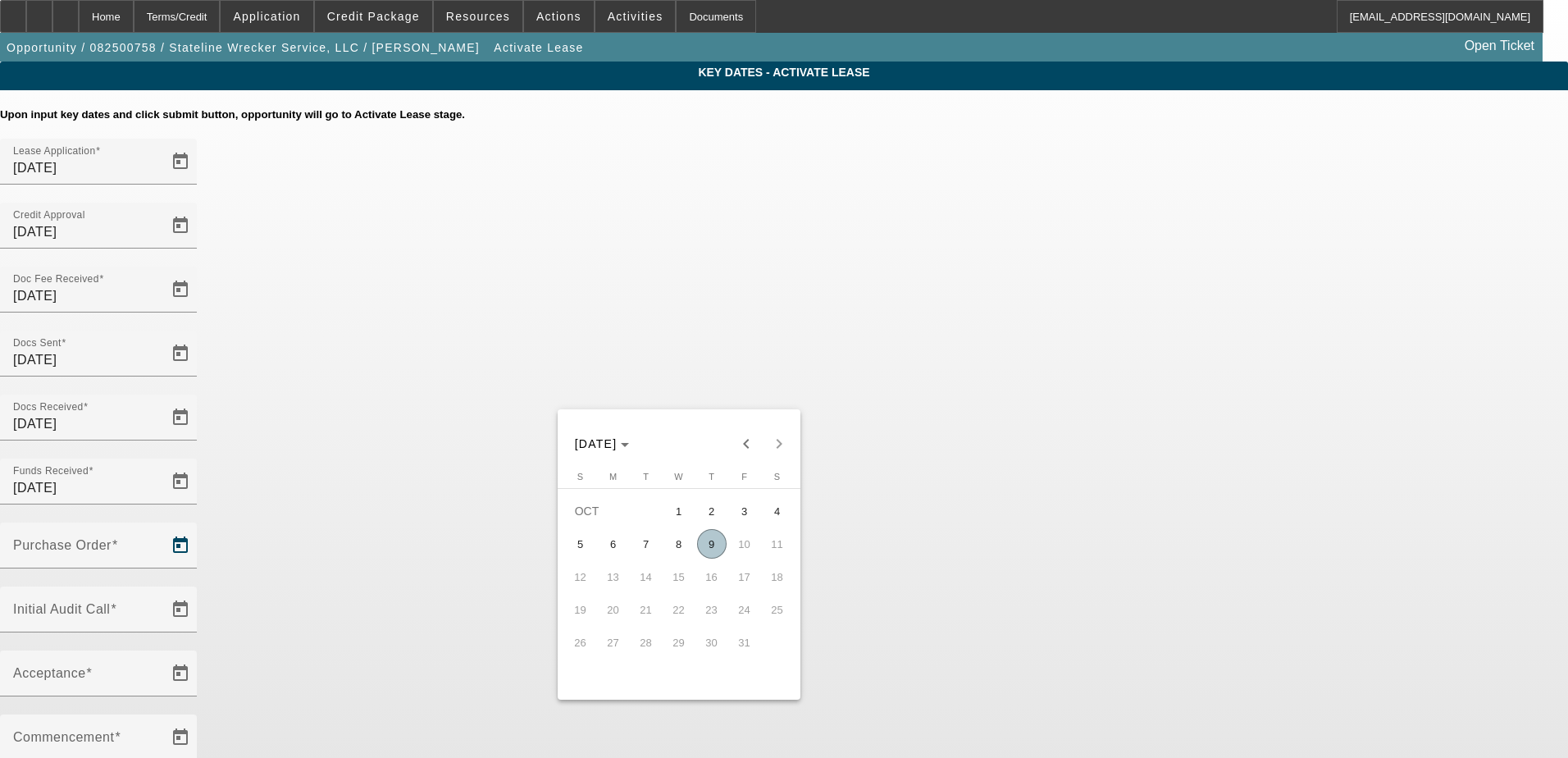
drag, startPoint x: 714, startPoint y: 558, endPoint x: 786, endPoint y: 507, distance: 88.2
click at [713, 558] on span "9" at bounding box center [711, 544] width 30 height 30
type input "[DATE]"
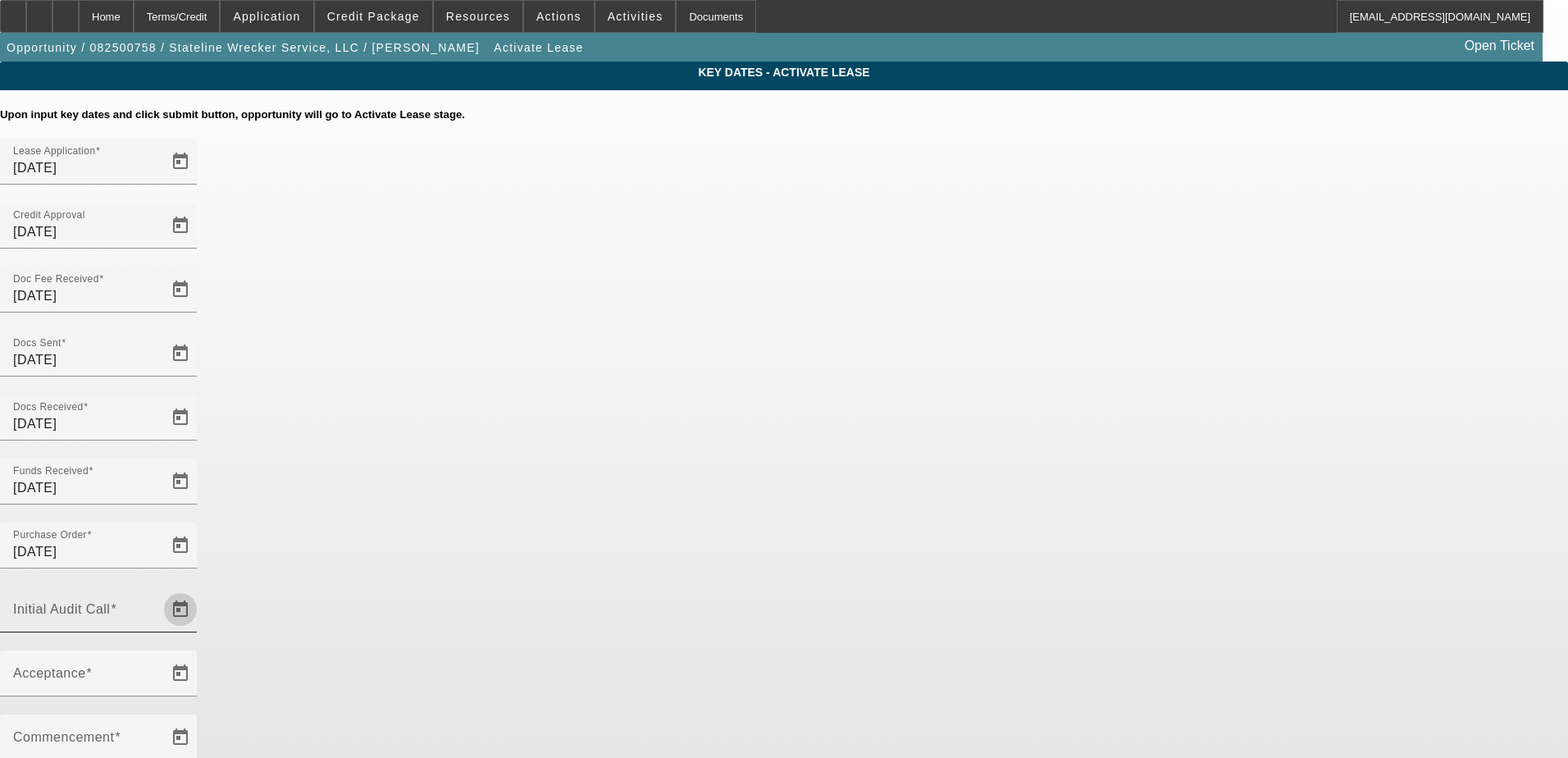
click at [200, 590] on span "Open calendar" at bounding box center [180, 609] width 39 height 39
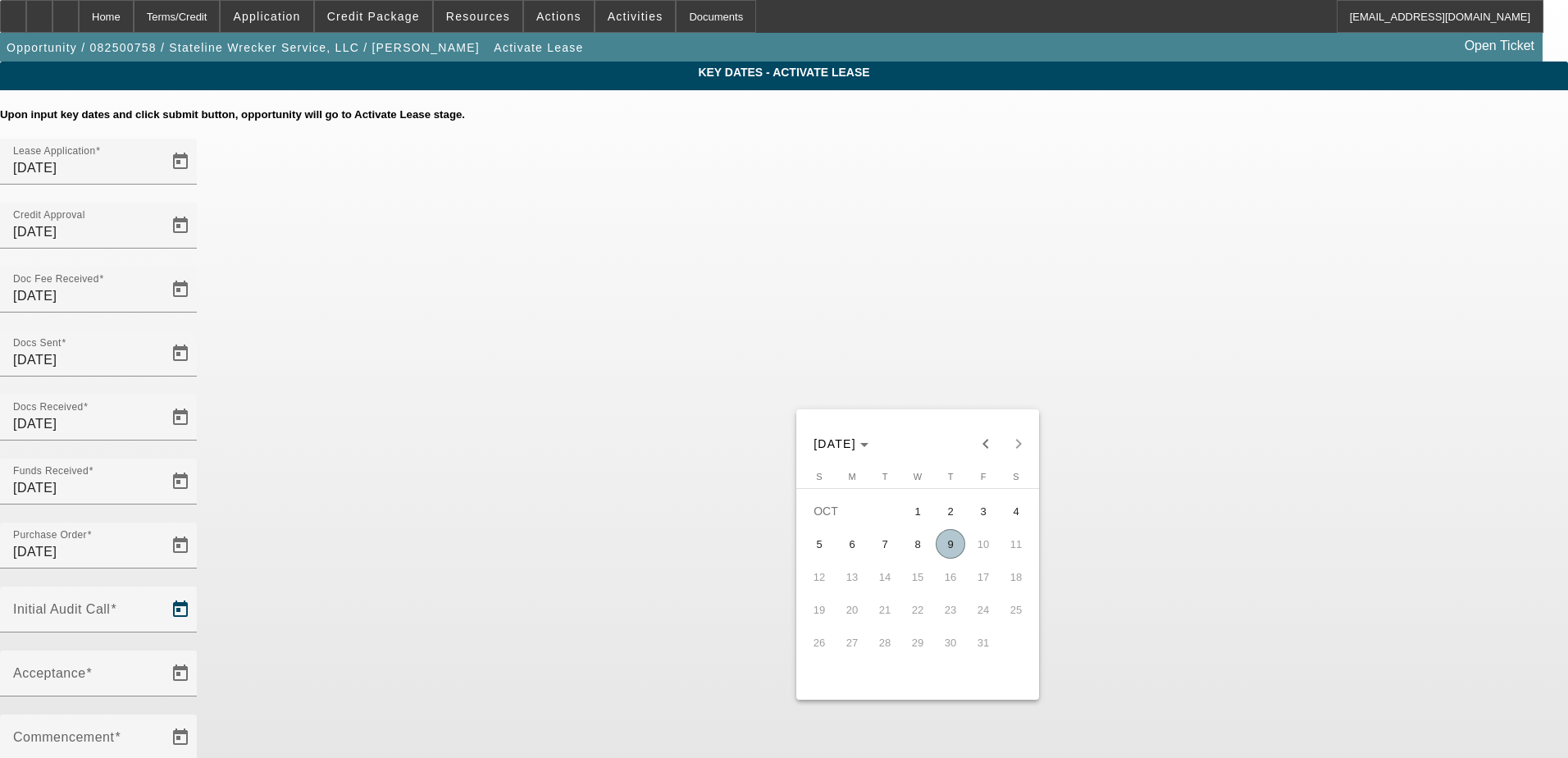
click at [955, 552] on span "9" at bounding box center [950, 544] width 30 height 30
type input "[DATE]"
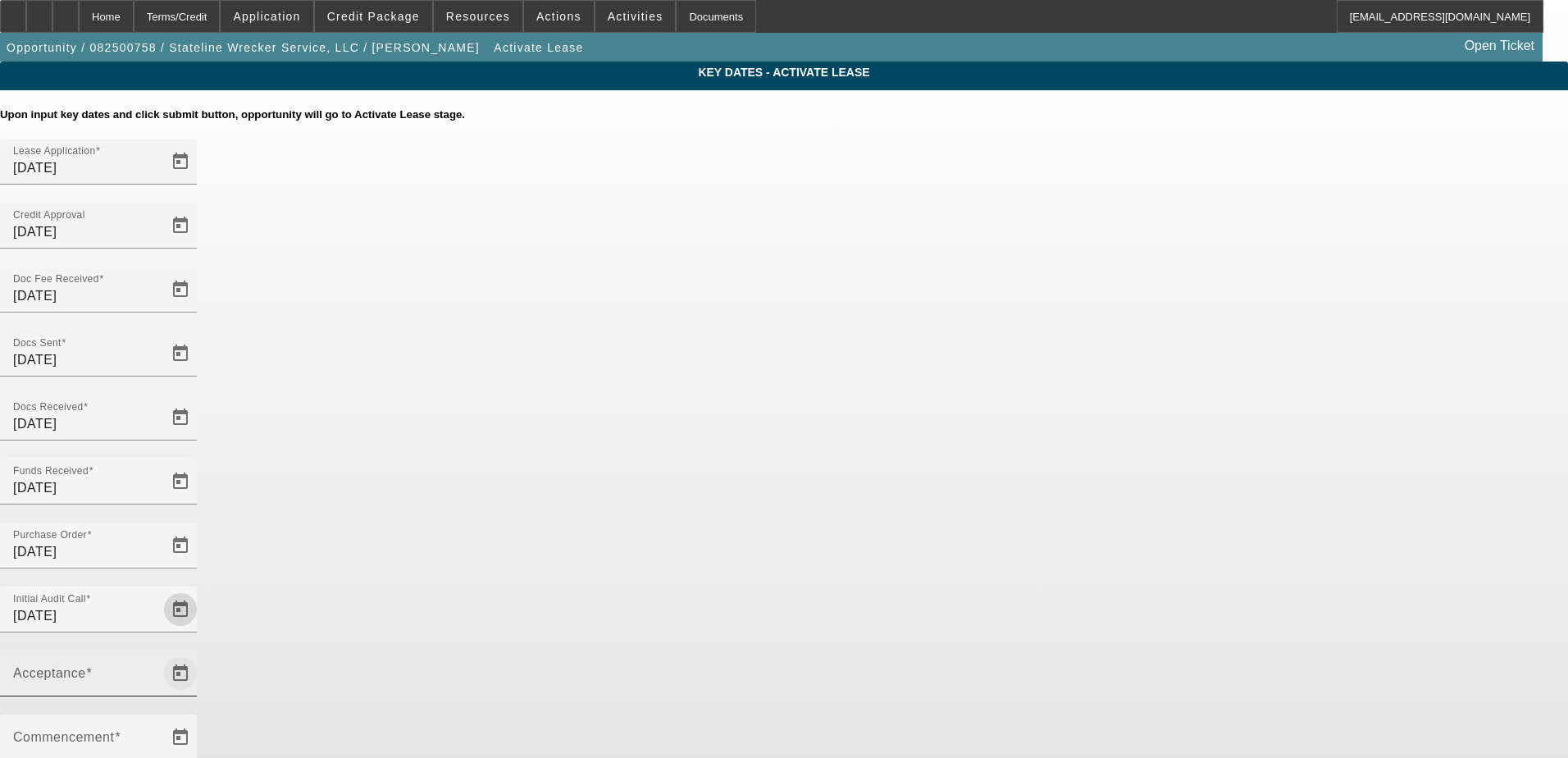
click at [200, 654] on span "Open calendar" at bounding box center [180, 673] width 39 height 39
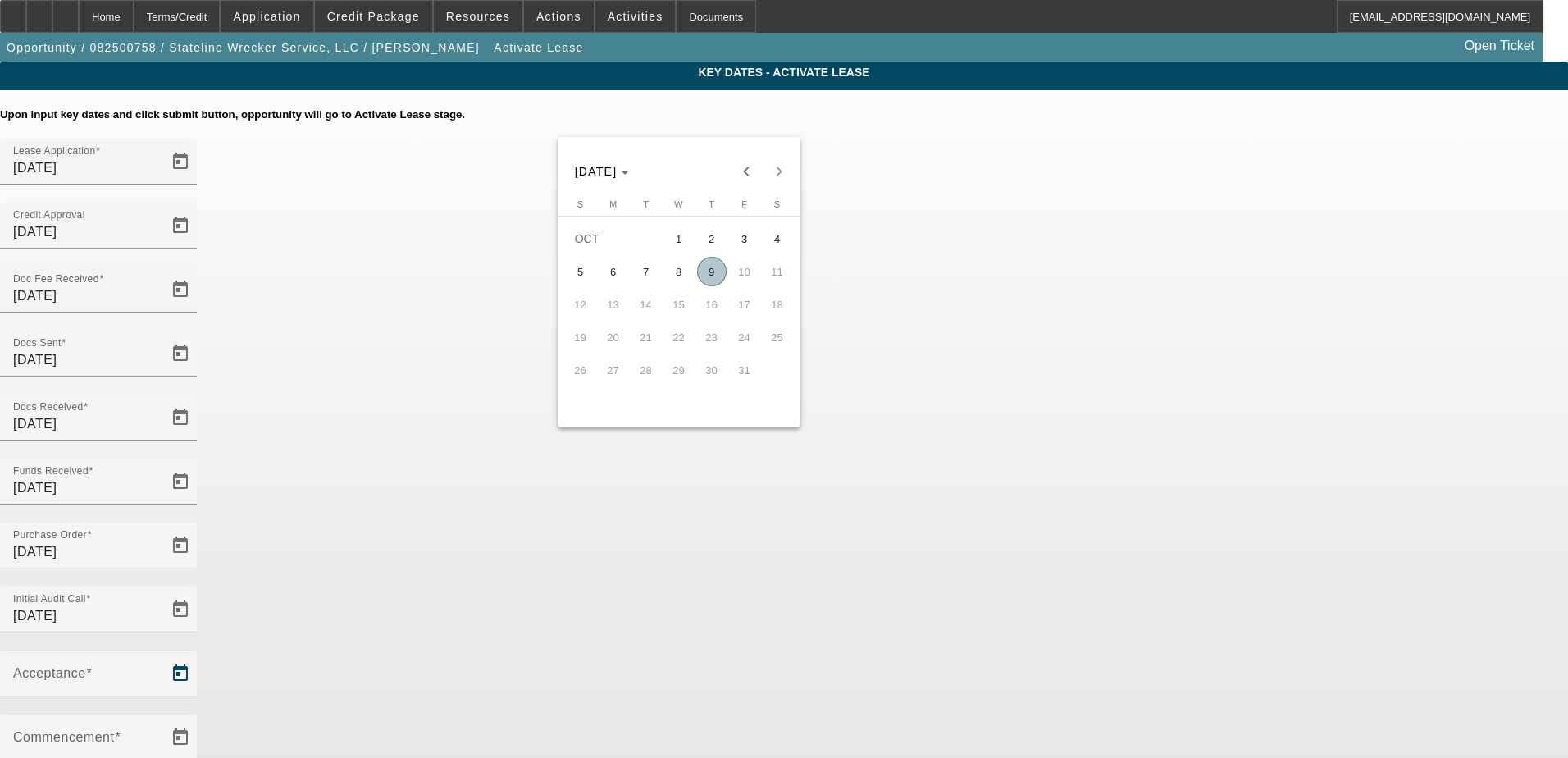
click at [708, 270] on span "9" at bounding box center [711, 272] width 30 height 30
type input "[DATE]"
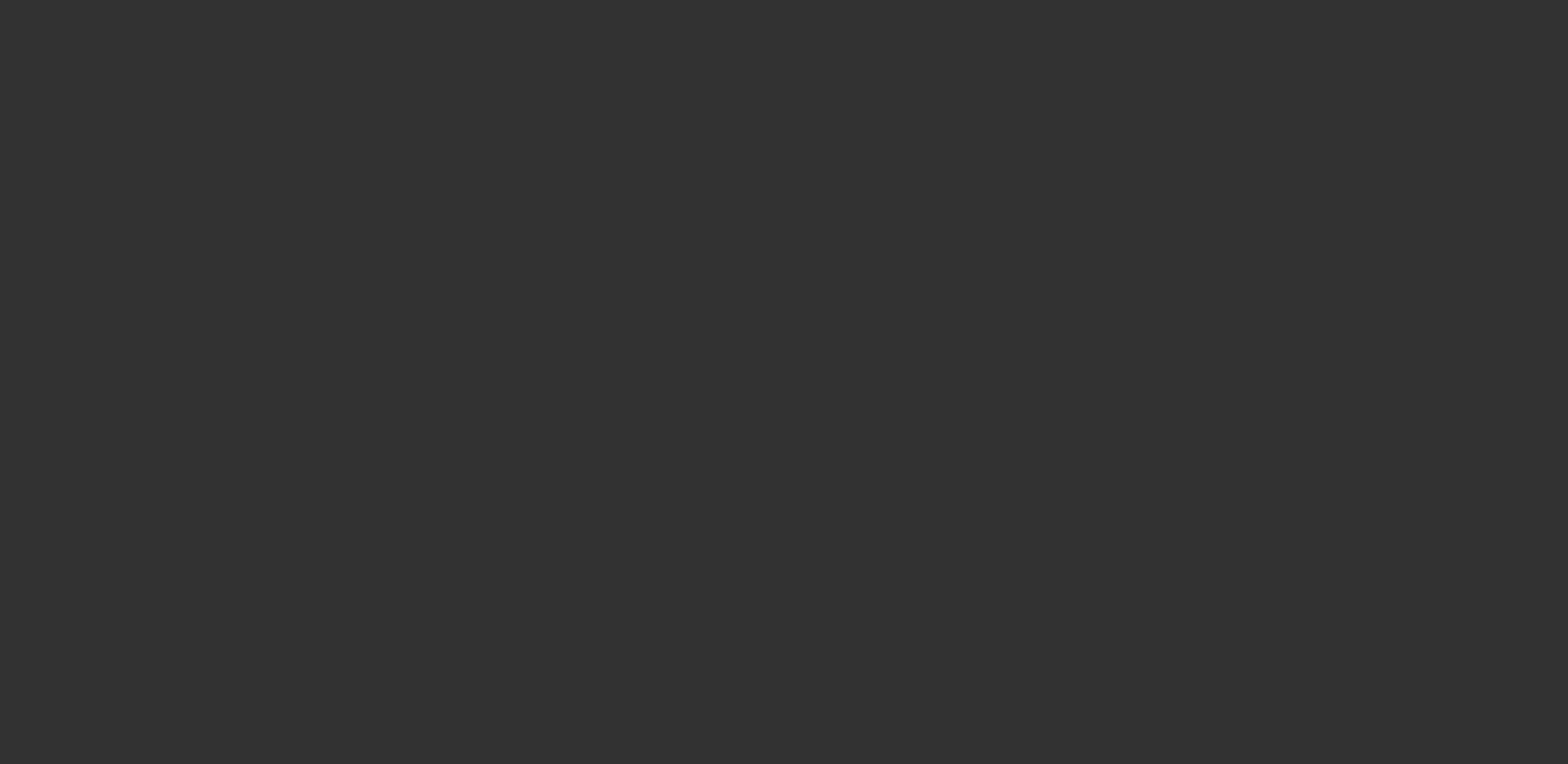
select select "4"
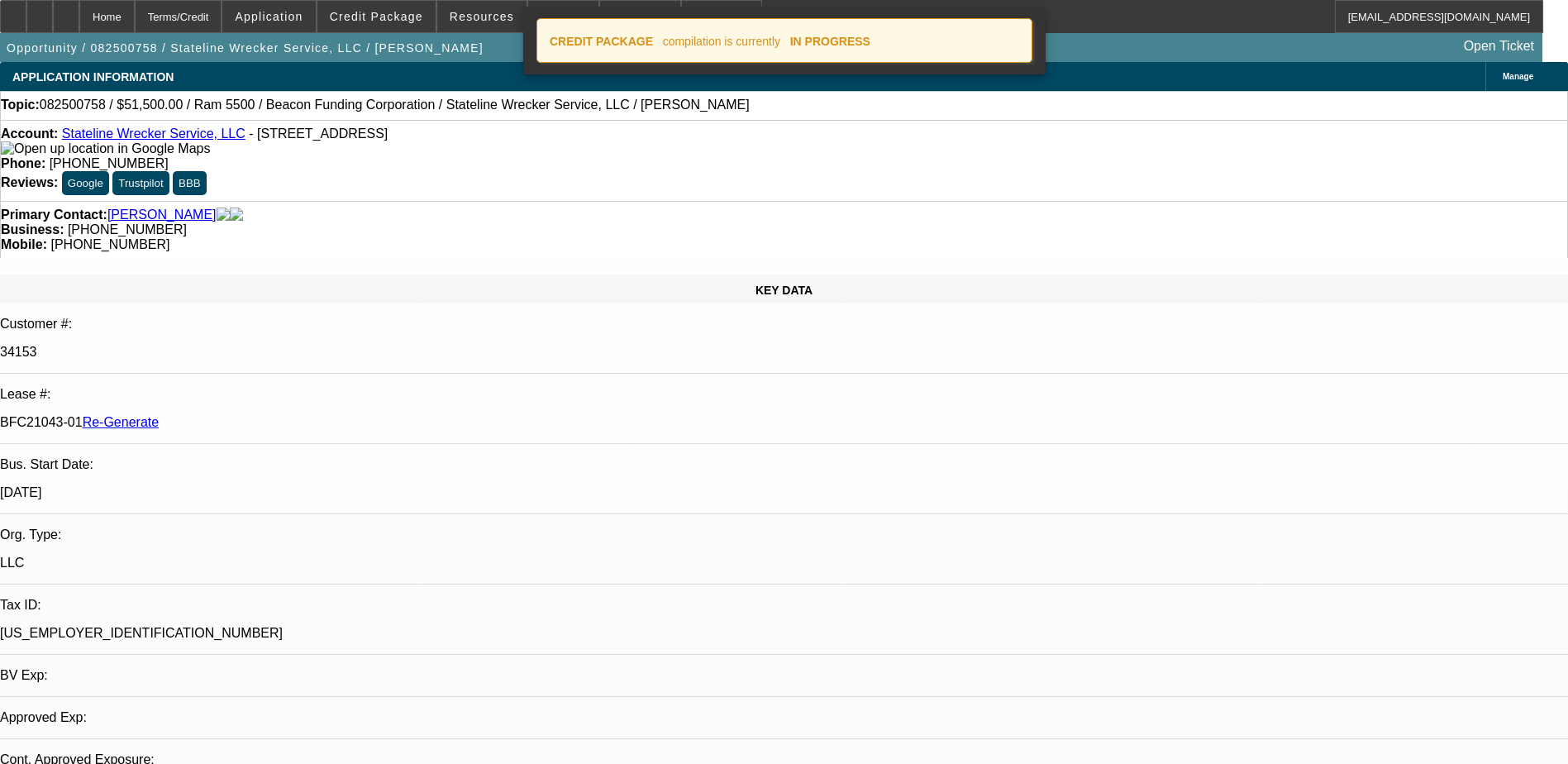
select select "0"
select select "2"
select select "0.1"
select select "4"
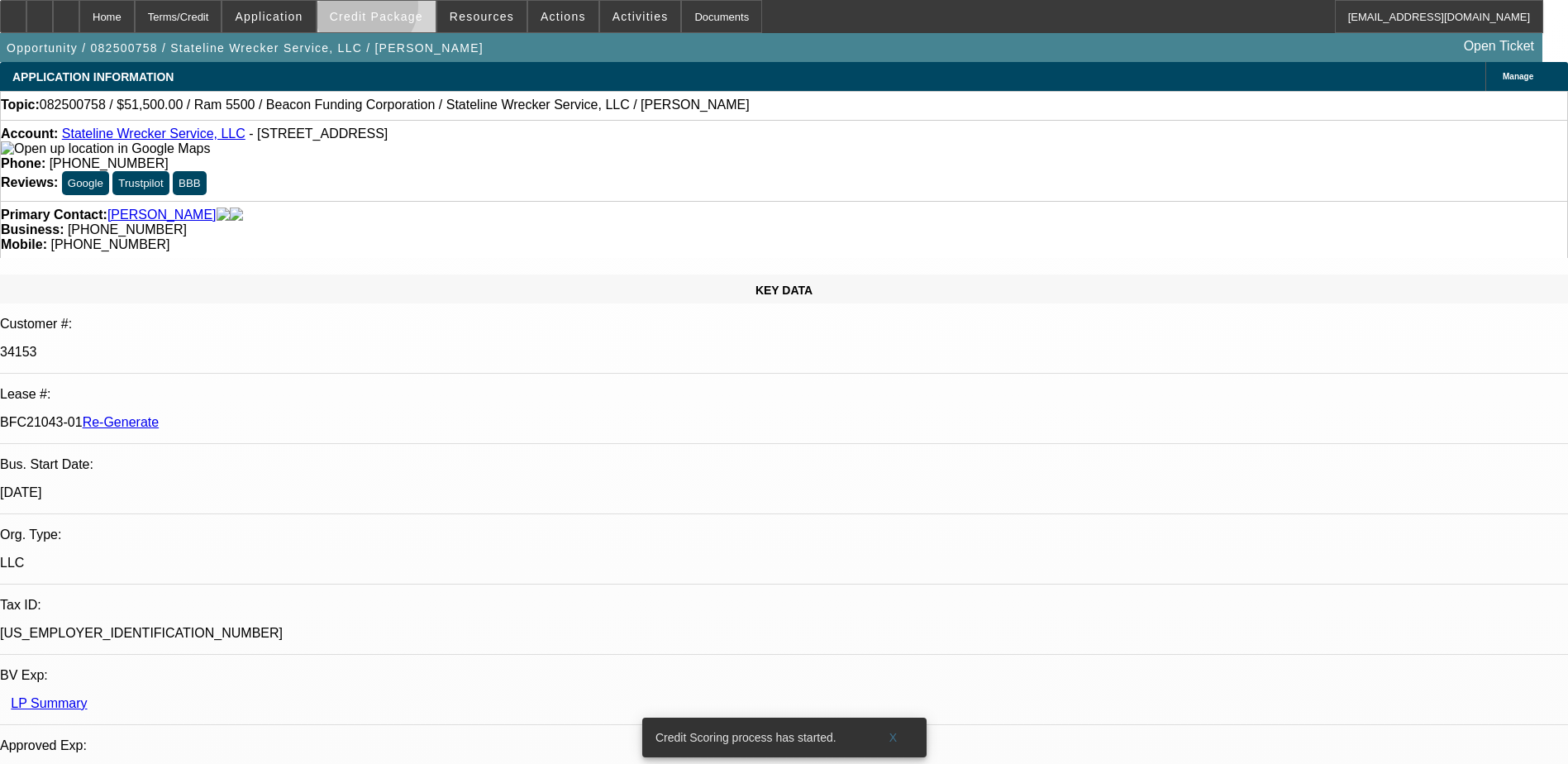
click at [392, 10] on span "Credit Package" at bounding box center [377, 17] width 94 height 13
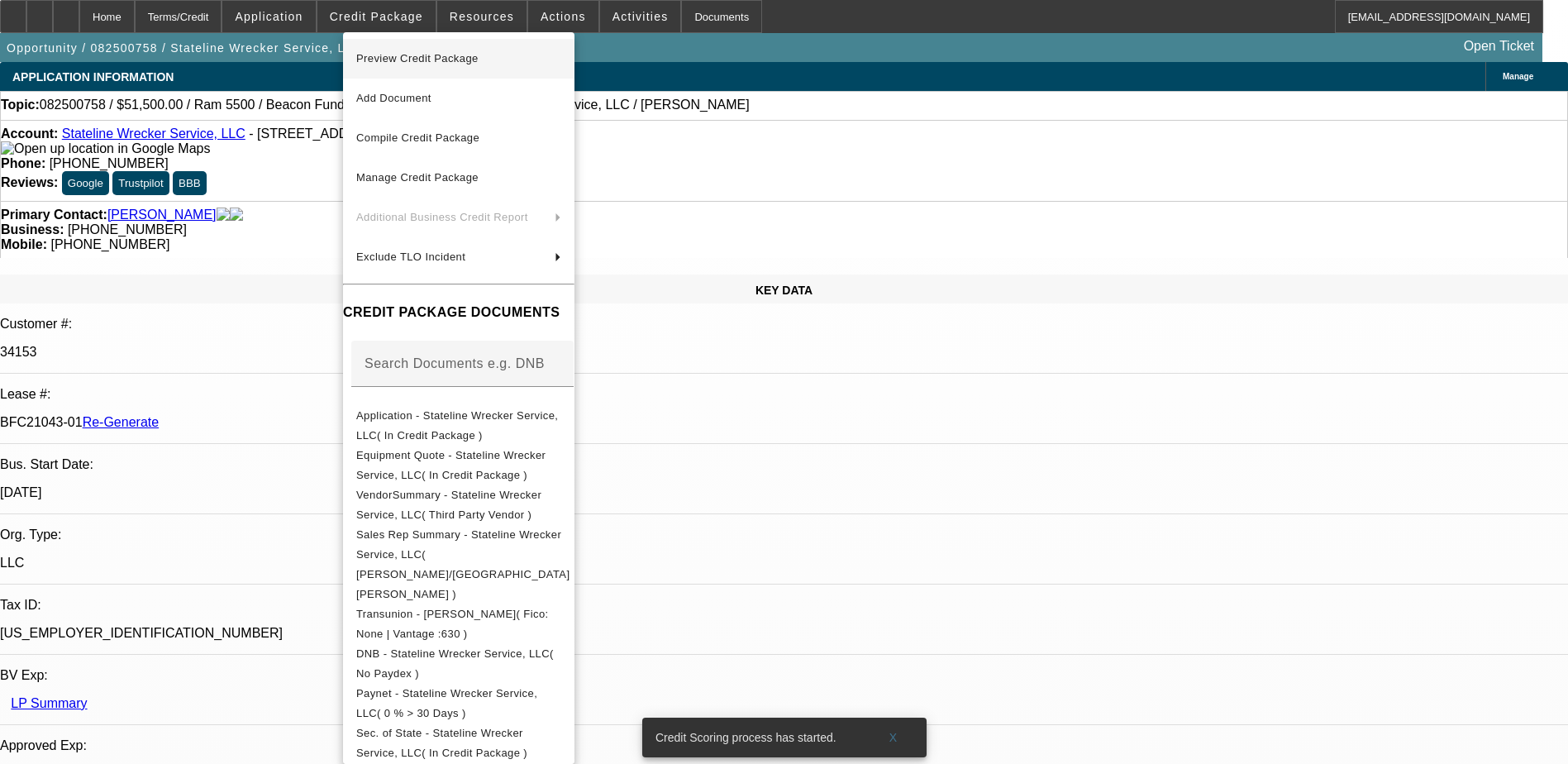
click at [393, 51] on span "Preview Credit Package" at bounding box center [458, 58] width 205 height 20
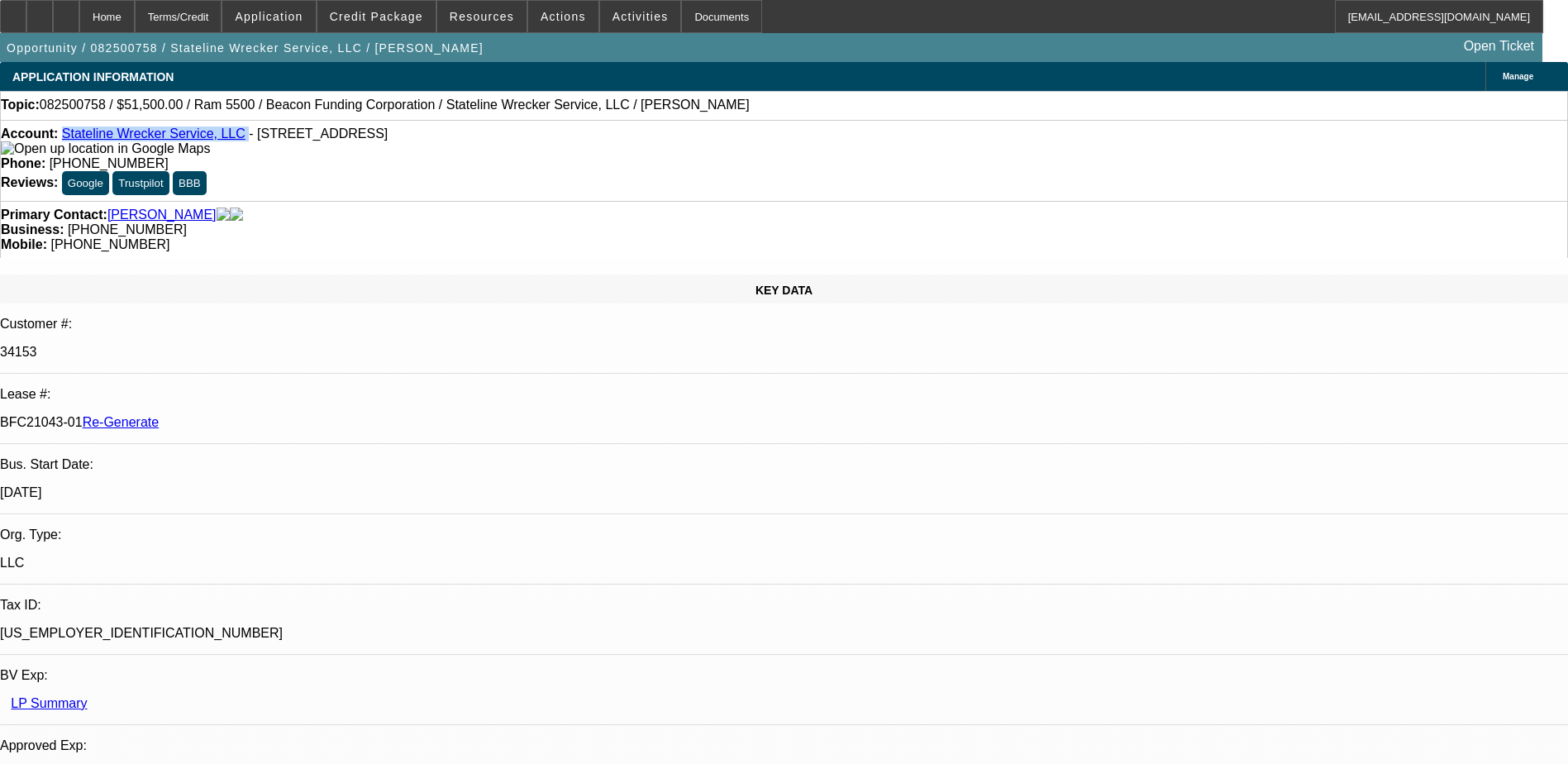
drag, startPoint x: 227, startPoint y: 136, endPoint x: 75, endPoint y: 137, distance: 152.0
click at [75, 137] on div "Account: Stateline Wrecker Service, LLC - [STREET_ADDRESS]" at bounding box center [784, 142] width 1566 height 30
drag, startPoint x: 192, startPoint y: 277, endPoint x: 261, endPoint y: 283, distance: 69.3
click at [261, 415] on div "BFC21043-01 Re-Generate" at bounding box center [784, 423] width 1568 height 15
copy p "BFC21043-01"
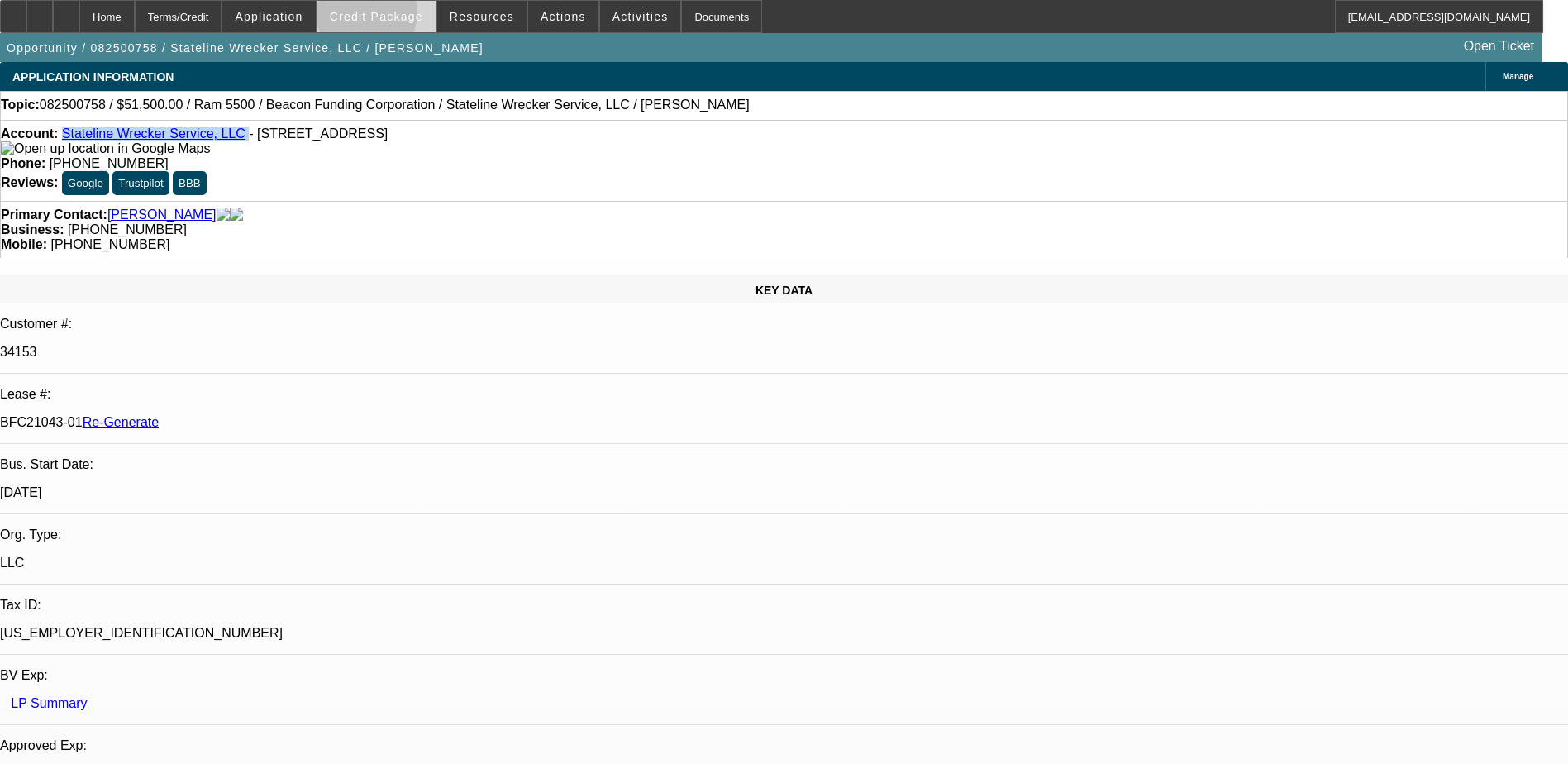
click at [393, 17] on span "Credit Package" at bounding box center [377, 17] width 94 height 13
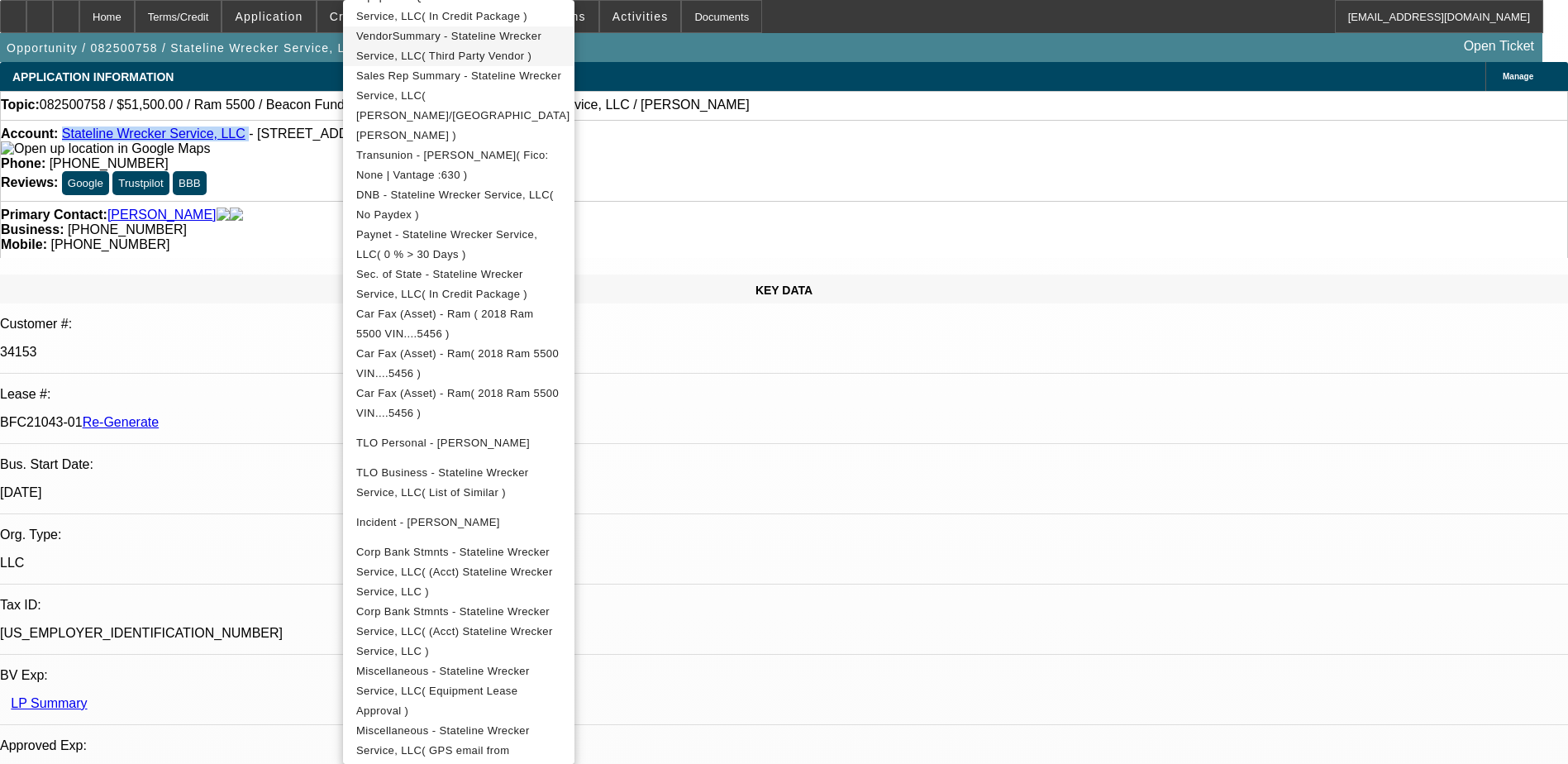
scroll to position [469, 0]
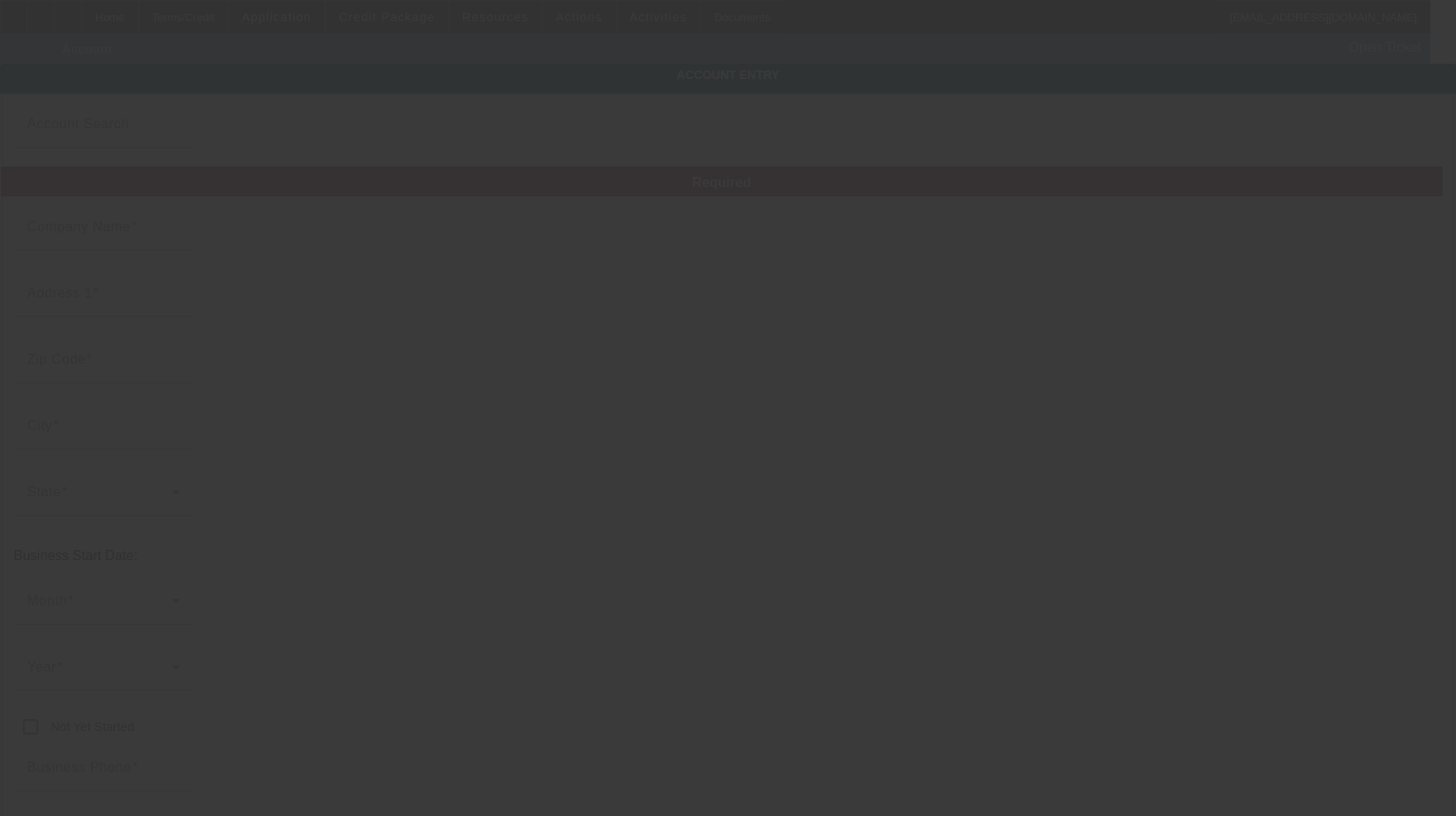
type input "Stateline Wrecker Service, LLC"
type input "815 Tyler Ave"
type input "29841"
type input "North Augusta"
type input "[PHONE_NUMBER]"
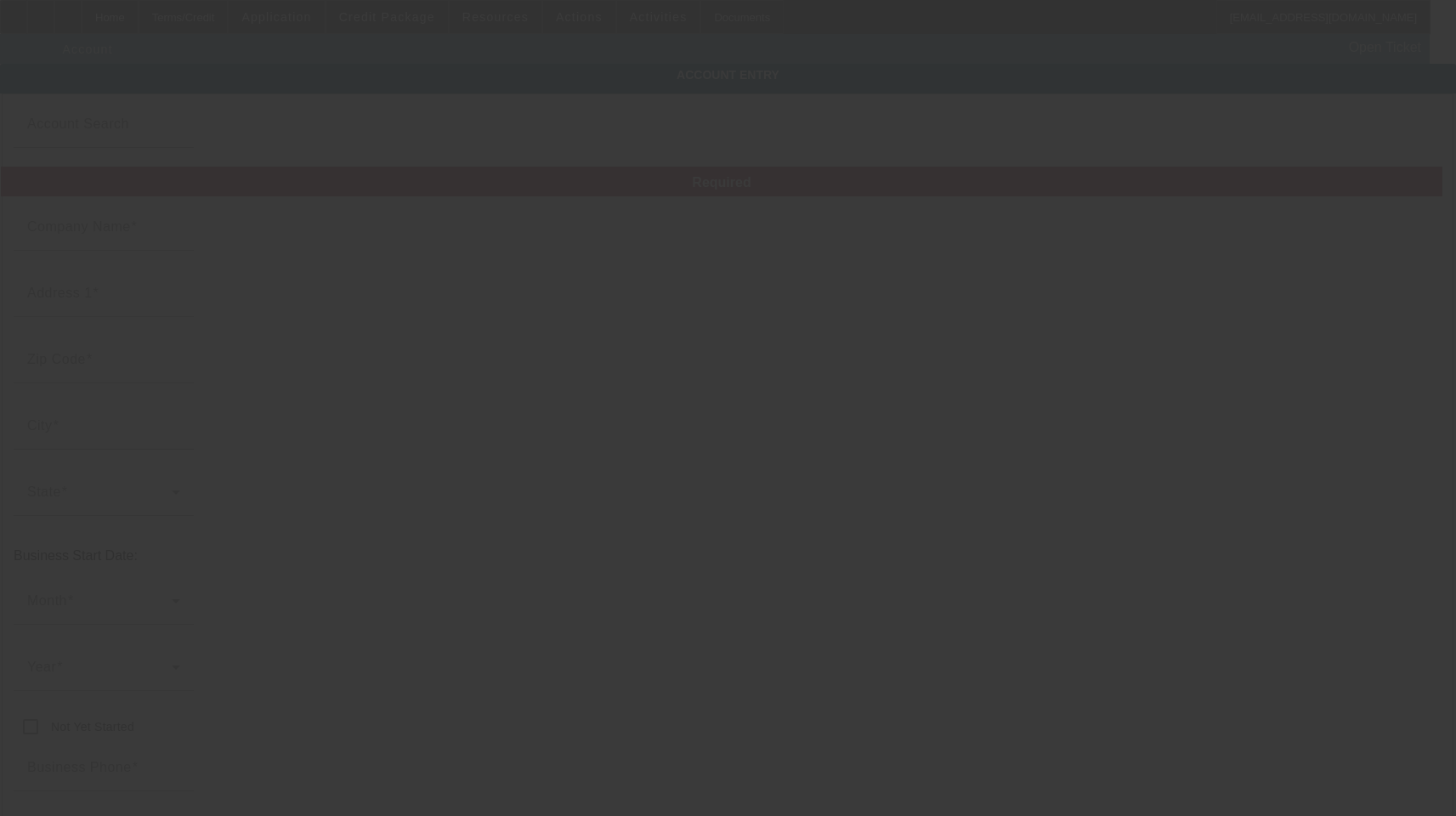
type input "stateline7130@yahoo.com"
type input "Aiken"
type input "[US_EMPLOYER_IDENTIFICATION_NUMBER]"
type input "https://Accidentrecoveryinnorthaugustasc.Com"
type input "[DATE]"
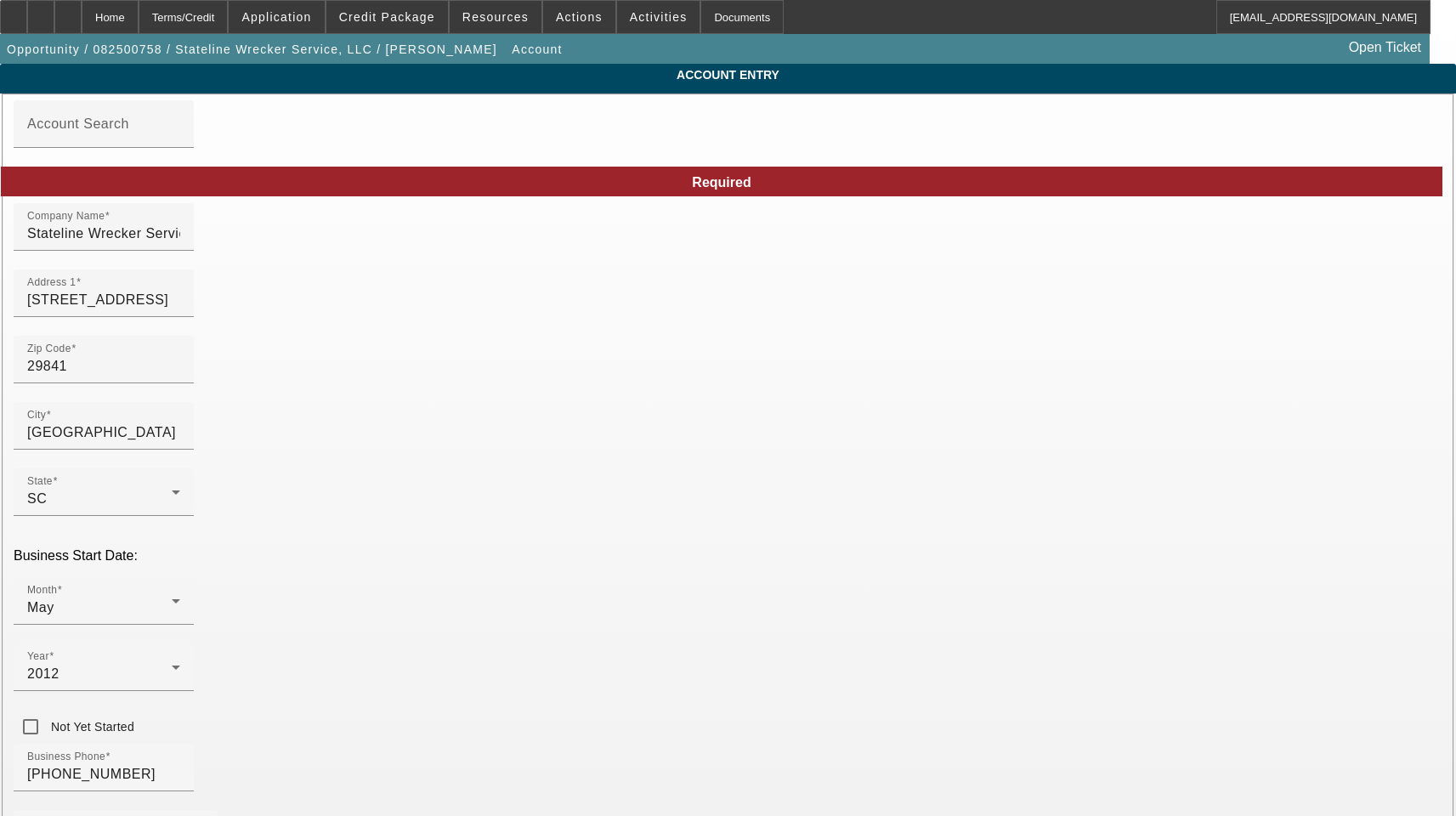
drag, startPoint x: 1073, startPoint y: 672, endPoint x: 867, endPoint y: 674, distance: 206.0
